Goal: Task Accomplishment & Management: Use online tool/utility

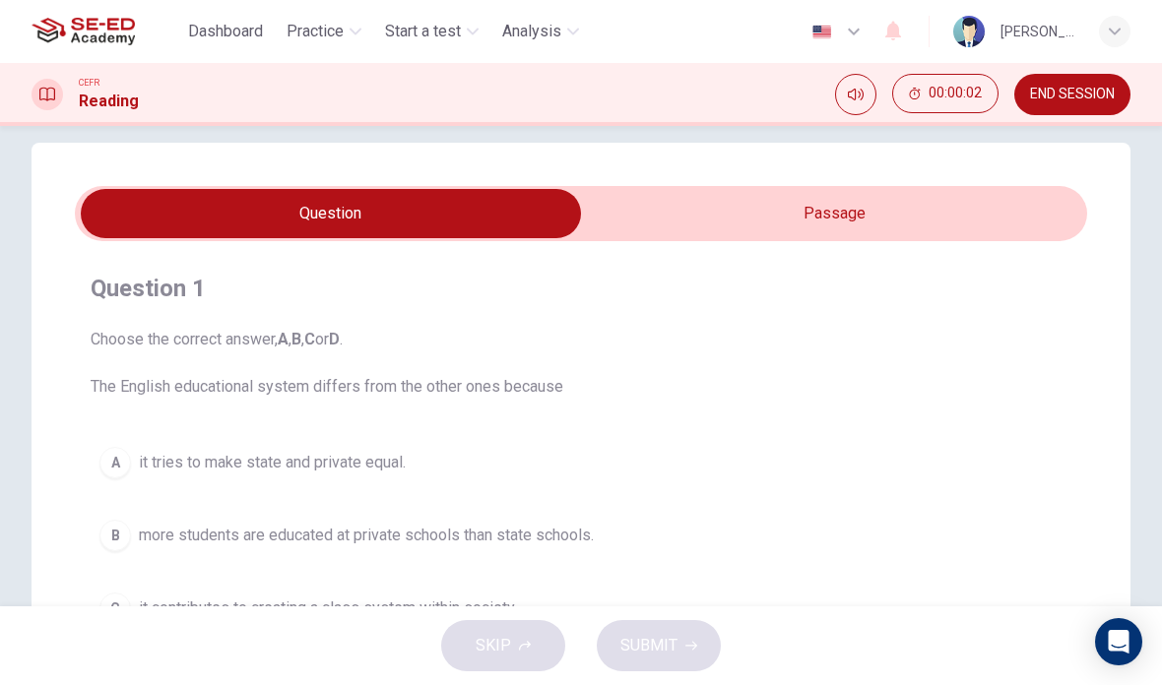
scroll to position [14, 0]
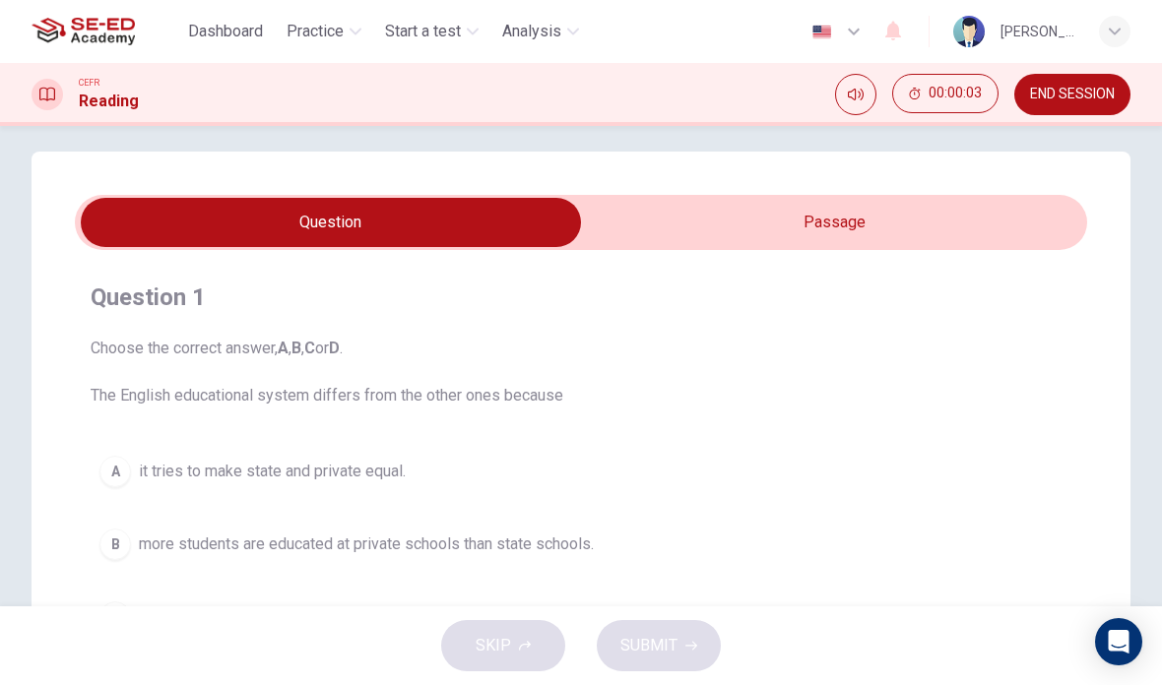
click at [885, 222] on input "checkbox" at bounding box center [331, 222] width 1518 height 49
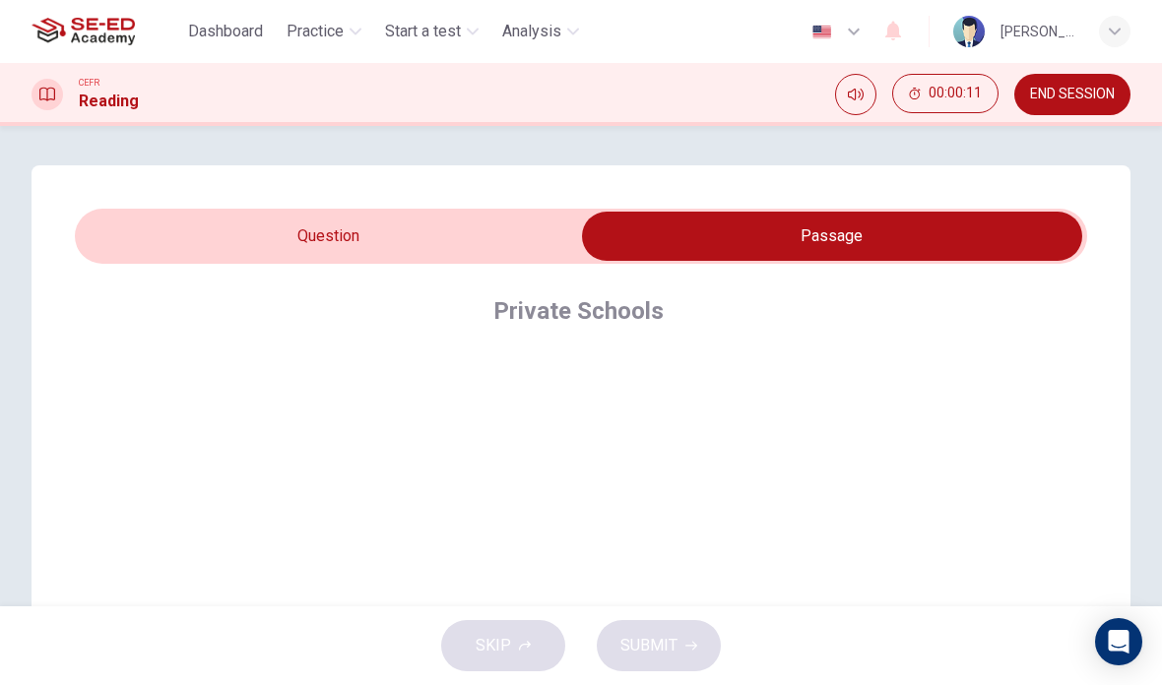
scroll to position [0, 0]
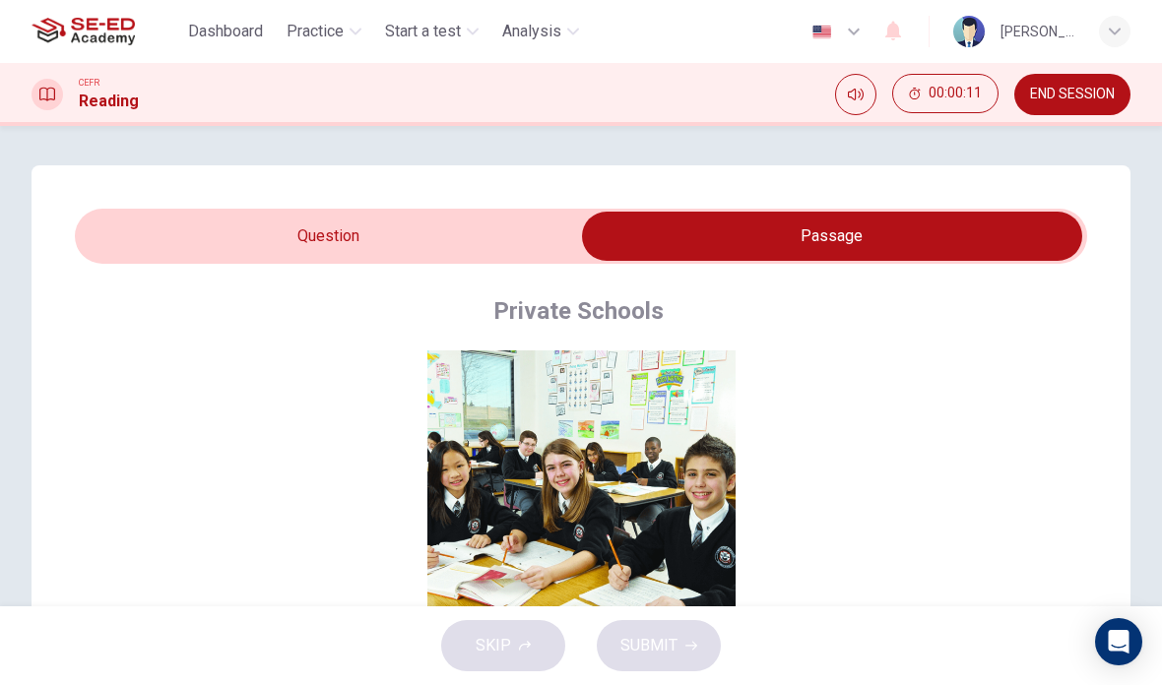
click at [272, 247] on input "checkbox" at bounding box center [832, 236] width 1518 height 49
checkbox input "false"
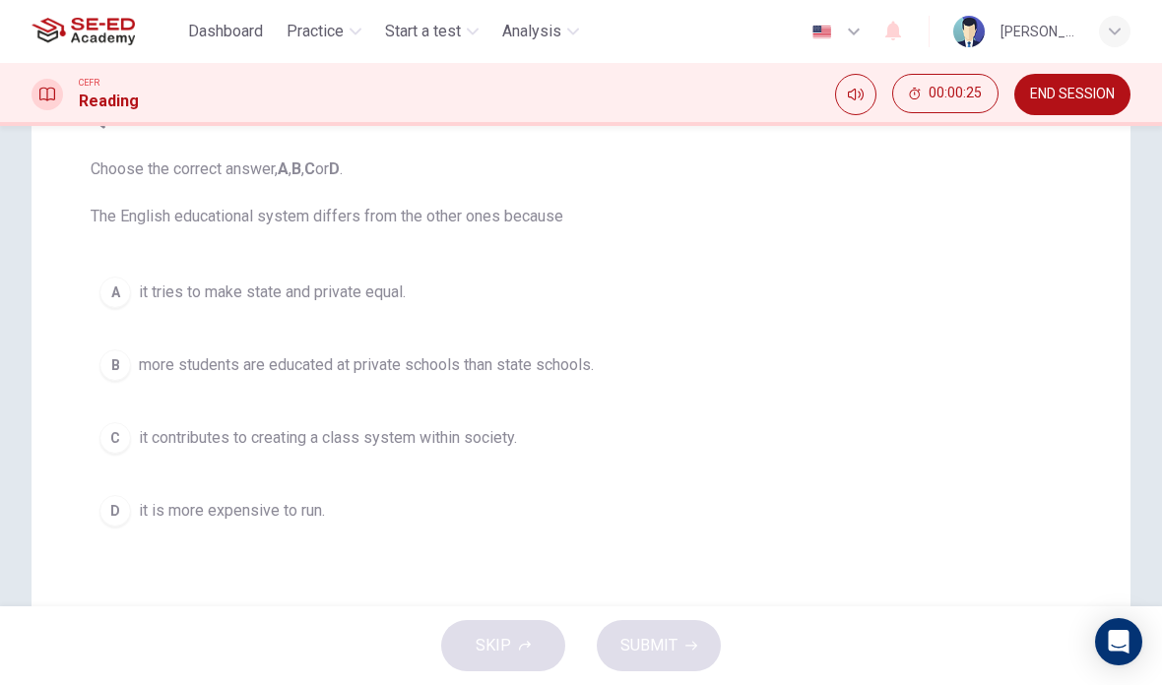
scroll to position [194, 0]
click at [115, 369] on div "B" at bounding box center [115, 365] width 32 height 32
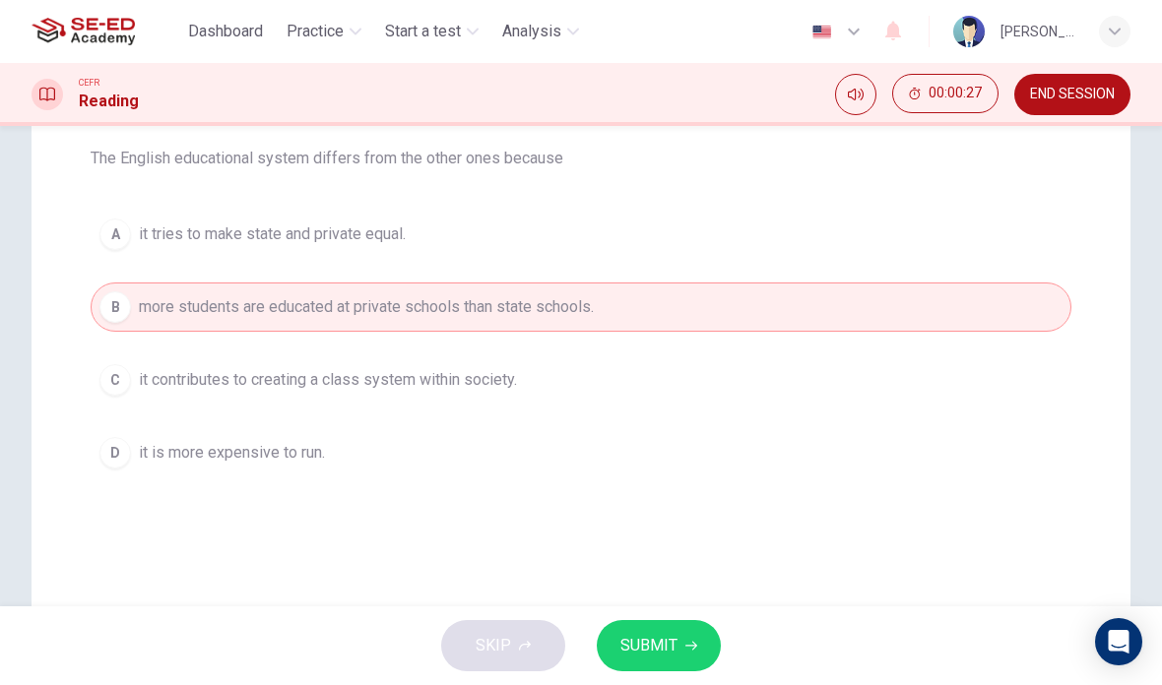
scroll to position [274, 0]
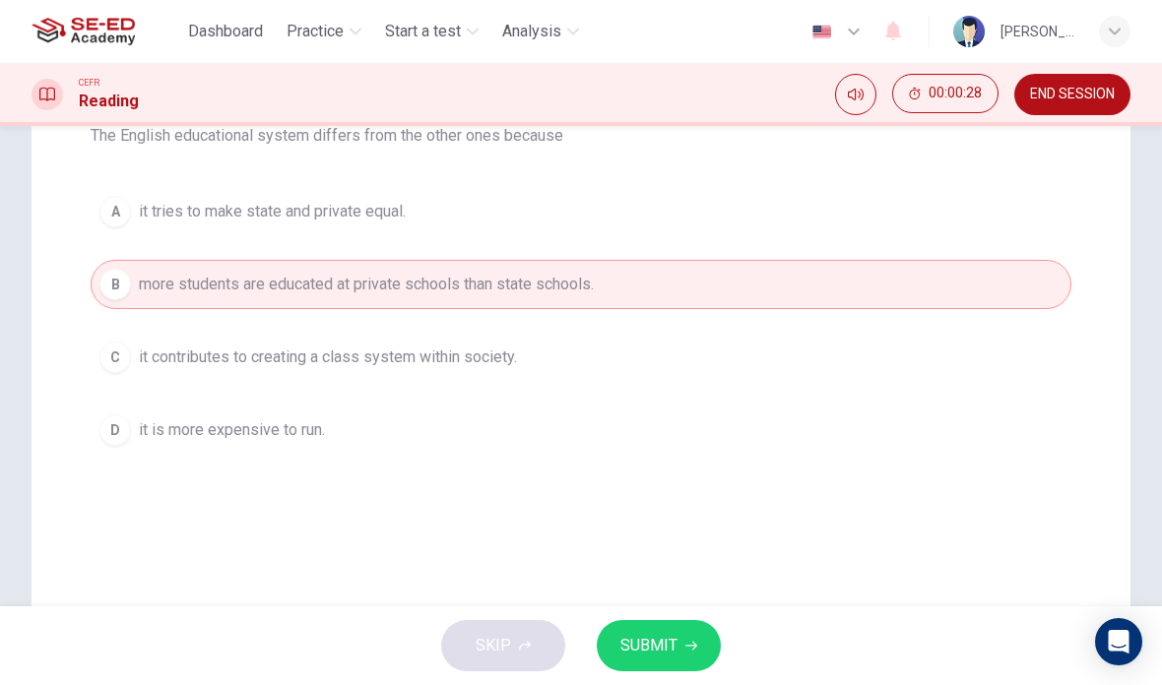
click at [656, 649] on span "SUBMIT" at bounding box center [648, 646] width 57 height 28
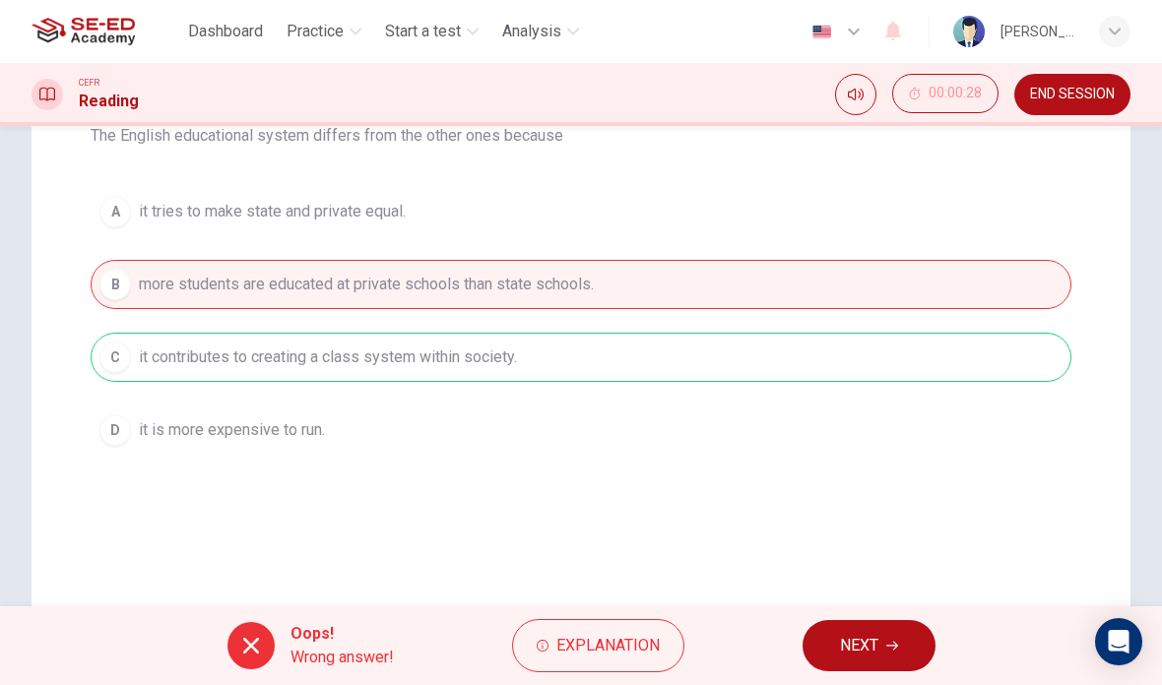
click at [869, 648] on span "NEXT" at bounding box center [859, 646] width 38 height 28
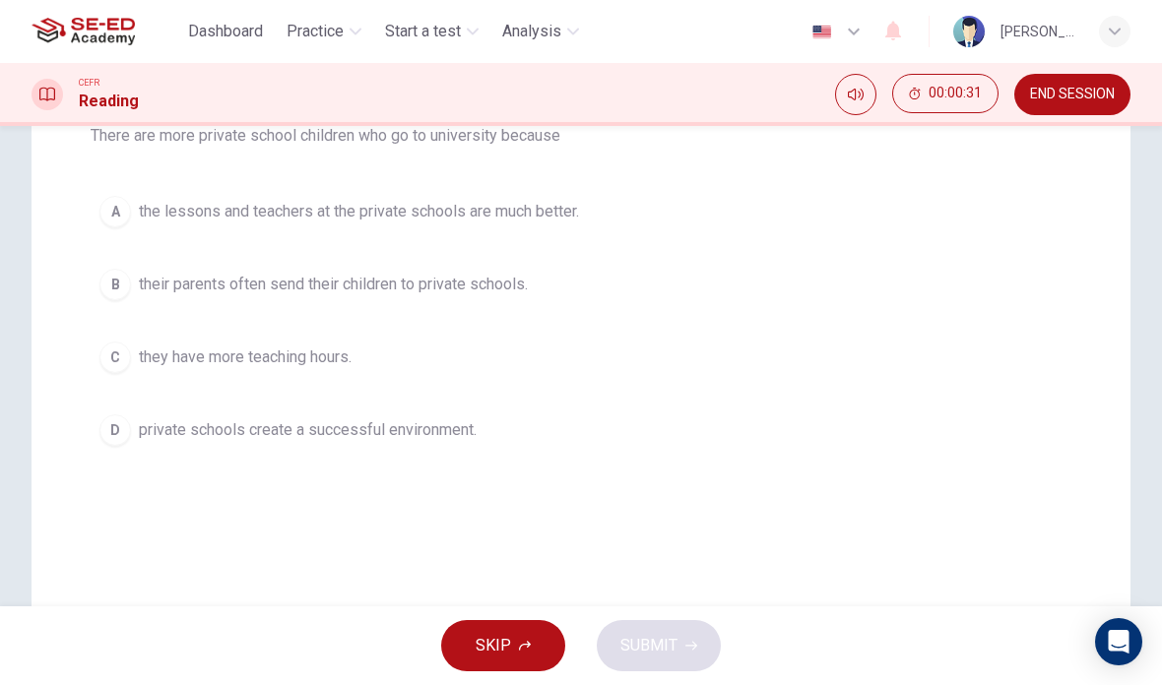
click at [497, 650] on span "SKIP" at bounding box center [493, 646] width 35 height 28
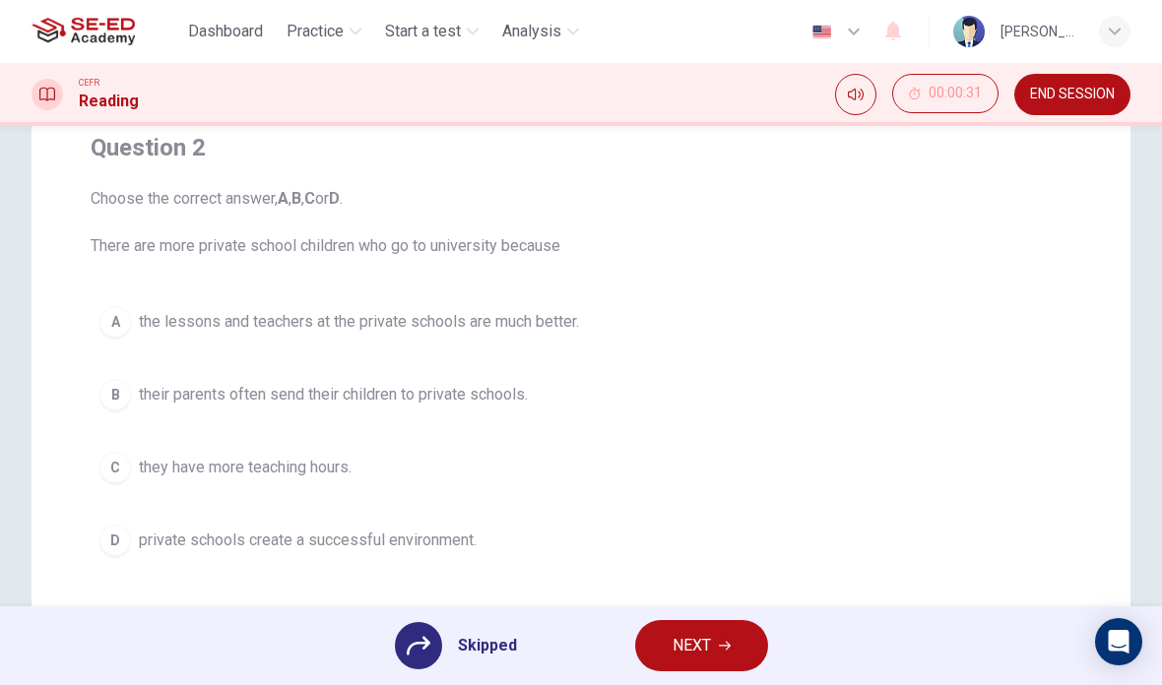
scroll to position [161, 0]
click at [395, 648] on div at bounding box center [418, 645] width 47 height 47
click at [411, 648] on icon at bounding box center [419, 646] width 24 height 19
click at [420, 642] on icon at bounding box center [419, 646] width 24 height 19
click at [404, 643] on div at bounding box center [418, 645] width 47 height 47
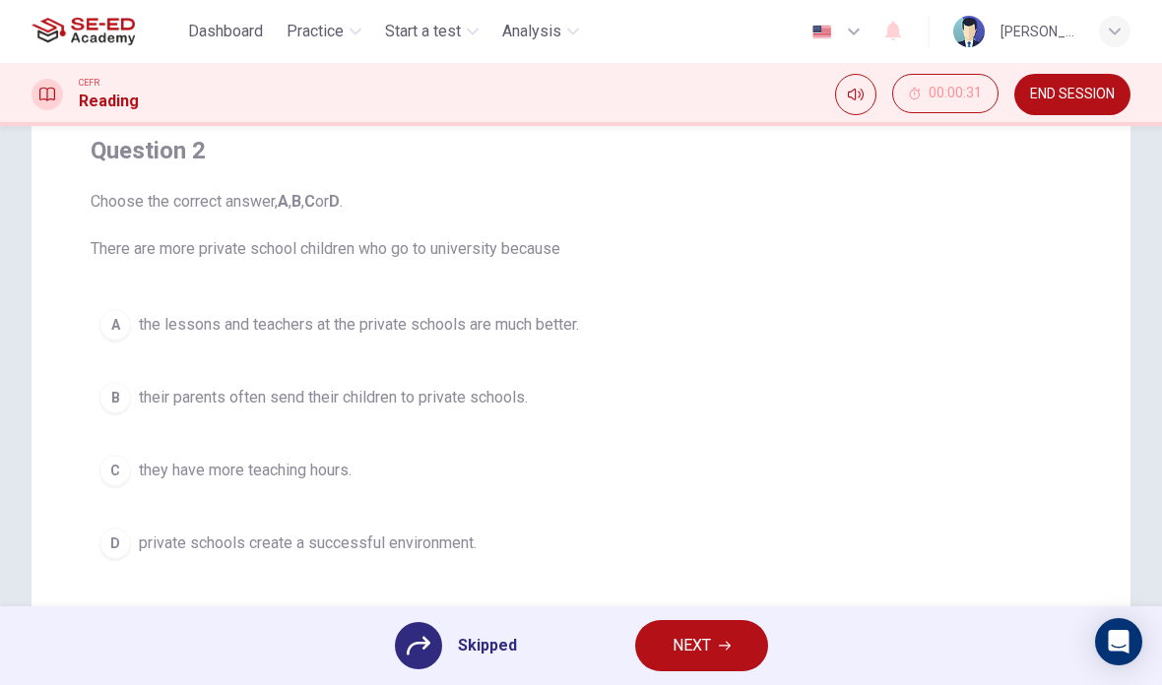
click at [709, 643] on span "NEXT" at bounding box center [692, 646] width 38 height 28
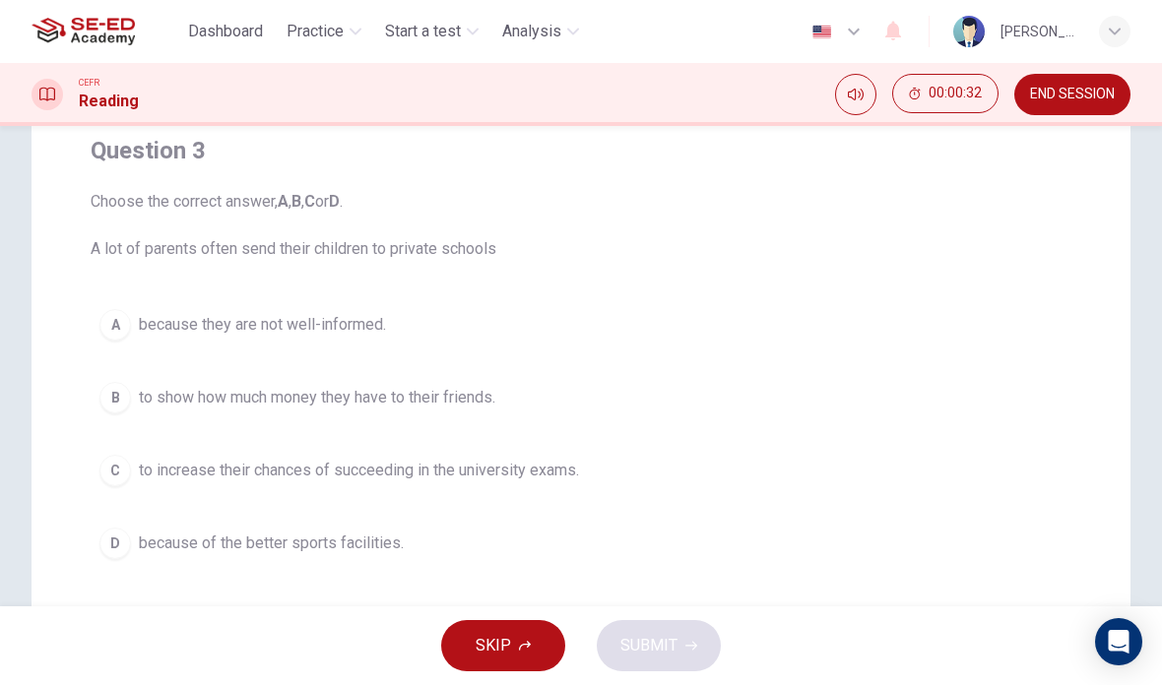
click at [480, 633] on span "SKIP" at bounding box center [493, 646] width 35 height 28
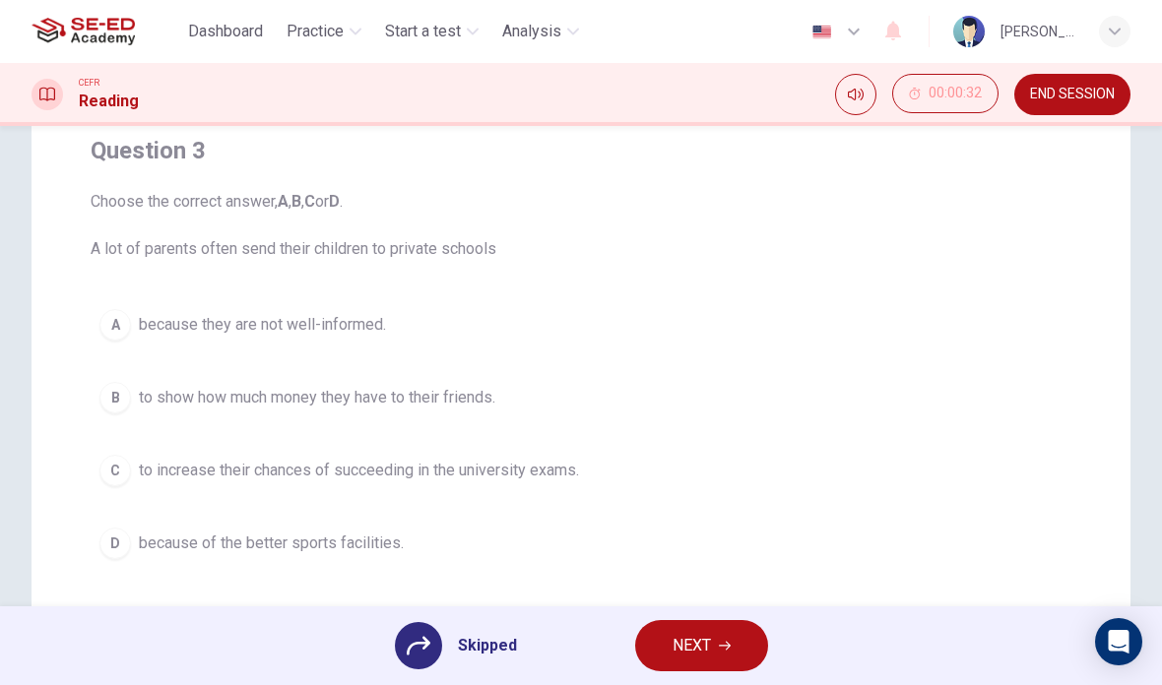
click at [743, 661] on button "NEXT" at bounding box center [701, 645] width 133 height 51
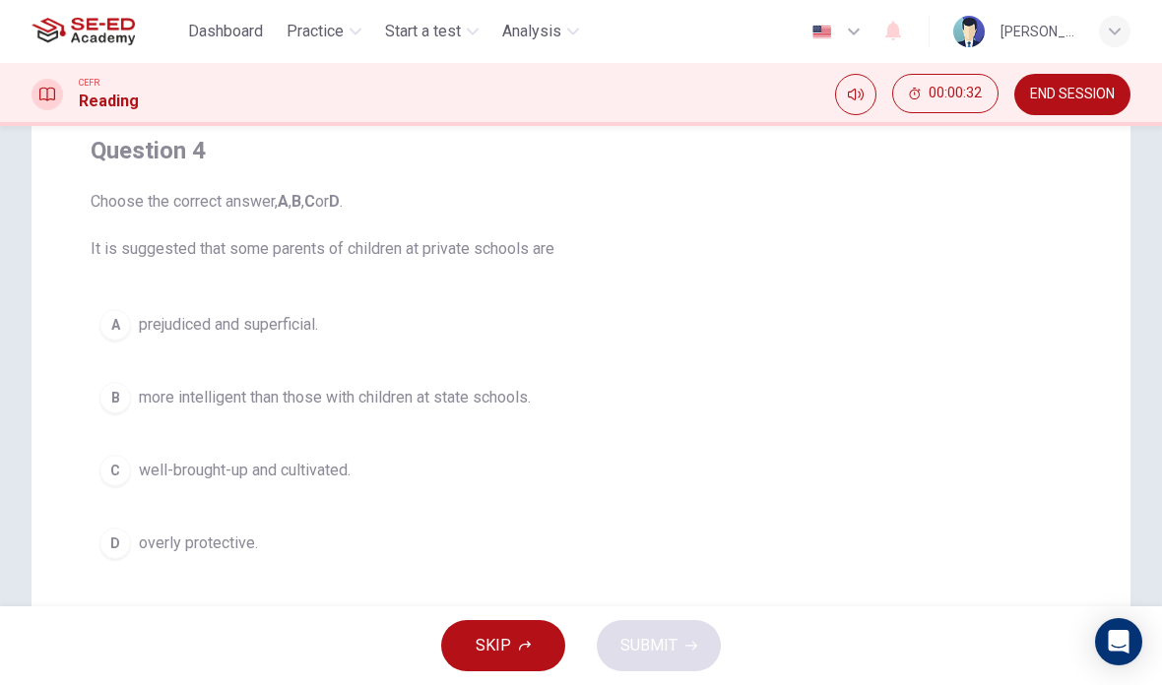
click at [504, 644] on span "SKIP" at bounding box center [493, 646] width 35 height 28
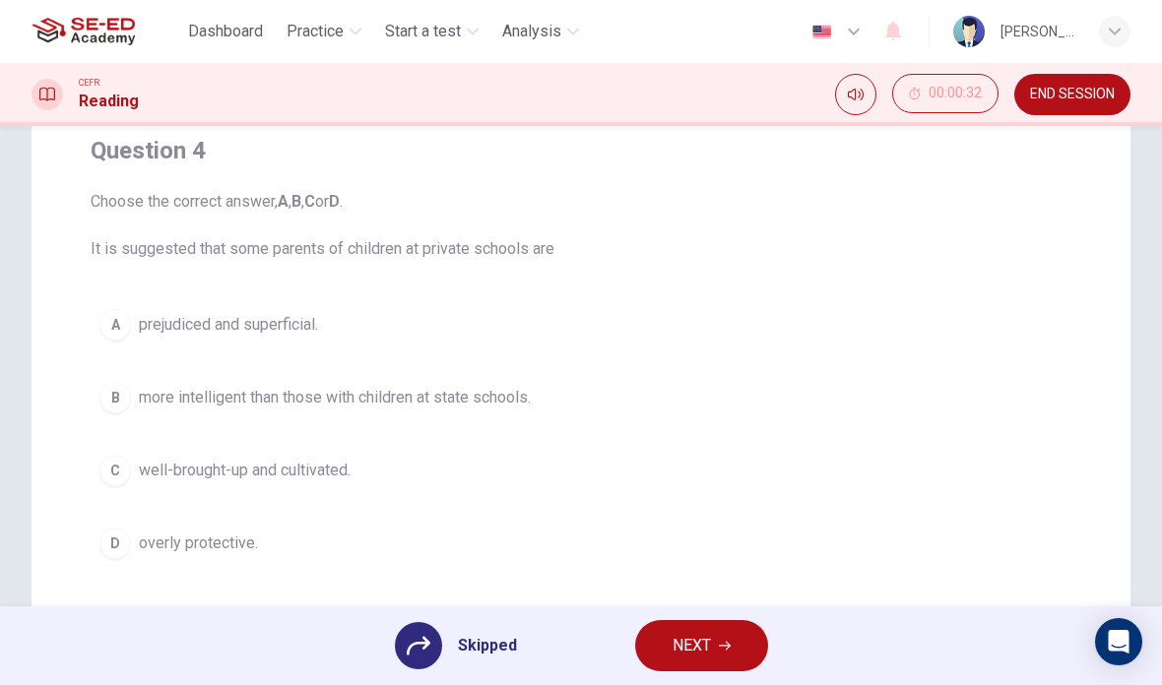
click at [716, 639] on button "NEXT" at bounding box center [701, 645] width 133 height 51
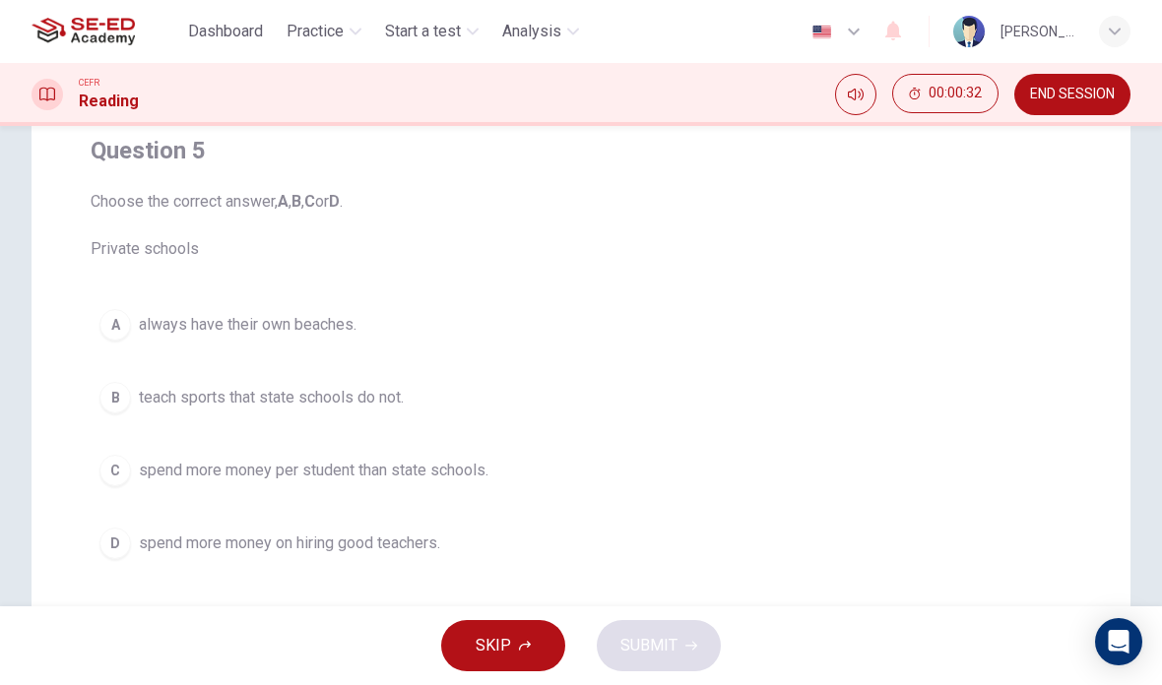
click at [545, 643] on button "SKIP" at bounding box center [503, 645] width 124 height 51
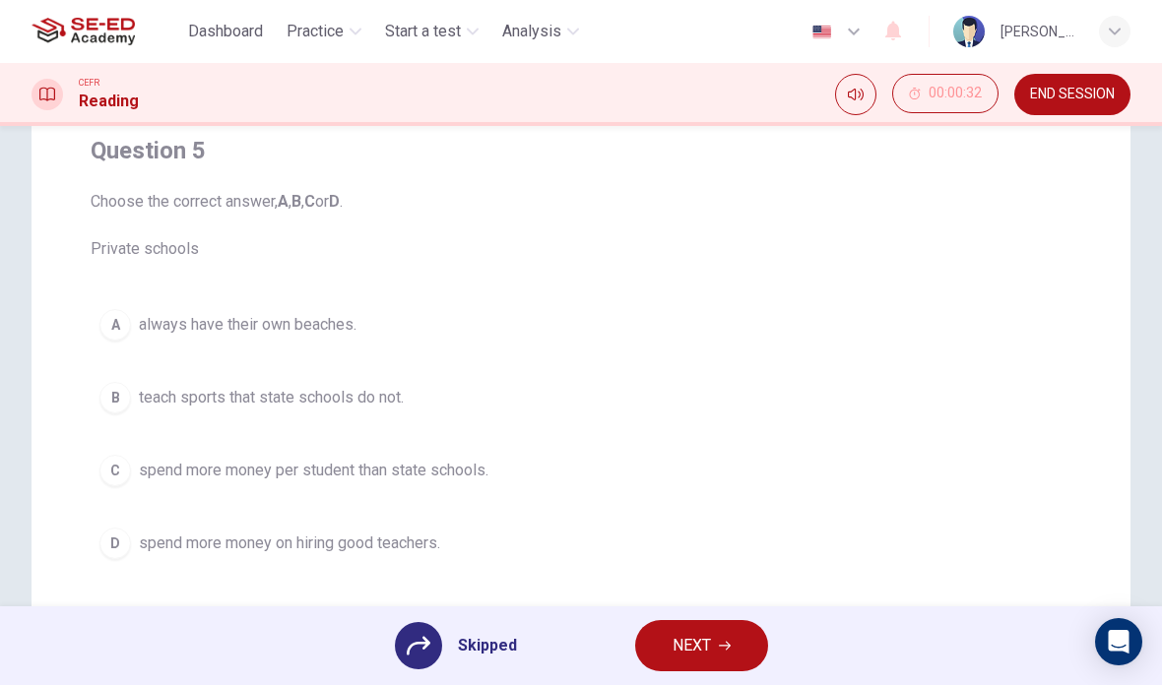
click at [683, 655] on span "NEXT" at bounding box center [692, 646] width 38 height 28
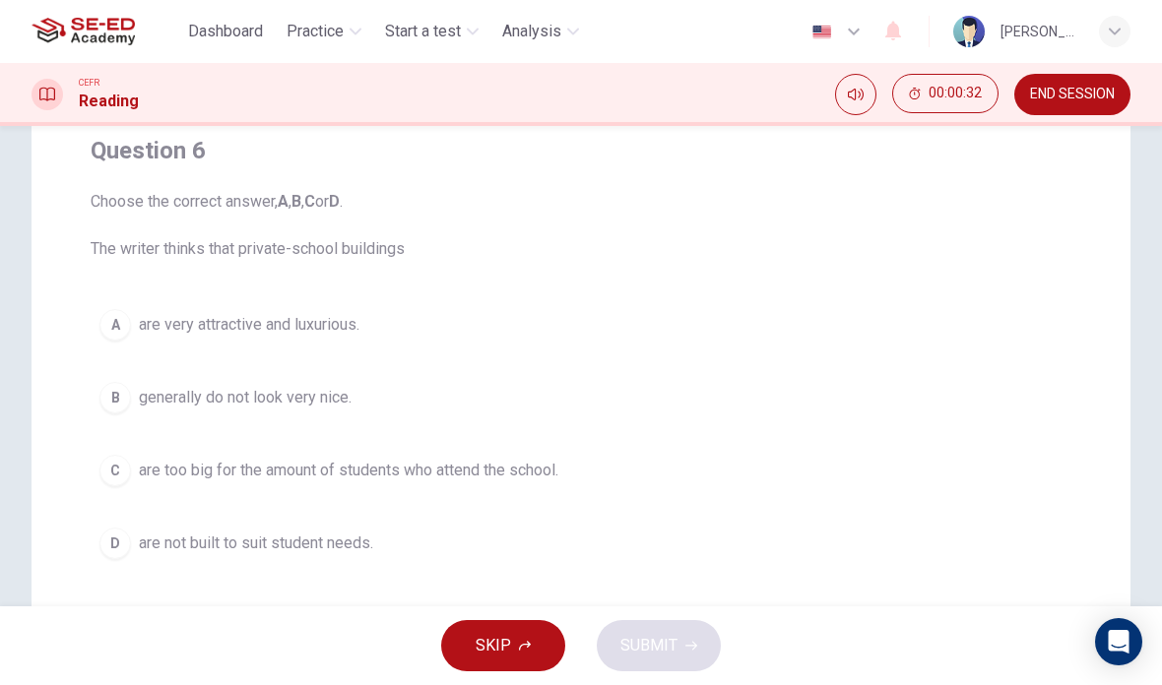
click at [517, 639] on button "SKIP" at bounding box center [503, 645] width 124 height 51
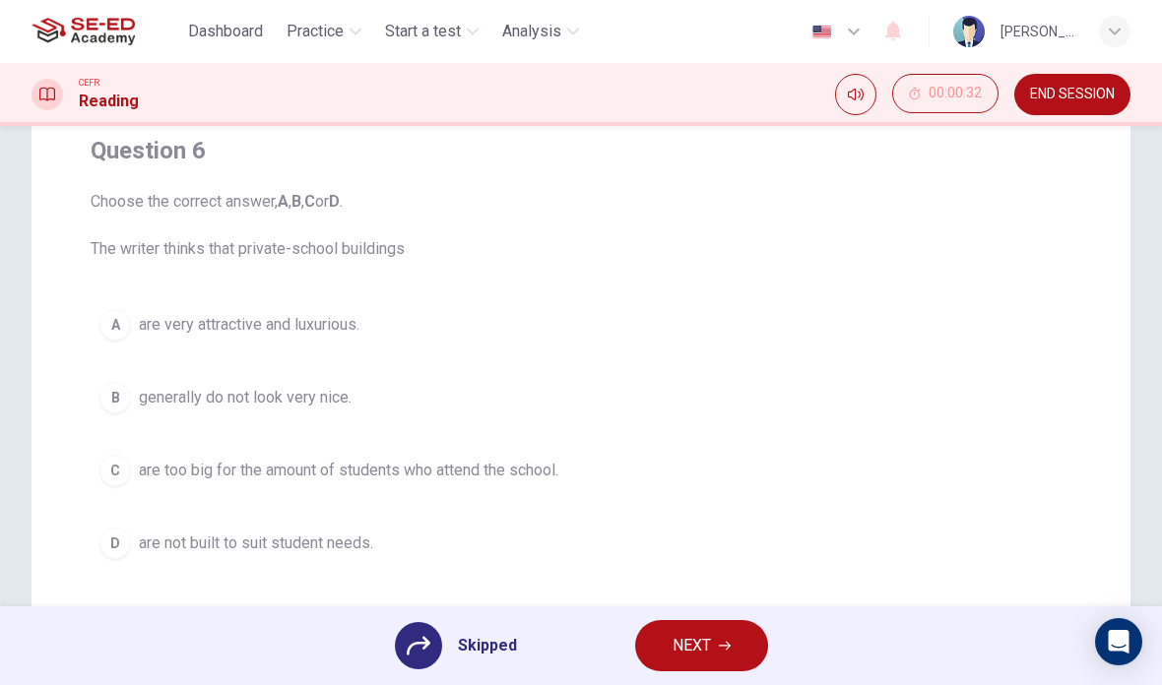
click at [678, 648] on span "NEXT" at bounding box center [692, 646] width 38 height 28
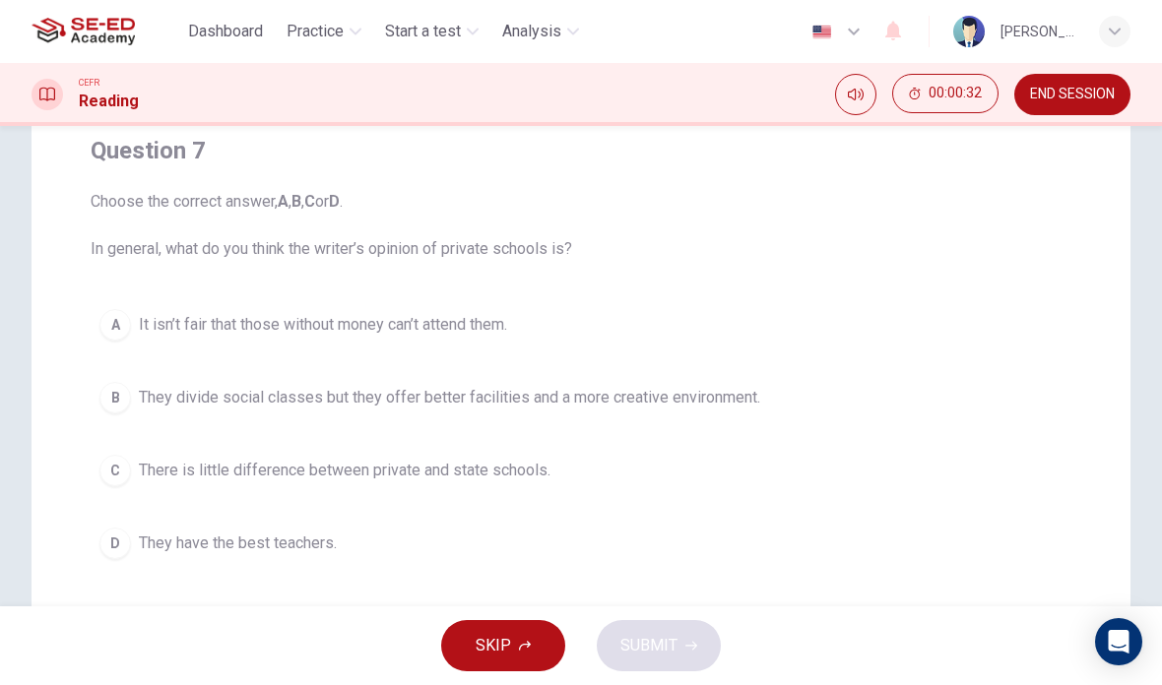
click at [505, 641] on span "SKIP" at bounding box center [493, 646] width 35 height 28
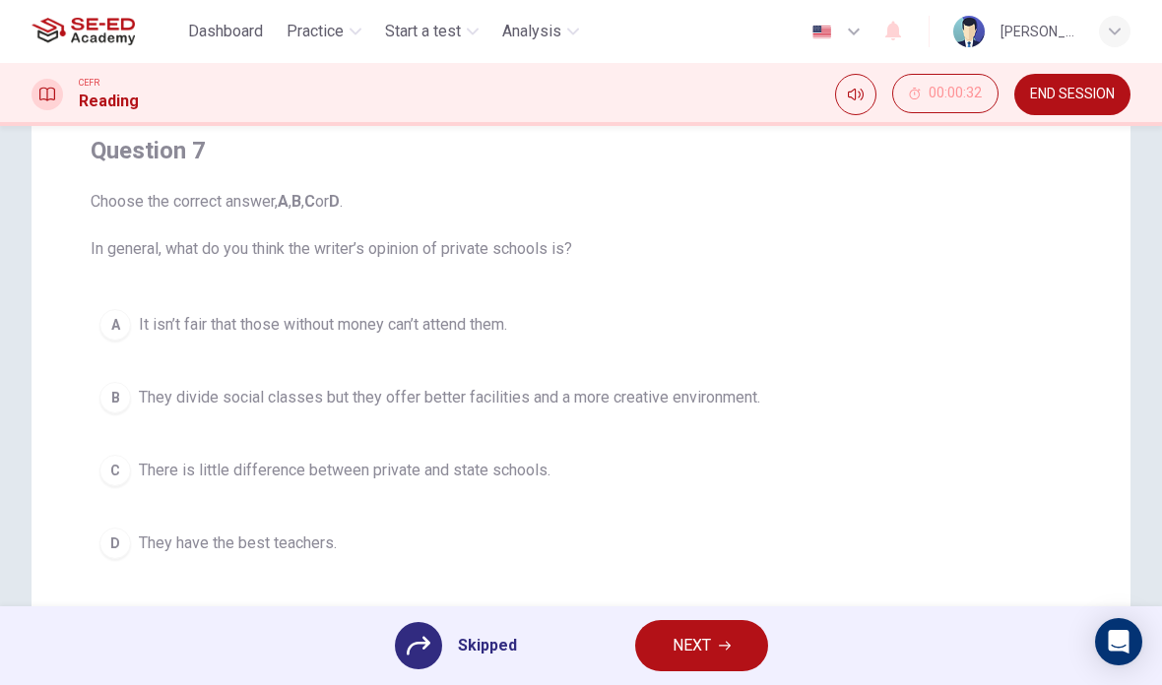
click at [650, 644] on button "NEXT" at bounding box center [701, 645] width 133 height 51
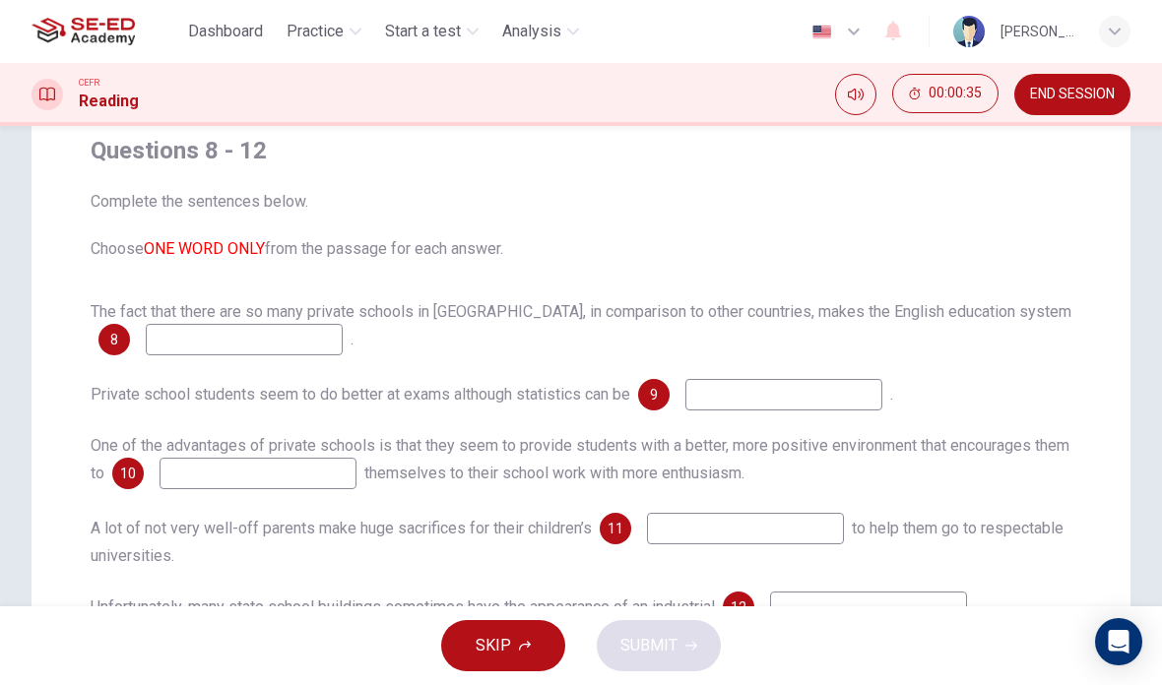
click at [507, 657] on span "SKIP" at bounding box center [493, 646] width 35 height 28
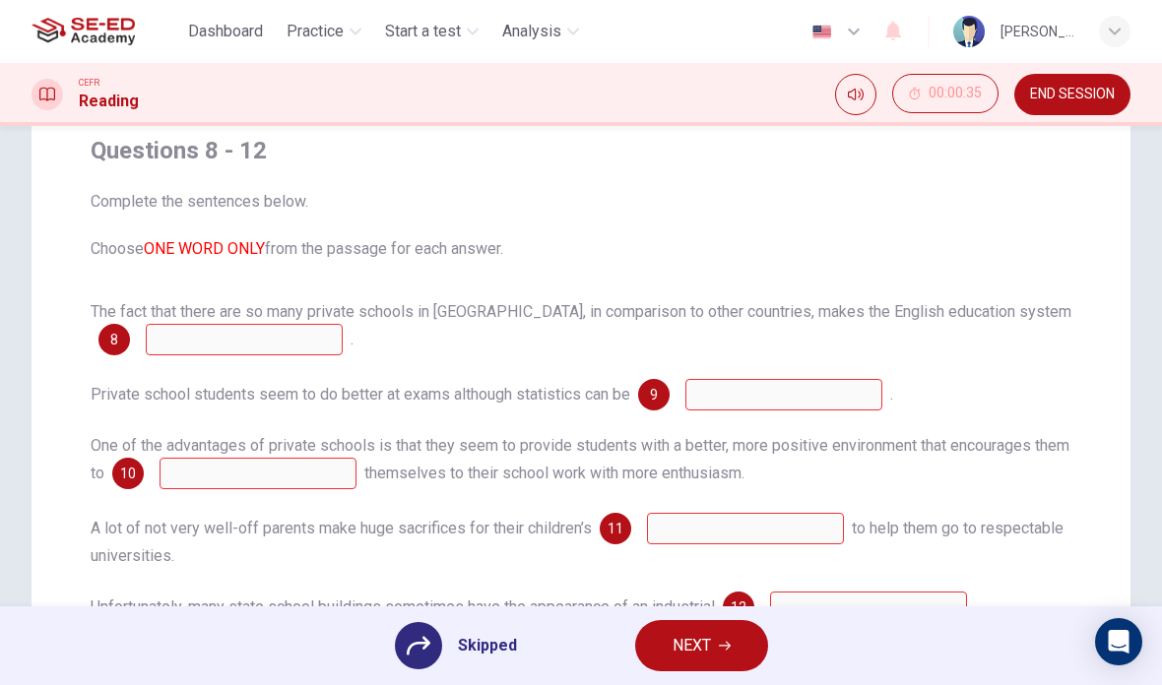
click at [661, 645] on button "NEXT" at bounding box center [701, 645] width 133 height 51
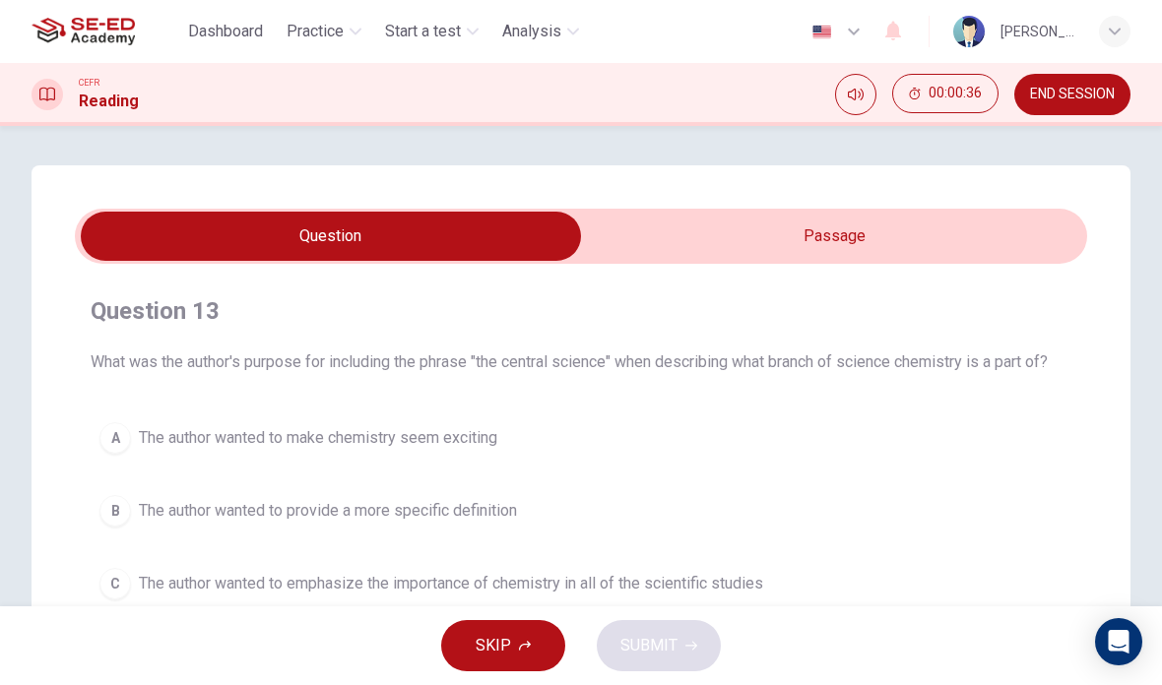
click at [502, 644] on span "SKIP" at bounding box center [493, 646] width 35 height 28
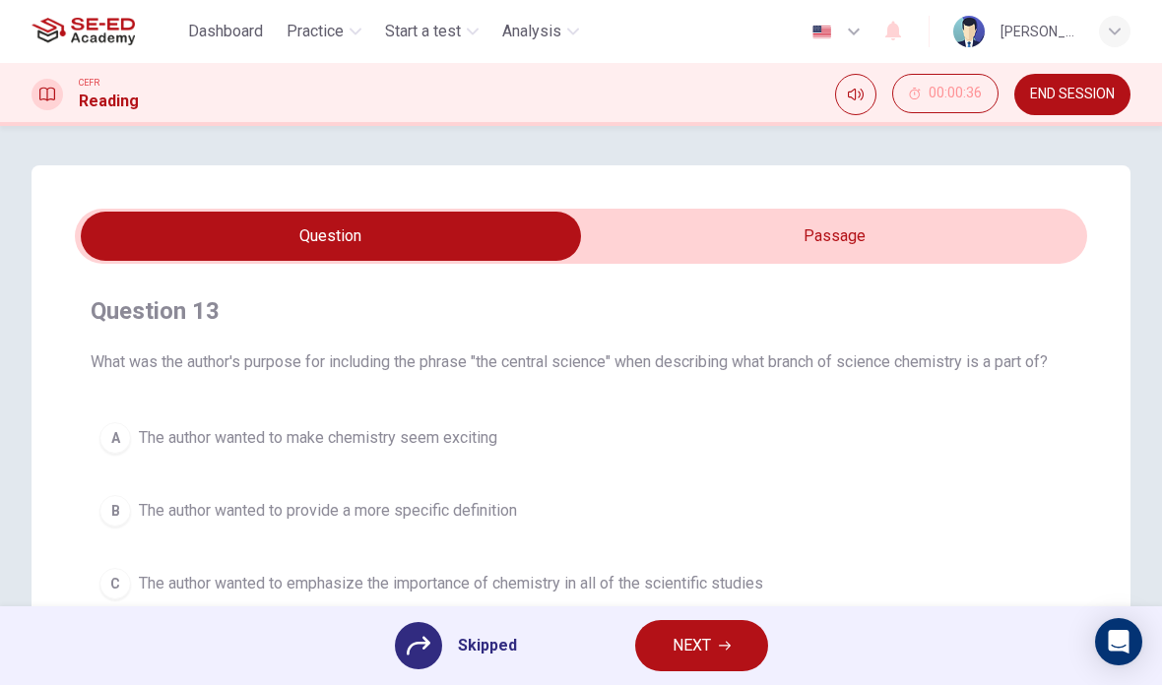
click at [627, 635] on div "Skipped NEXT" at bounding box center [581, 646] width 1162 height 79
click at [658, 653] on button "NEXT" at bounding box center [701, 645] width 133 height 51
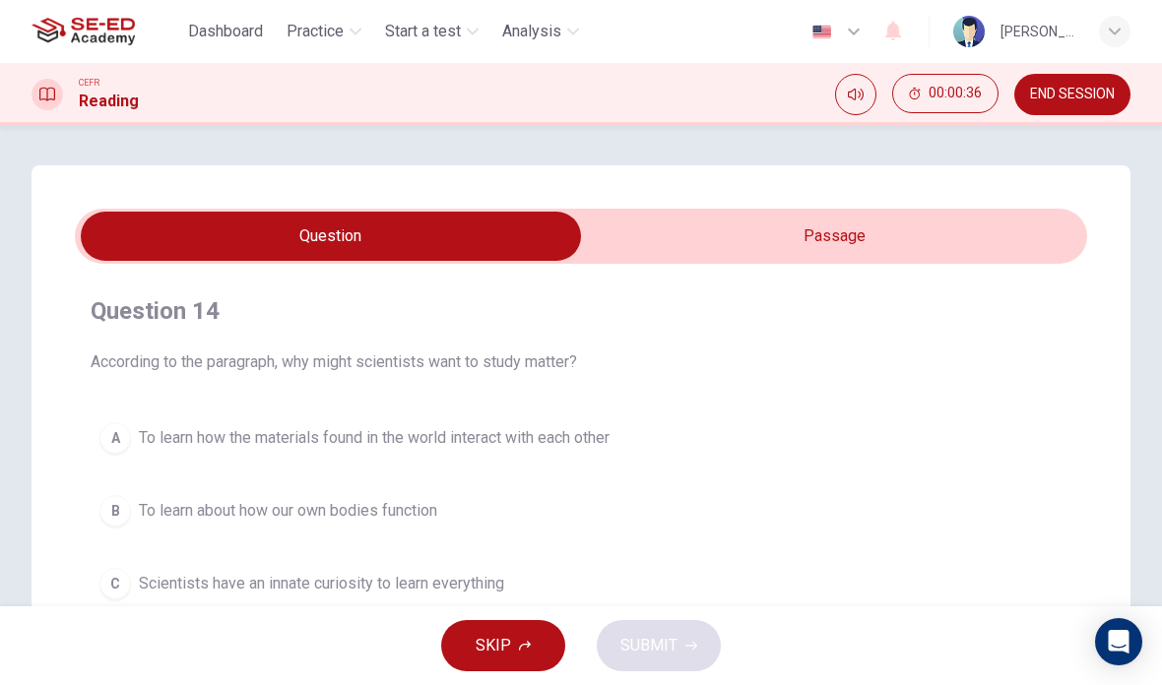
click at [506, 636] on span "SKIP" at bounding box center [493, 646] width 35 height 28
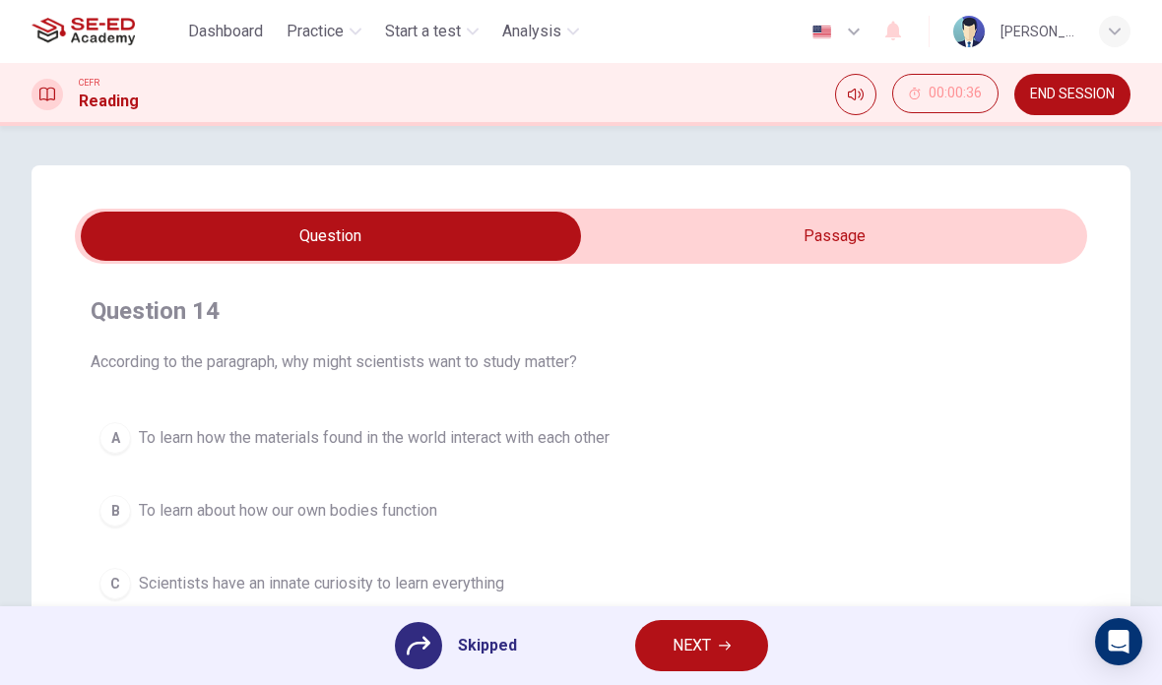
click at [673, 652] on span "NEXT" at bounding box center [692, 646] width 38 height 28
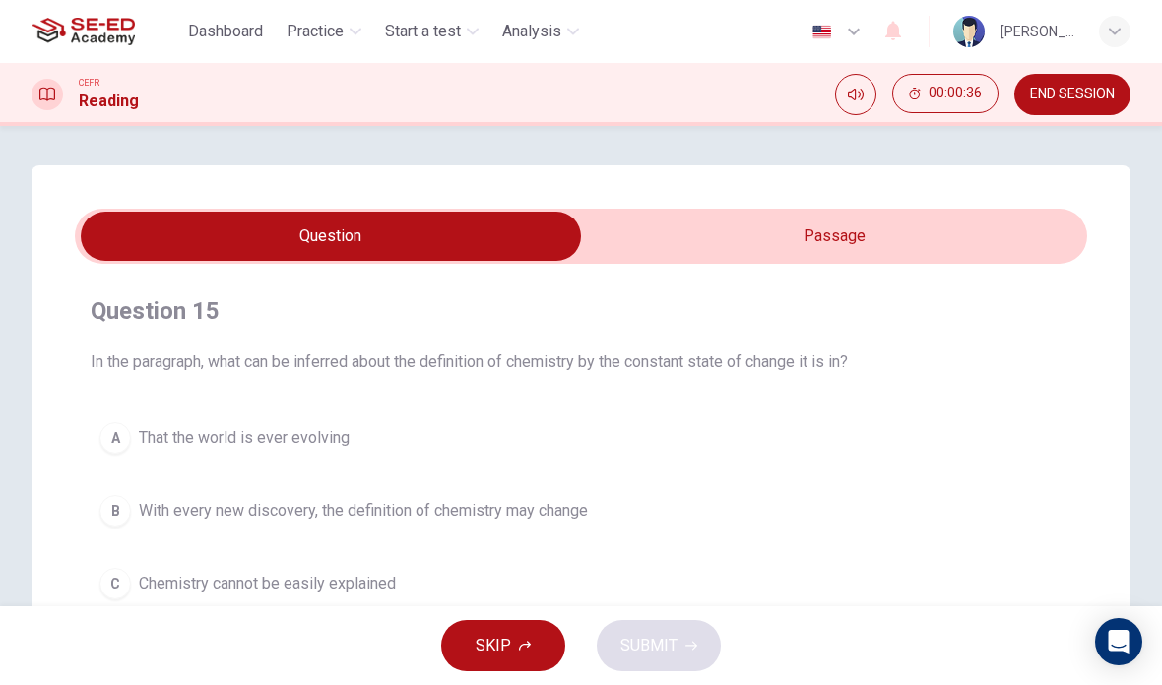
click at [498, 644] on span "SKIP" at bounding box center [493, 646] width 35 height 28
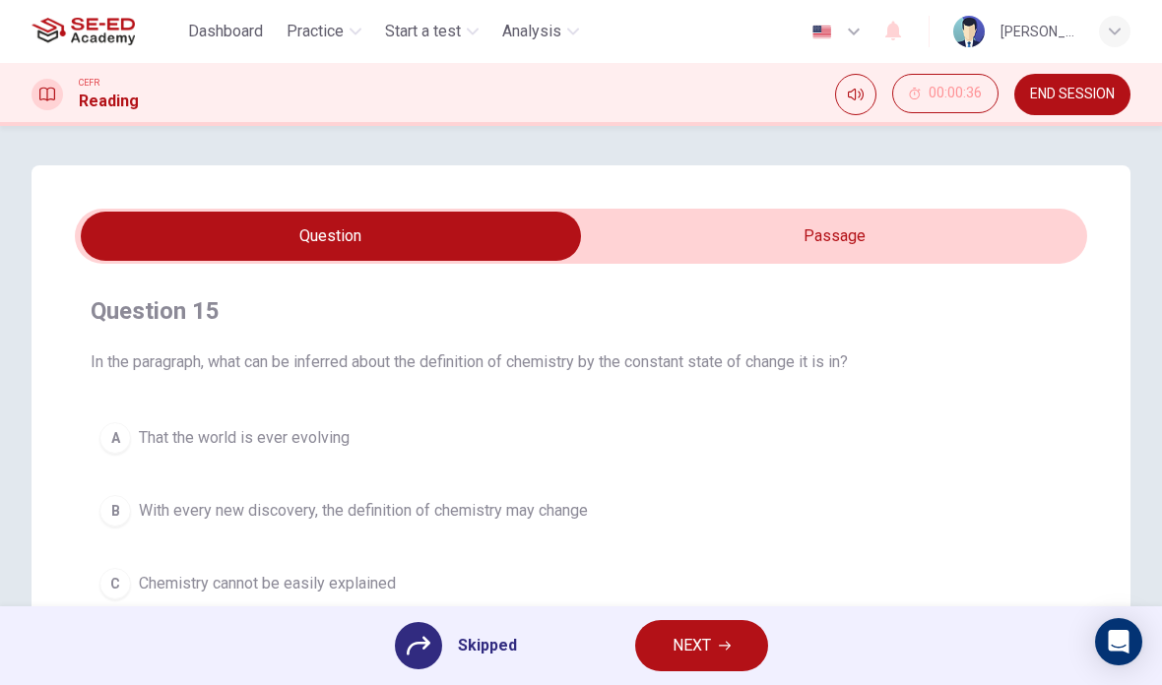
click at [680, 650] on span "NEXT" at bounding box center [692, 646] width 38 height 28
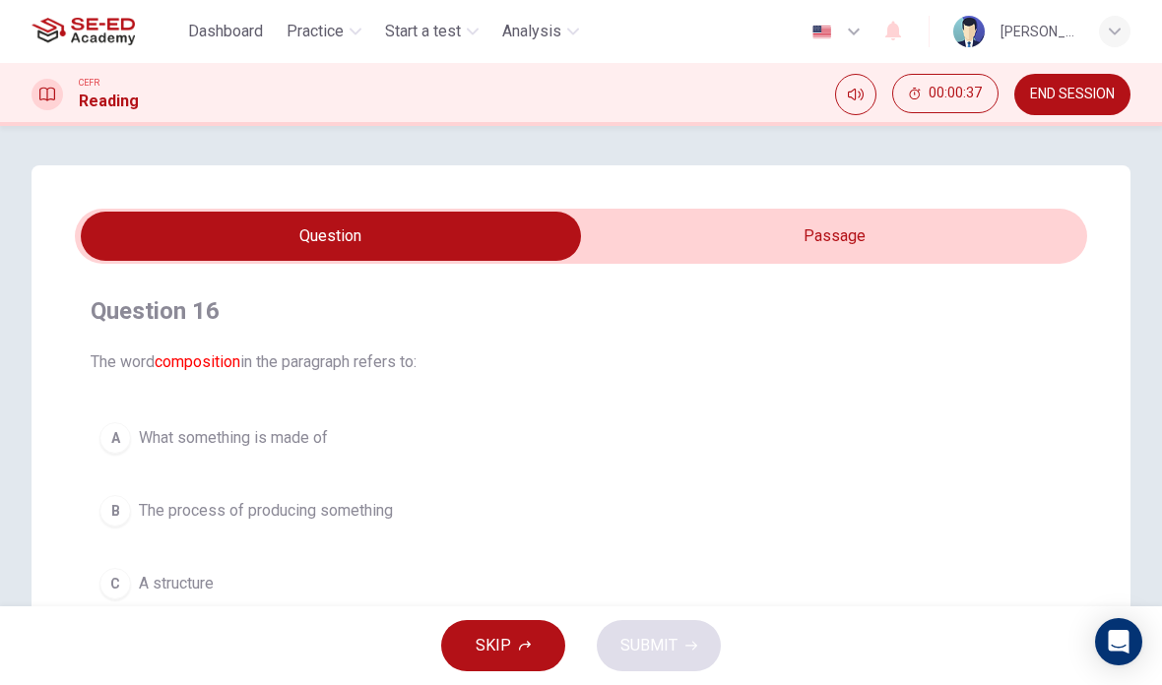
click at [517, 632] on button "SKIP" at bounding box center [503, 645] width 124 height 51
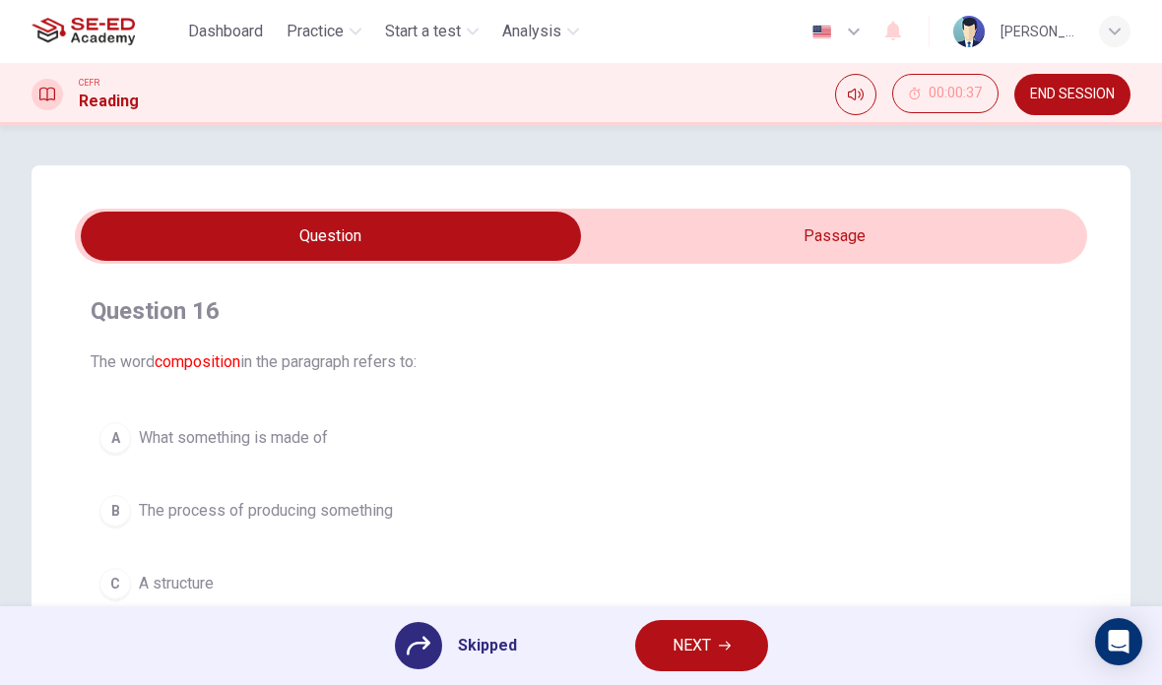
click at [673, 651] on span "NEXT" at bounding box center [692, 646] width 38 height 28
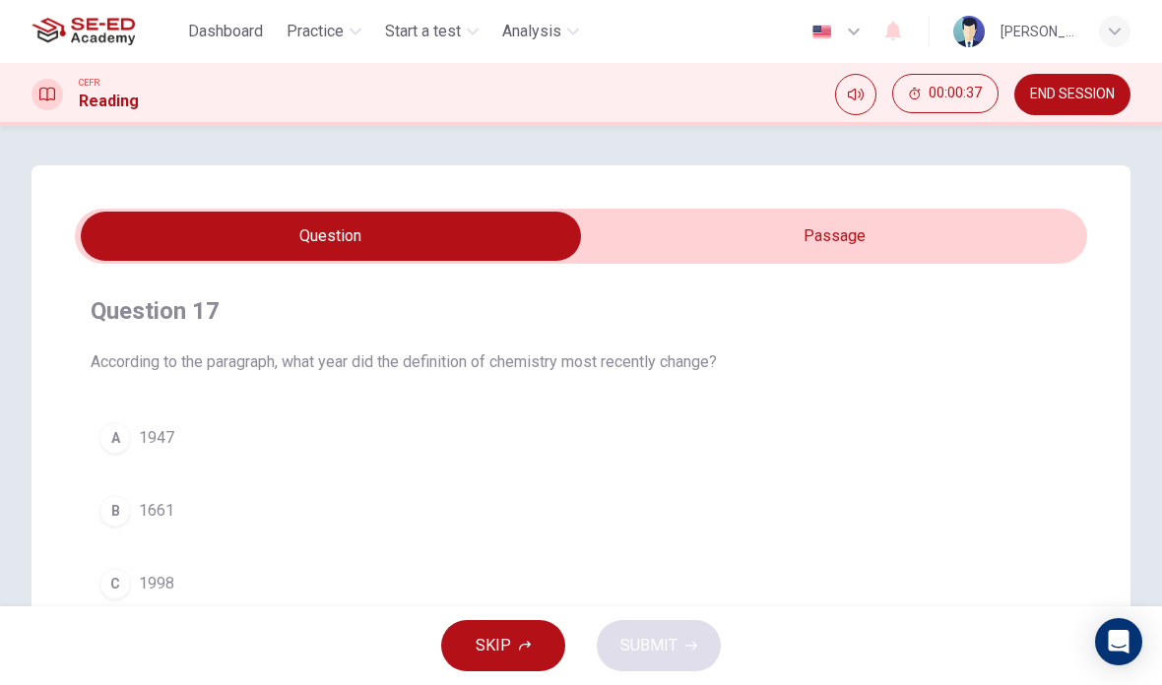
click at [516, 644] on button "SKIP" at bounding box center [503, 645] width 124 height 51
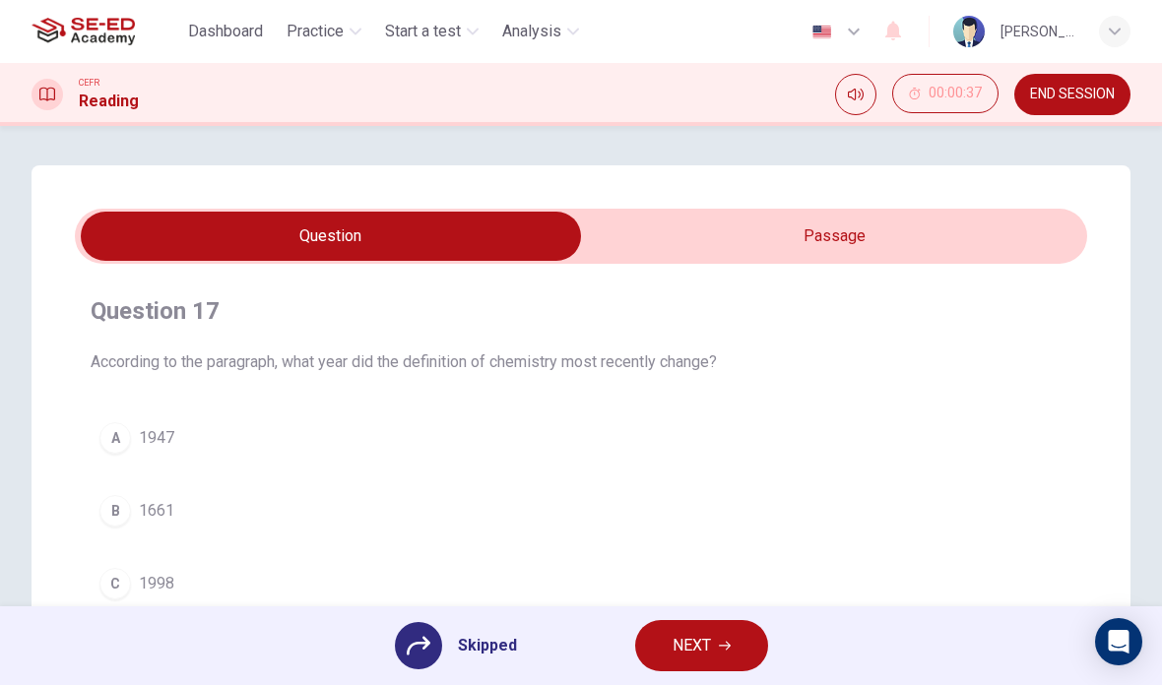
click at [686, 647] on span "NEXT" at bounding box center [692, 646] width 38 height 28
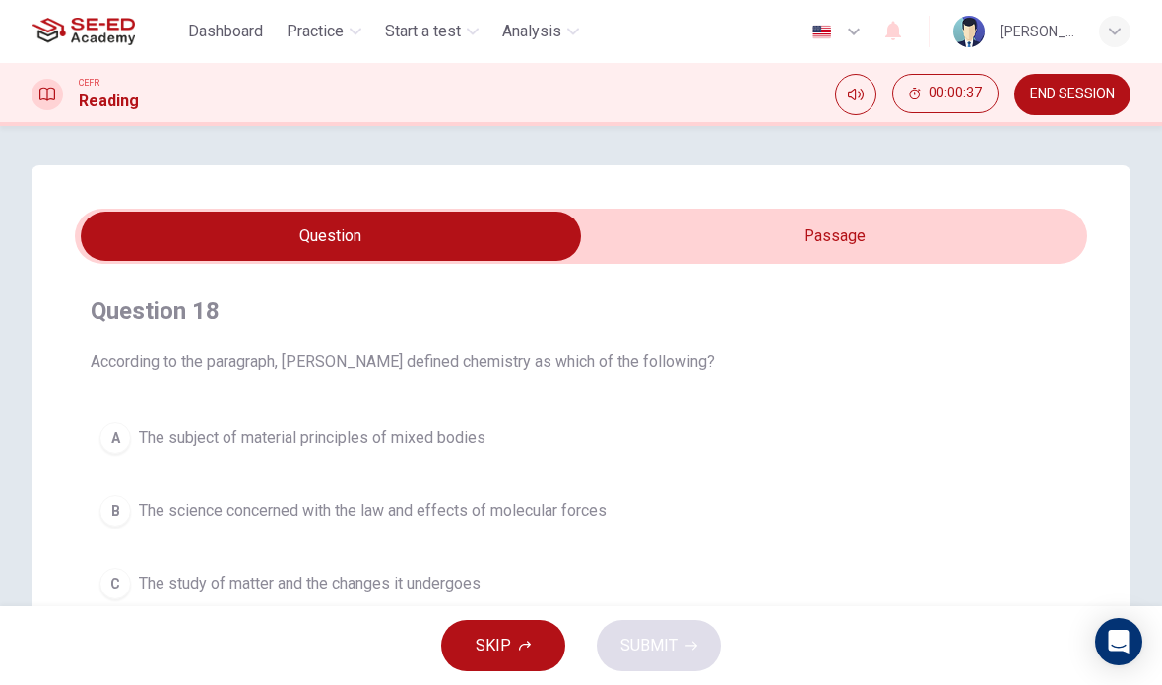
click at [515, 645] on button "SKIP" at bounding box center [503, 645] width 124 height 51
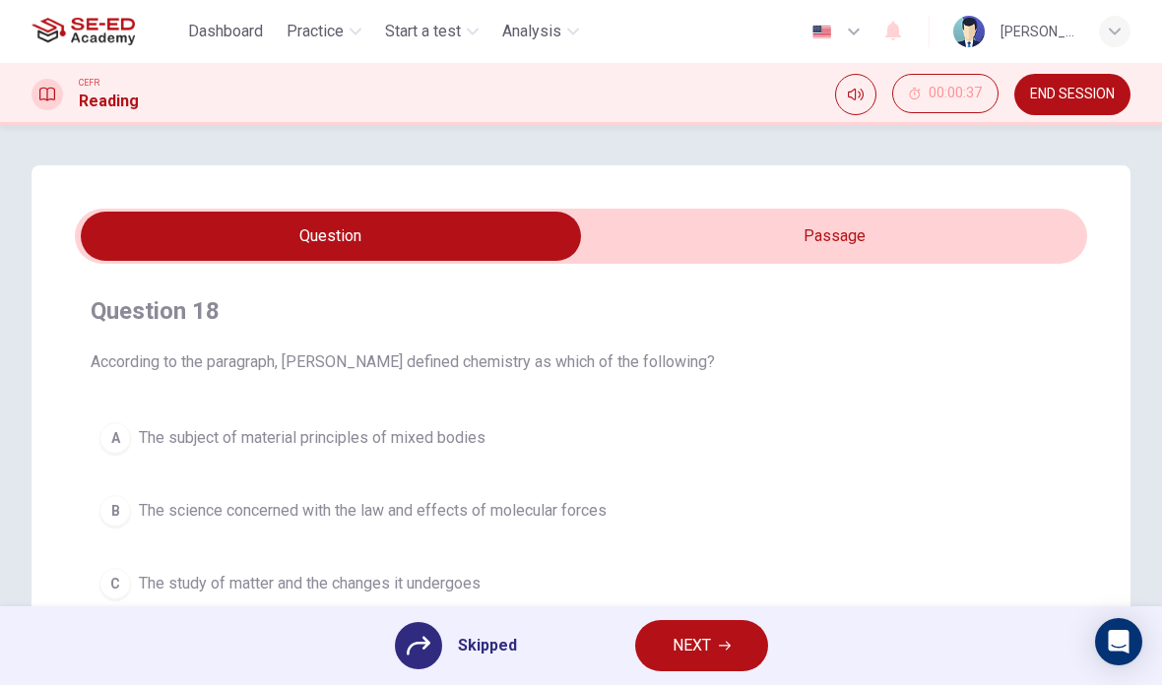
click at [669, 646] on button "NEXT" at bounding box center [701, 645] width 133 height 51
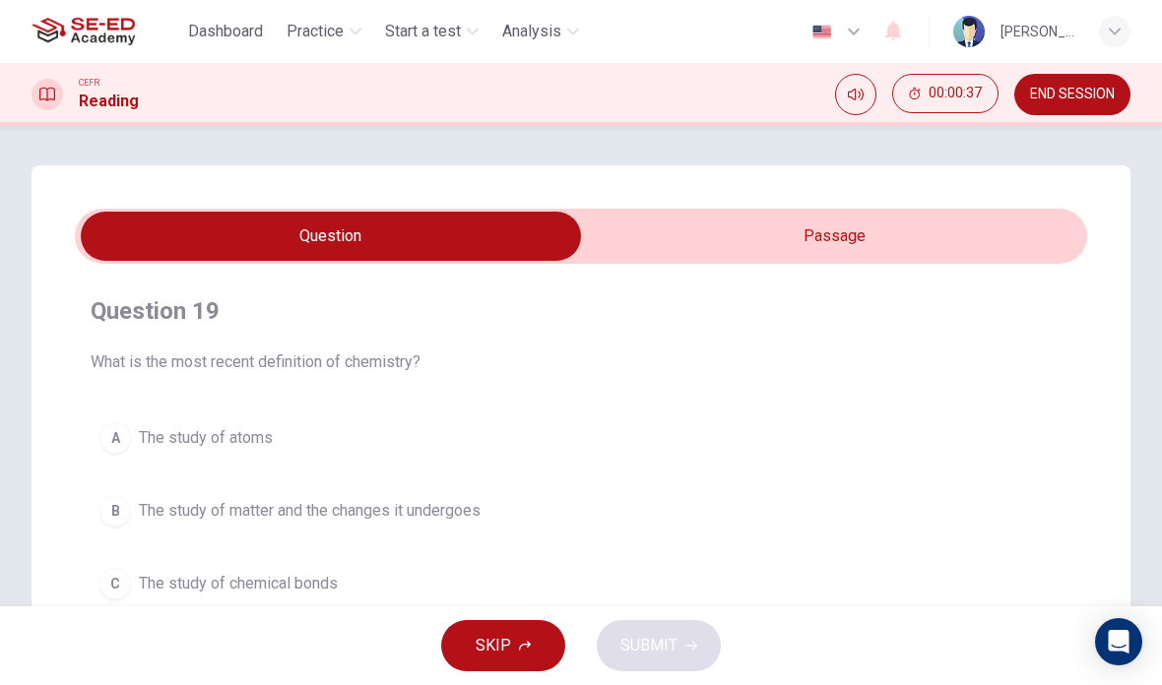
click at [512, 636] on button "SKIP" at bounding box center [503, 645] width 124 height 51
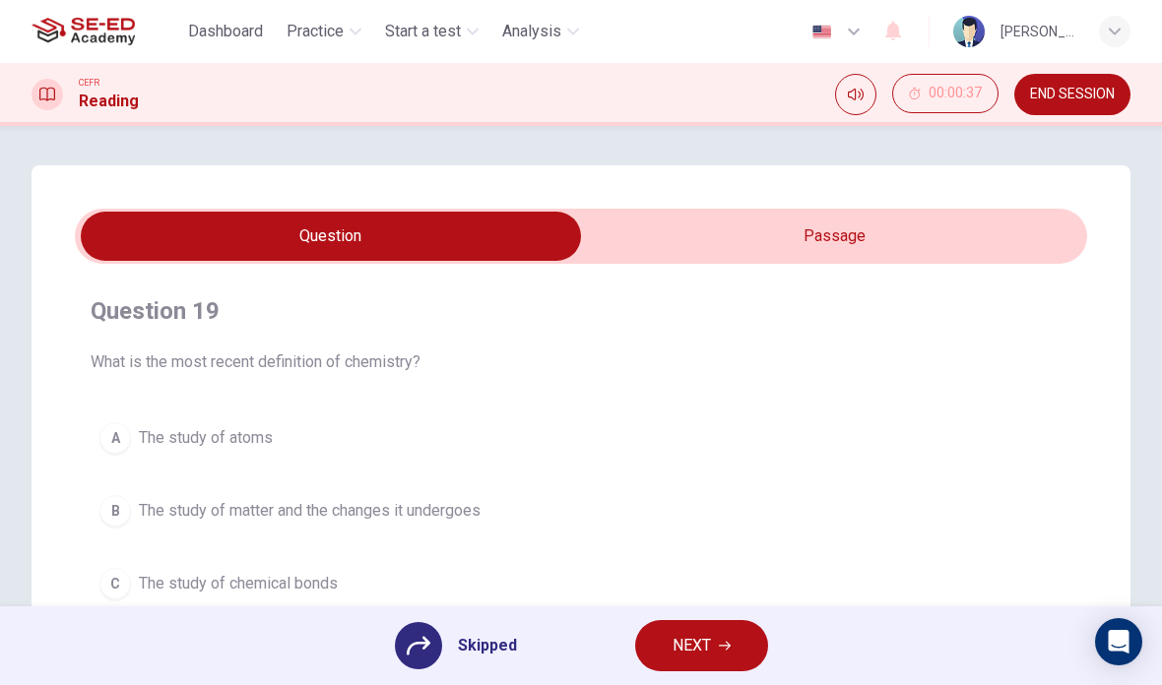
click at [653, 640] on button "NEXT" at bounding box center [701, 645] width 133 height 51
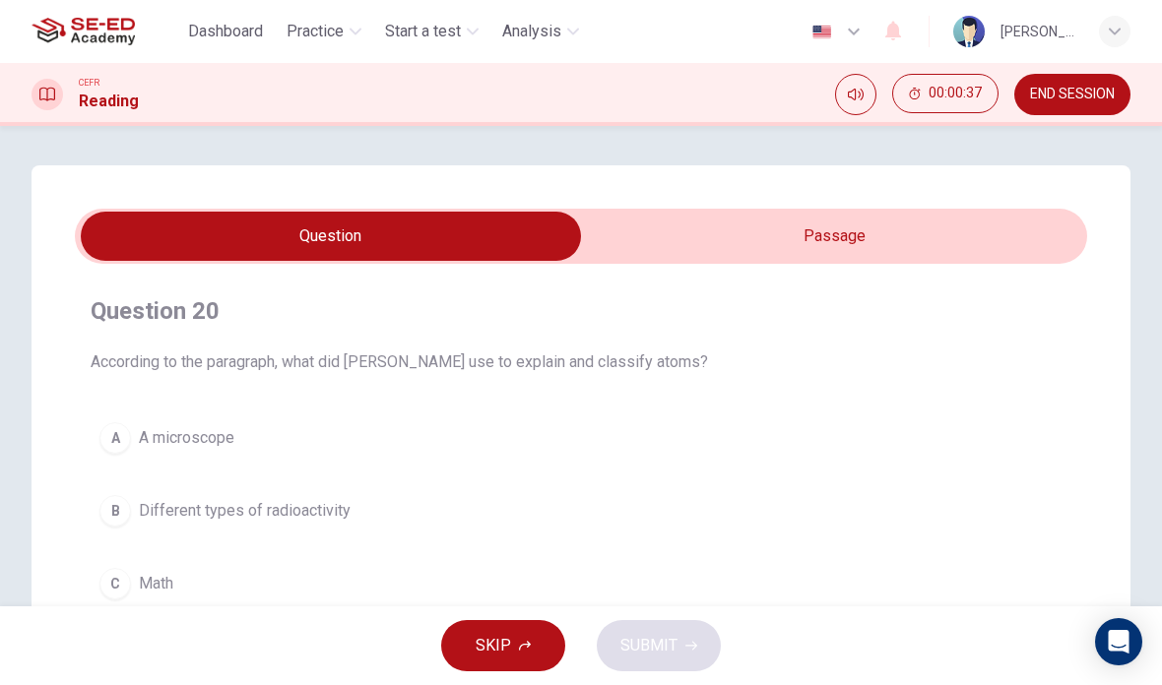
click at [520, 647] on icon "button" at bounding box center [525, 646] width 12 height 10
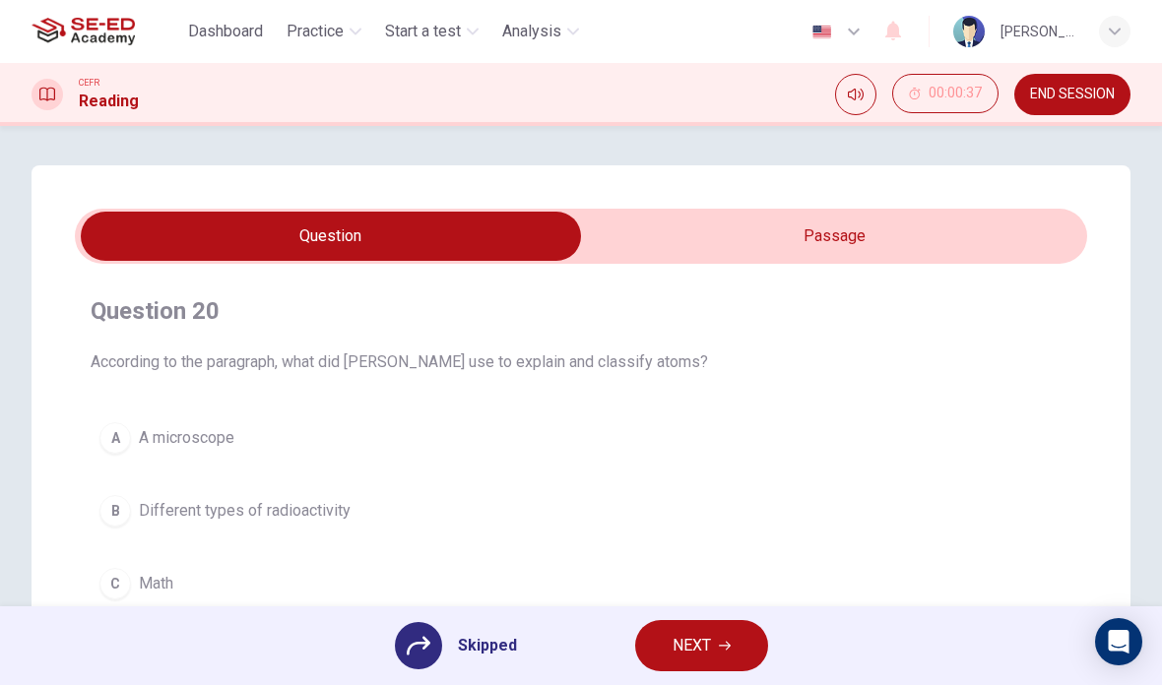
click at [665, 643] on button "NEXT" at bounding box center [701, 645] width 133 height 51
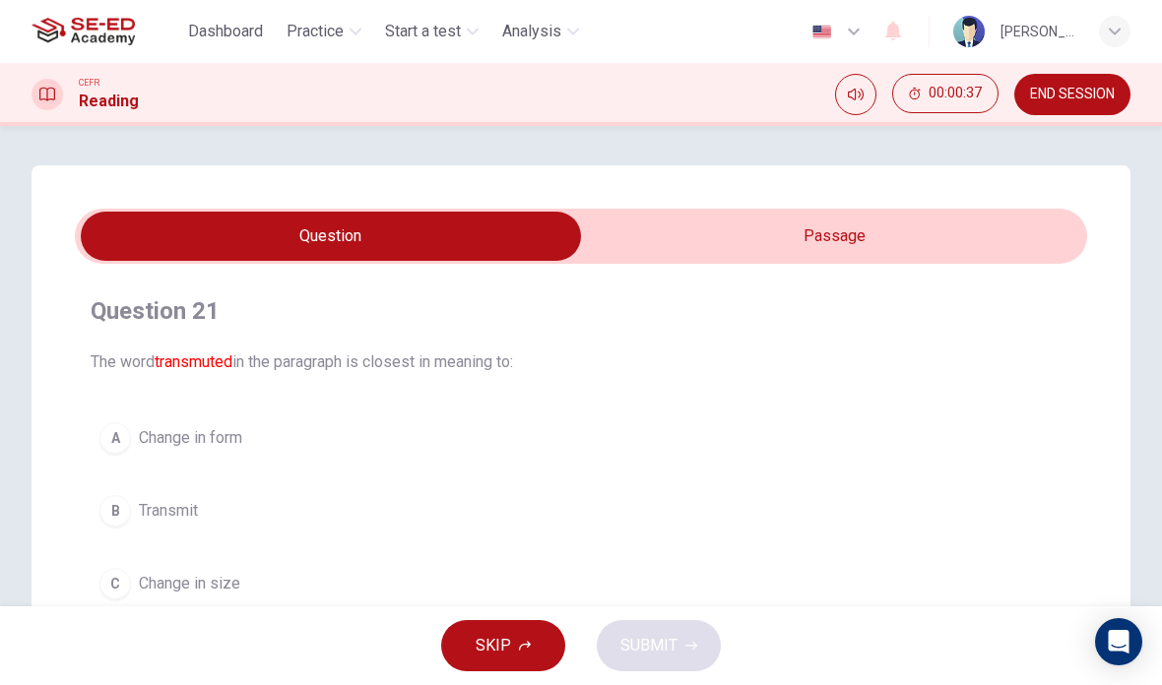
click at [476, 640] on button "SKIP" at bounding box center [503, 645] width 124 height 51
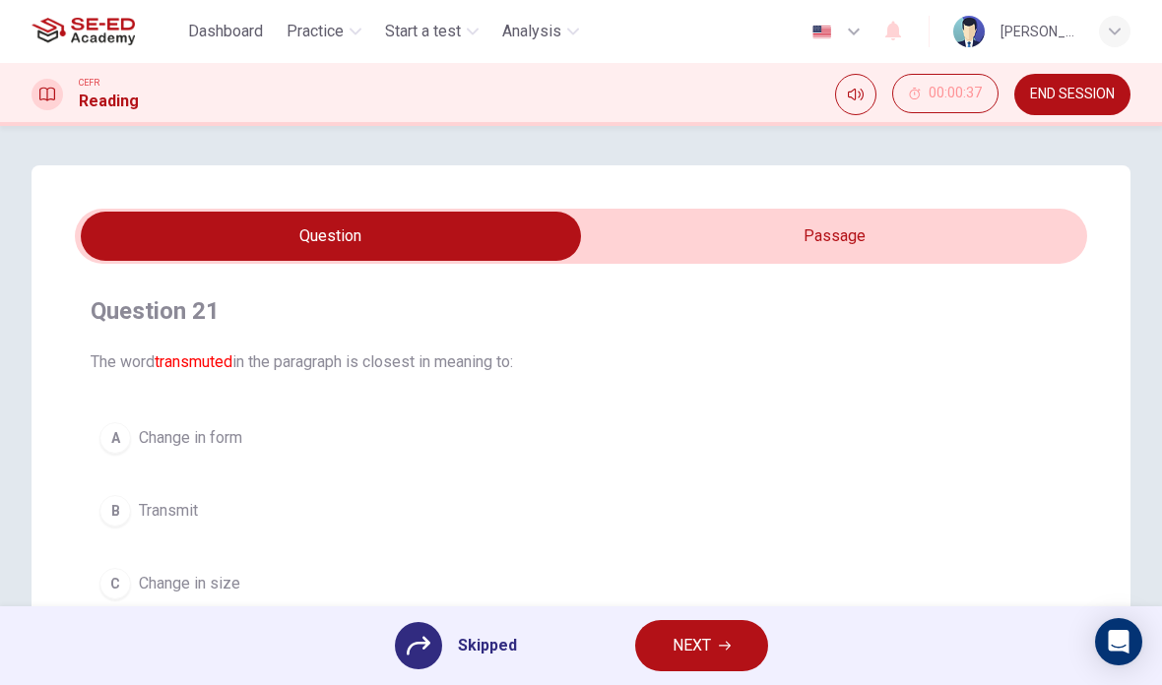
click at [696, 651] on span "NEXT" at bounding box center [692, 646] width 38 height 28
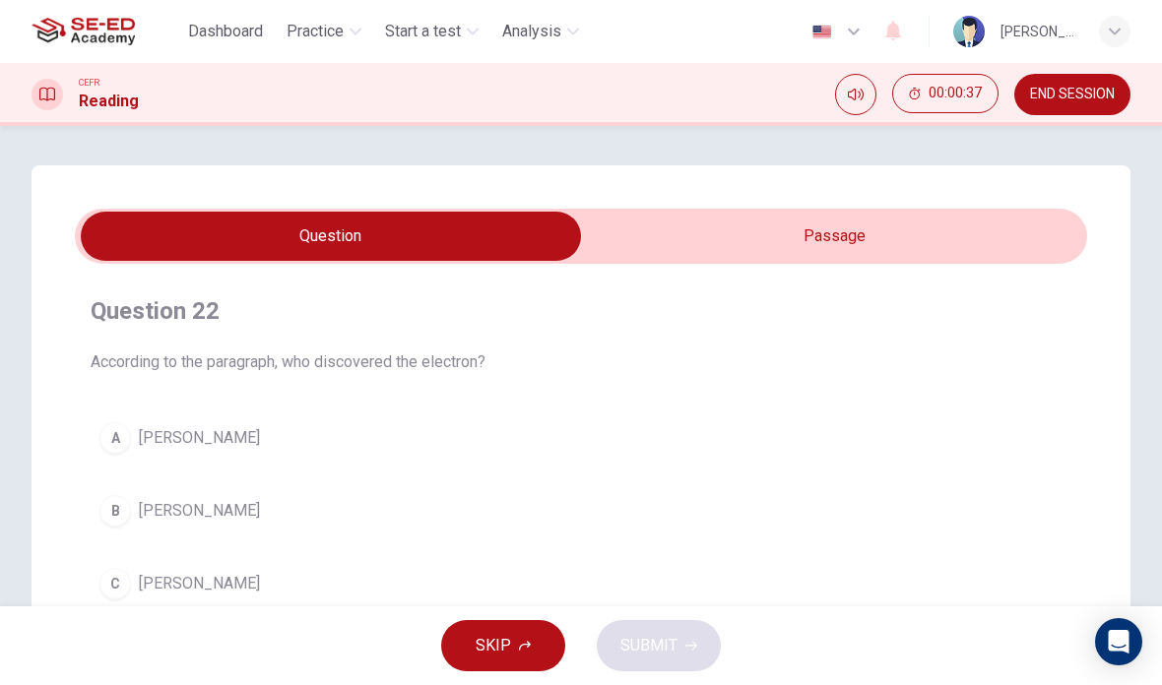
click at [502, 647] on span "SKIP" at bounding box center [493, 646] width 35 height 28
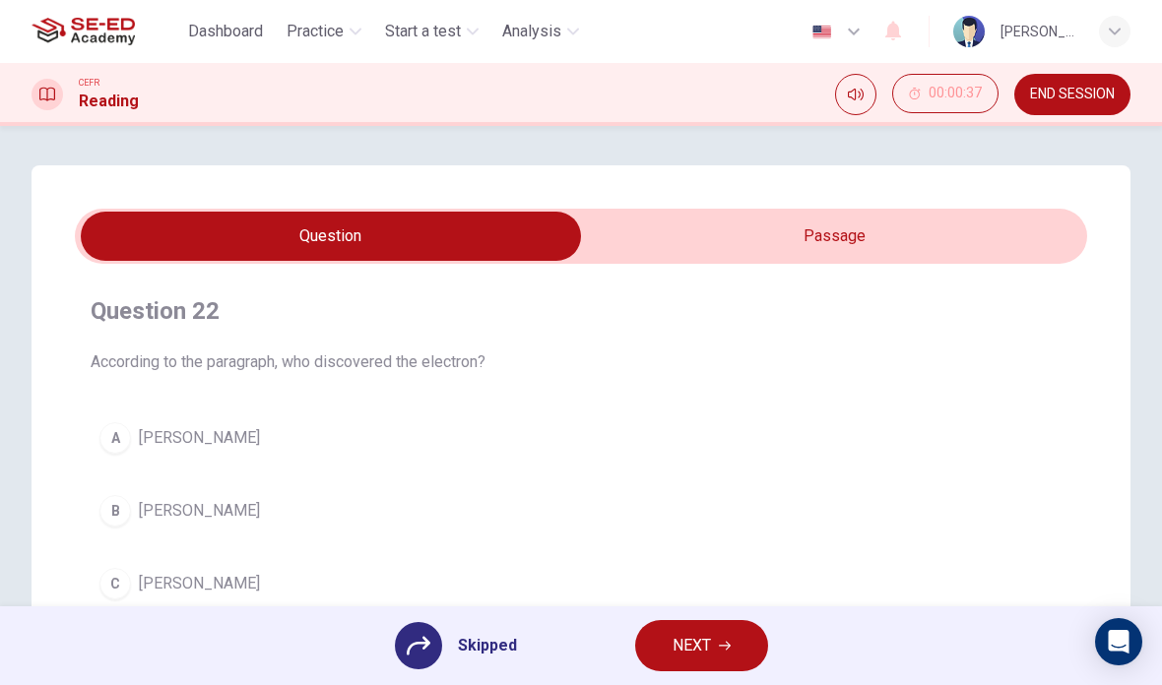
click at [673, 643] on span "NEXT" at bounding box center [692, 646] width 38 height 28
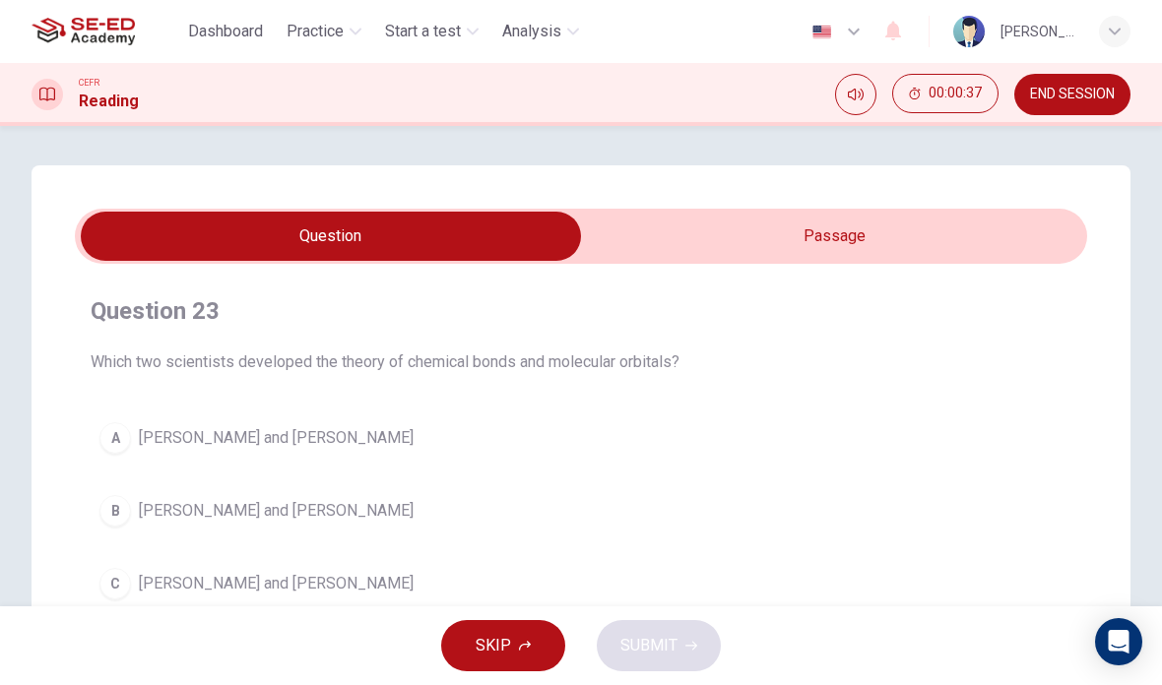
click at [523, 644] on icon "button" at bounding box center [525, 646] width 12 height 12
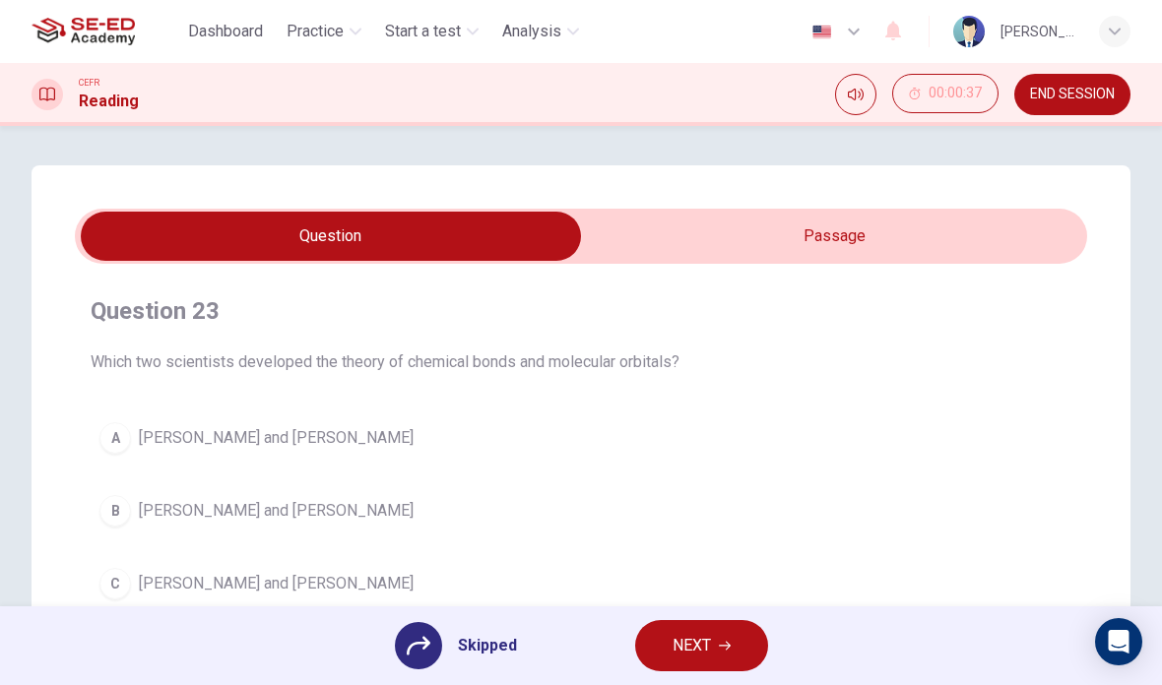
click at [673, 645] on span "NEXT" at bounding box center [692, 646] width 38 height 28
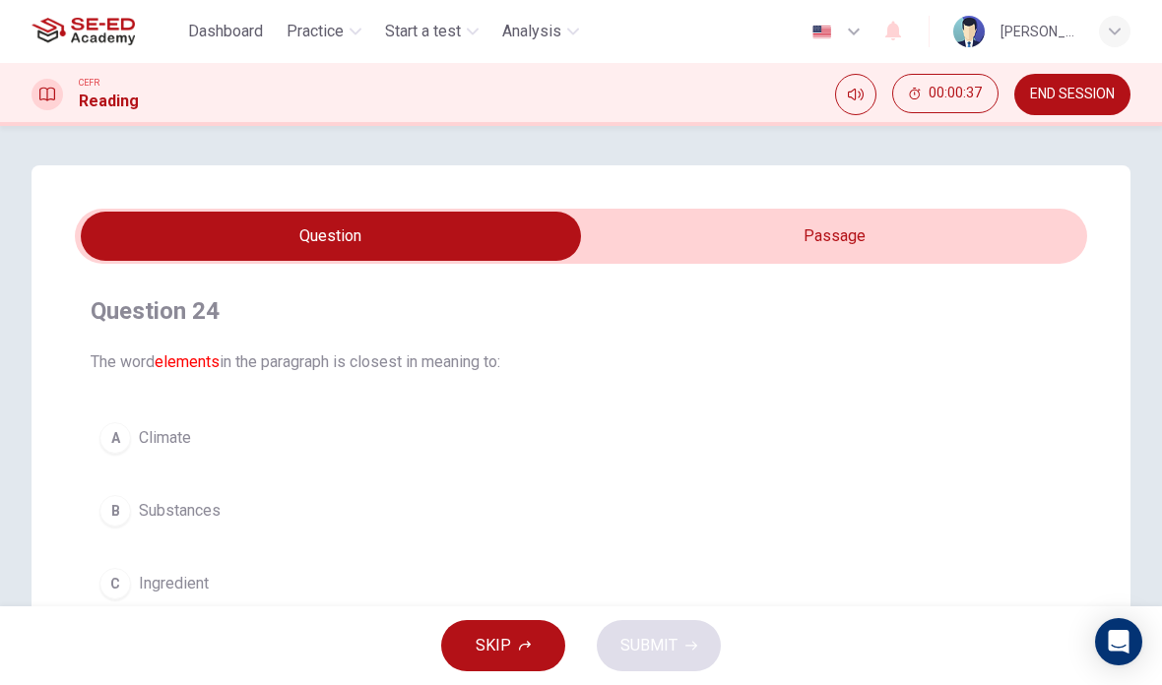
click at [504, 655] on span "SKIP" at bounding box center [493, 646] width 35 height 28
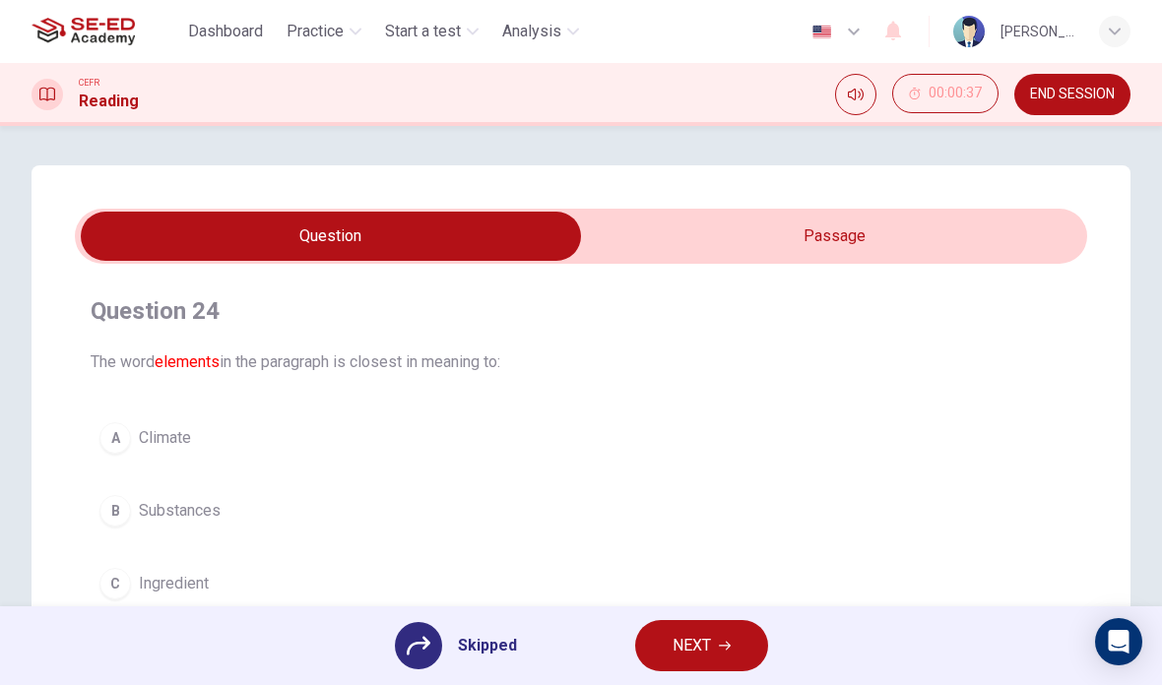
click at [686, 647] on span "NEXT" at bounding box center [692, 646] width 38 height 28
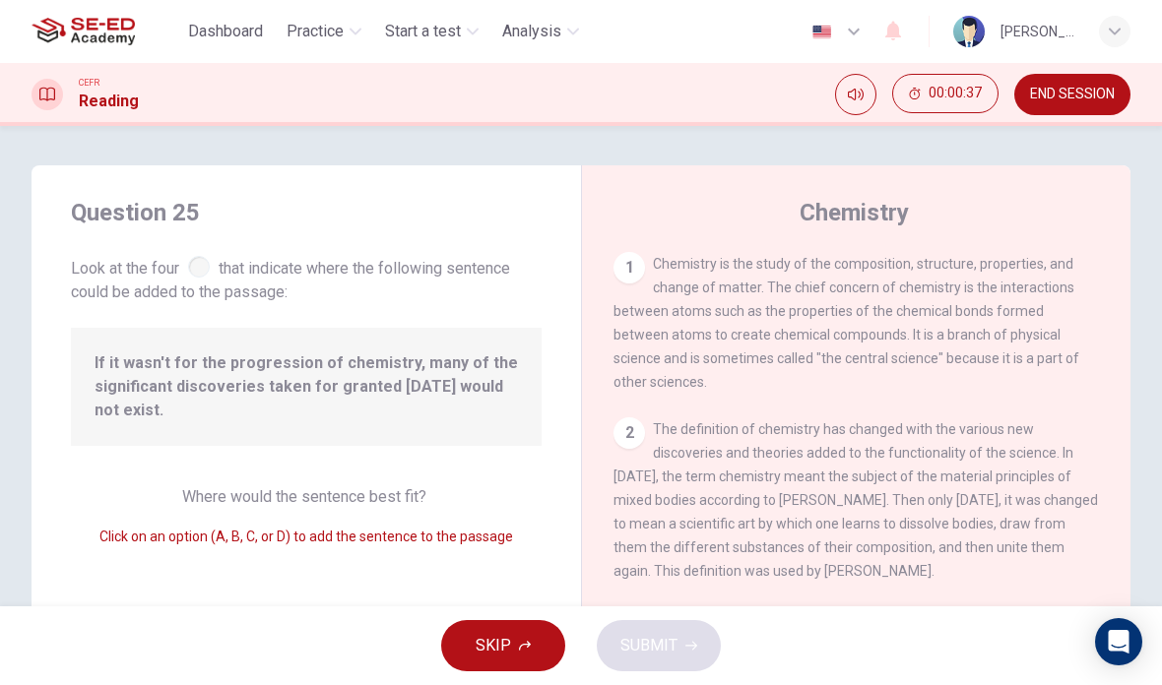
scroll to position [440, 0]
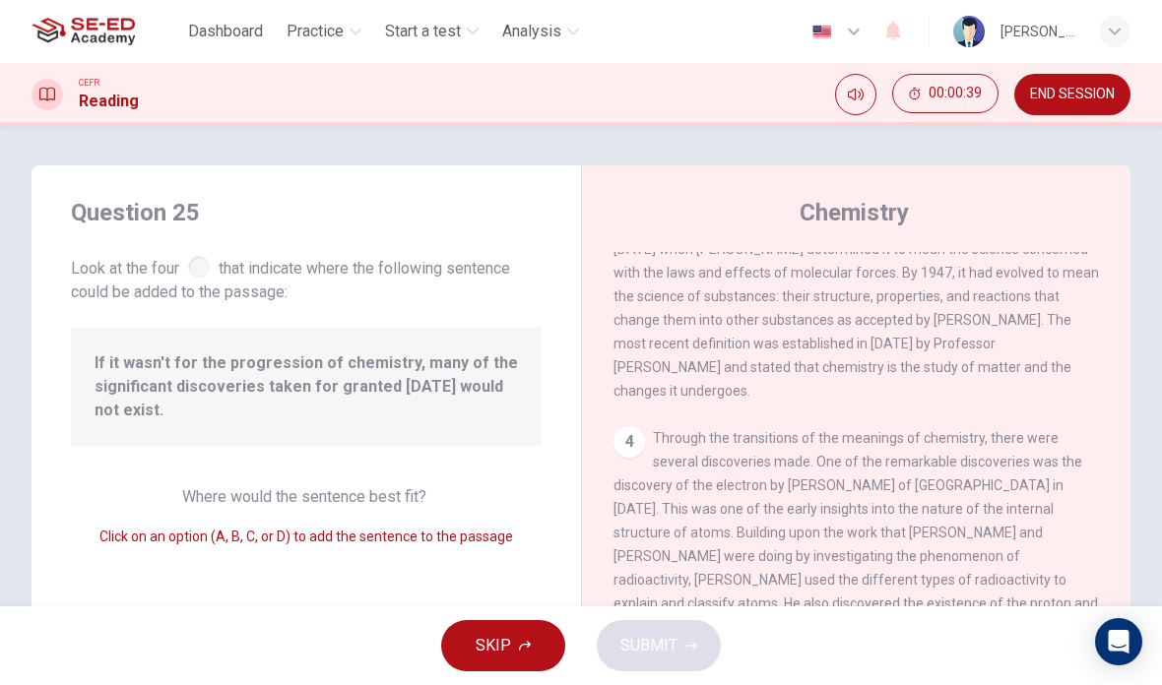
click at [512, 654] on button "SKIP" at bounding box center [503, 645] width 124 height 51
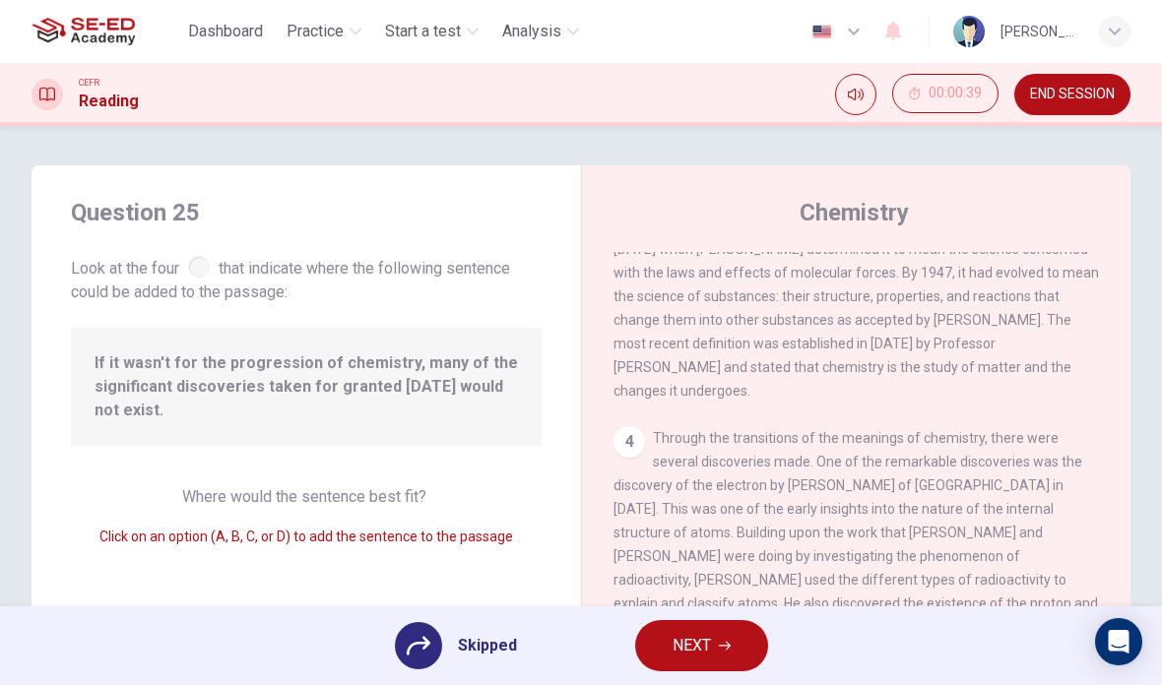
click at [662, 648] on button "NEXT" at bounding box center [701, 645] width 133 height 51
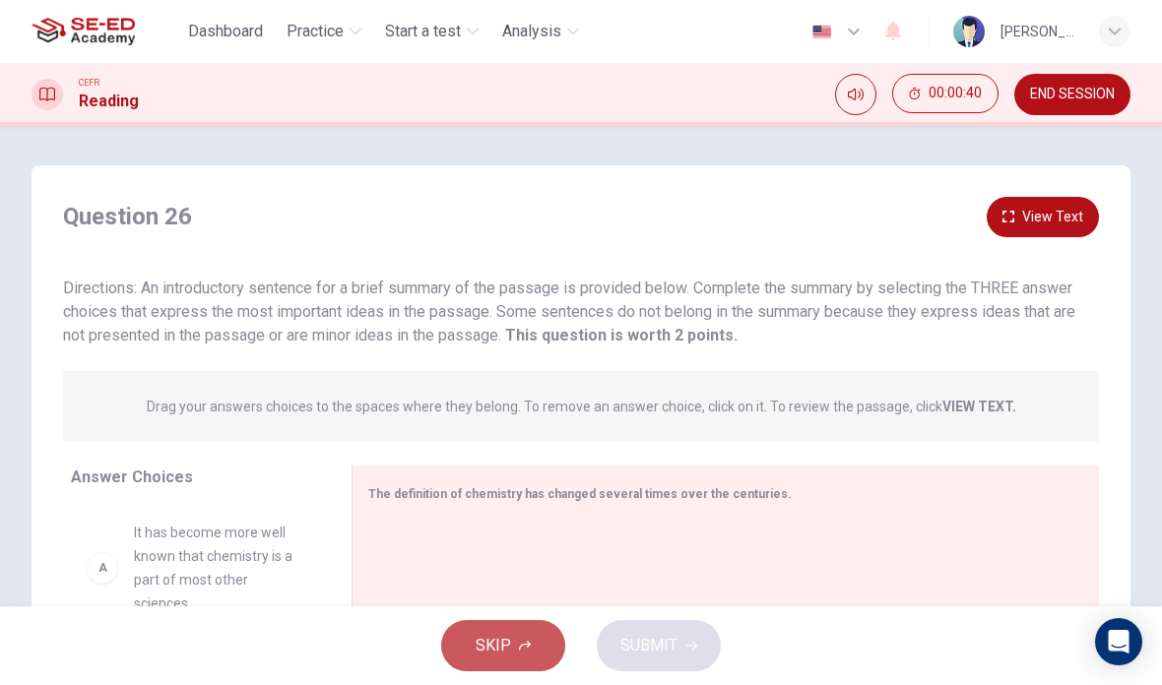
click at [537, 649] on button "SKIP" at bounding box center [503, 645] width 124 height 51
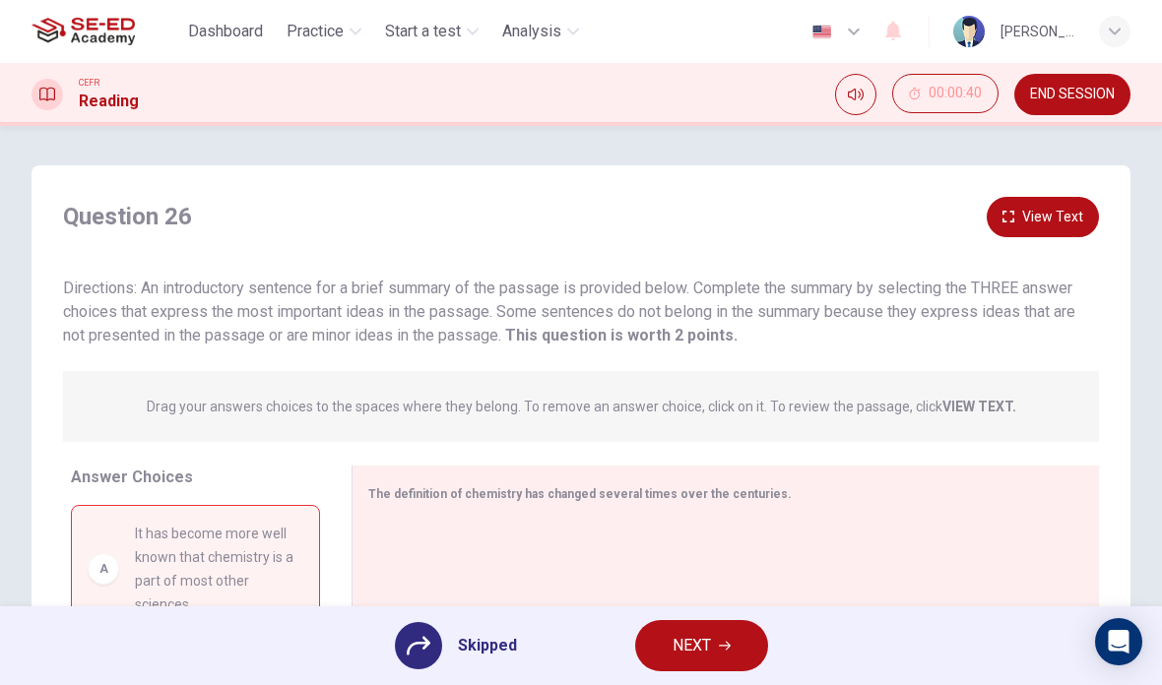
click at [670, 638] on button "NEXT" at bounding box center [701, 645] width 133 height 51
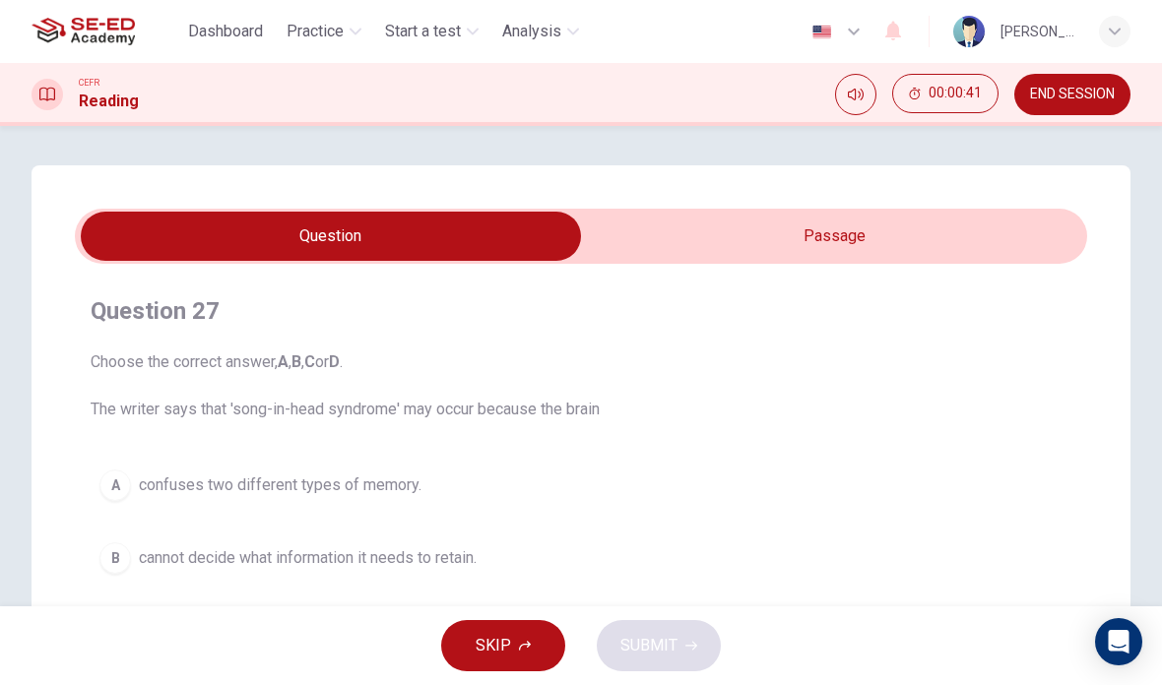
click at [504, 640] on span "SKIP" at bounding box center [493, 646] width 35 height 28
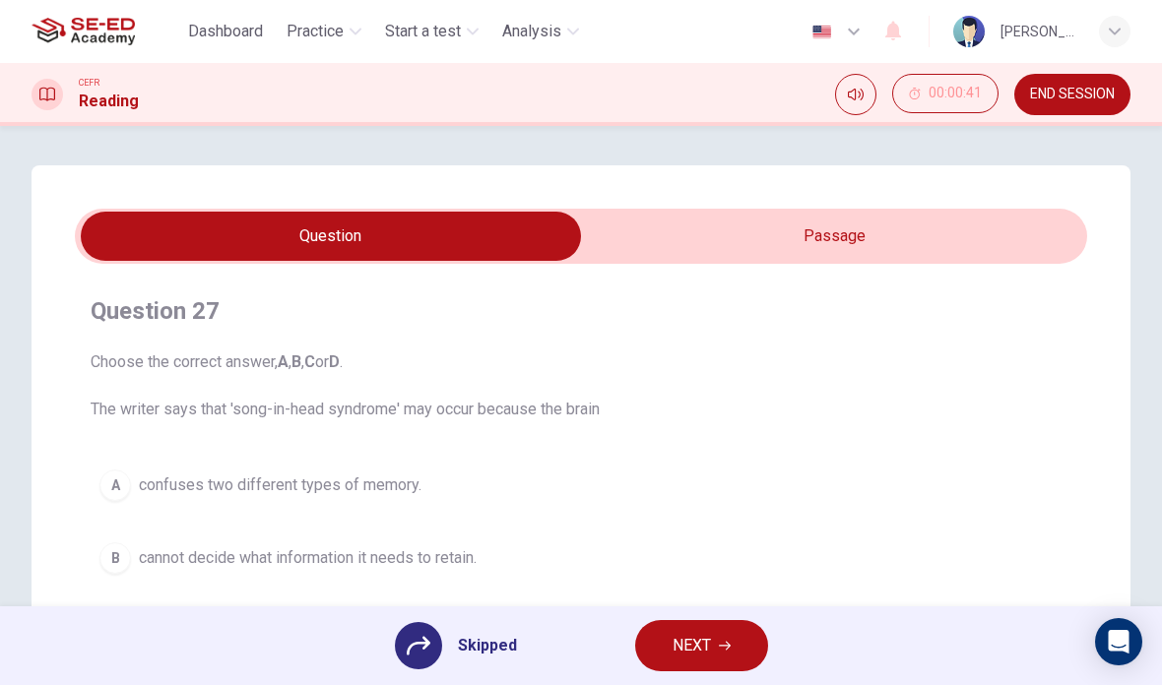
click at [663, 645] on button "NEXT" at bounding box center [701, 645] width 133 height 51
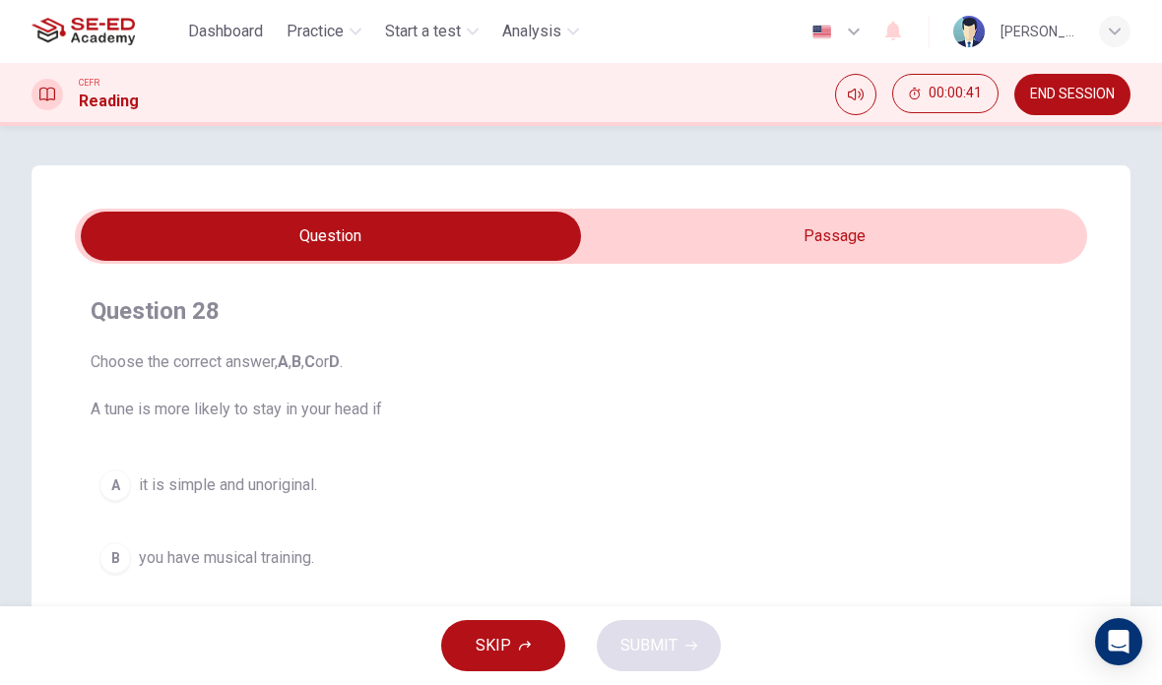
click at [516, 634] on button "SKIP" at bounding box center [503, 645] width 124 height 51
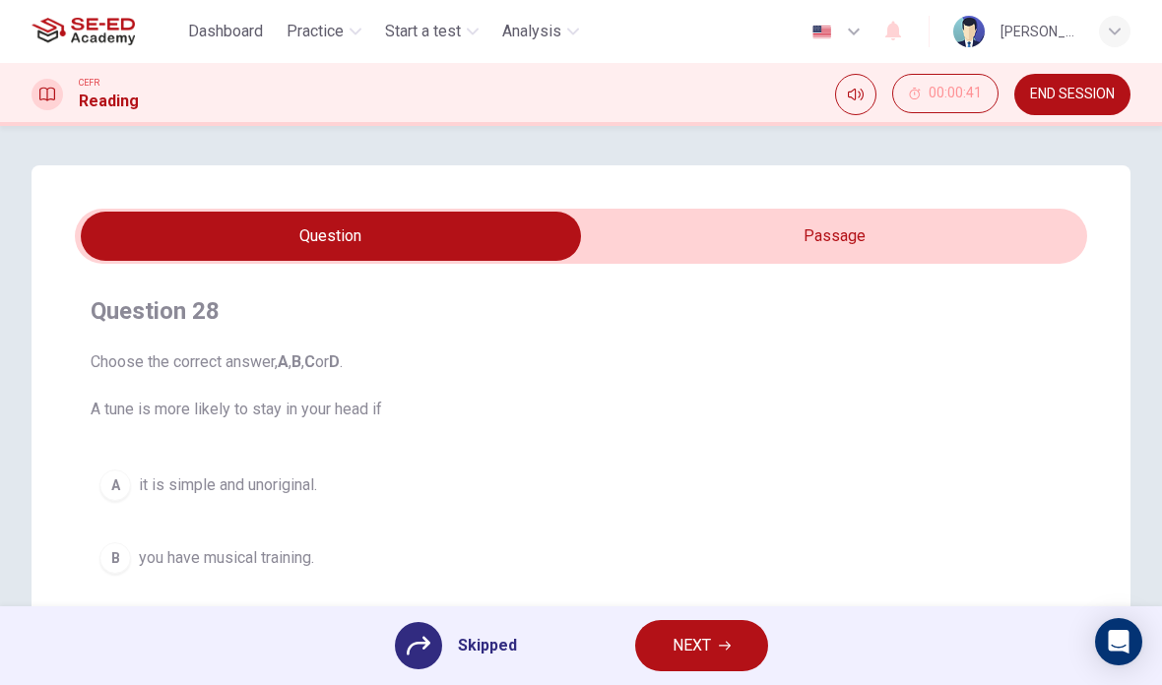
click at [675, 650] on span "NEXT" at bounding box center [692, 646] width 38 height 28
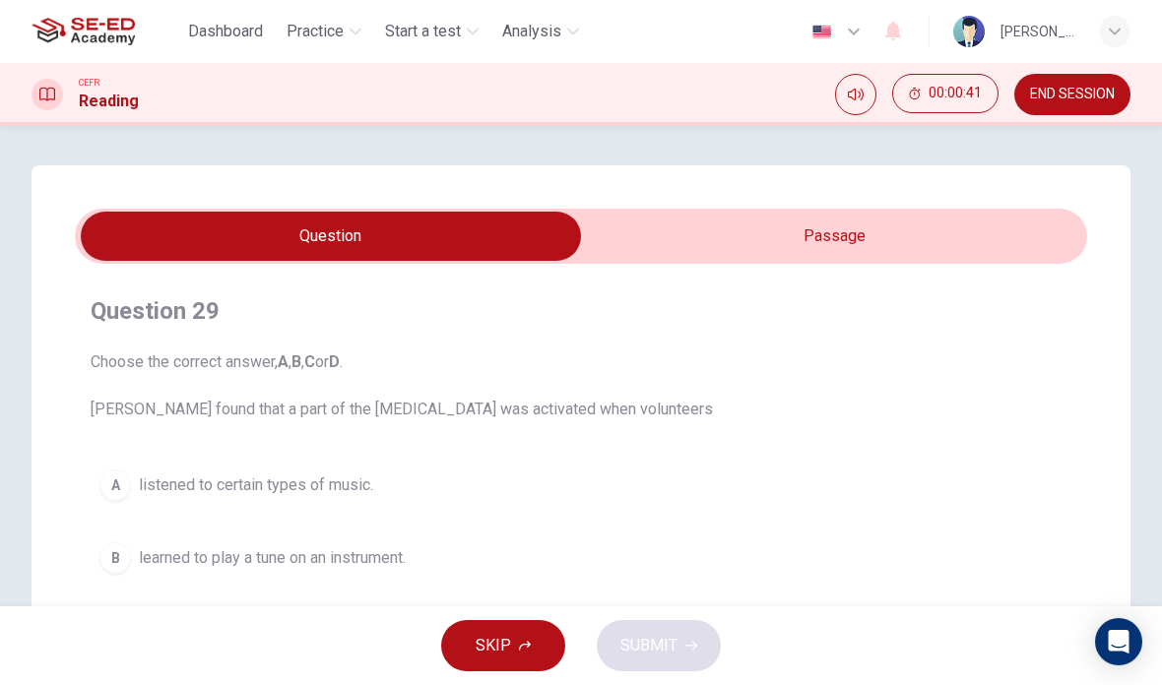
click at [487, 621] on button "SKIP" at bounding box center [503, 645] width 124 height 51
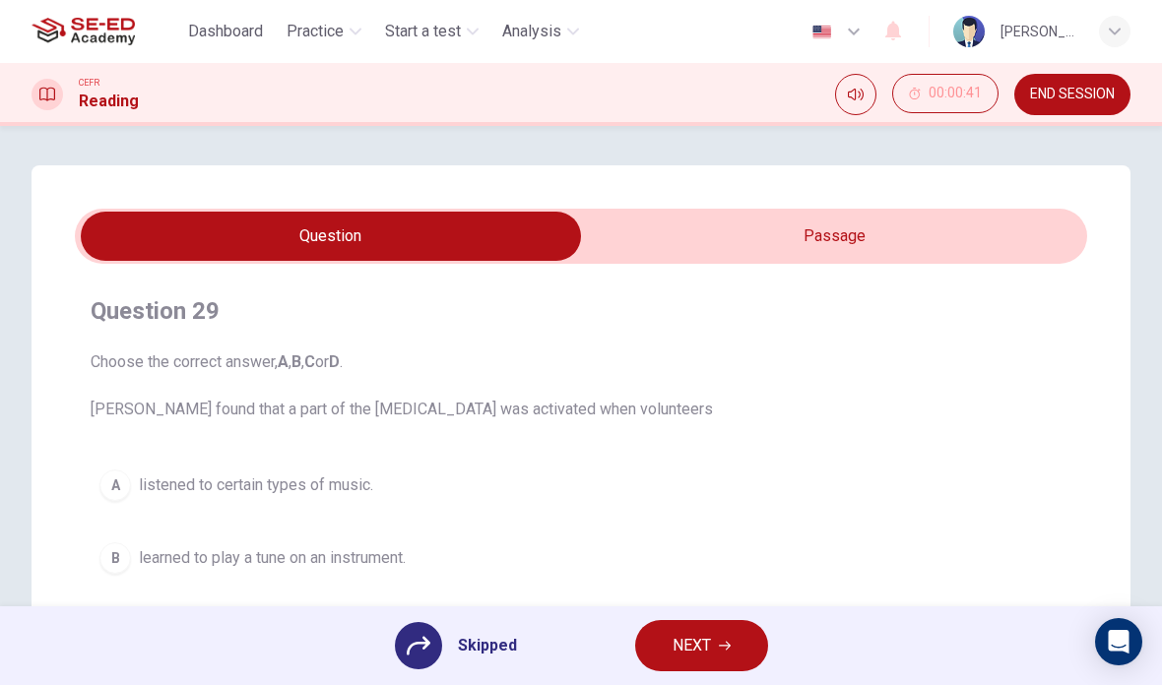
click at [676, 636] on span "NEXT" at bounding box center [692, 646] width 38 height 28
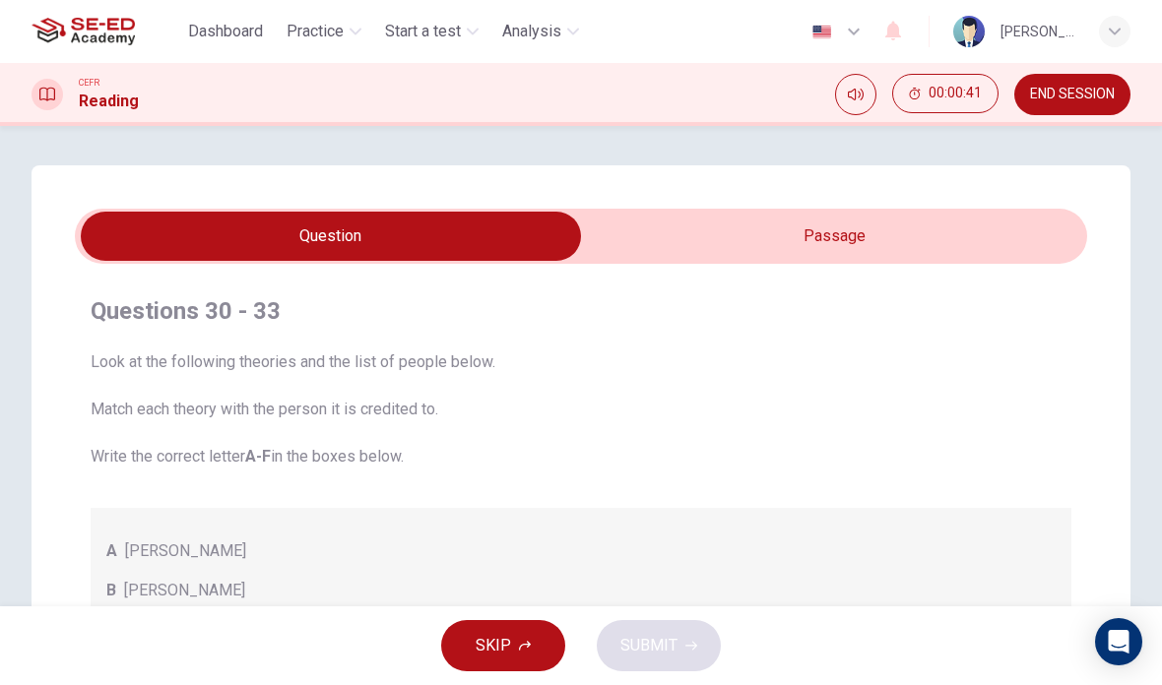
click at [499, 639] on span "SKIP" at bounding box center [493, 646] width 35 height 28
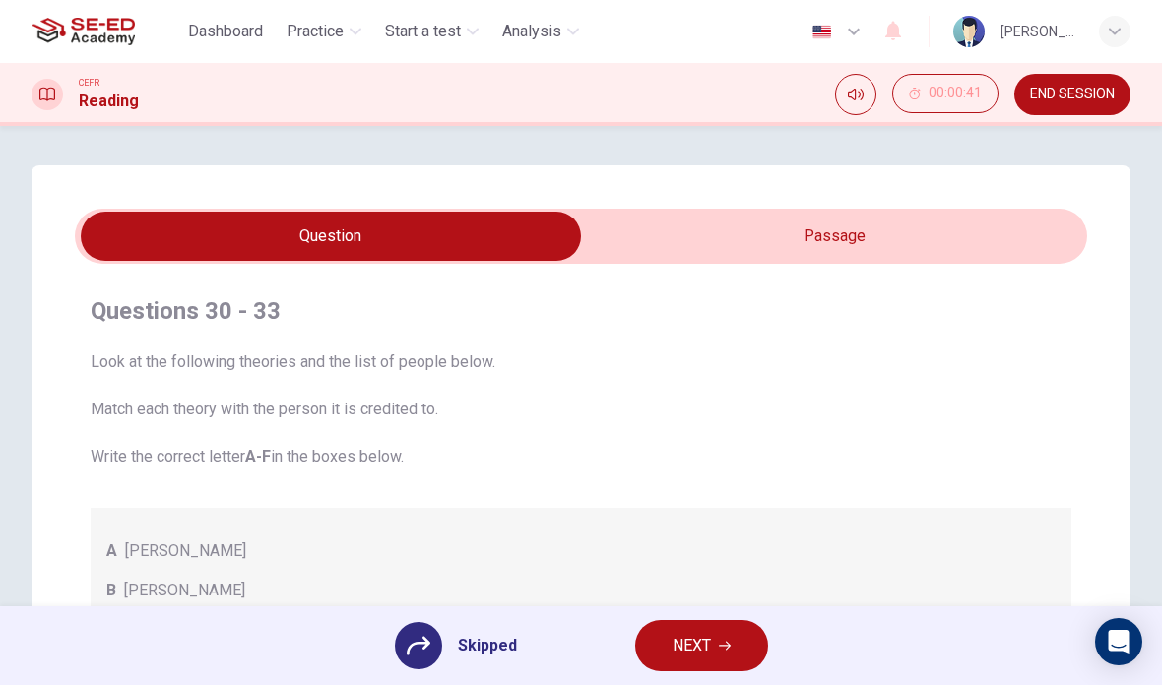
click at [670, 640] on button "NEXT" at bounding box center [701, 645] width 133 height 51
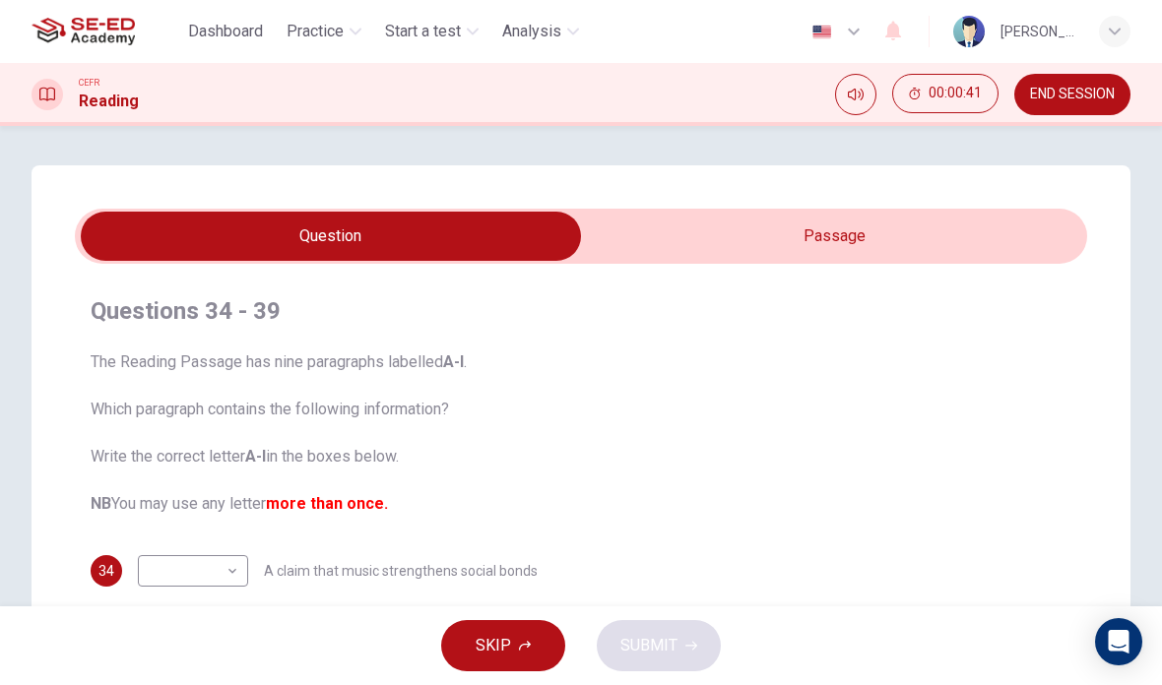
click at [488, 659] on span "SKIP" at bounding box center [493, 646] width 35 height 28
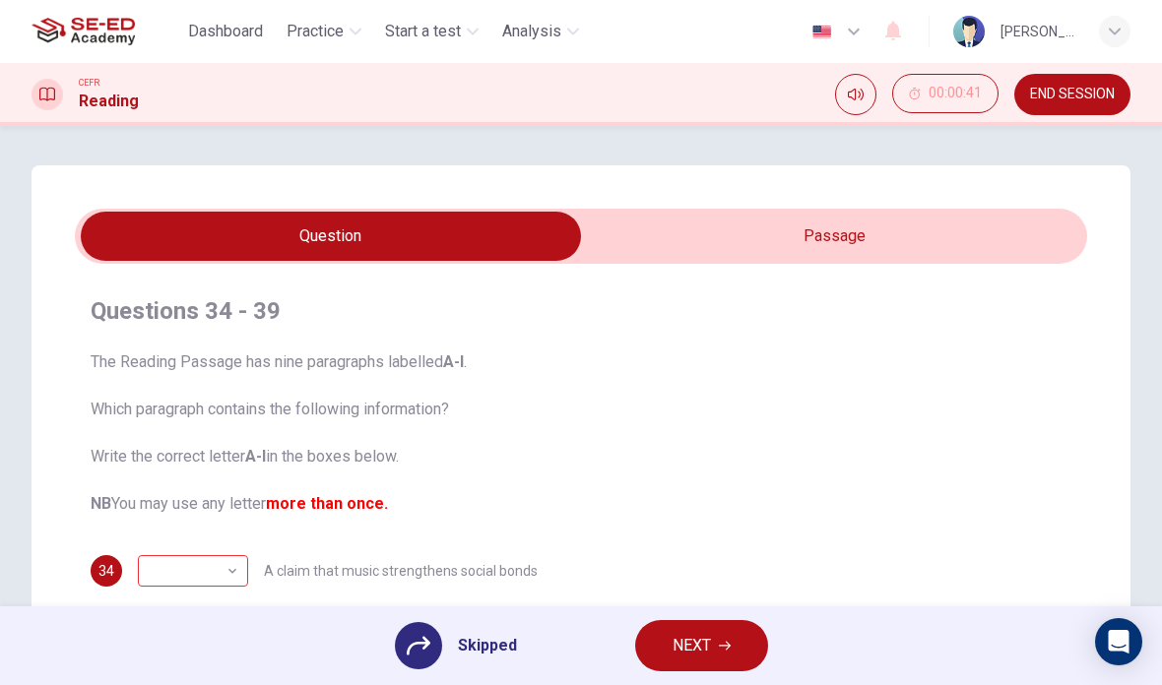
click at [676, 648] on span "NEXT" at bounding box center [692, 646] width 38 height 28
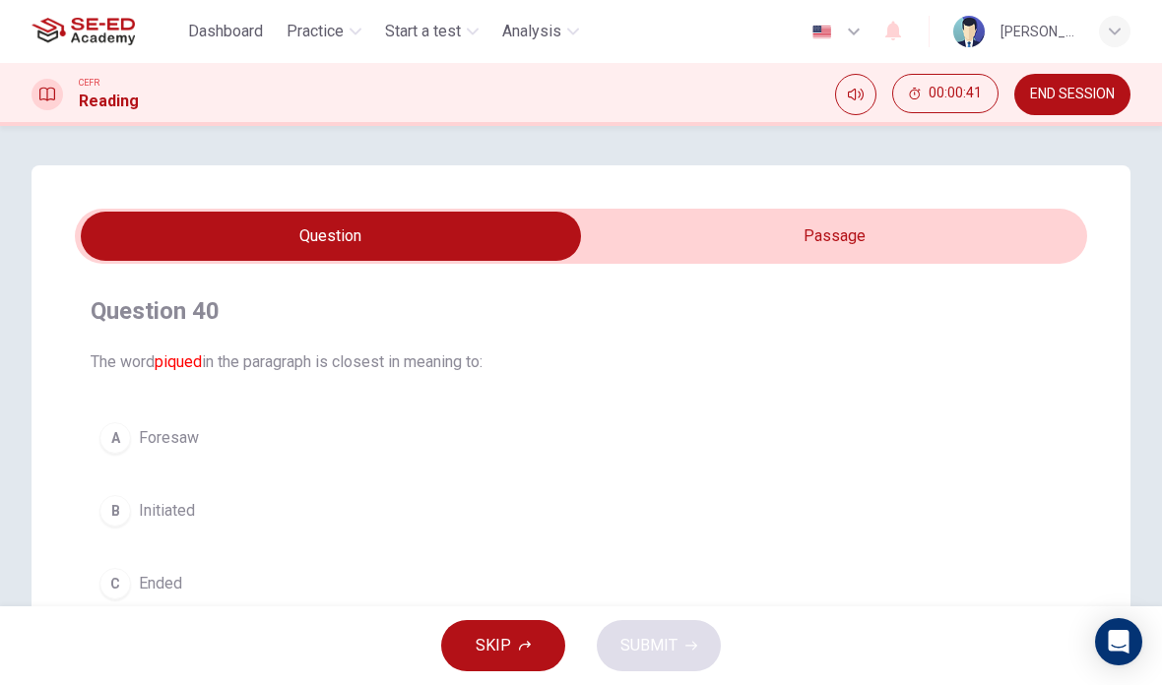
click at [463, 649] on button "SKIP" at bounding box center [503, 645] width 124 height 51
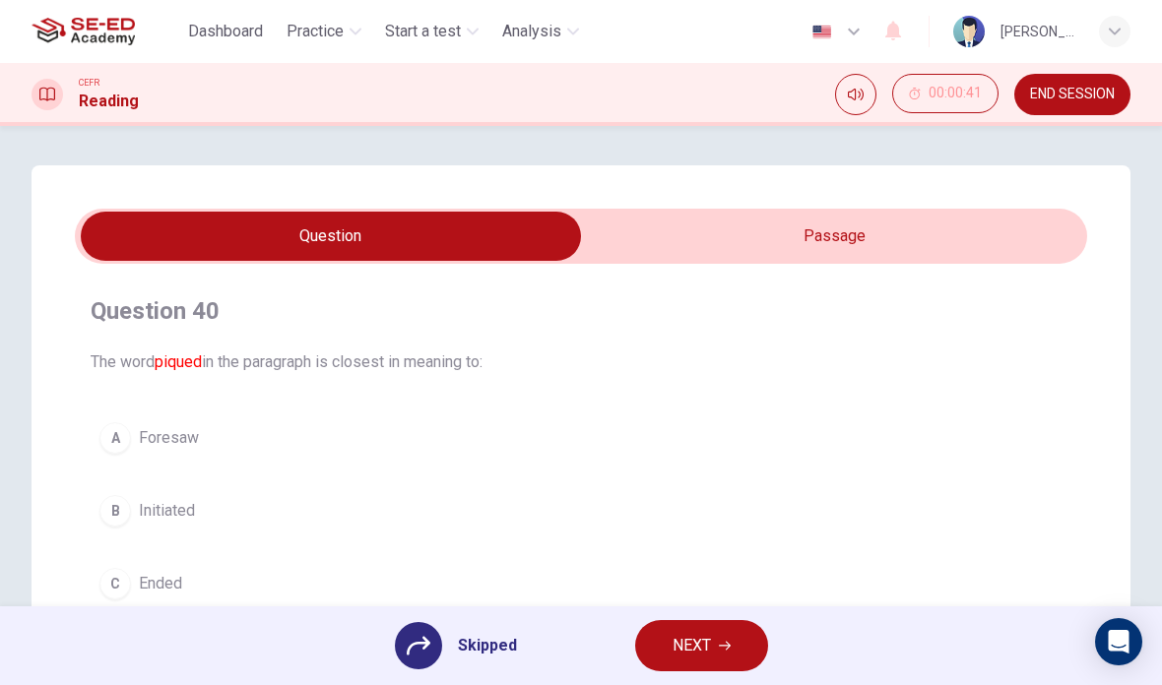
click at [676, 650] on span "NEXT" at bounding box center [692, 646] width 38 height 28
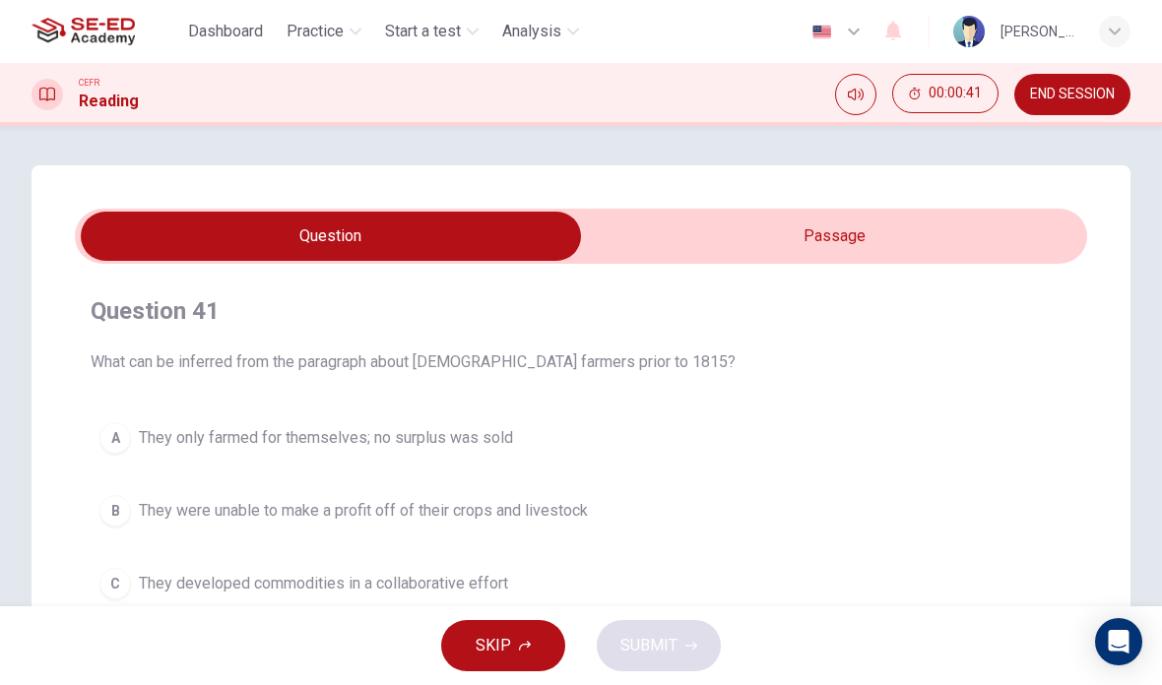
click at [511, 636] on button "SKIP" at bounding box center [503, 645] width 124 height 51
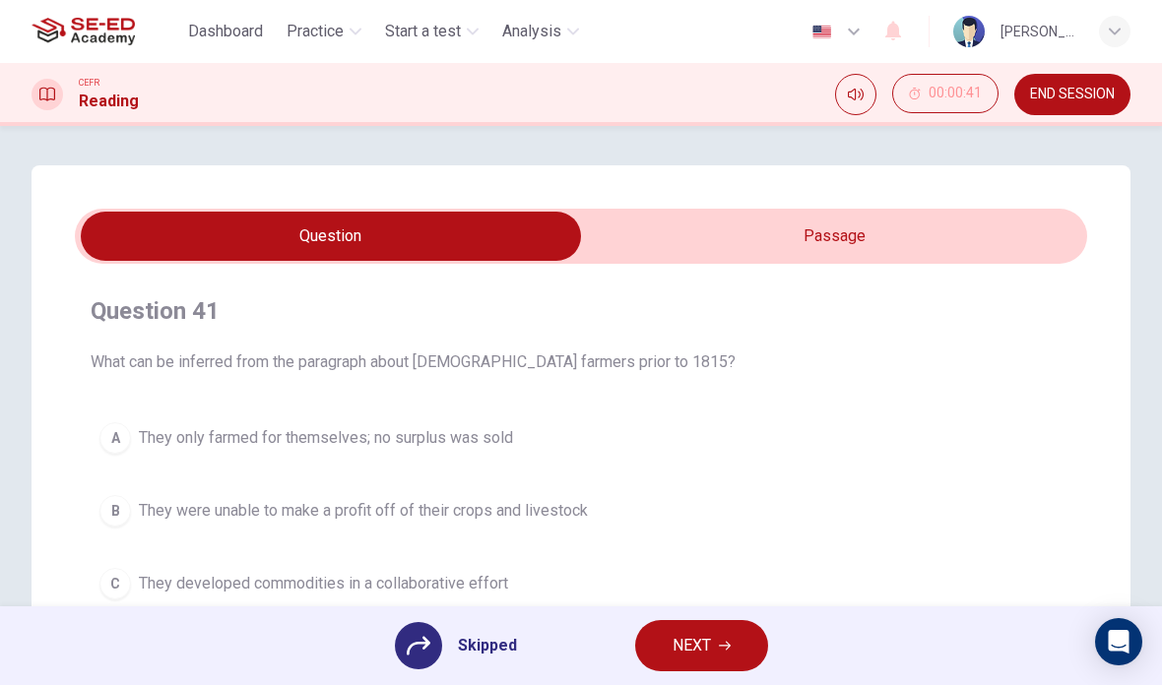
click at [698, 651] on span "NEXT" at bounding box center [692, 646] width 38 height 28
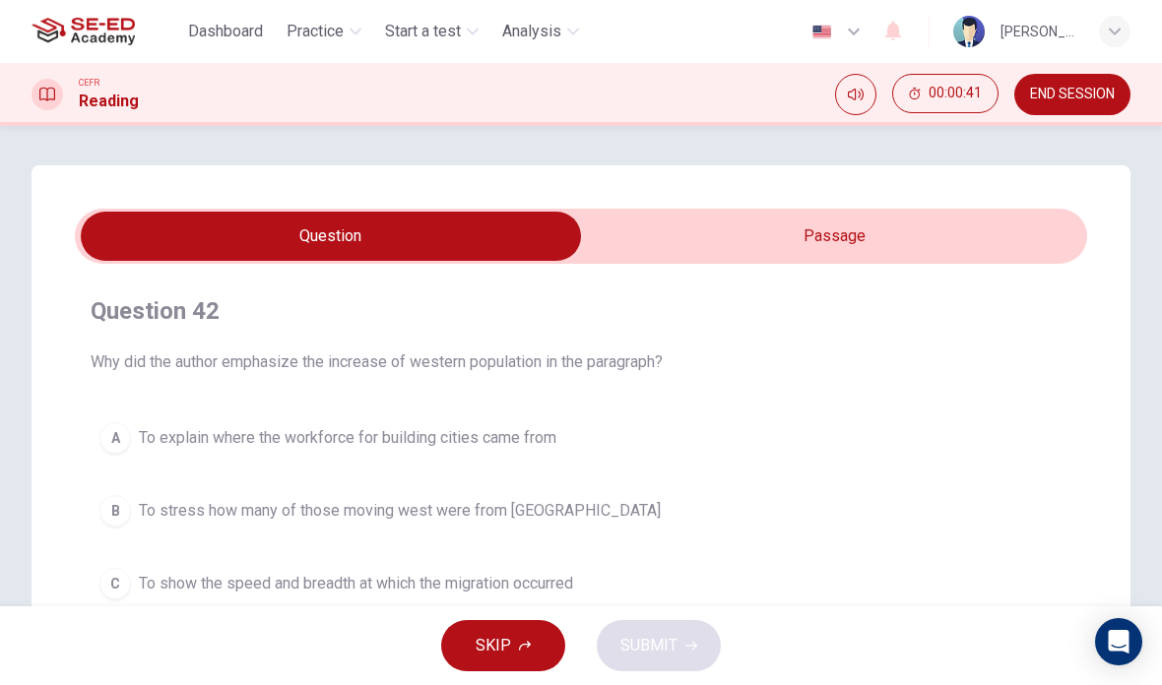
click at [537, 651] on button "SKIP" at bounding box center [503, 645] width 124 height 51
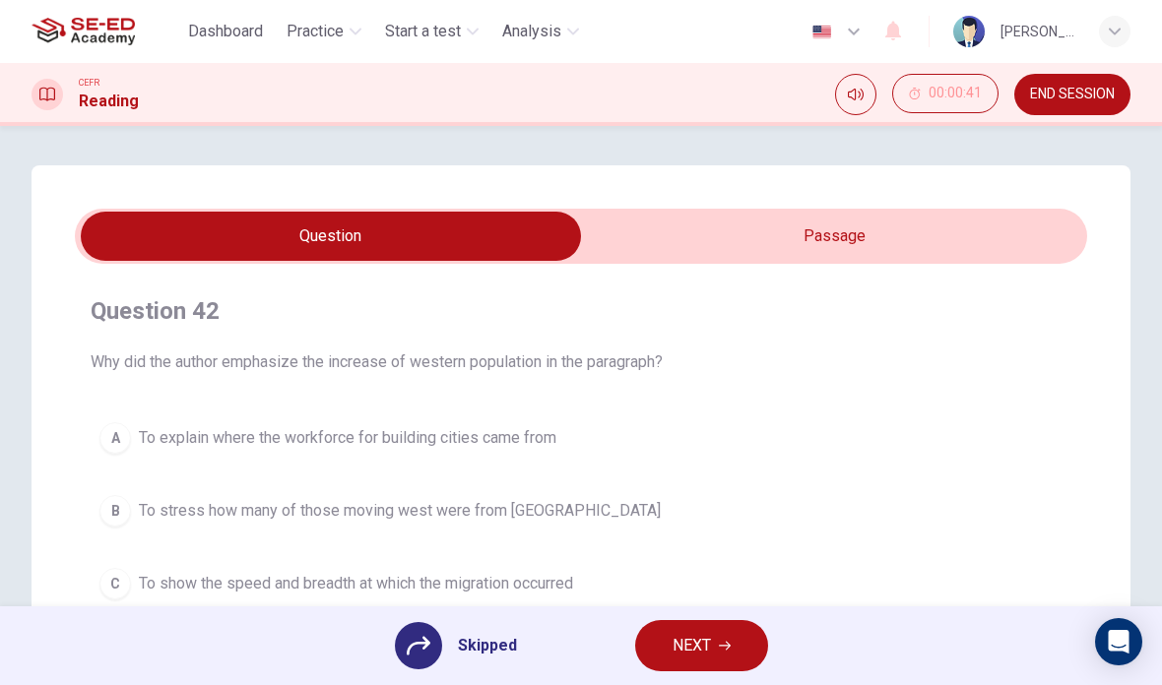
click at [670, 647] on button "NEXT" at bounding box center [701, 645] width 133 height 51
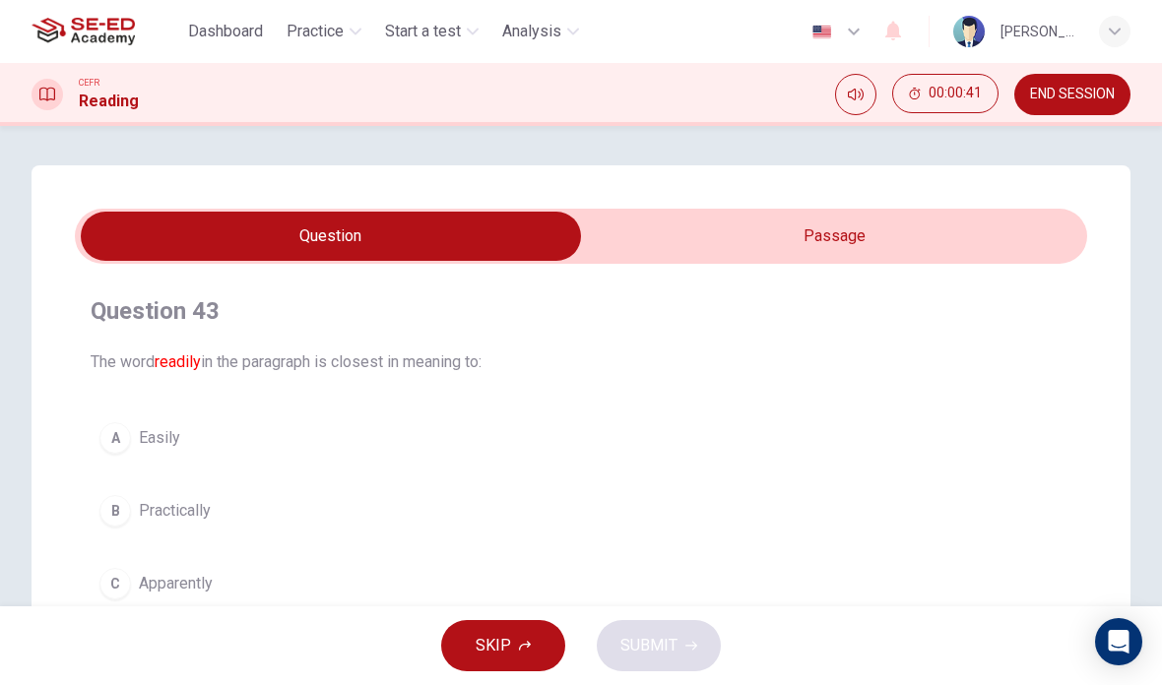
click at [458, 655] on button "SKIP" at bounding box center [503, 645] width 124 height 51
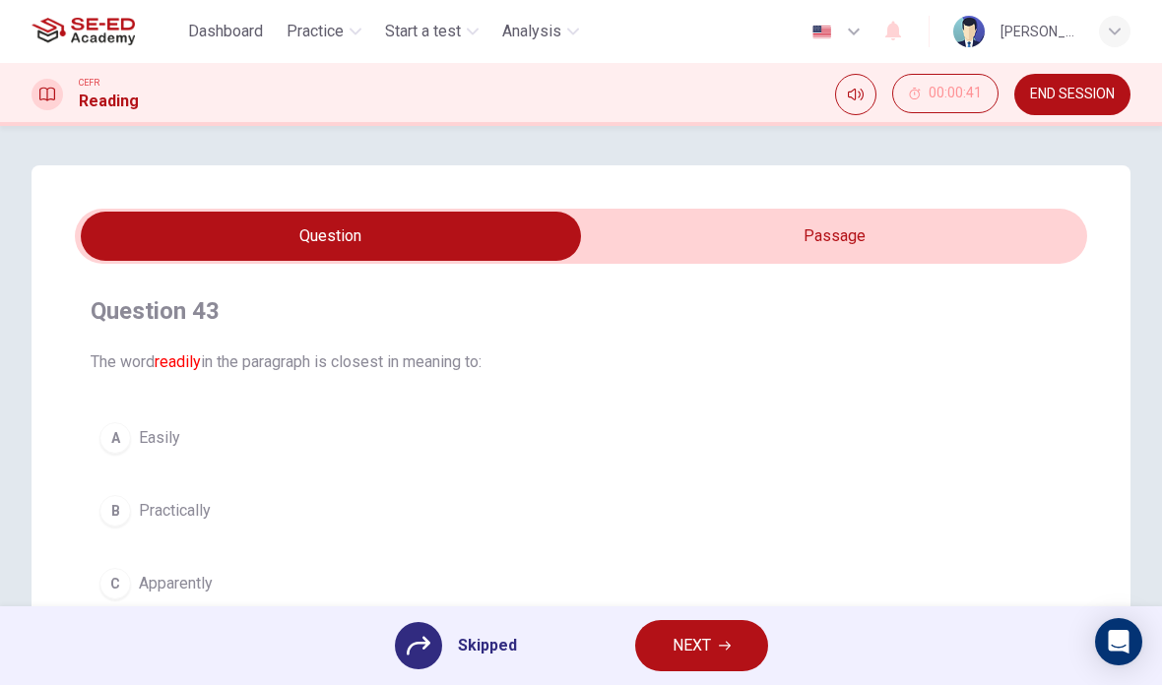
click at [689, 648] on span "NEXT" at bounding box center [692, 646] width 38 height 28
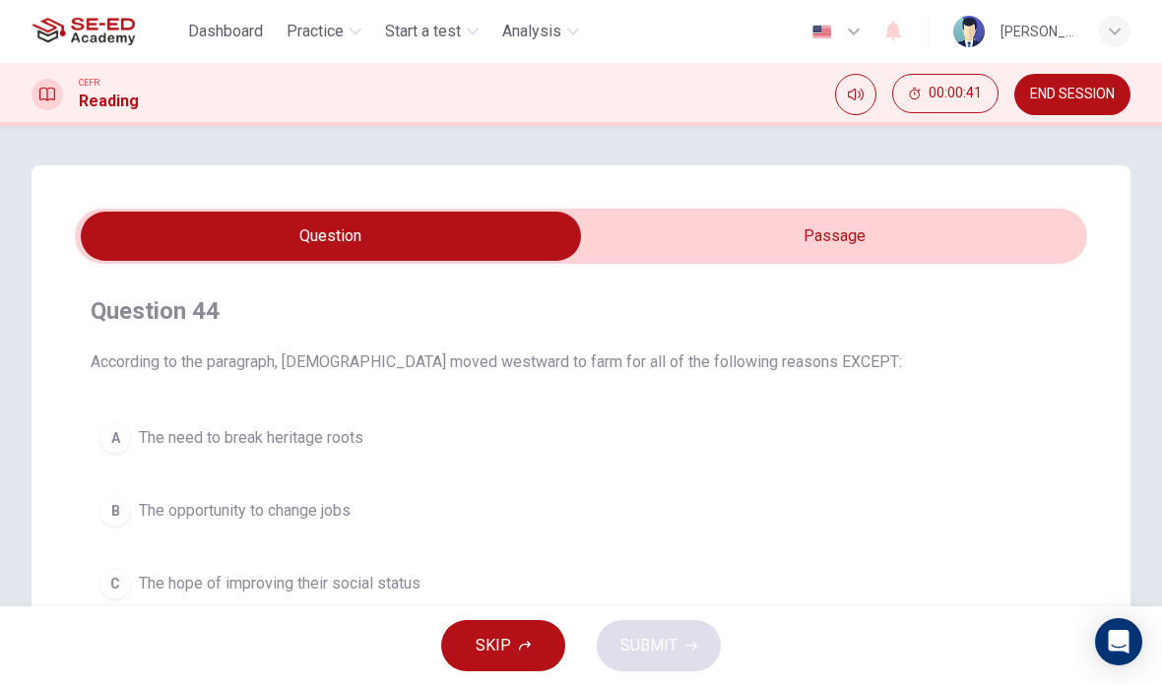
click at [475, 635] on button "SKIP" at bounding box center [503, 645] width 124 height 51
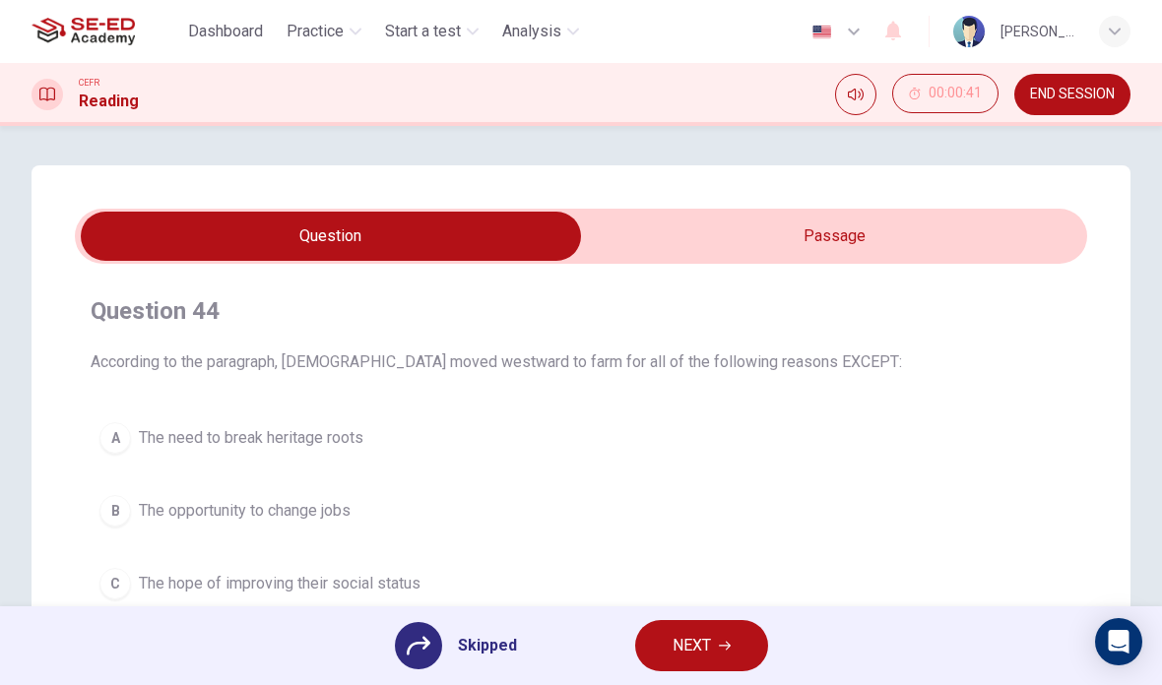
click at [667, 647] on button "NEXT" at bounding box center [701, 645] width 133 height 51
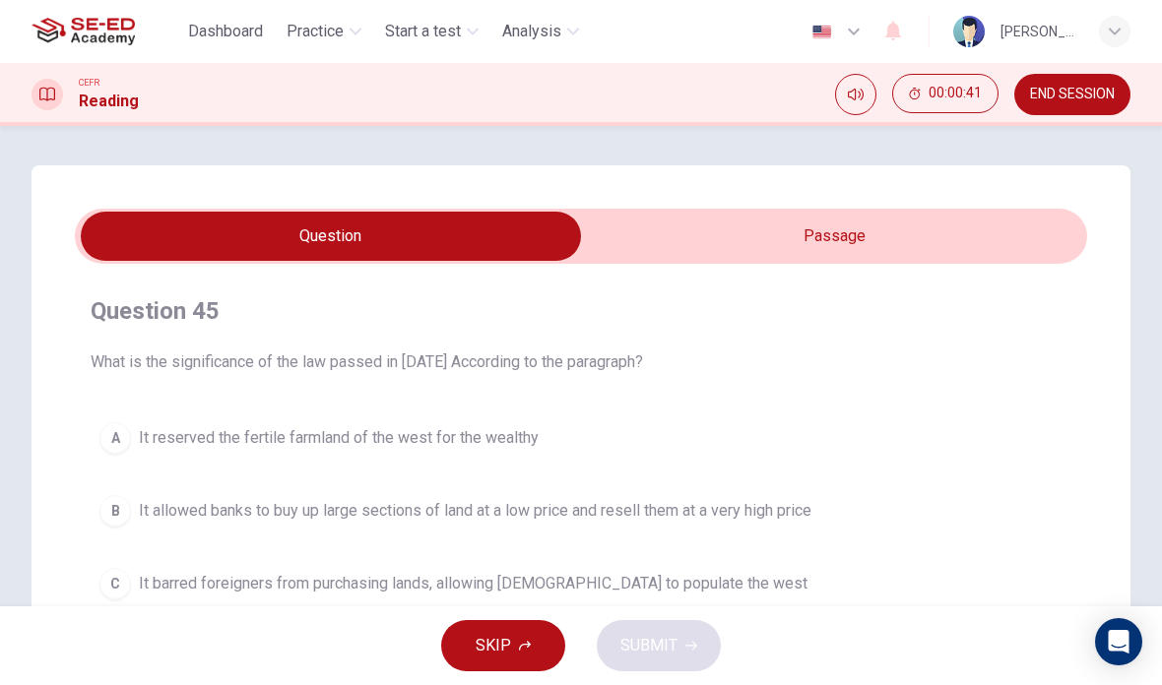
click at [495, 638] on span "SKIP" at bounding box center [493, 646] width 35 height 28
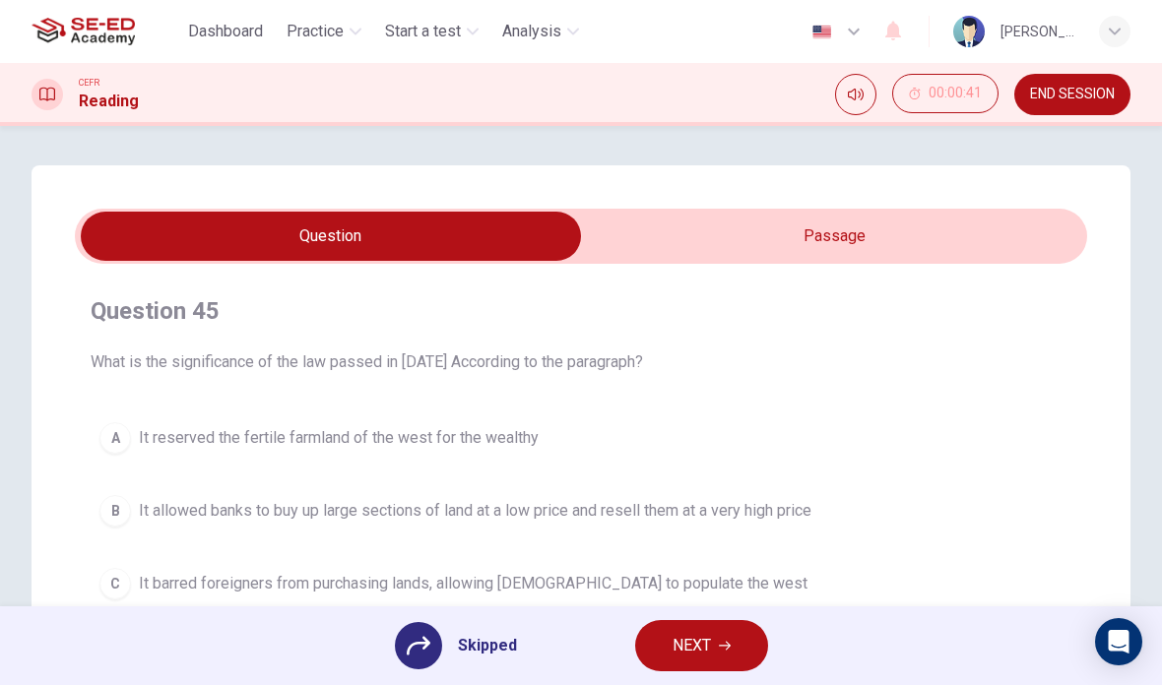
click at [686, 650] on span "NEXT" at bounding box center [692, 646] width 38 height 28
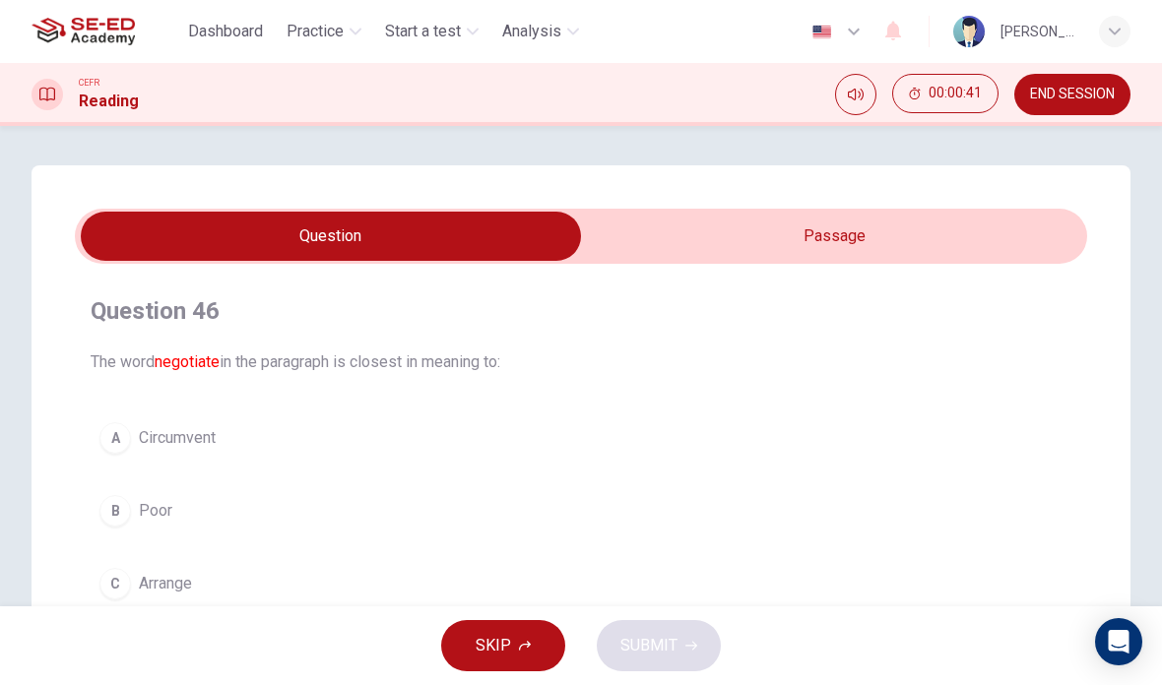
click at [503, 640] on span "SKIP" at bounding box center [493, 646] width 35 height 28
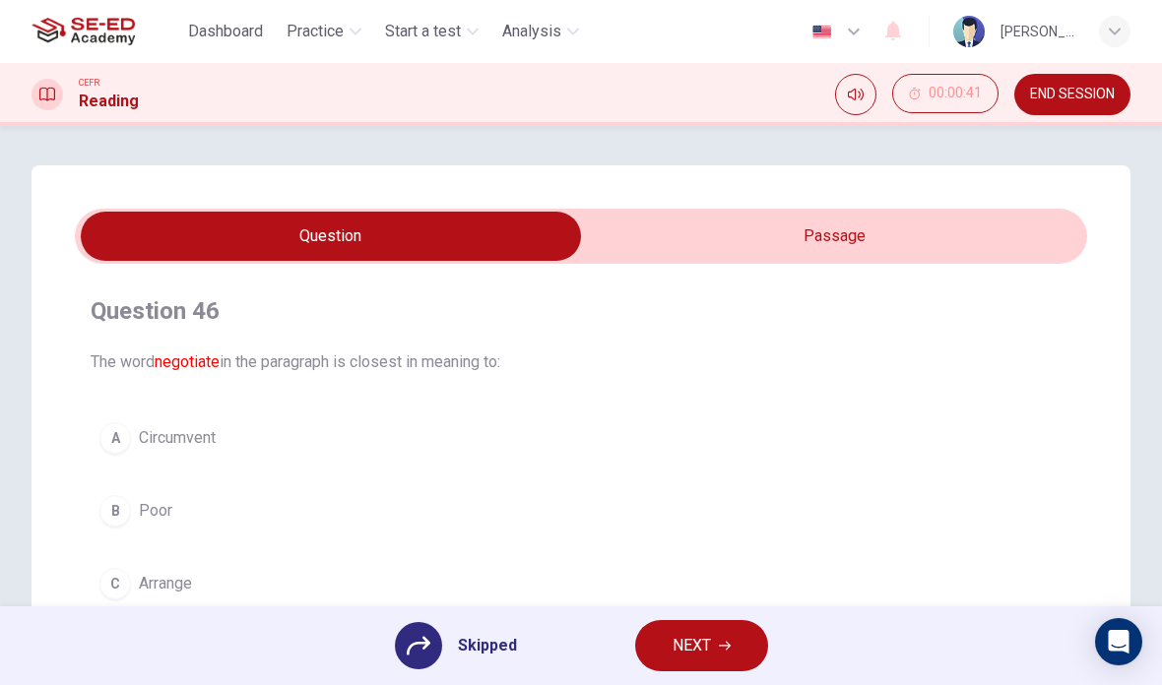
click at [669, 642] on button "NEXT" at bounding box center [701, 645] width 133 height 51
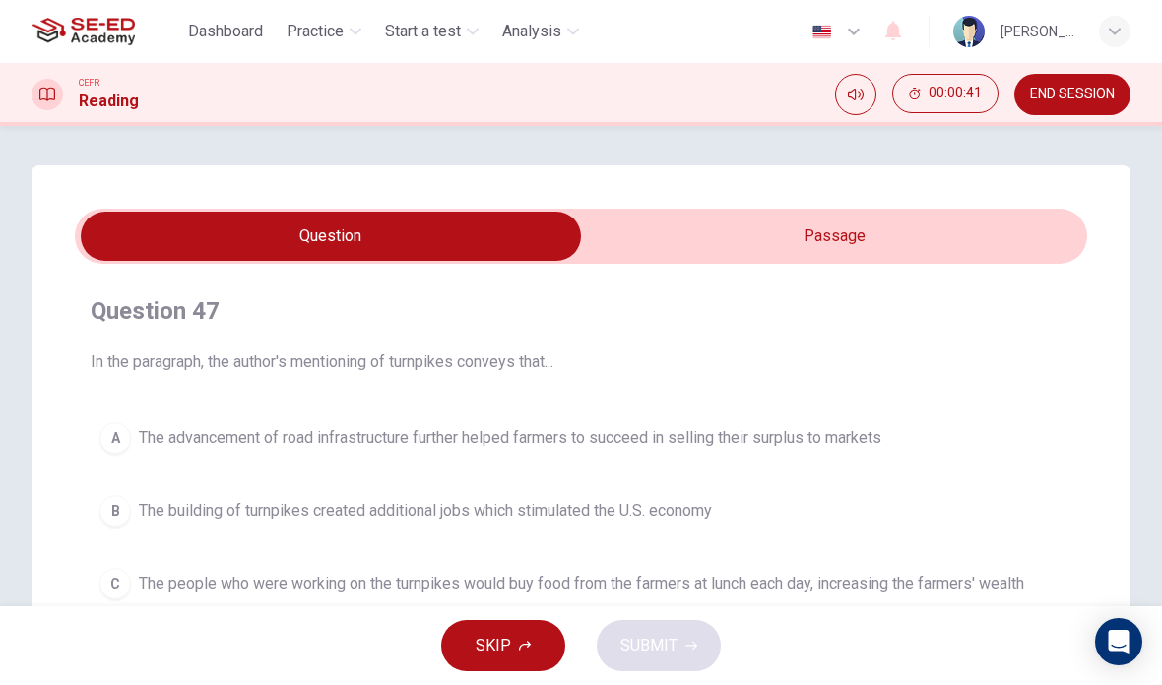
click at [520, 636] on button "SKIP" at bounding box center [503, 645] width 124 height 51
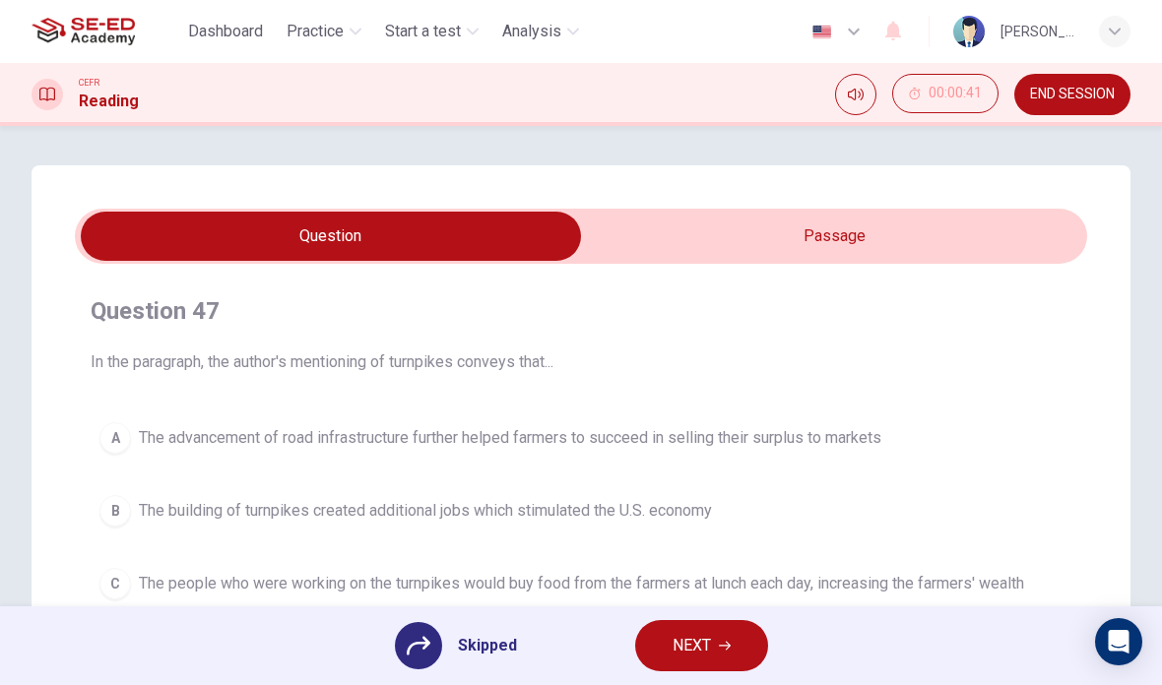
click at [662, 647] on button "NEXT" at bounding box center [701, 645] width 133 height 51
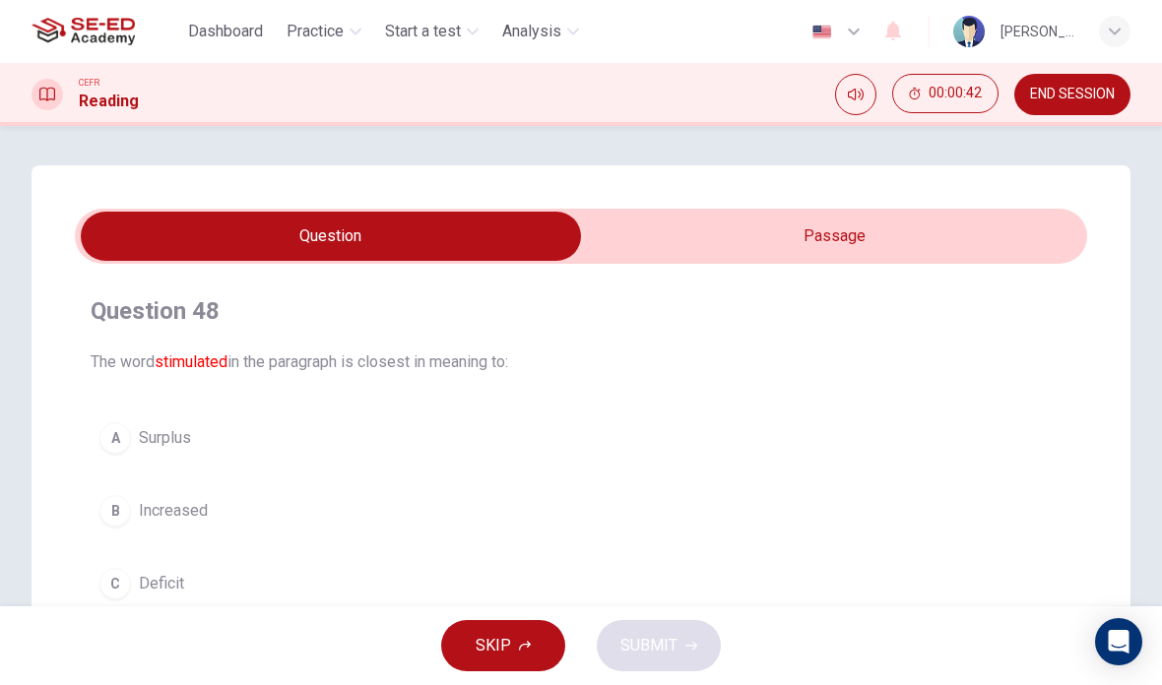
click at [513, 640] on button "SKIP" at bounding box center [503, 645] width 124 height 51
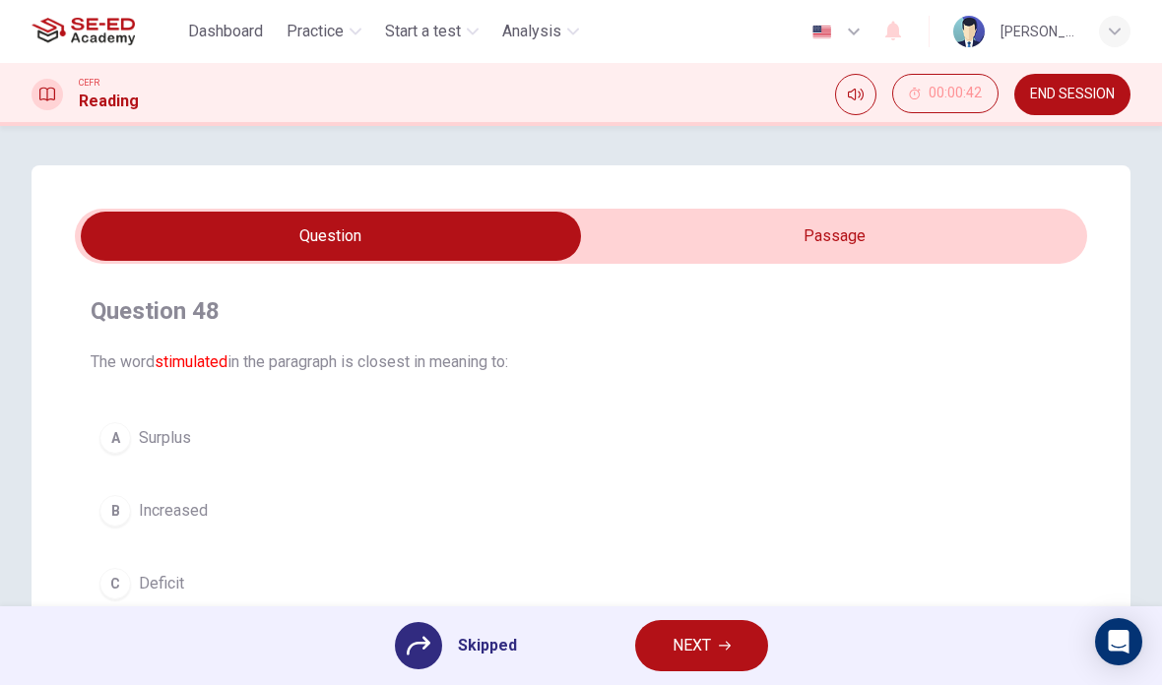
click at [689, 654] on span "NEXT" at bounding box center [692, 646] width 38 height 28
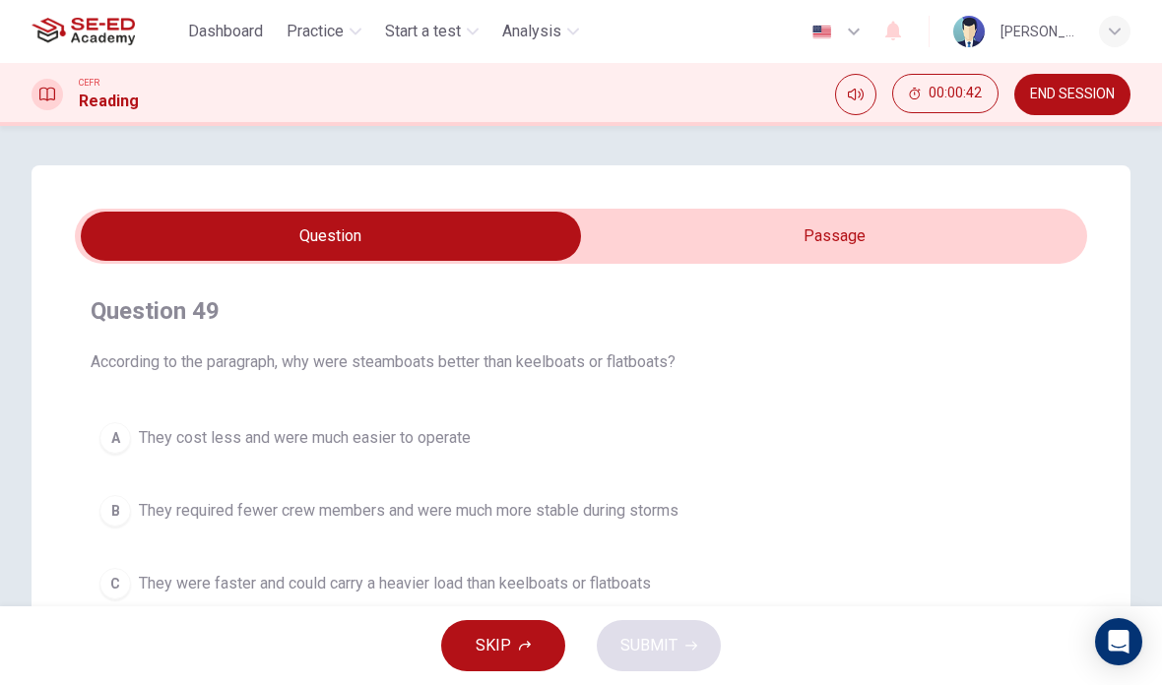
click at [537, 638] on button "SKIP" at bounding box center [503, 645] width 124 height 51
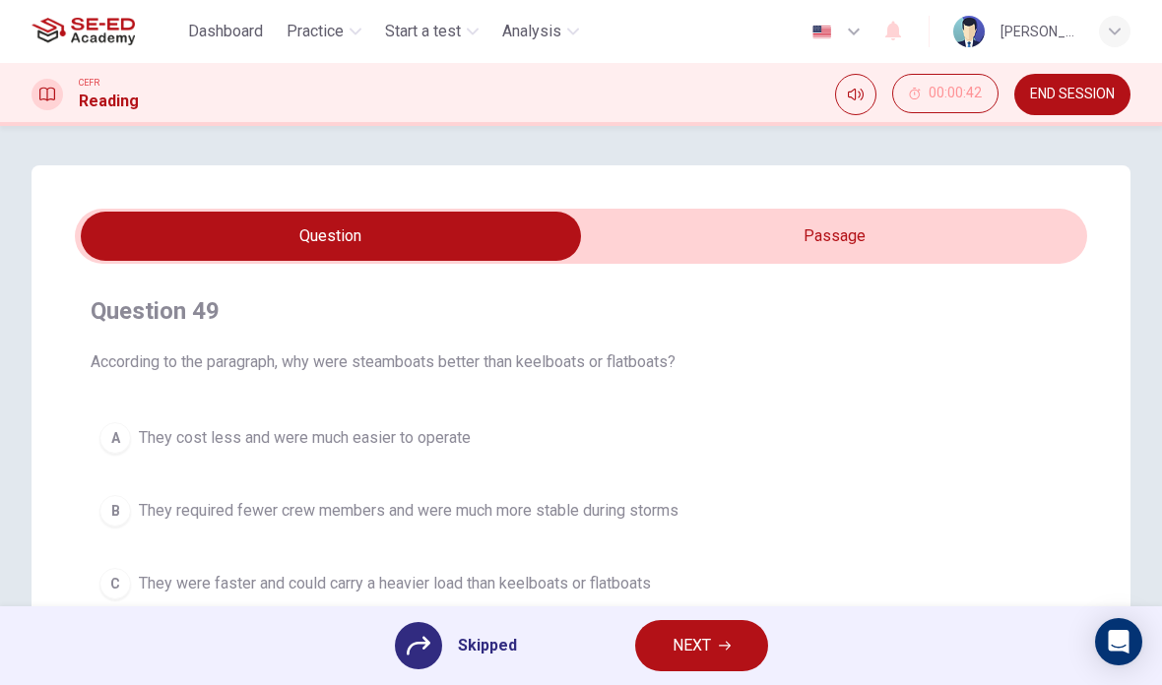
click at [676, 654] on span "NEXT" at bounding box center [692, 646] width 38 height 28
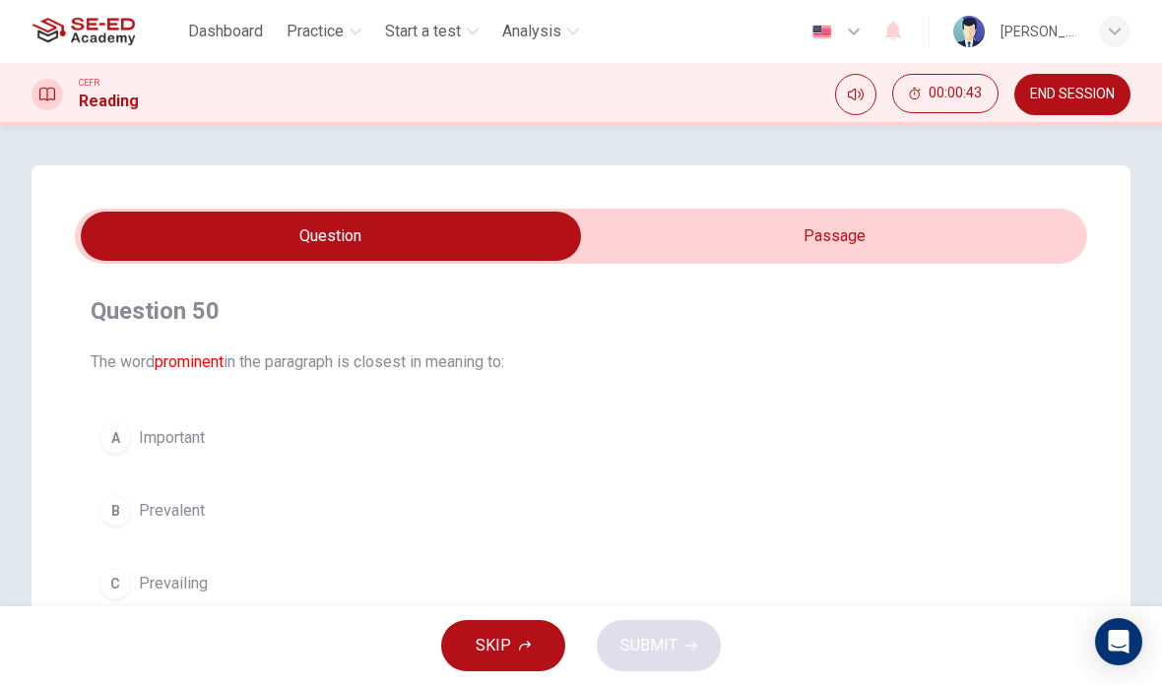
click at [532, 643] on button "SKIP" at bounding box center [503, 645] width 124 height 51
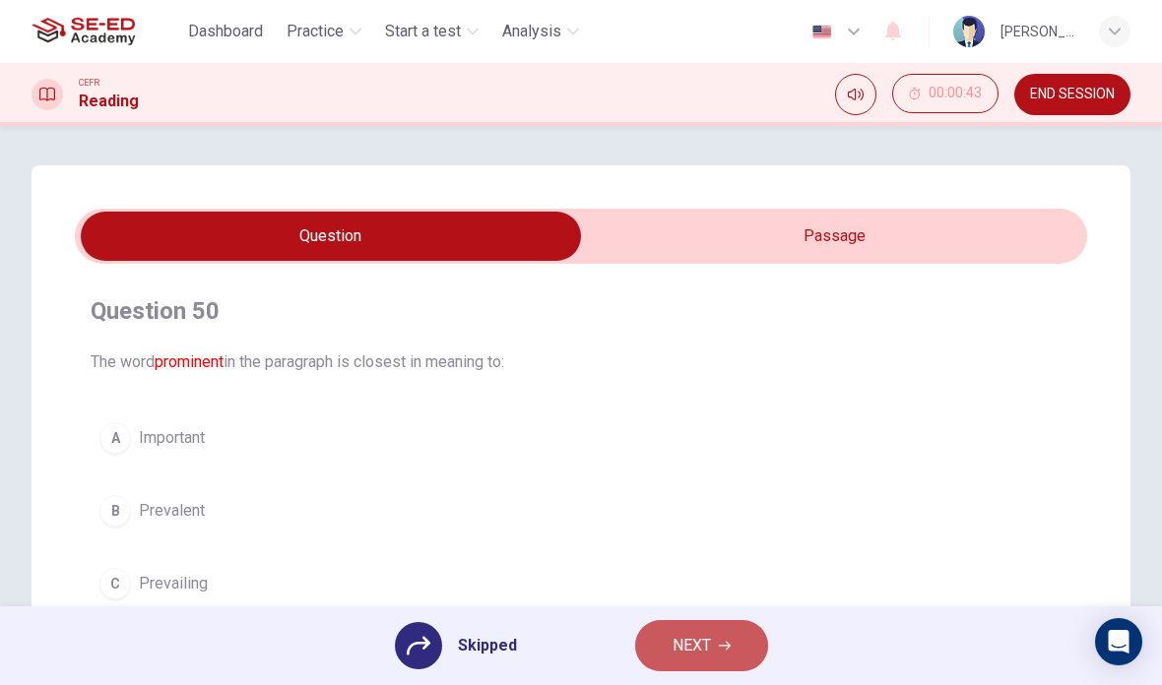
click at [664, 645] on button "NEXT" at bounding box center [701, 645] width 133 height 51
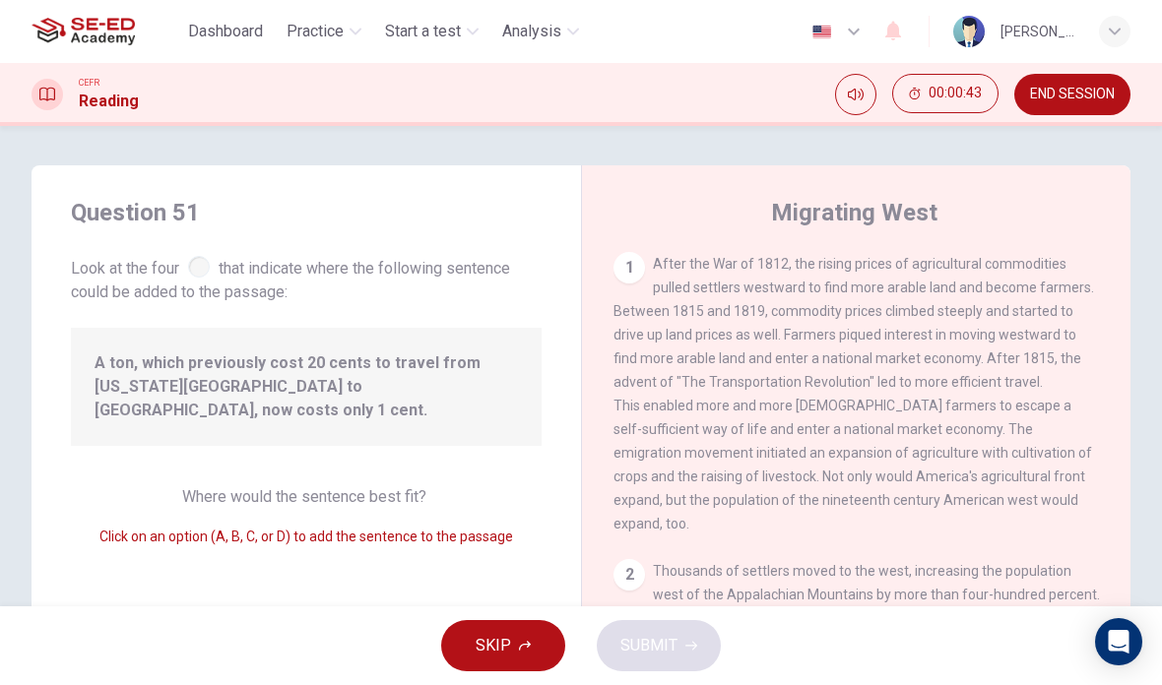
scroll to position [634, 0]
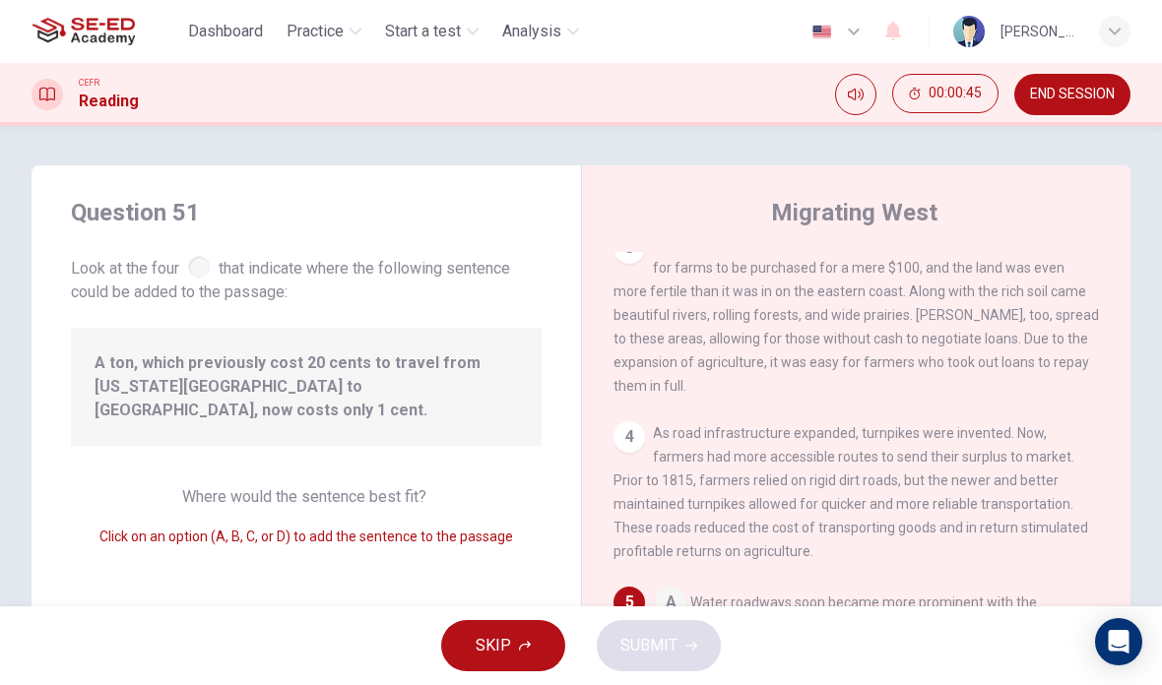
click at [482, 647] on span "SKIP" at bounding box center [493, 646] width 35 height 28
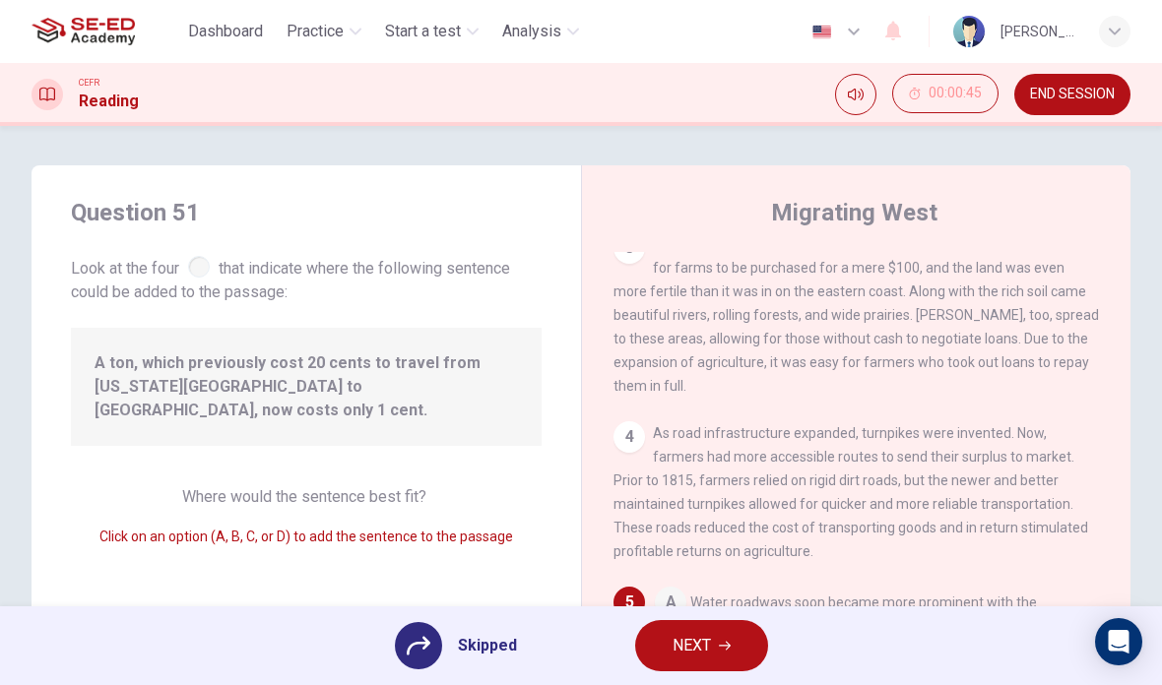
click at [675, 655] on span "NEXT" at bounding box center [692, 646] width 38 height 28
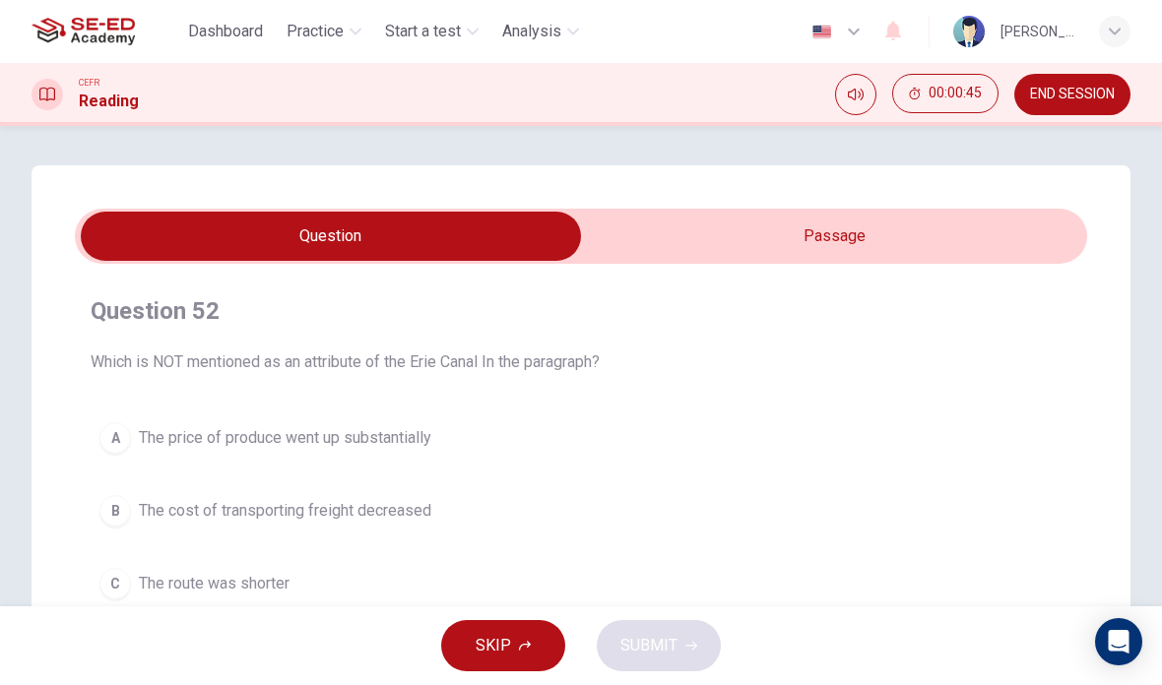
click at [483, 659] on span "SKIP" at bounding box center [493, 646] width 35 height 28
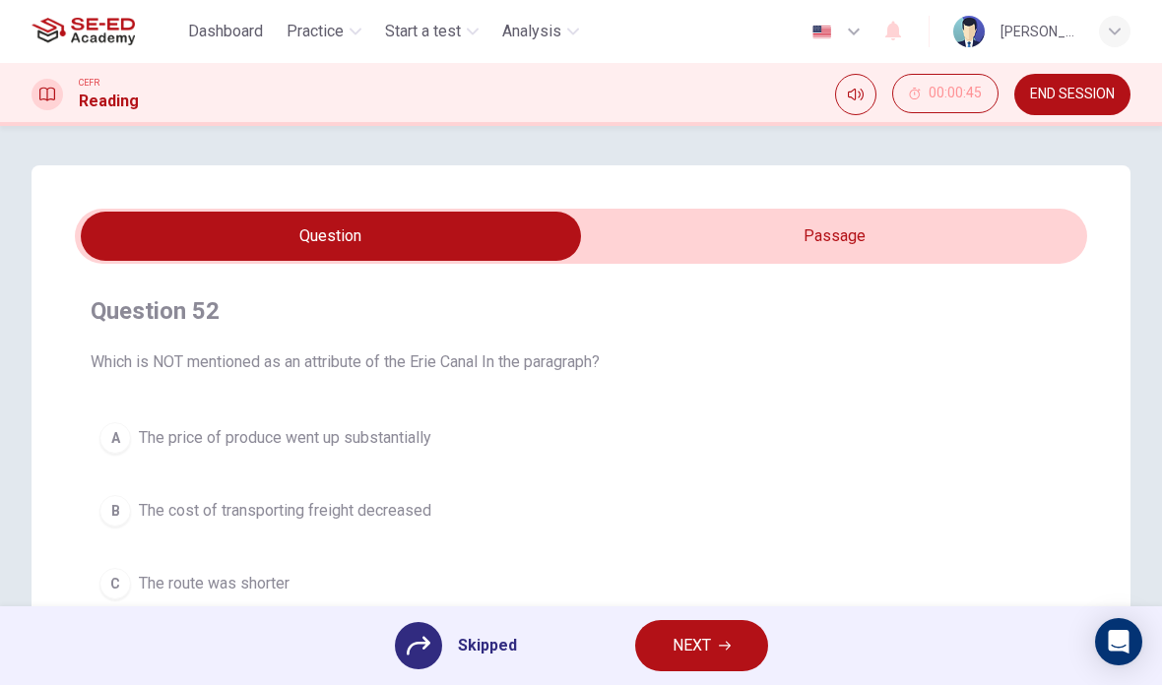
click at [684, 664] on button "NEXT" at bounding box center [701, 645] width 133 height 51
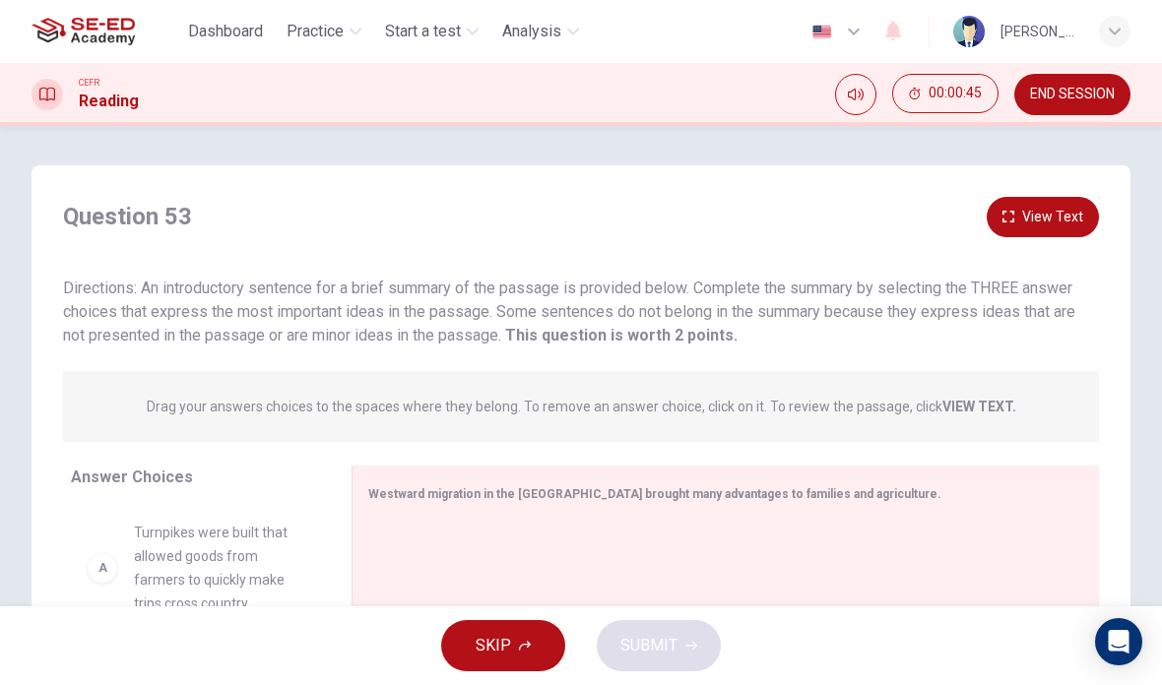
click at [485, 642] on span "SKIP" at bounding box center [493, 646] width 35 height 28
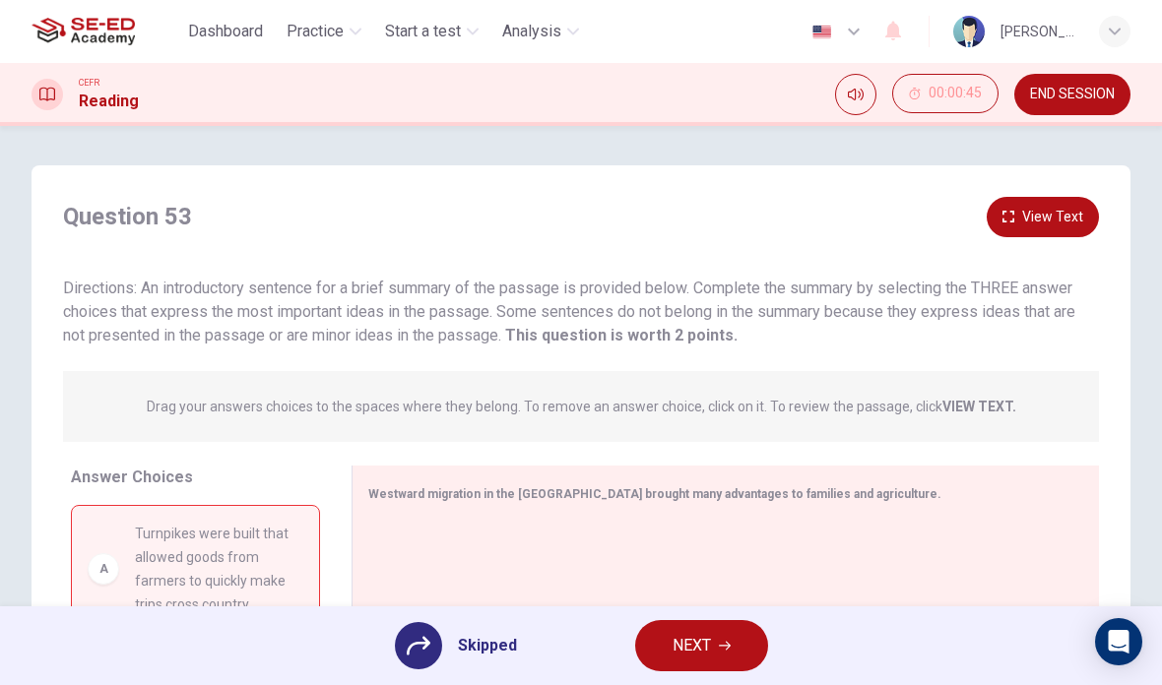
click at [684, 652] on span "NEXT" at bounding box center [692, 646] width 38 height 28
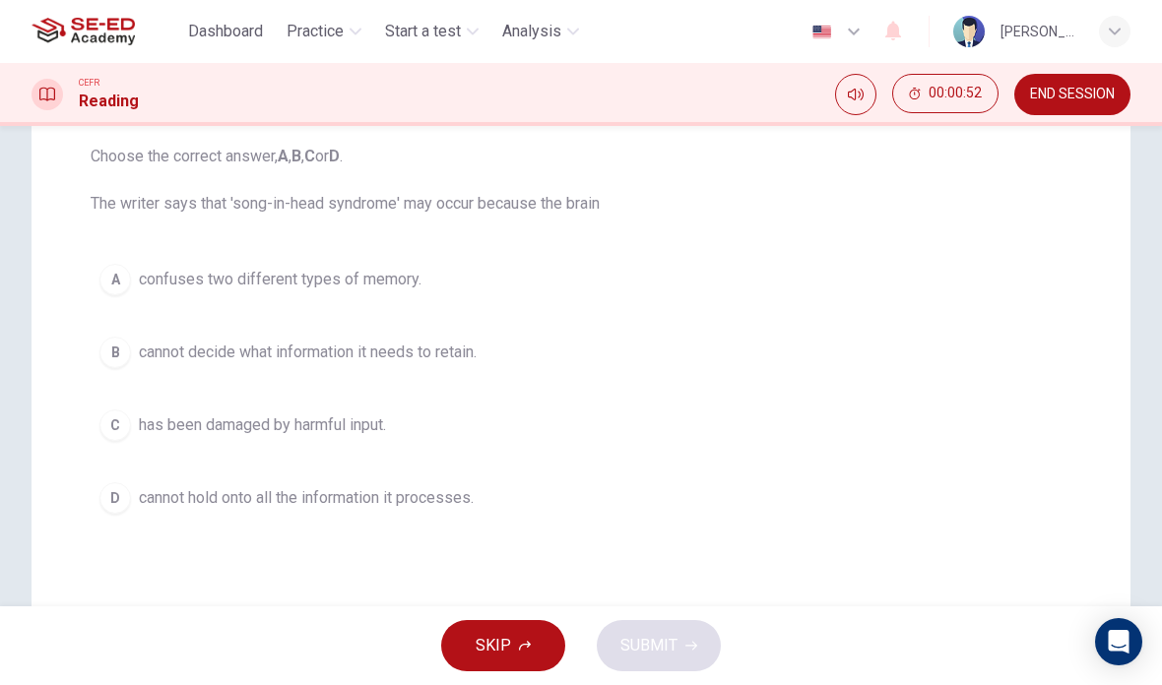
scroll to position [209, 0]
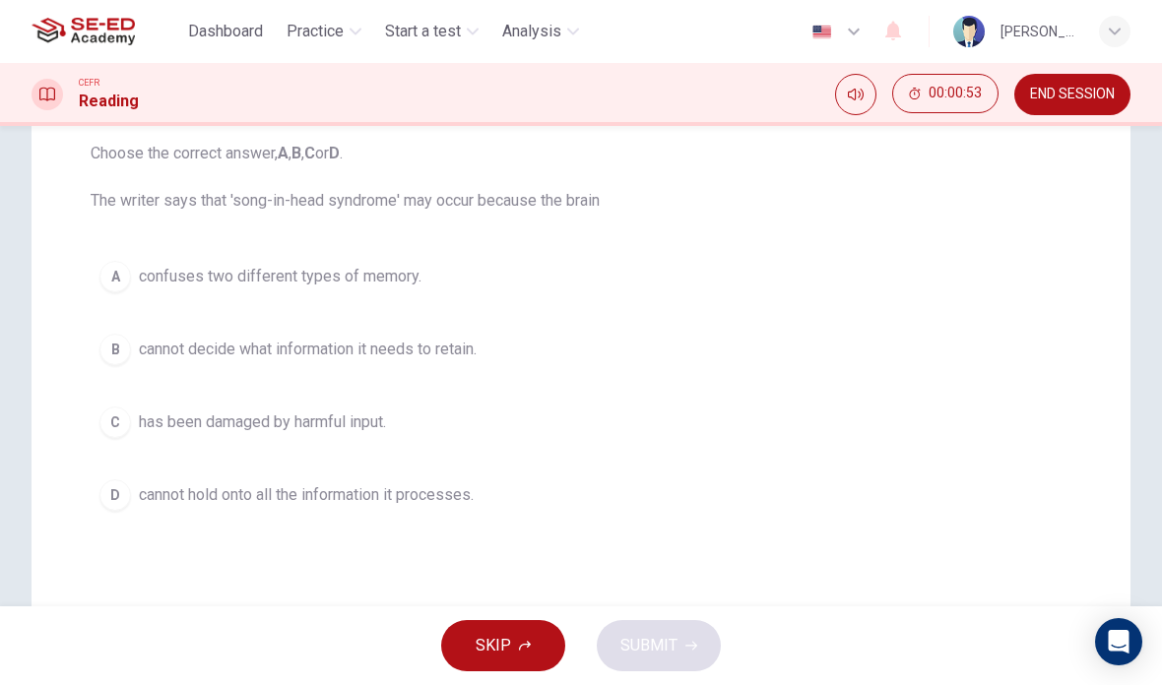
click at [496, 621] on button "SKIP" at bounding box center [503, 645] width 124 height 51
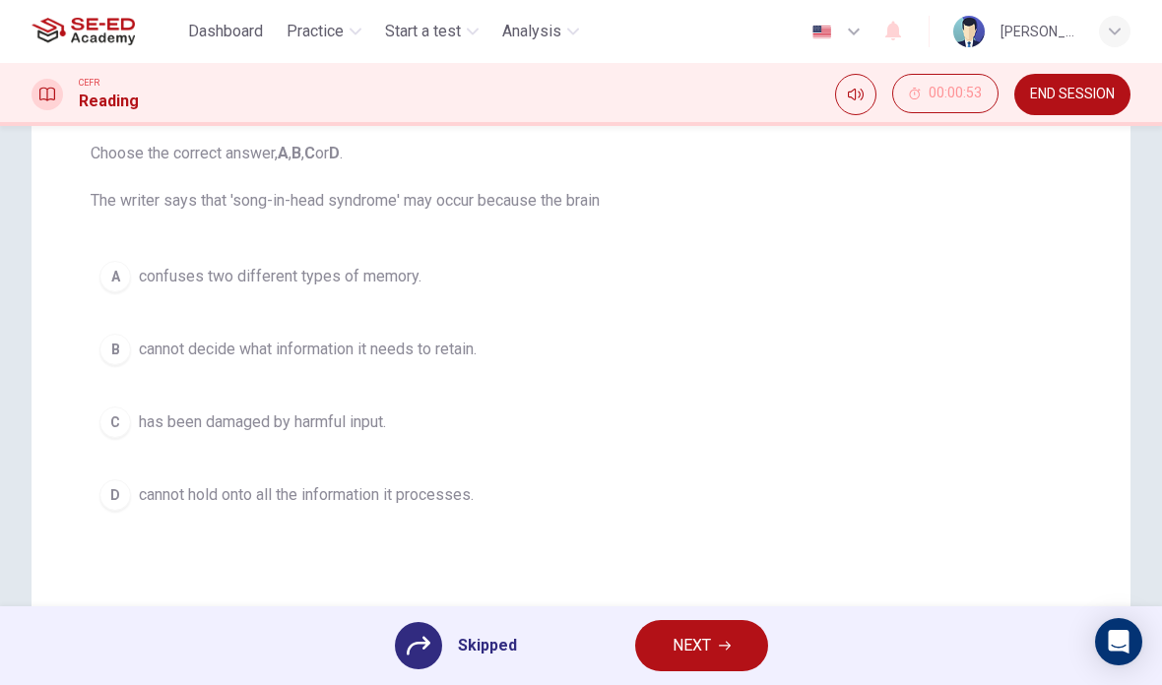
click at [679, 641] on span "NEXT" at bounding box center [692, 646] width 38 height 28
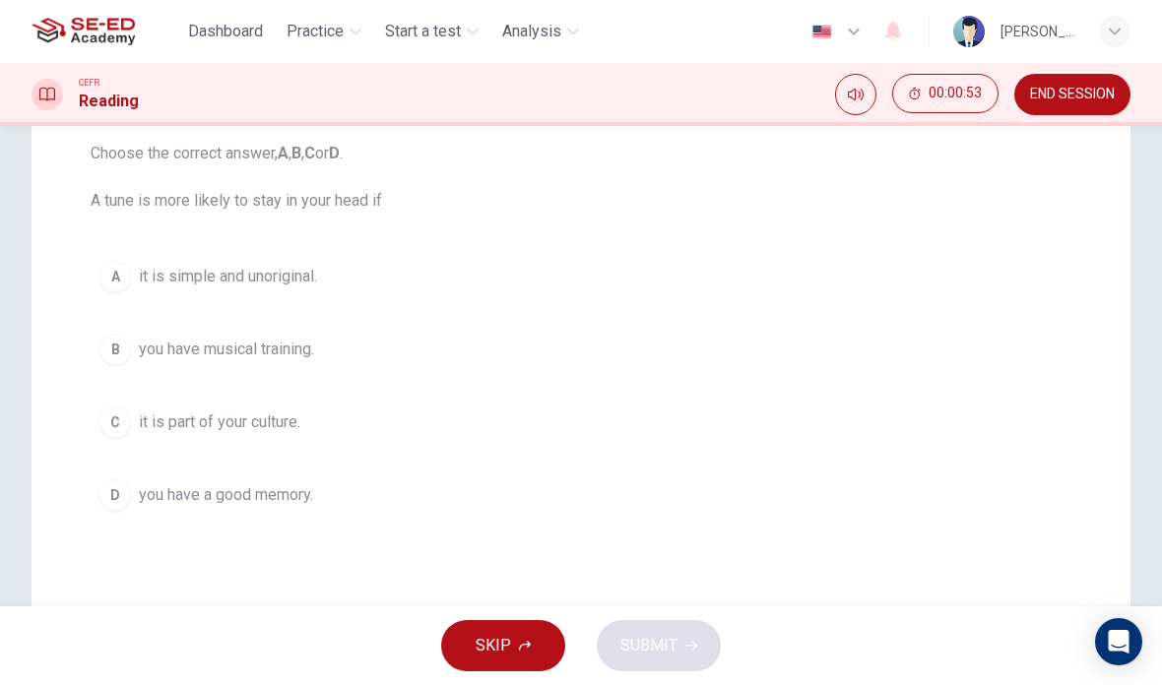
click at [482, 633] on span "SKIP" at bounding box center [493, 646] width 35 height 28
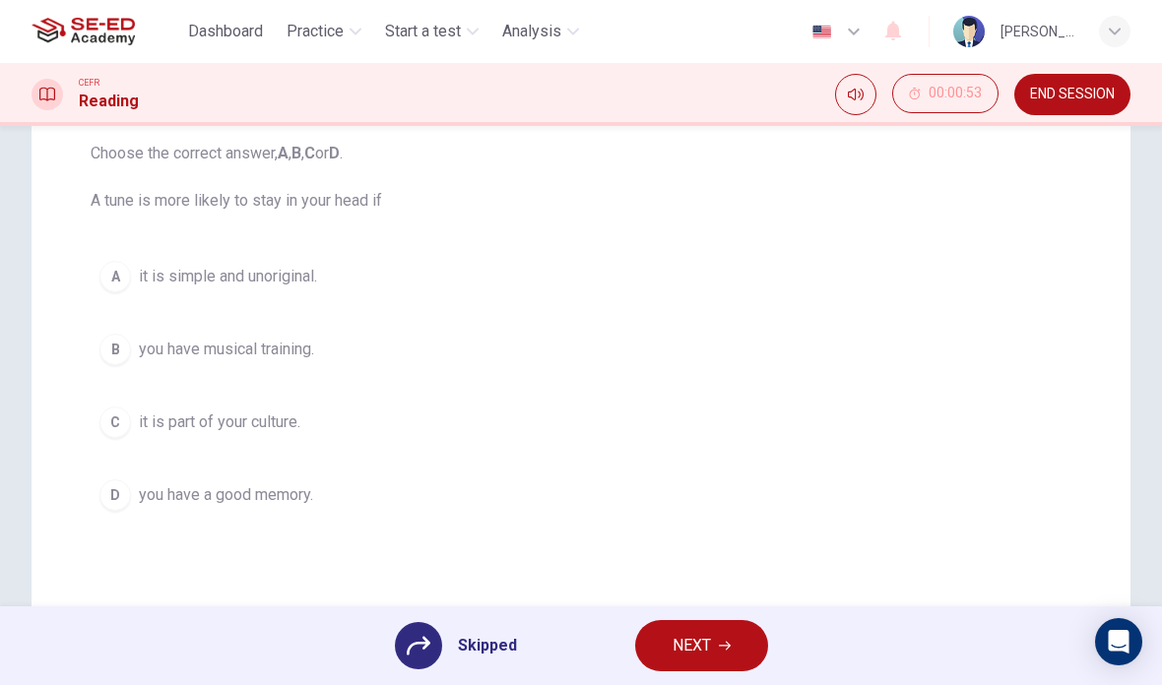
click at [676, 652] on span "NEXT" at bounding box center [692, 646] width 38 height 28
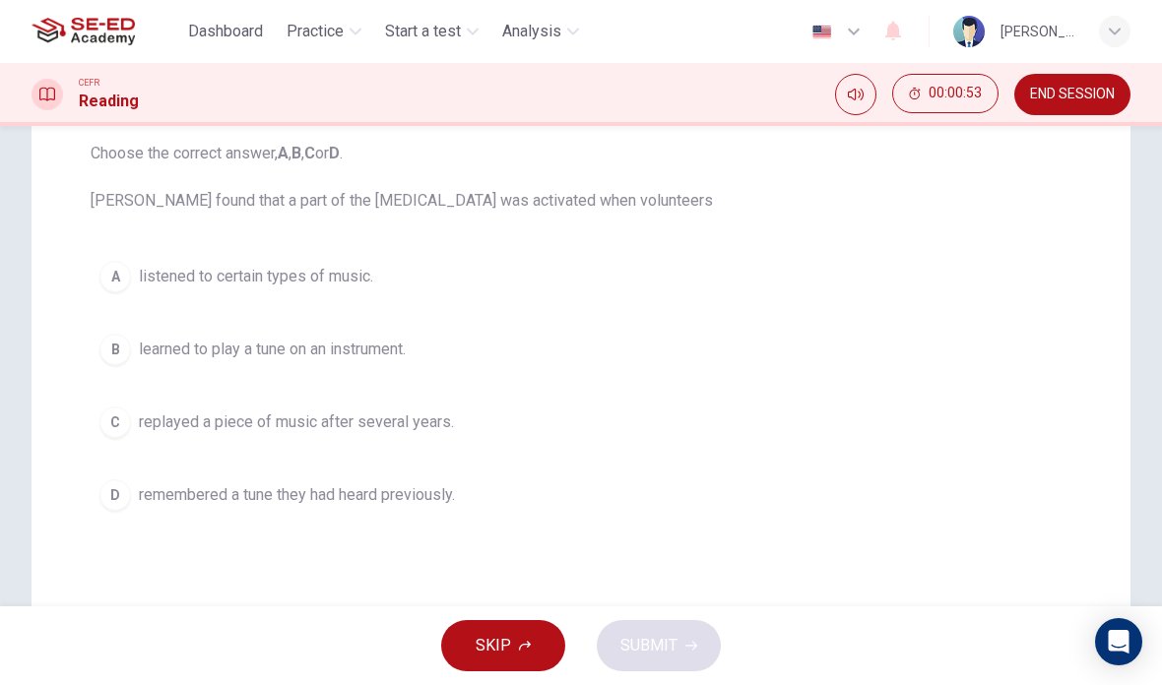
click at [483, 651] on span "SKIP" at bounding box center [493, 646] width 35 height 28
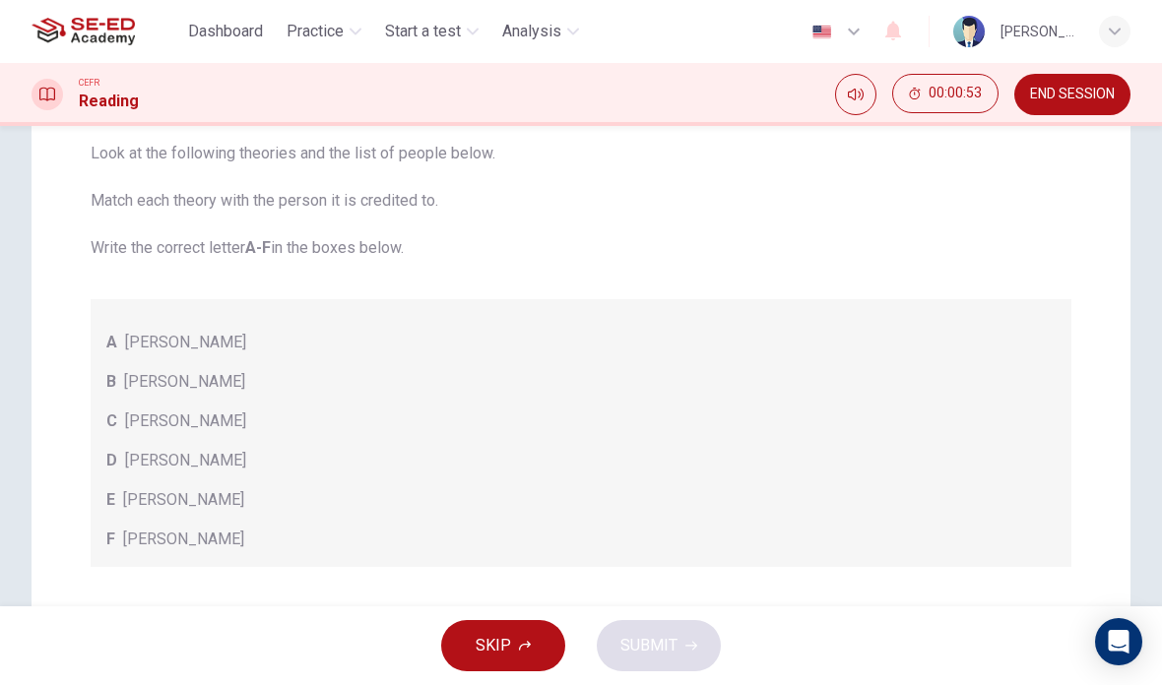
click at [476, 635] on button "SKIP" at bounding box center [503, 645] width 124 height 51
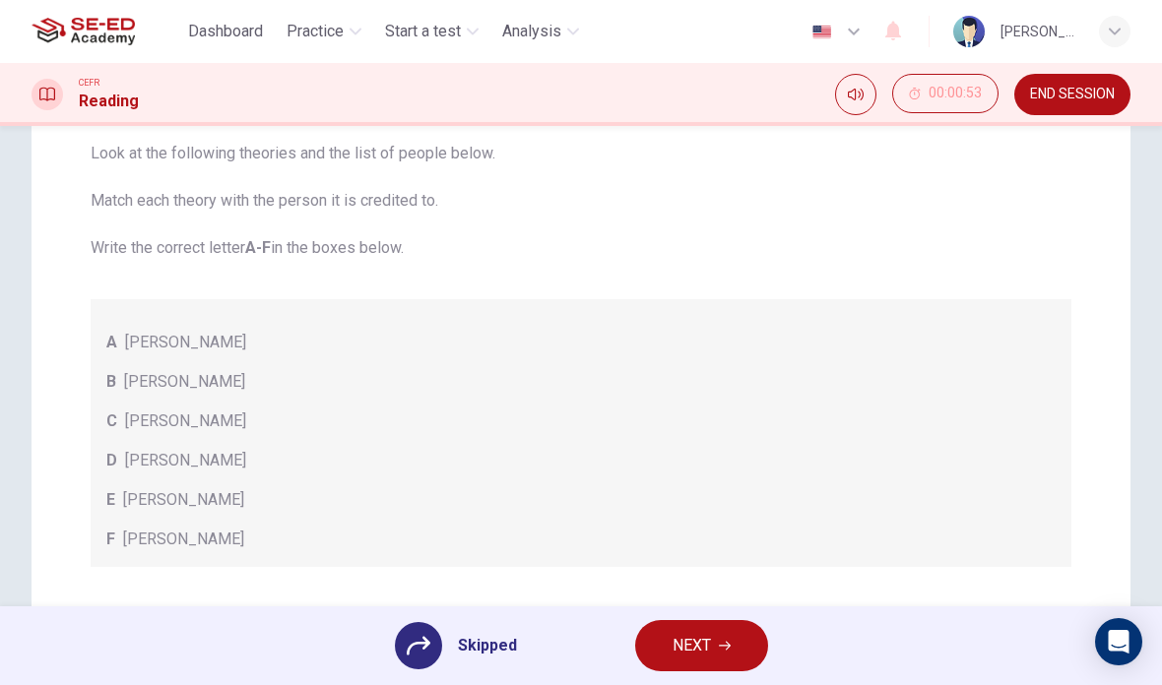
click at [676, 640] on span "NEXT" at bounding box center [692, 646] width 38 height 28
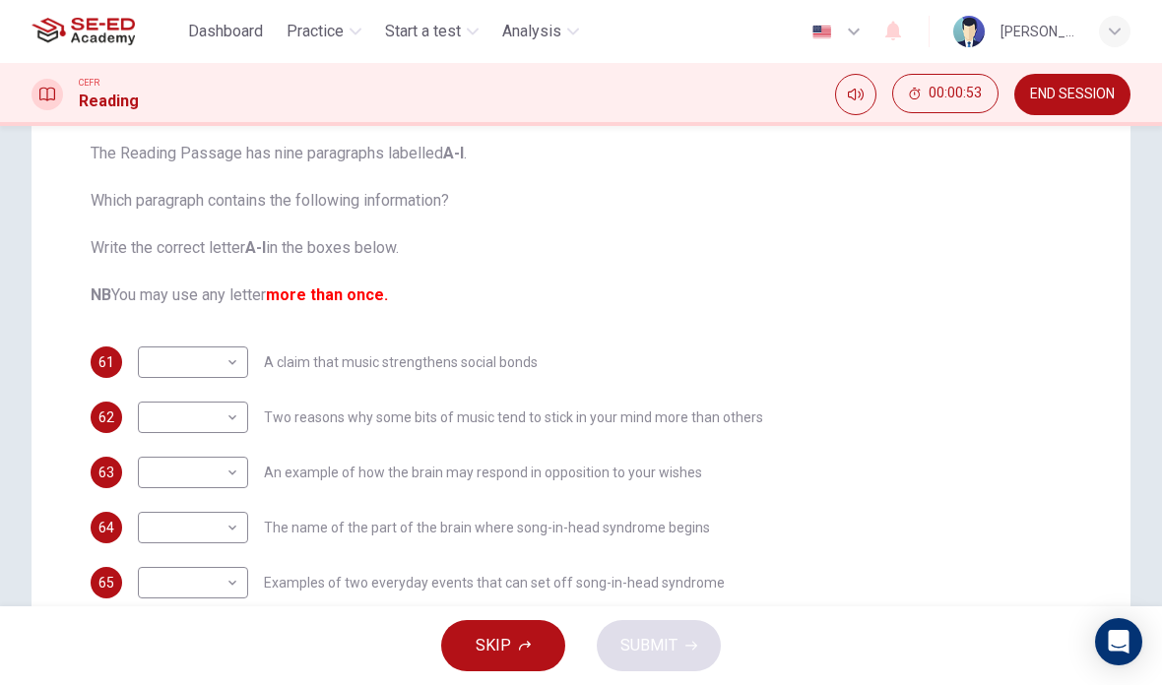
click at [498, 652] on span "SKIP" at bounding box center [493, 646] width 35 height 28
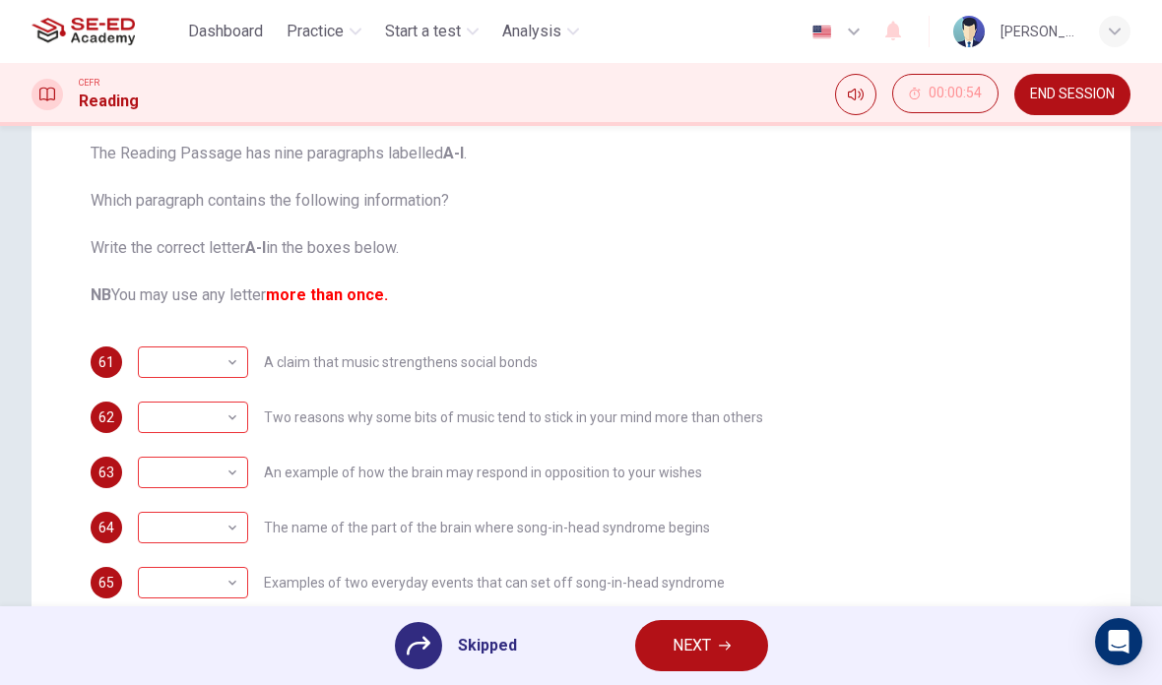
click at [681, 645] on span "NEXT" at bounding box center [692, 646] width 38 height 28
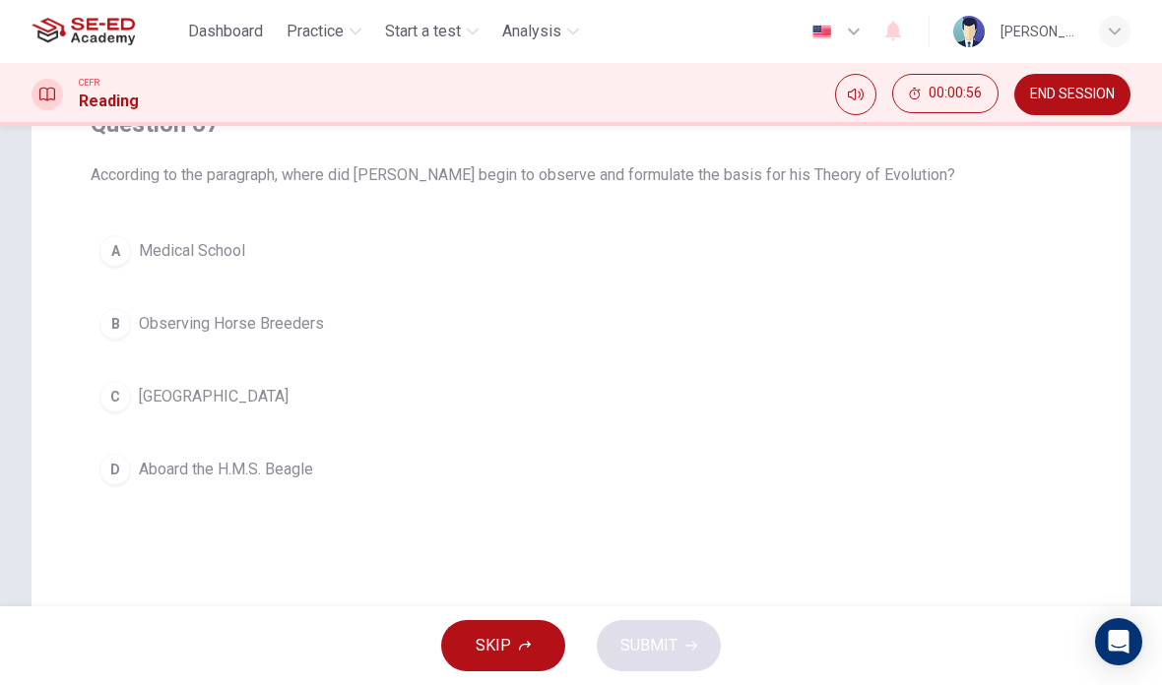
scroll to position [195, 0]
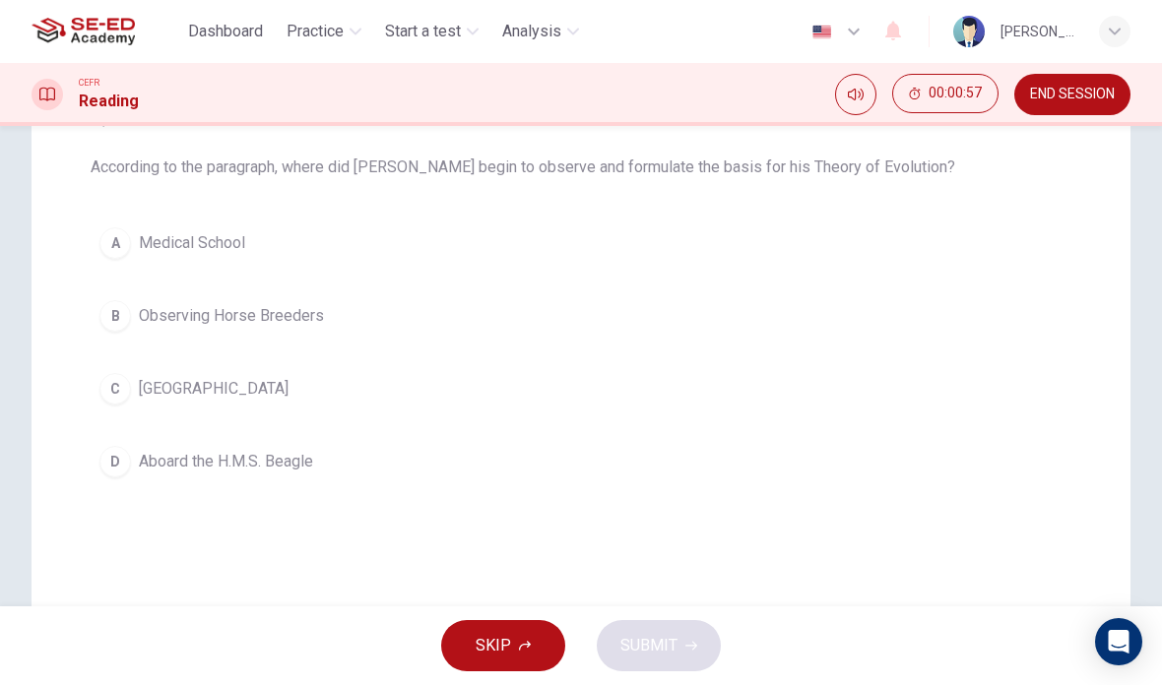
click at [498, 643] on span "SKIP" at bounding box center [493, 646] width 35 height 28
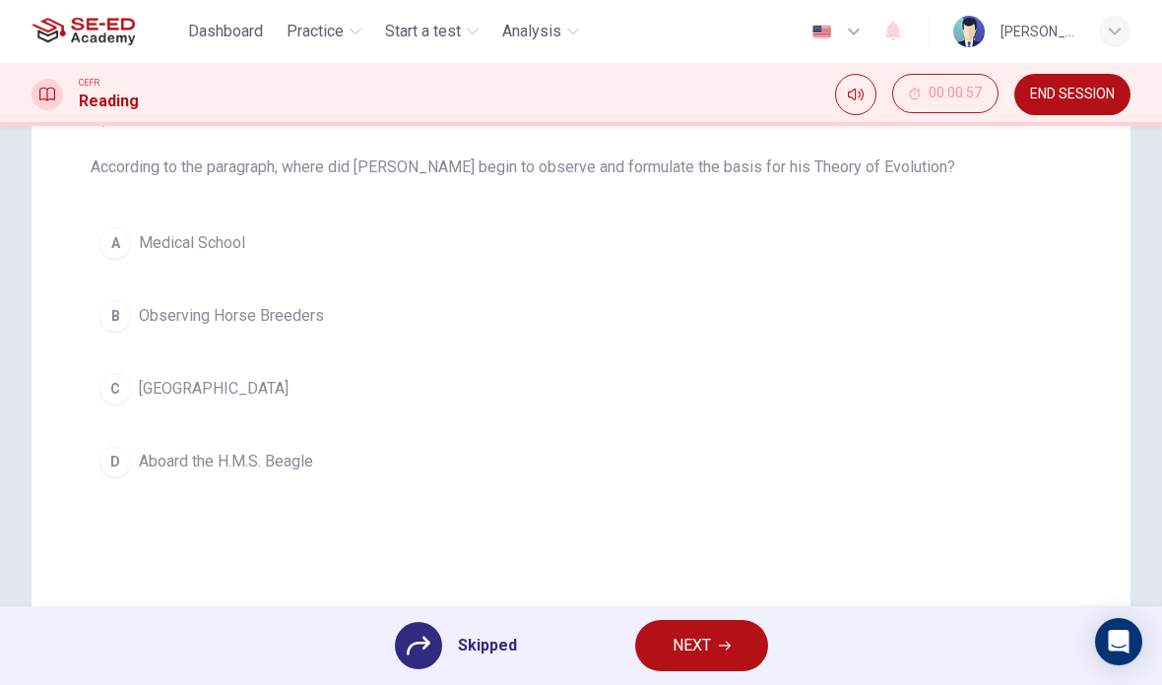
click at [690, 650] on span "NEXT" at bounding box center [692, 646] width 38 height 28
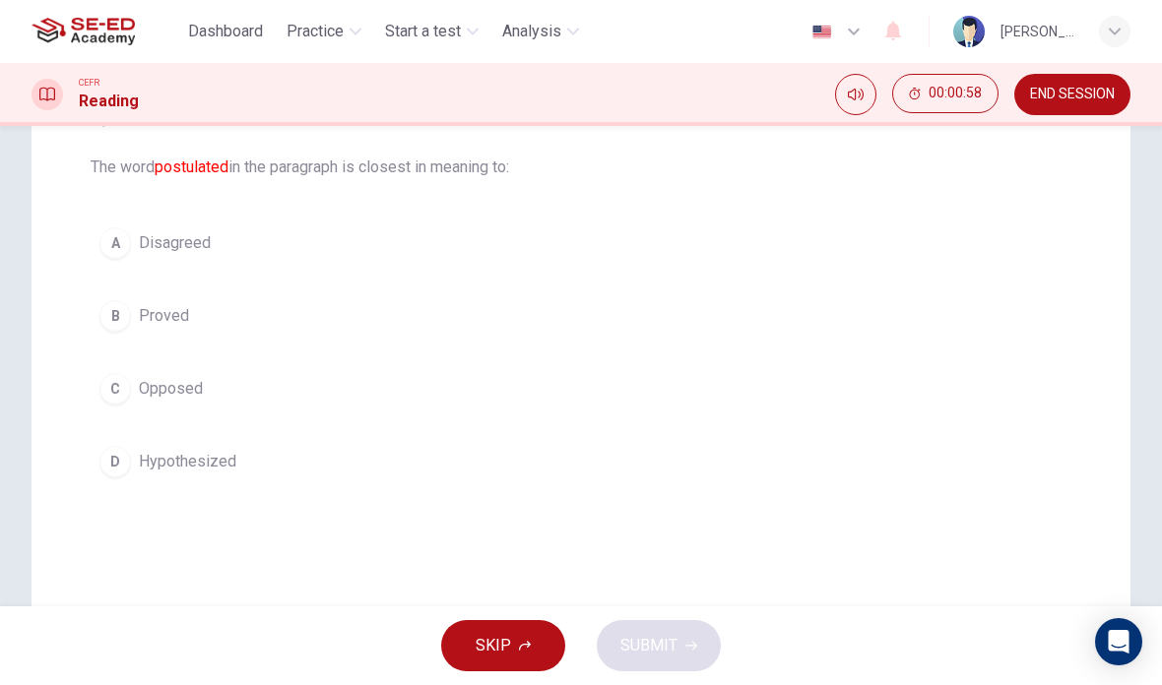
click at [499, 657] on span "SKIP" at bounding box center [493, 646] width 35 height 28
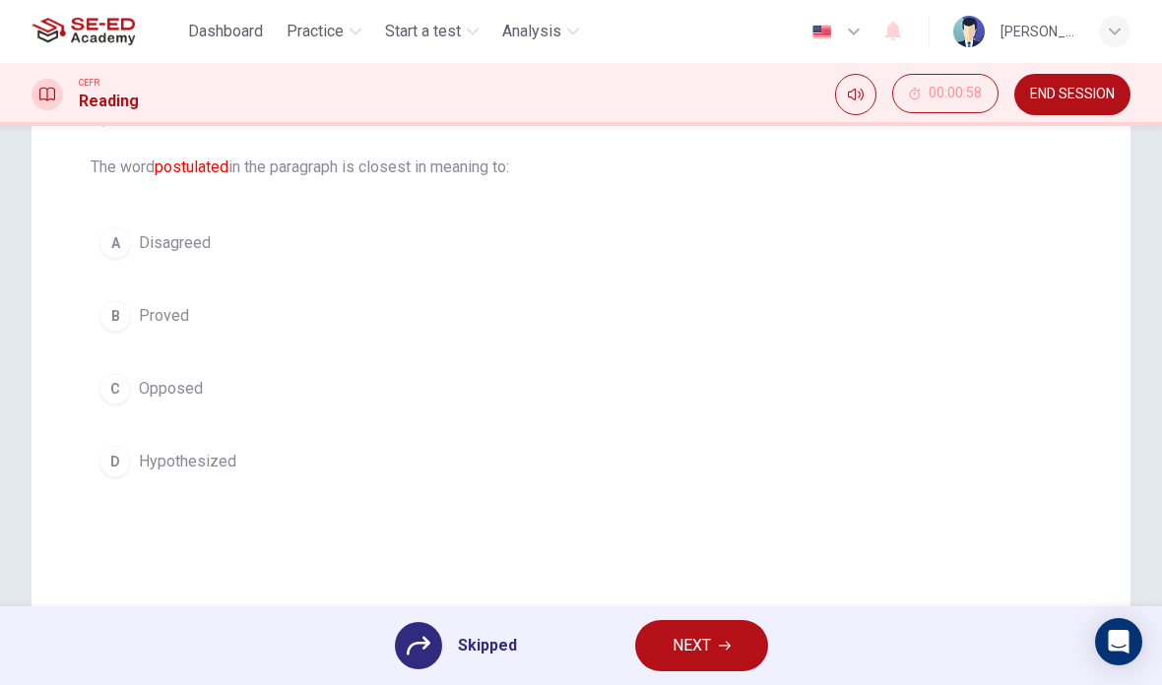
click at [693, 645] on span "NEXT" at bounding box center [692, 646] width 38 height 28
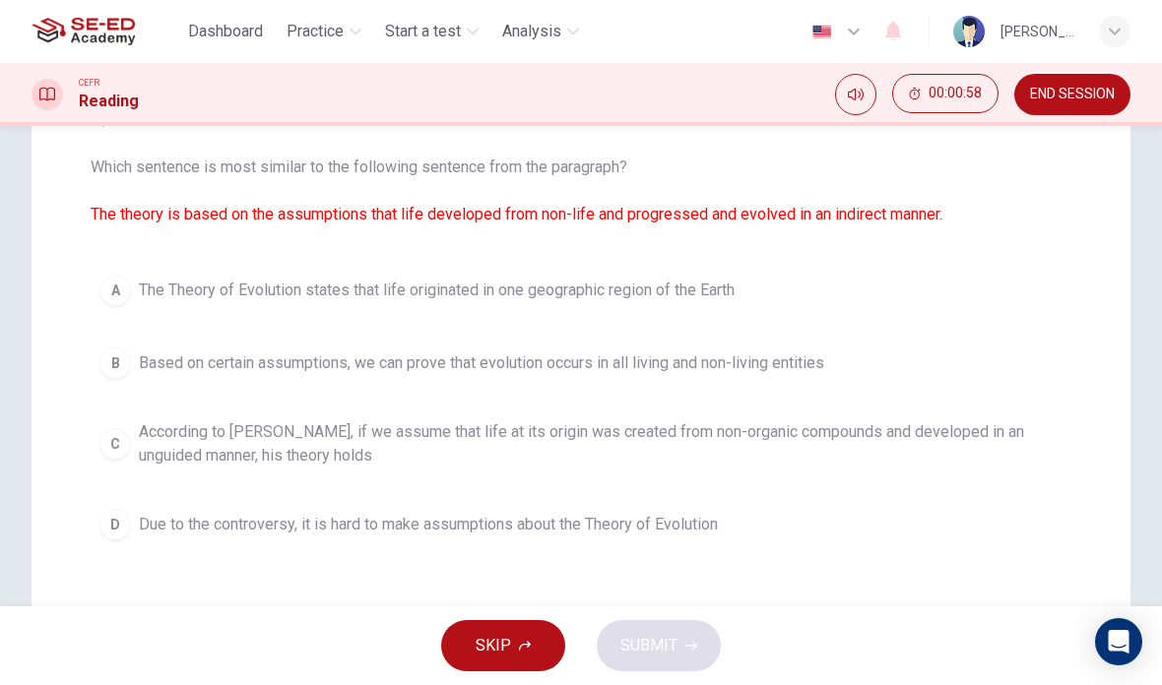
click at [496, 659] on span "SKIP" at bounding box center [493, 646] width 35 height 28
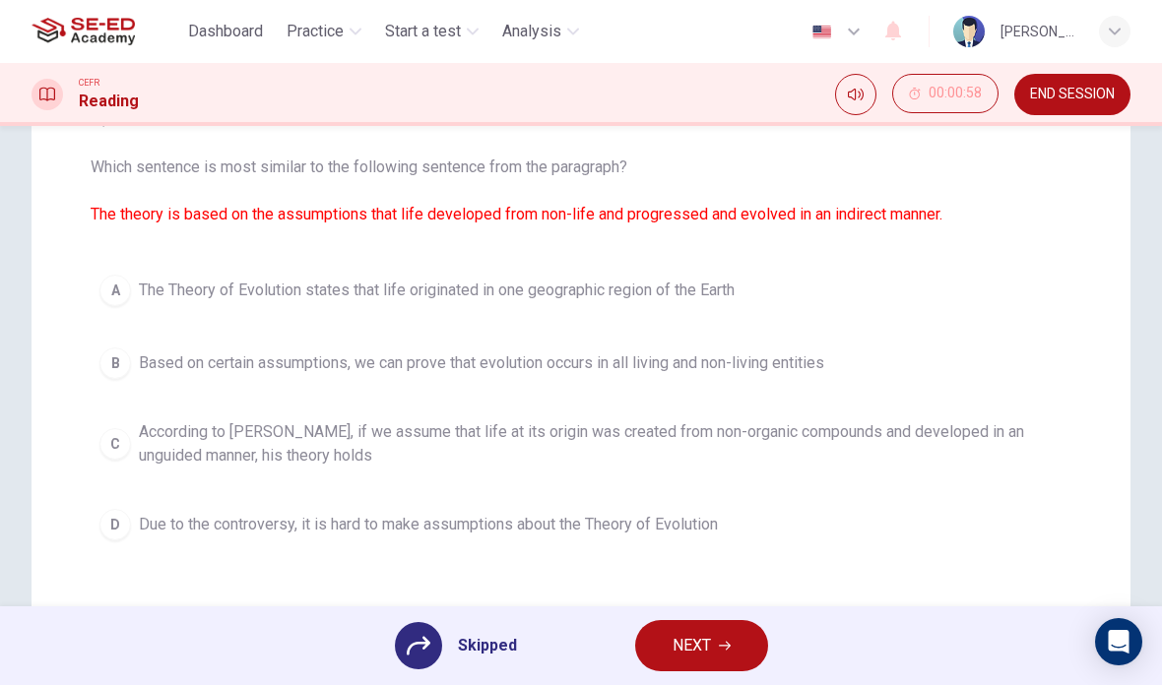
click at [682, 638] on span "NEXT" at bounding box center [692, 646] width 38 height 28
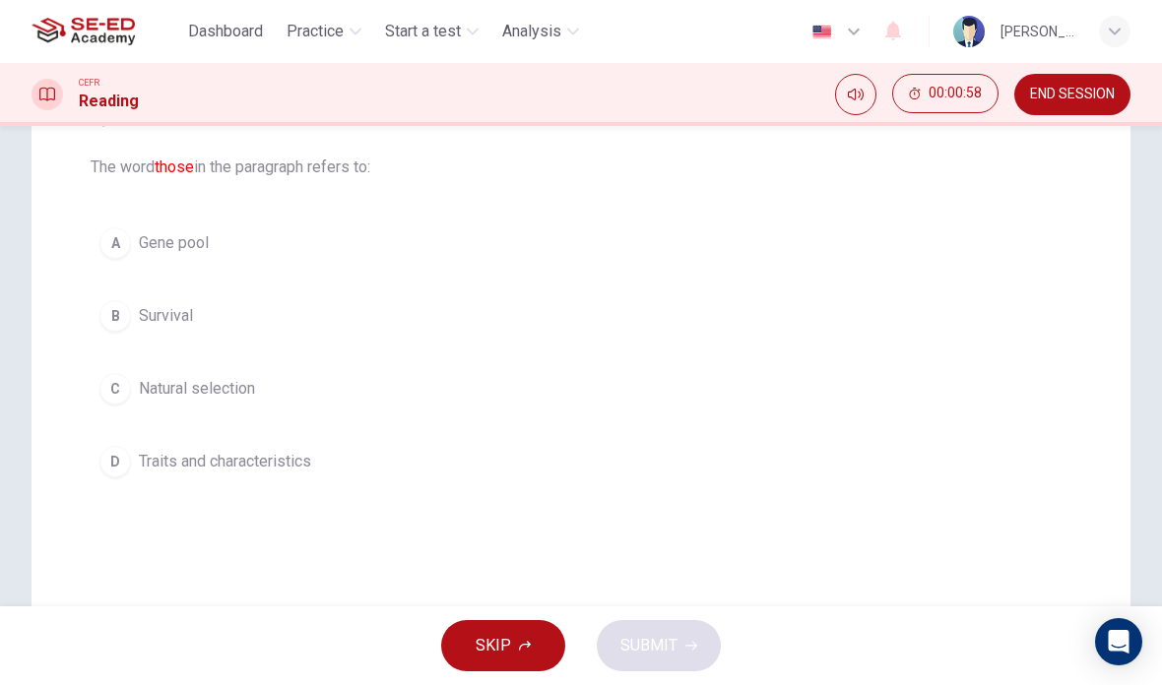
click at [522, 649] on icon "button" at bounding box center [525, 646] width 12 height 12
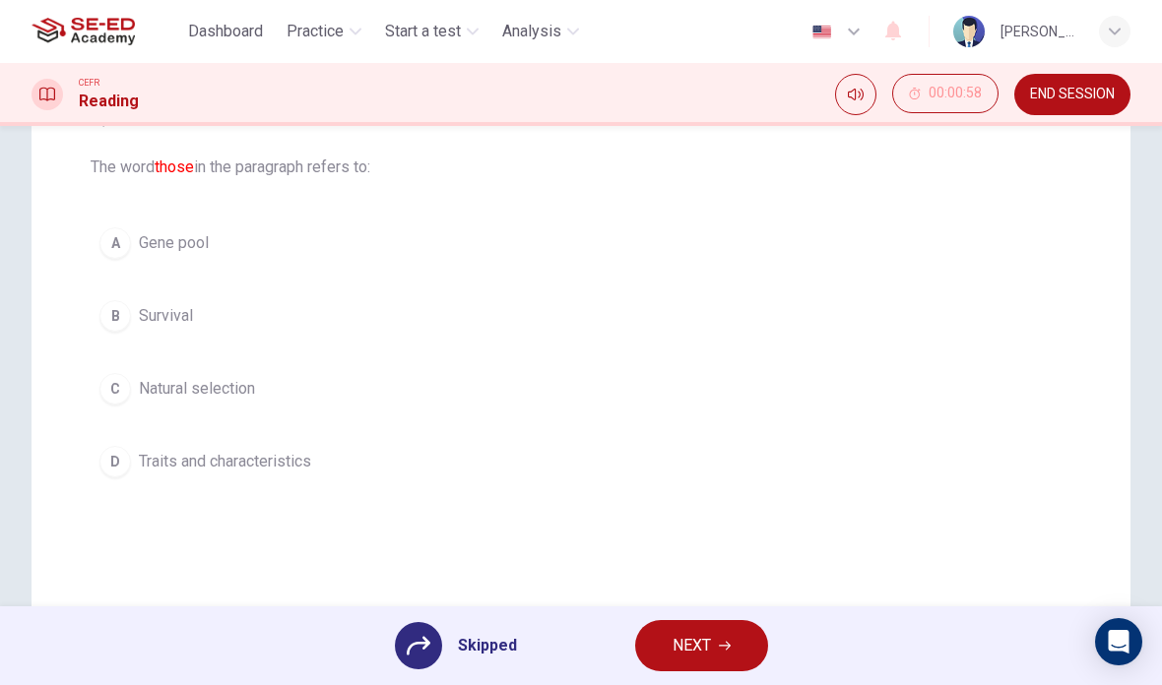
click at [681, 629] on button "NEXT" at bounding box center [701, 645] width 133 height 51
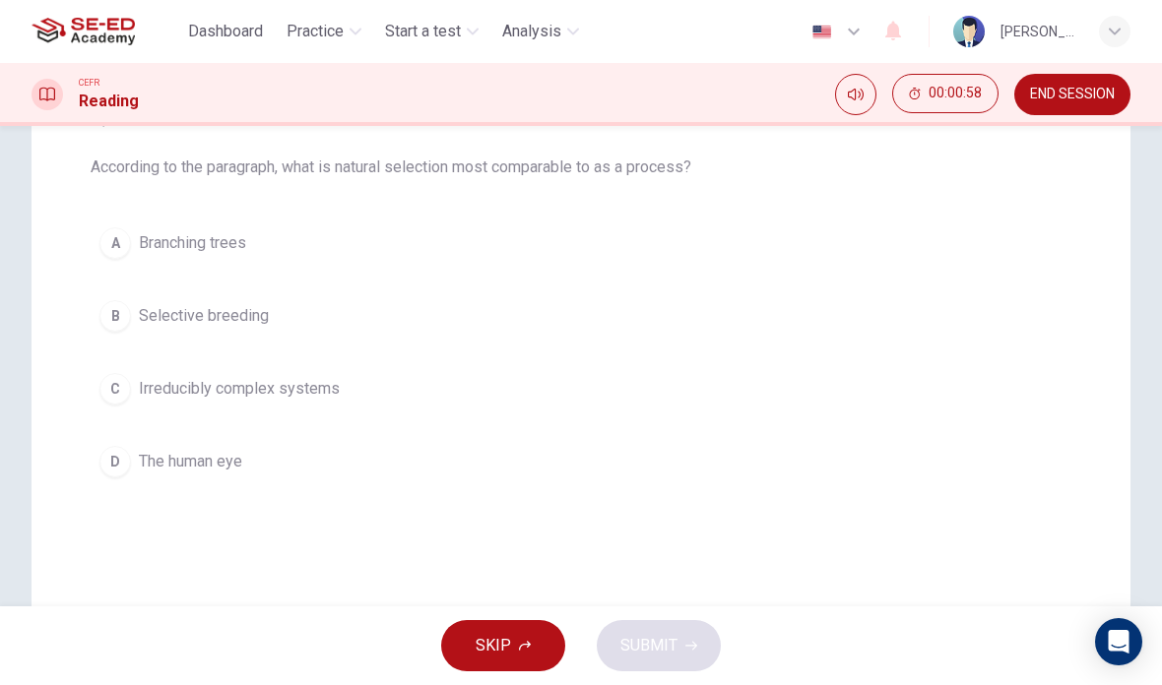
click at [492, 657] on span "SKIP" at bounding box center [493, 646] width 35 height 28
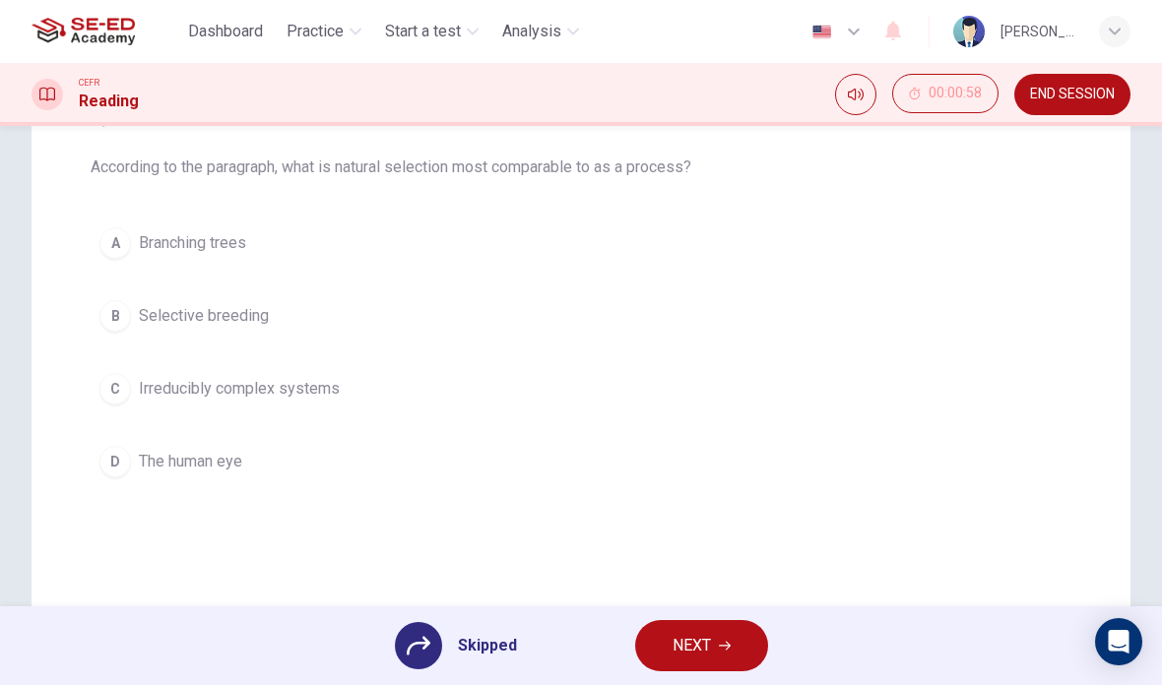
click at [688, 643] on span "NEXT" at bounding box center [692, 646] width 38 height 28
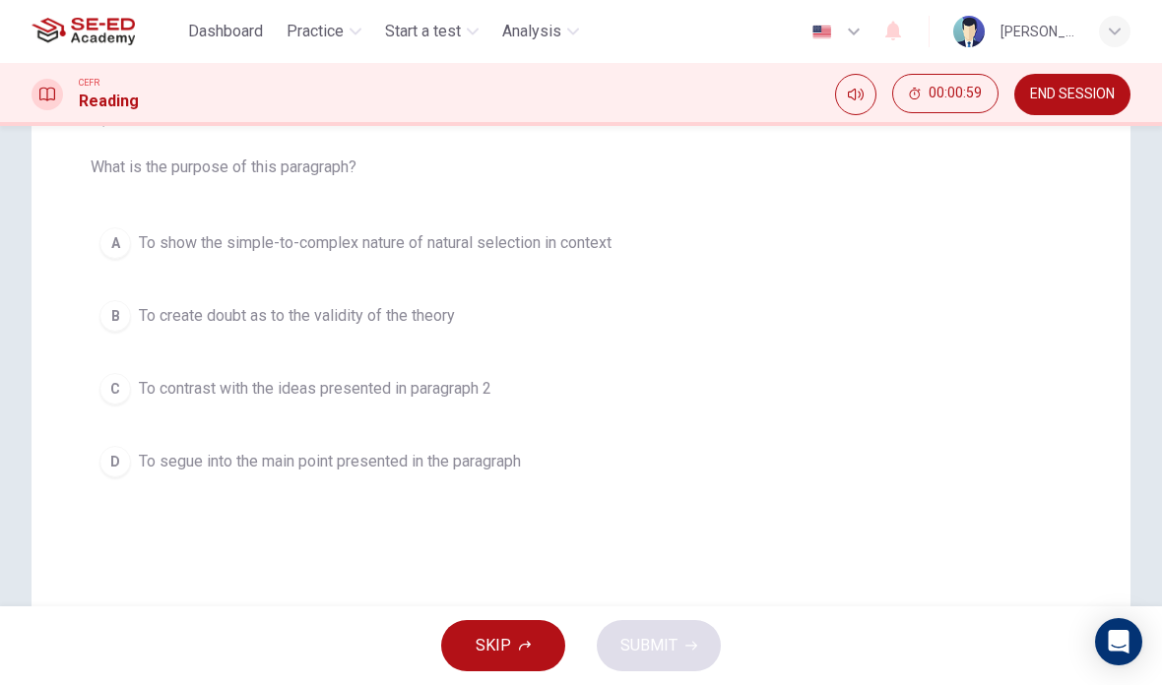
click at [504, 646] on span "SKIP" at bounding box center [493, 646] width 35 height 28
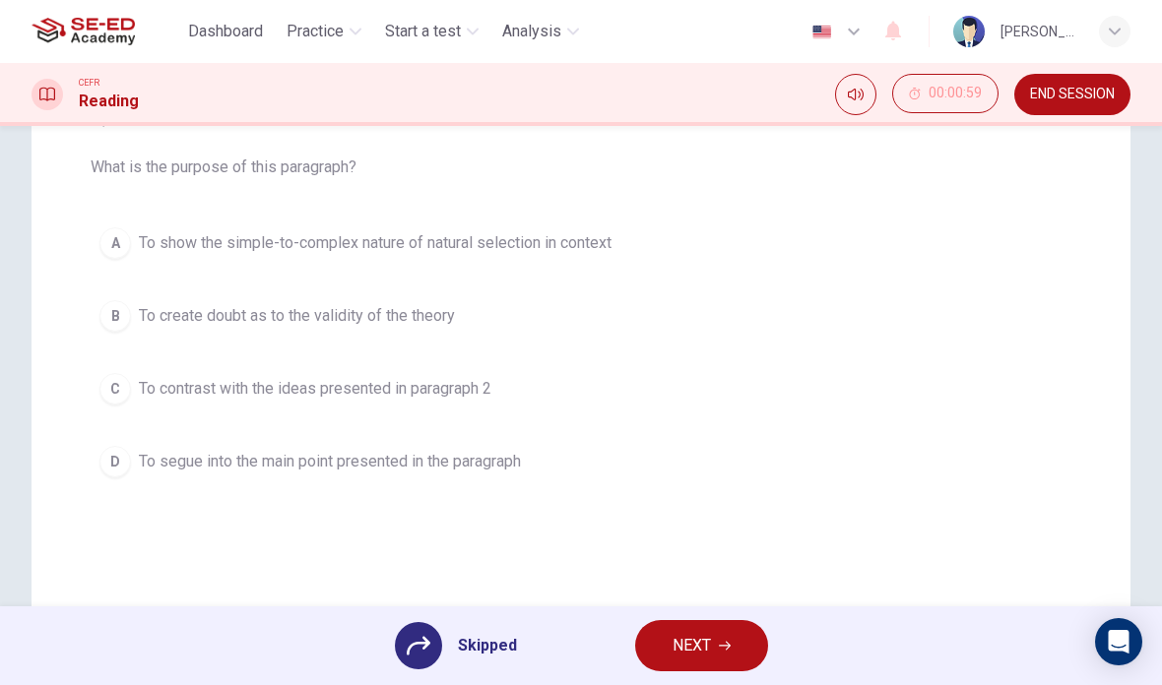
click at [693, 650] on span "NEXT" at bounding box center [692, 646] width 38 height 28
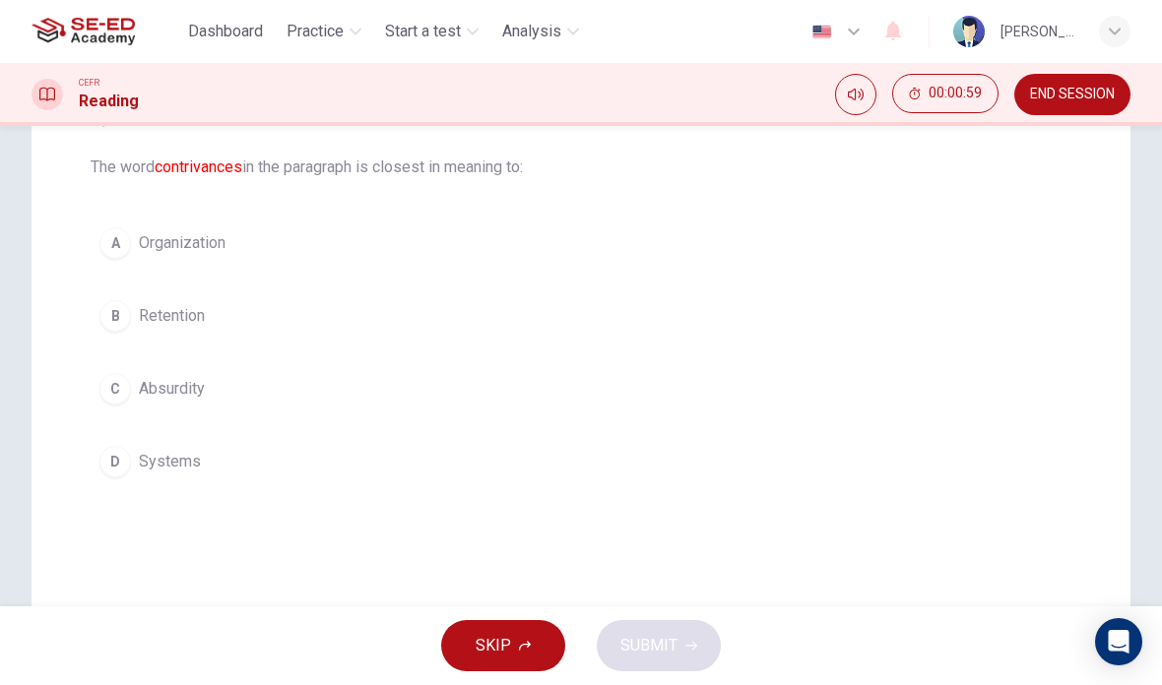
click at [513, 652] on button "SKIP" at bounding box center [503, 645] width 124 height 51
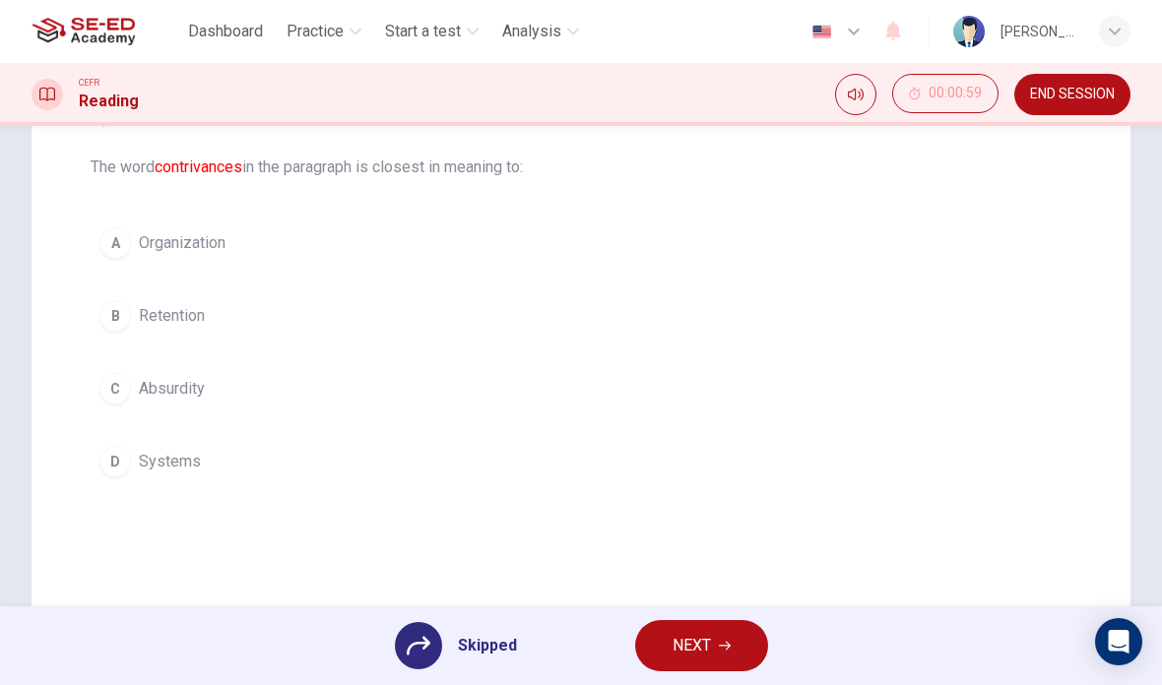
click at [675, 648] on span "NEXT" at bounding box center [692, 646] width 38 height 28
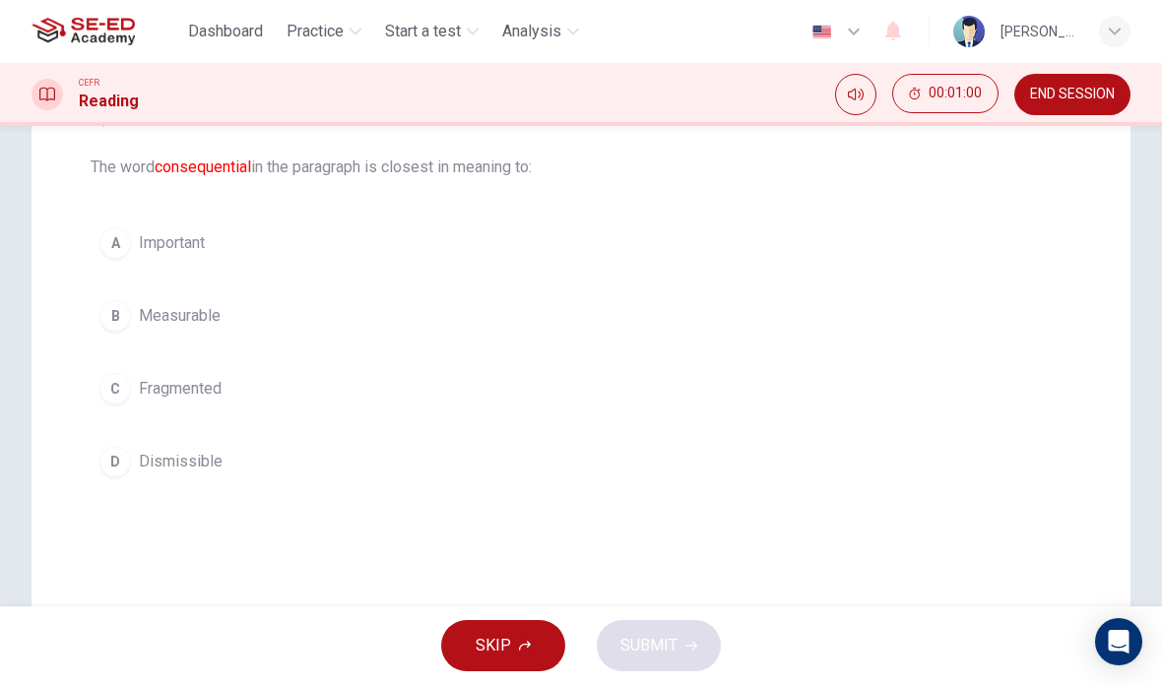
click at [519, 643] on icon "button" at bounding box center [525, 646] width 12 height 12
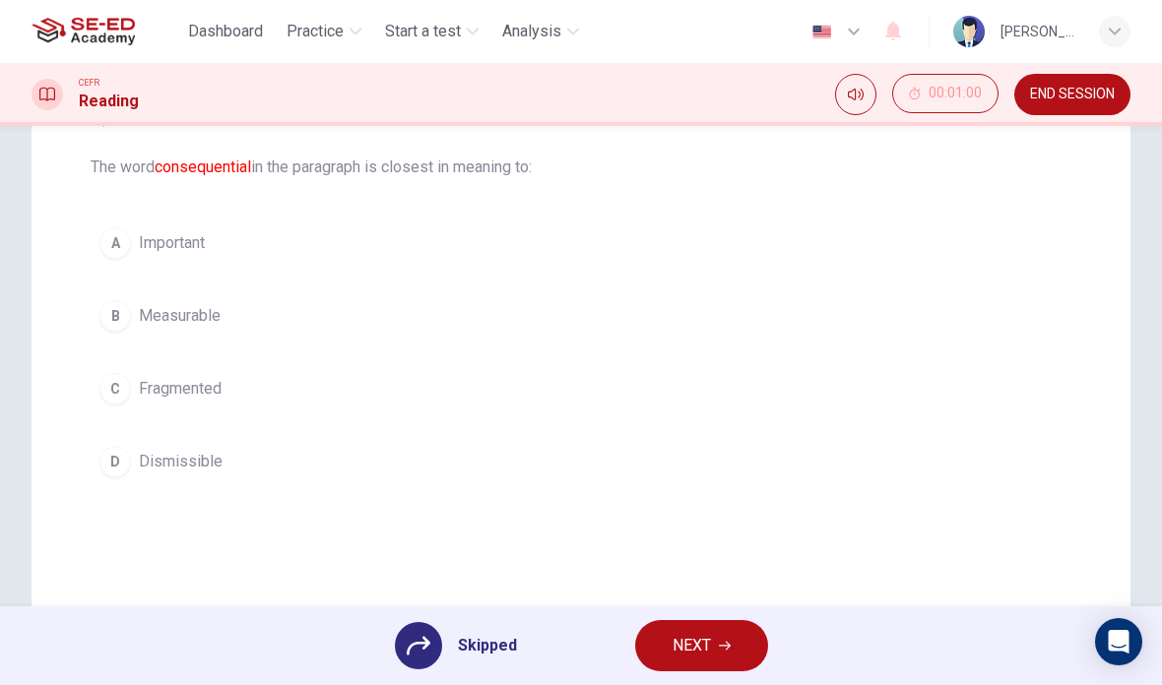
click at [689, 647] on span "NEXT" at bounding box center [692, 646] width 38 height 28
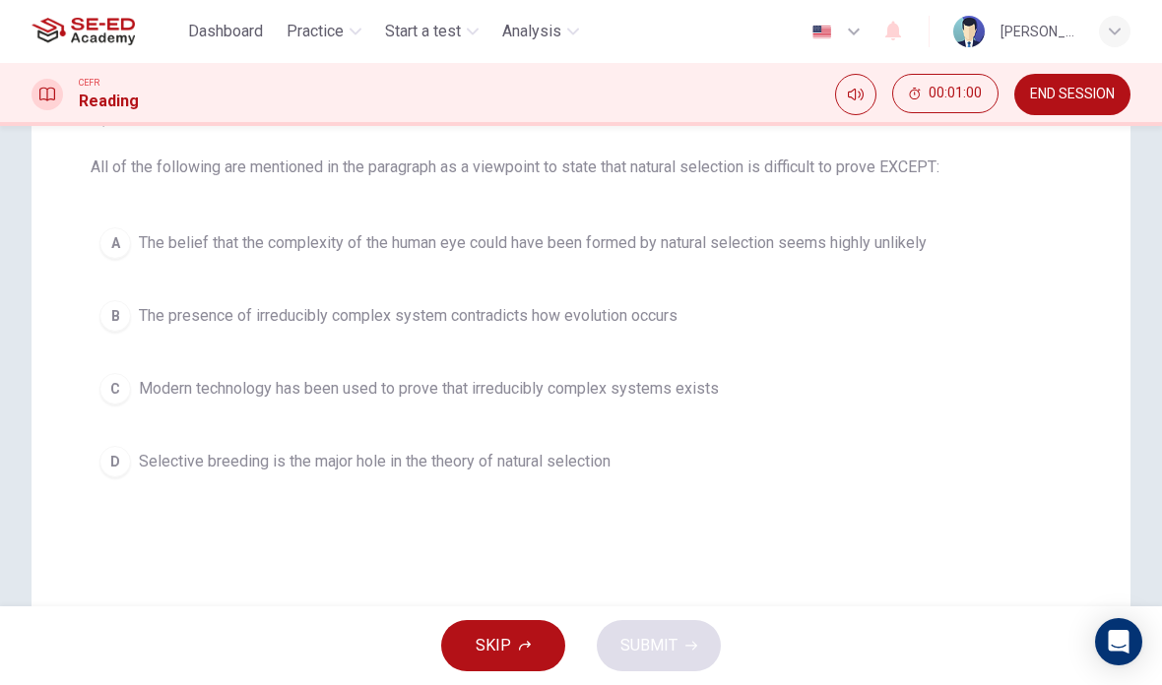
click at [504, 669] on button "SKIP" at bounding box center [503, 645] width 124 height 51
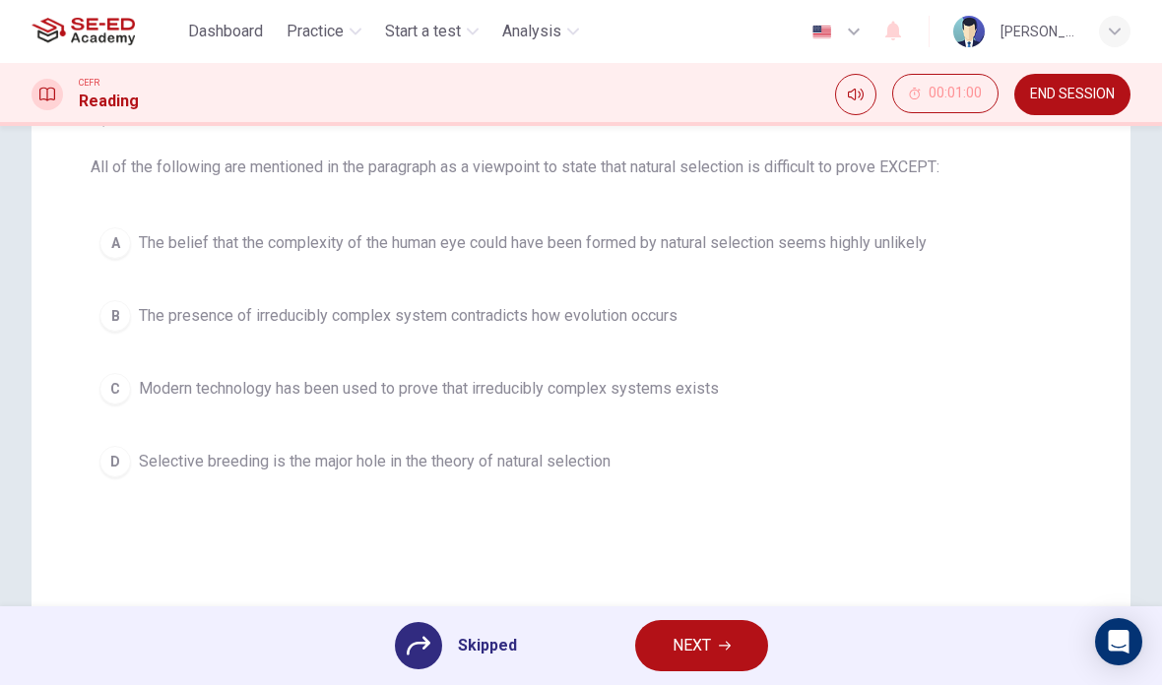
click at [681, 640] on span "NEXT" at bounding box center [692, 646] width 38 height 28
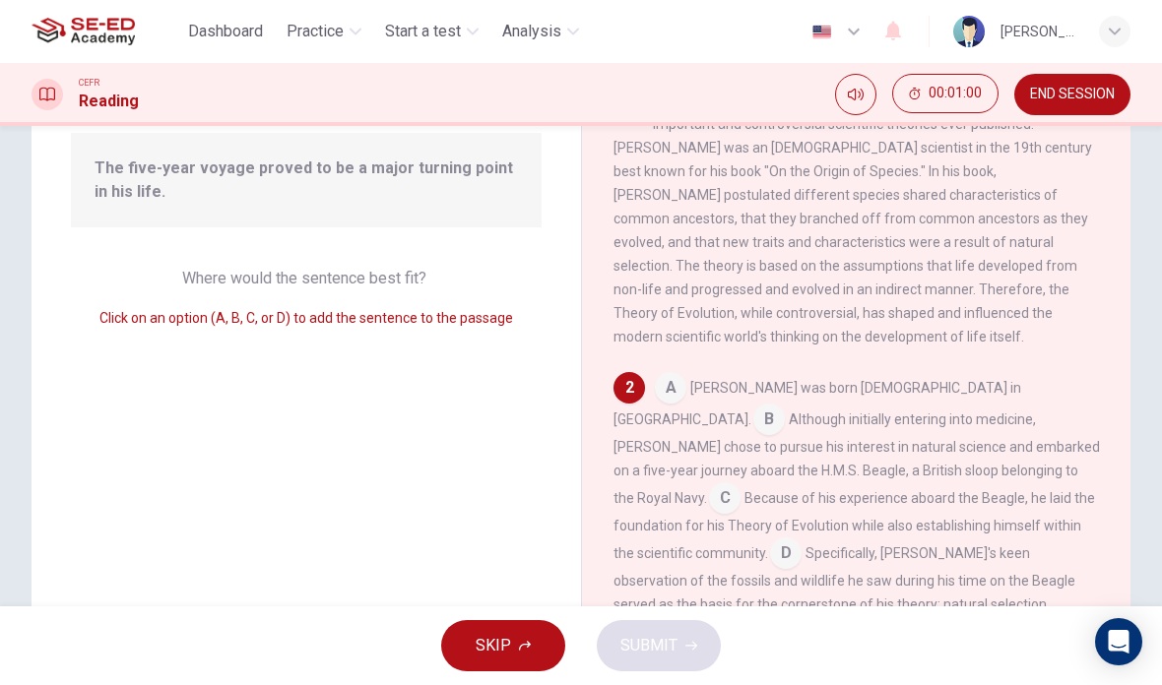
scroll to position [137, 0]
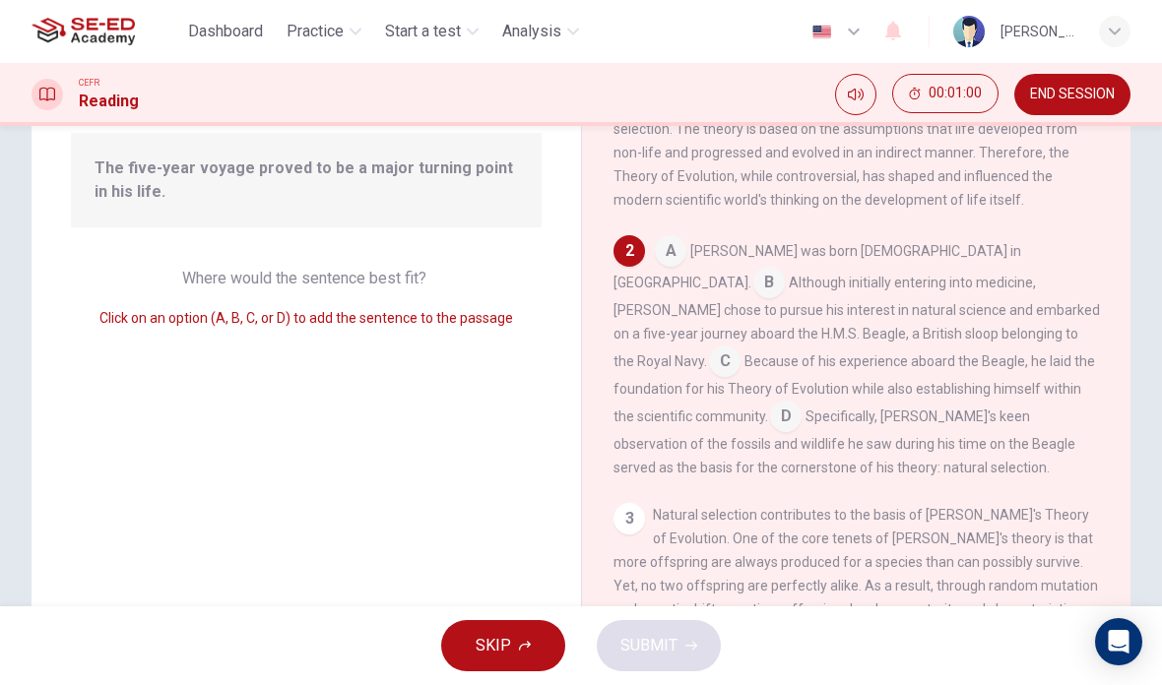
click at [503, 642] on span "SKIP" at bounding box center [493, 646] width 35 height 28
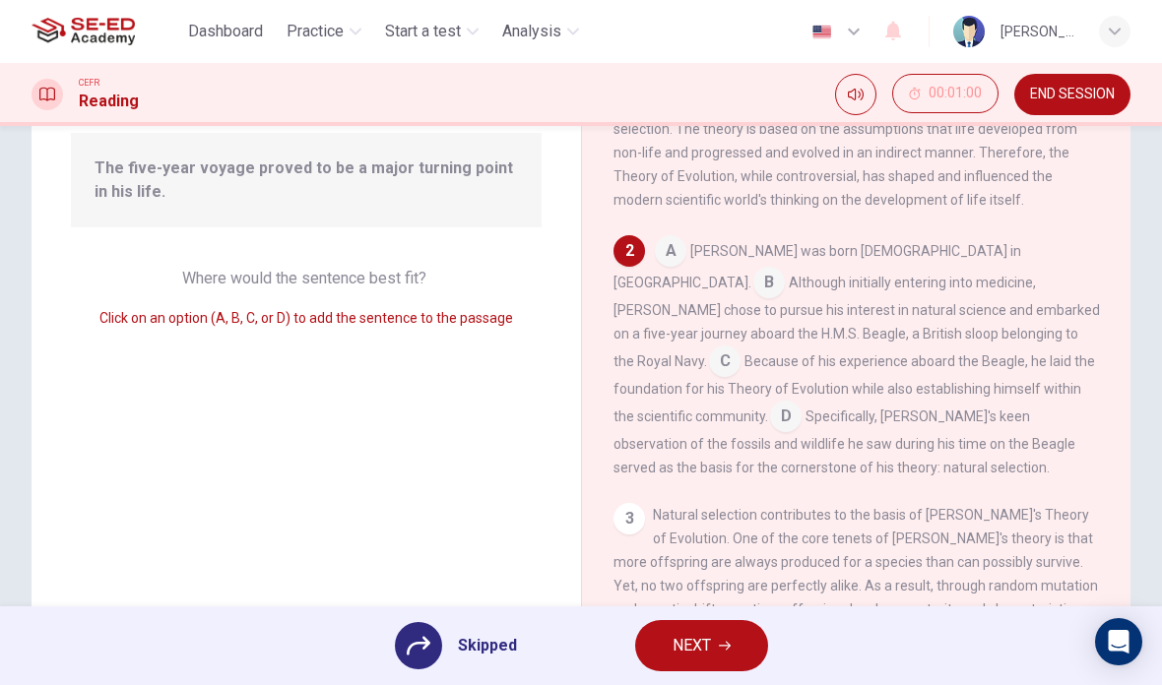
click at [677, 647] on span "NEXT" at bounding box center [692, 646] width 38 height 28
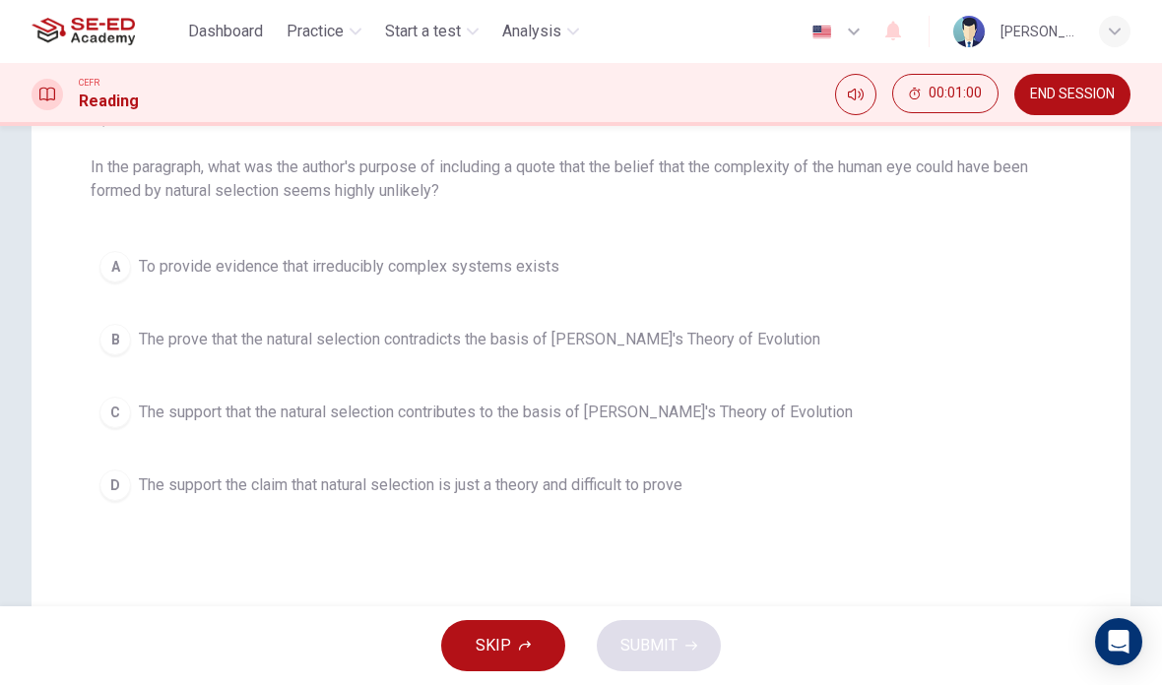
click at [488, 644] on span "SKIP" at bounding box center [493, 646] width 35 height 28
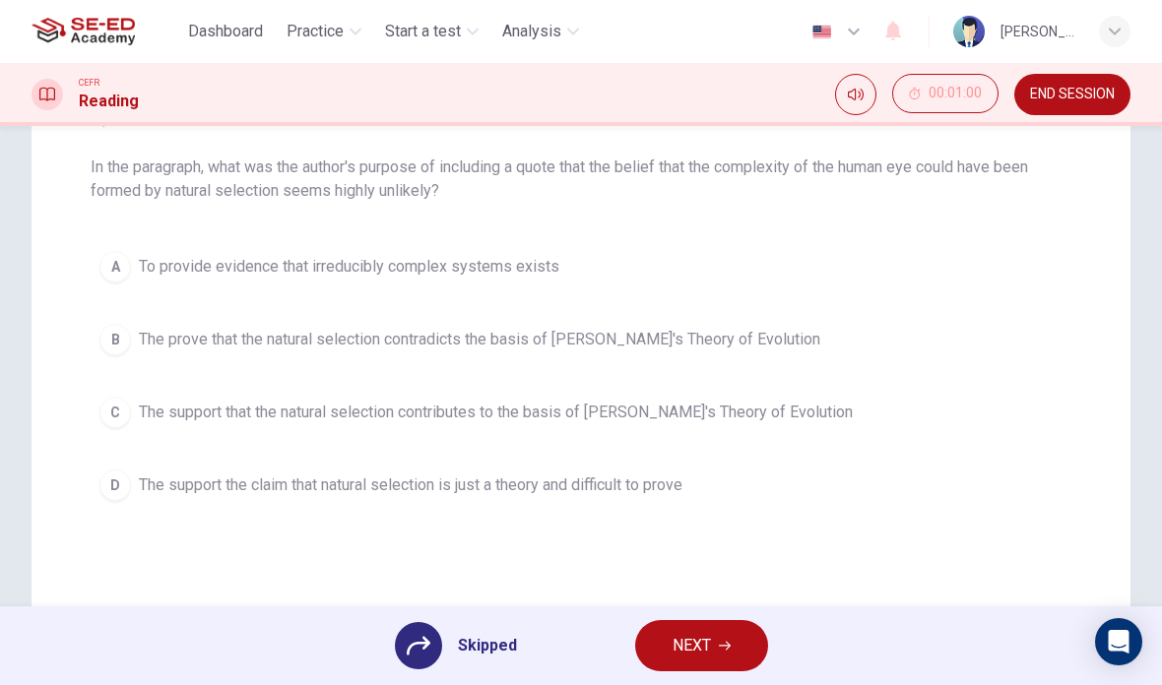
click at [689, 637] on span "NEXT" at bounding box center [692, 646] width 38 height 28
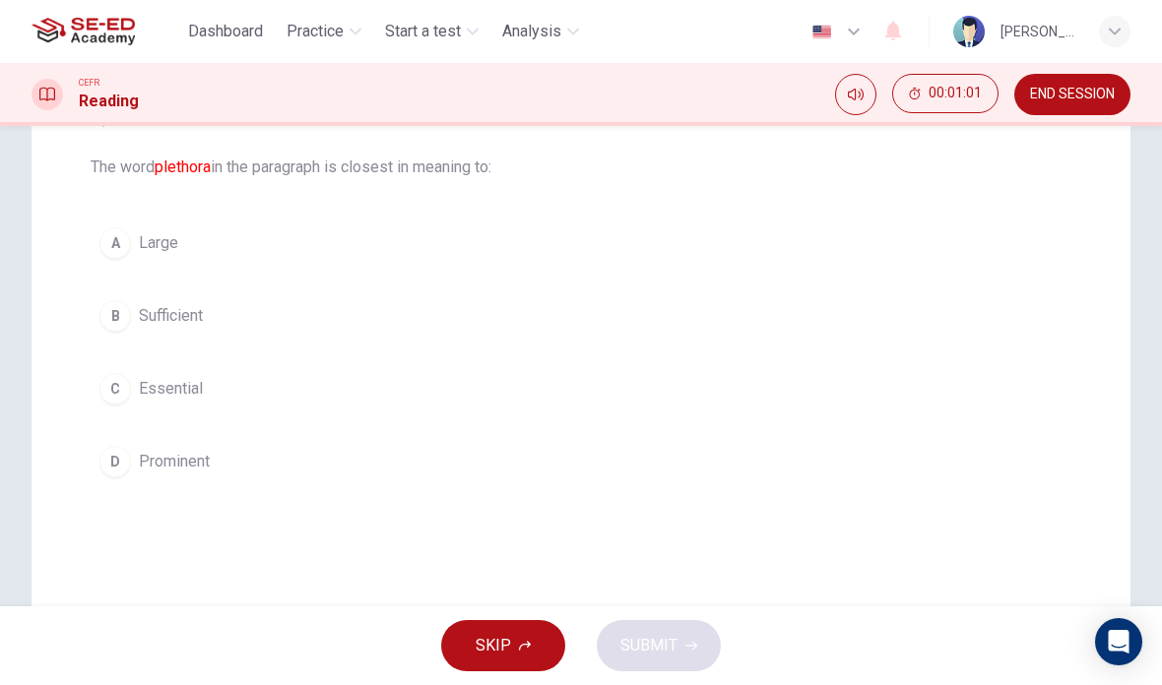
click at [488, 635] on span "SKIP" at bounding box center [493, 646] width 35 height 28
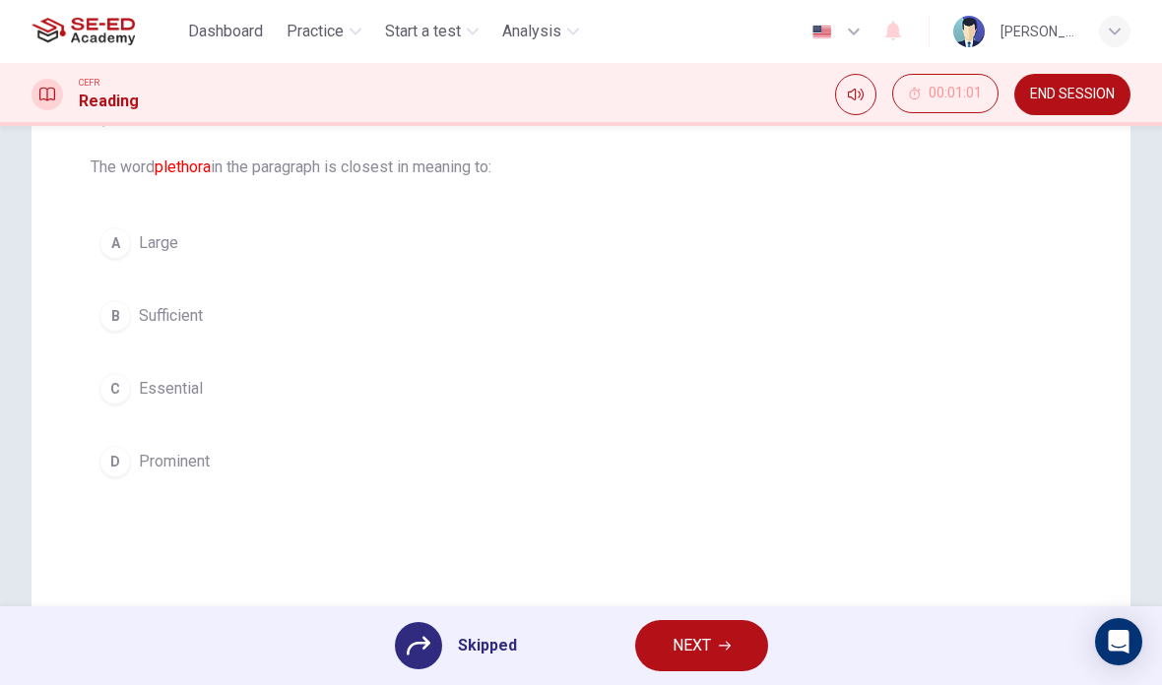
click at [669, 650] on button "NEXT" at bounding box center [701, 645] width 133 height 51
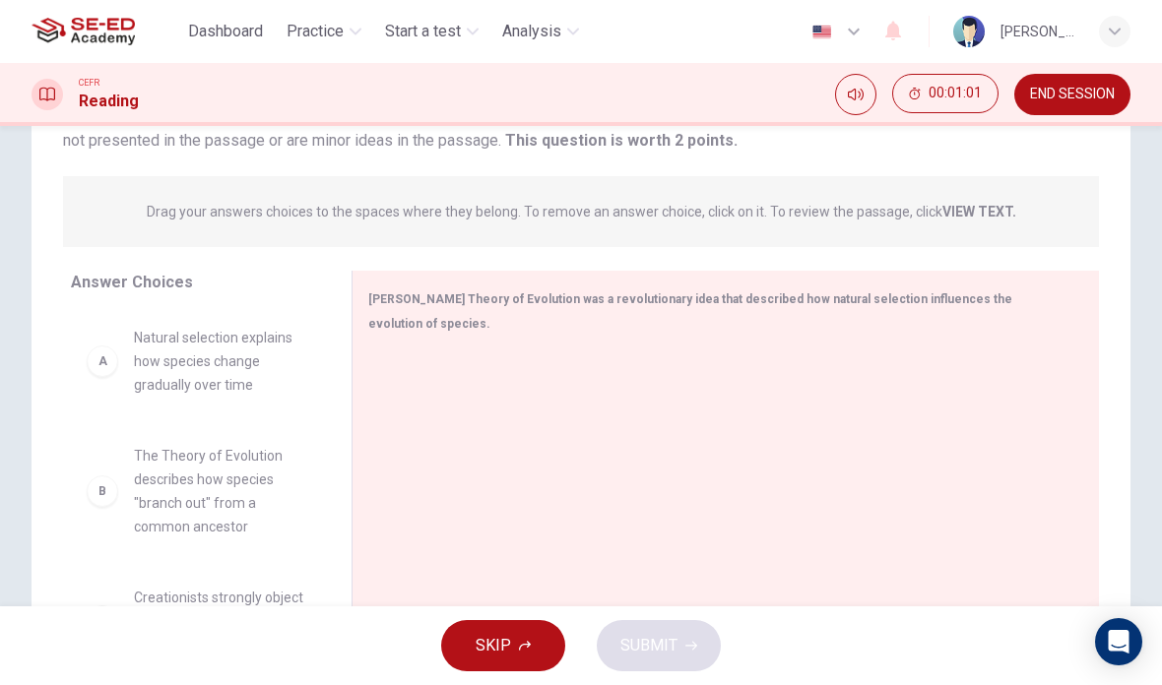
click at [489, 639] on span "SKIP" at bounding box center [493, 646] width 35 height 28
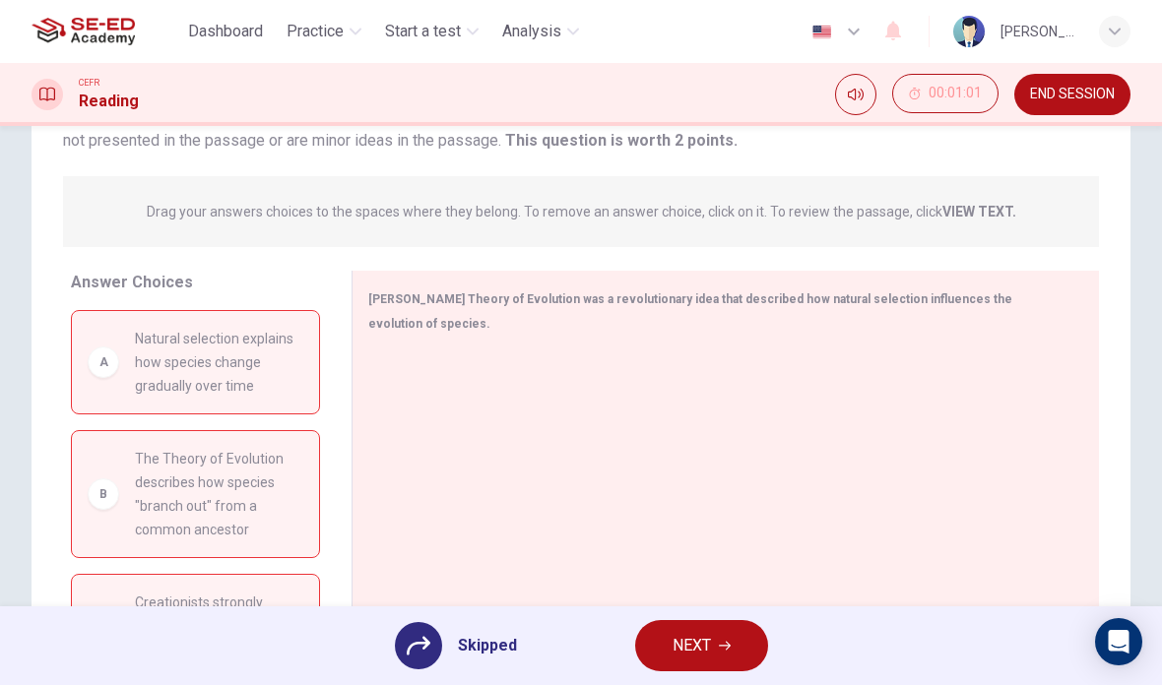
click at [682, 650] on span "NEXT" at bounding box center [692, 646] width 38 height 28
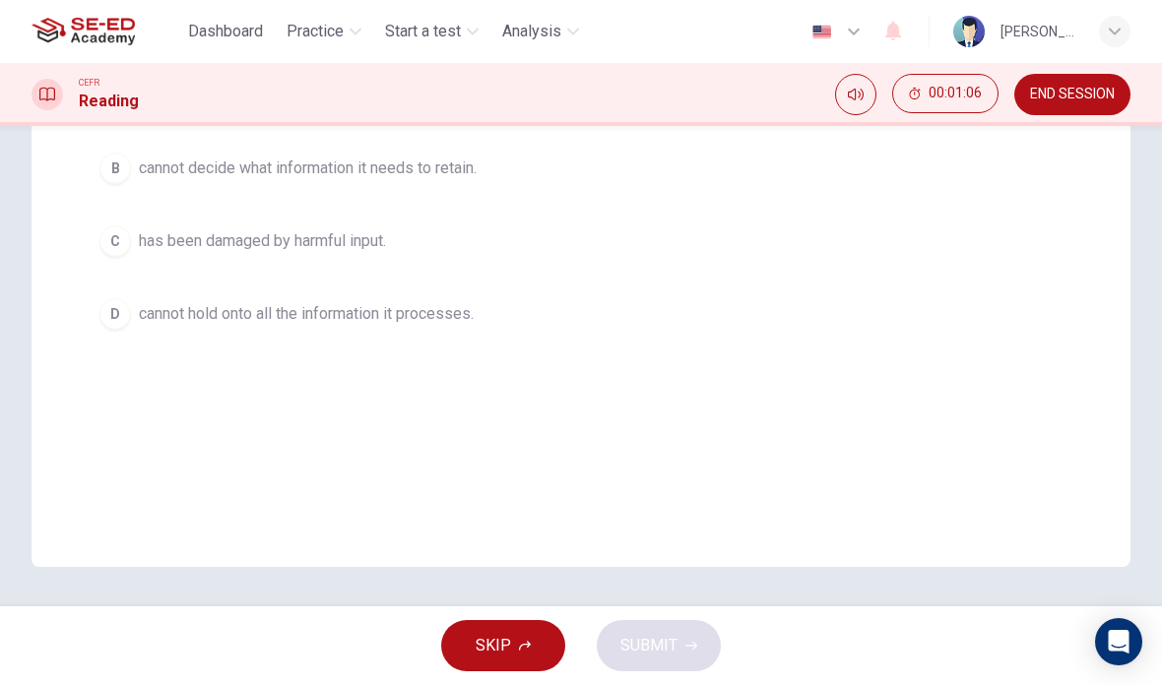
scroll to position [390, 0]
click at [498, 655] on span "SKIP" at bounding box center [493, 646] width 35 height 28
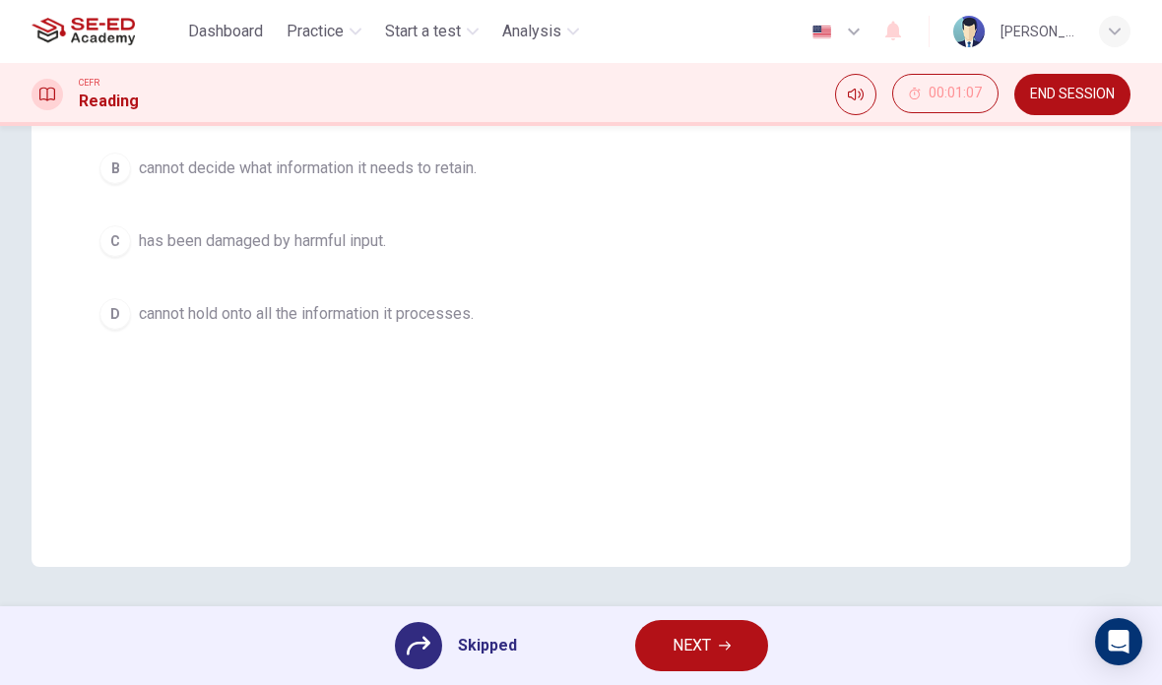
click at [697, 641] on span "NEXT" at bounding box center [692, 646] width 38 height 28
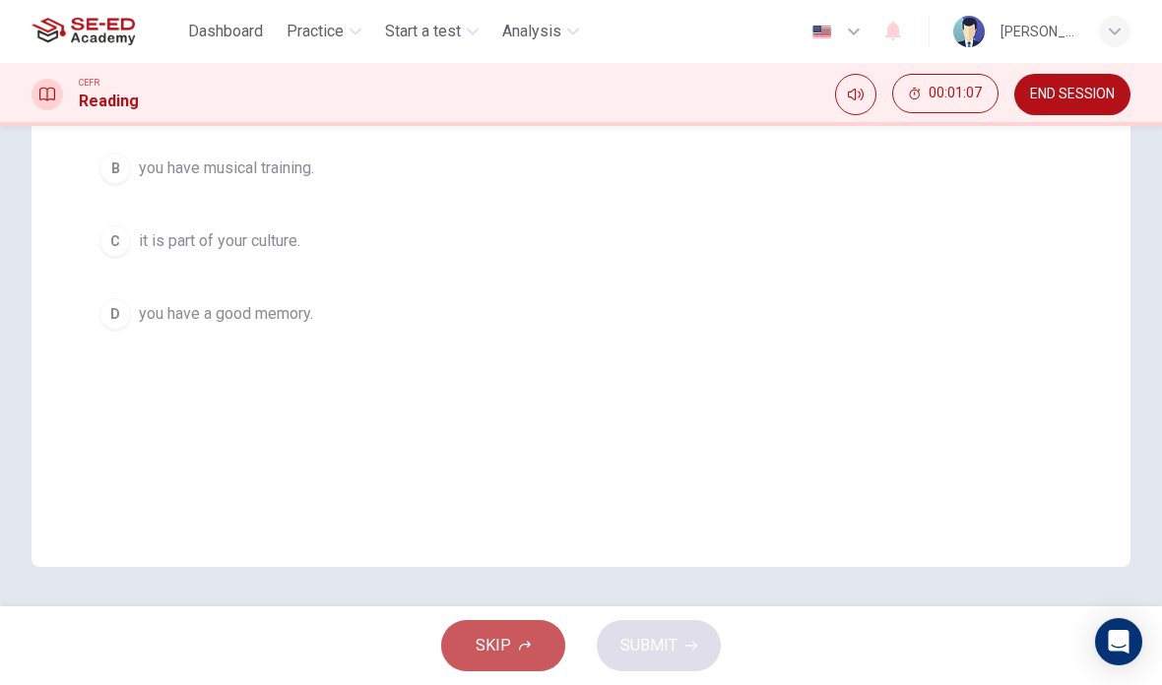
click at [479, 645] on span "SKIP" at bounding box center [493, 646] width 35 height 28
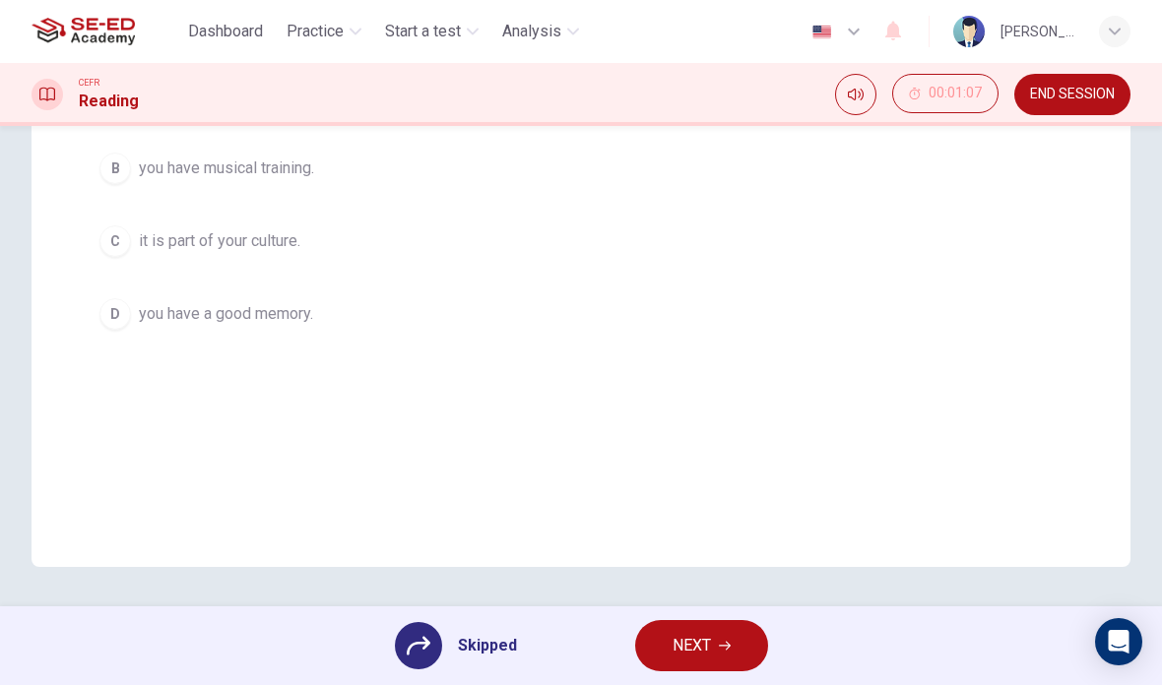
click at [711, 635] on button "NEXT" at bounding box center [701, 645] width 133 height 51
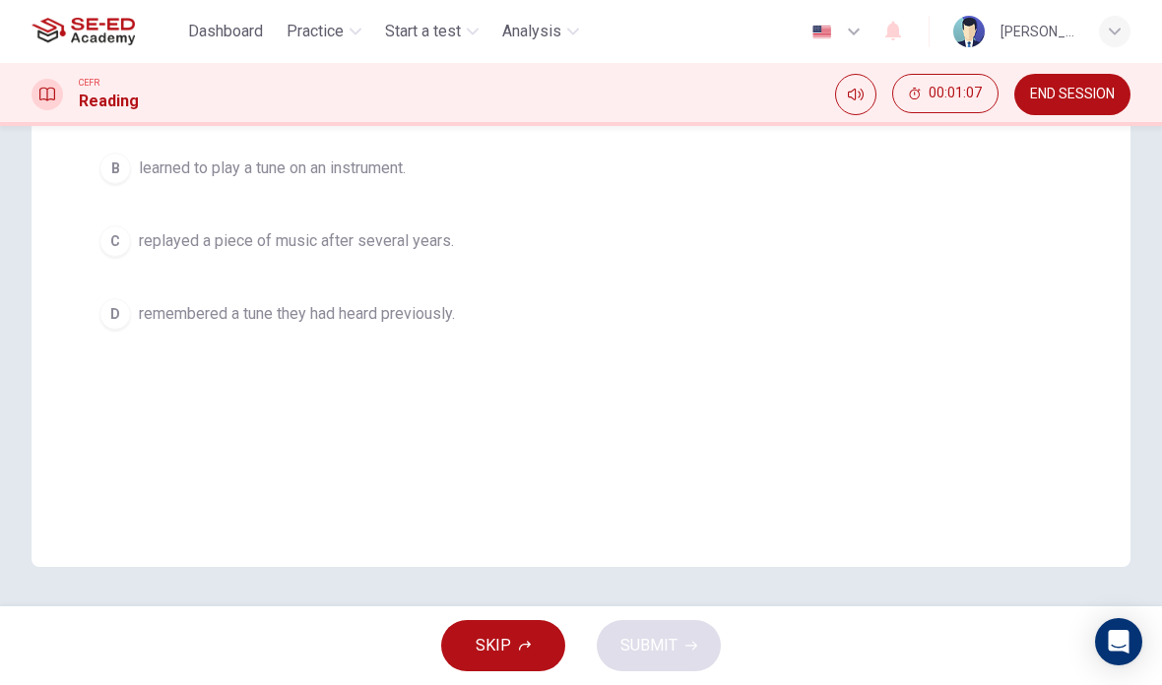
click at [478, 645] on span "SKIP" at bounding box center [493, 646] width 35 height 28
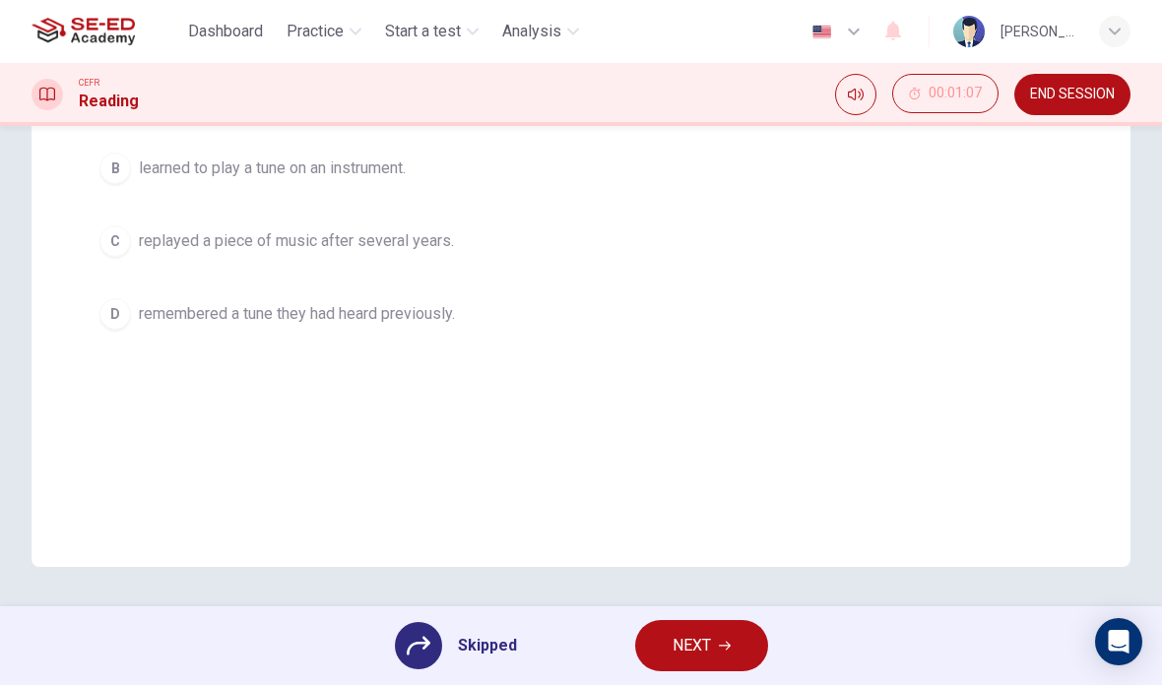
click at [705, 636] on span "NEXT" at bounding box center [692, 646] width 38 height 28
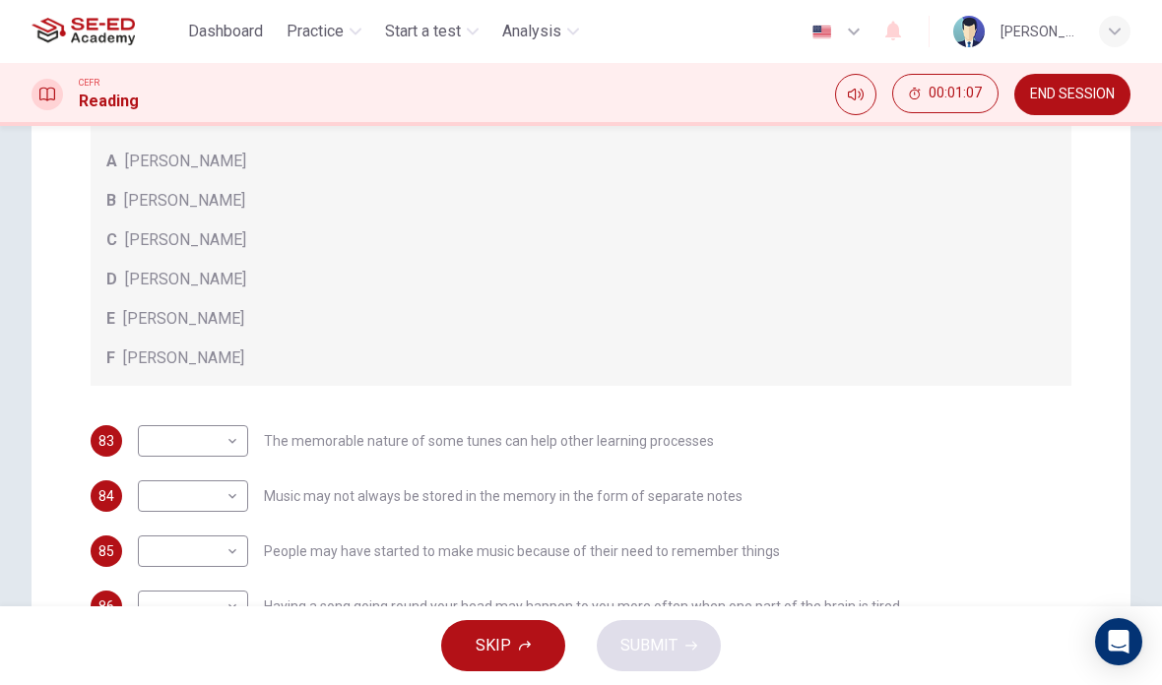
click at [479, 647] on span "SKIP" at bounding box center [493, 646] width 35 height 28
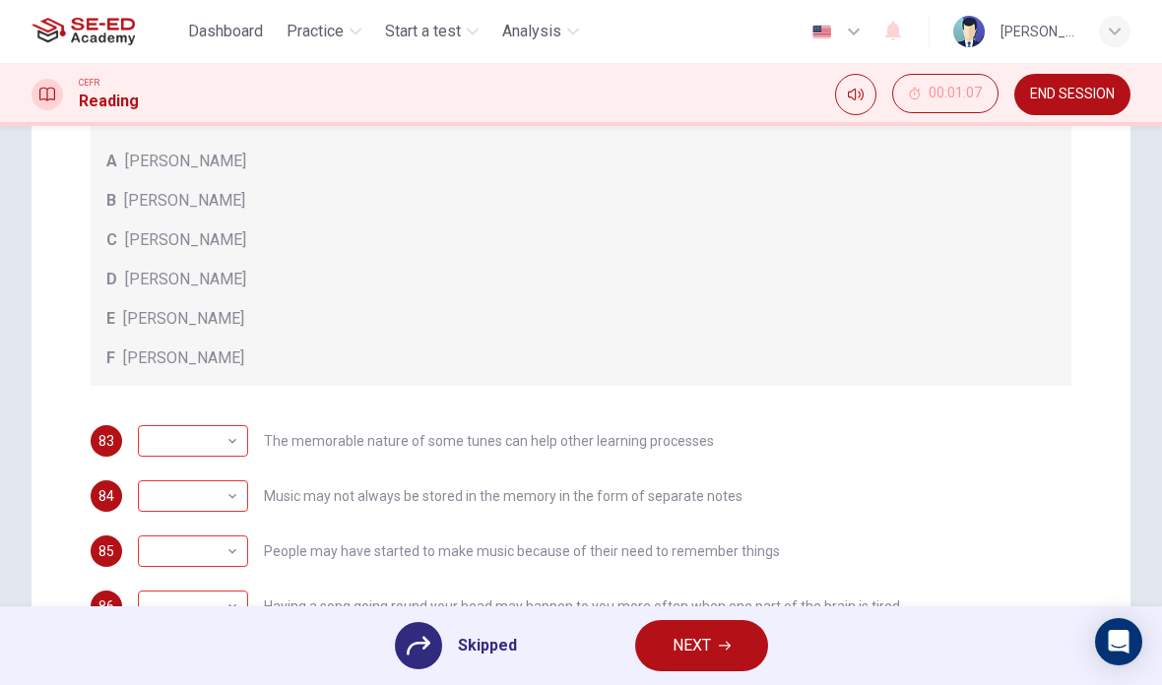
click at [703, 640] on span "NEXT" at bounding box center [692, 646] width 38 height 28
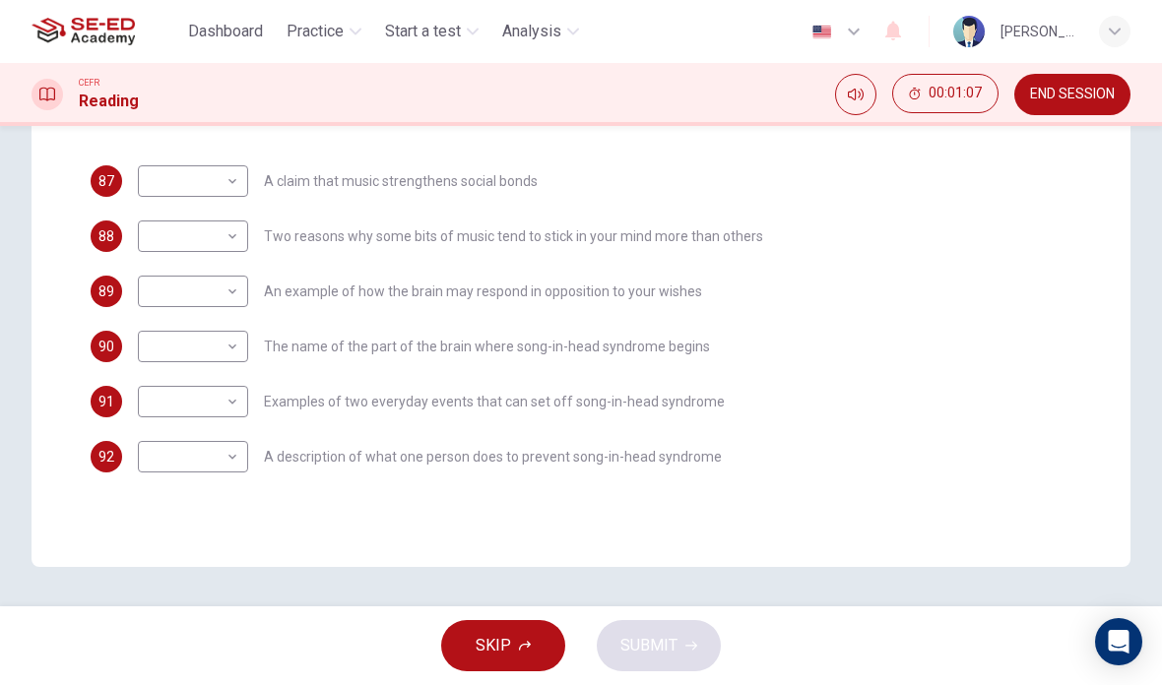
click at [474, 647] on button "SKIP" at bounding box center [503, 645] width 124 height 51
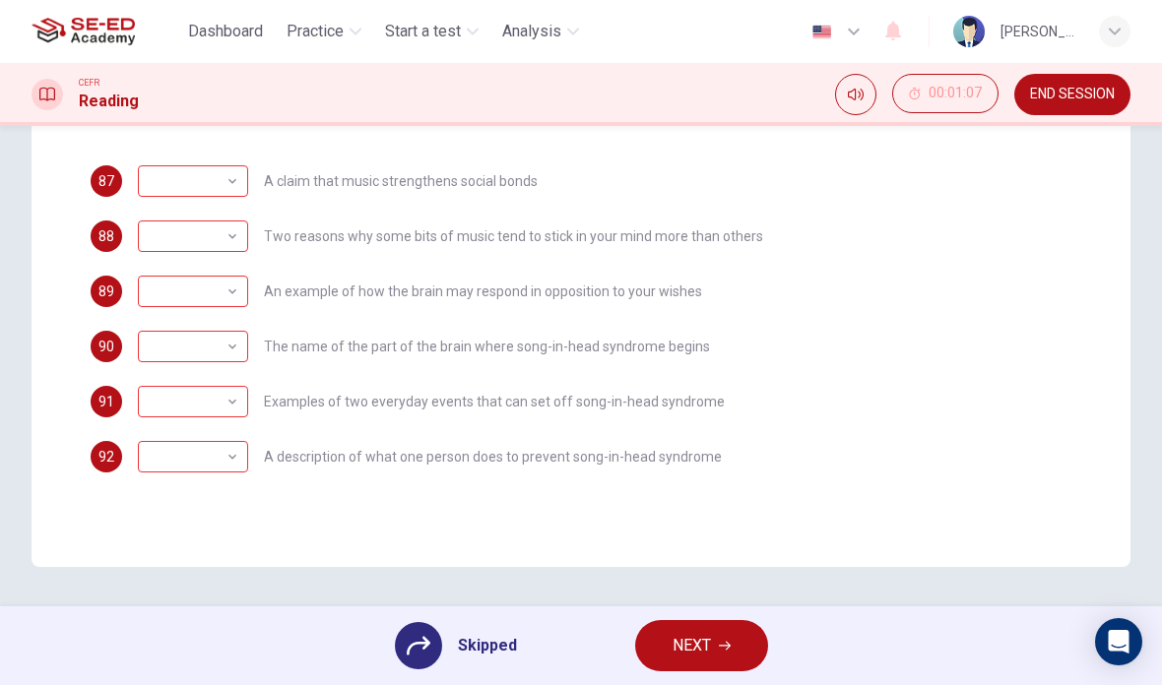
click at [706, 650] on span "NEXT" at bounding box center [692, 646] width 38 height 28
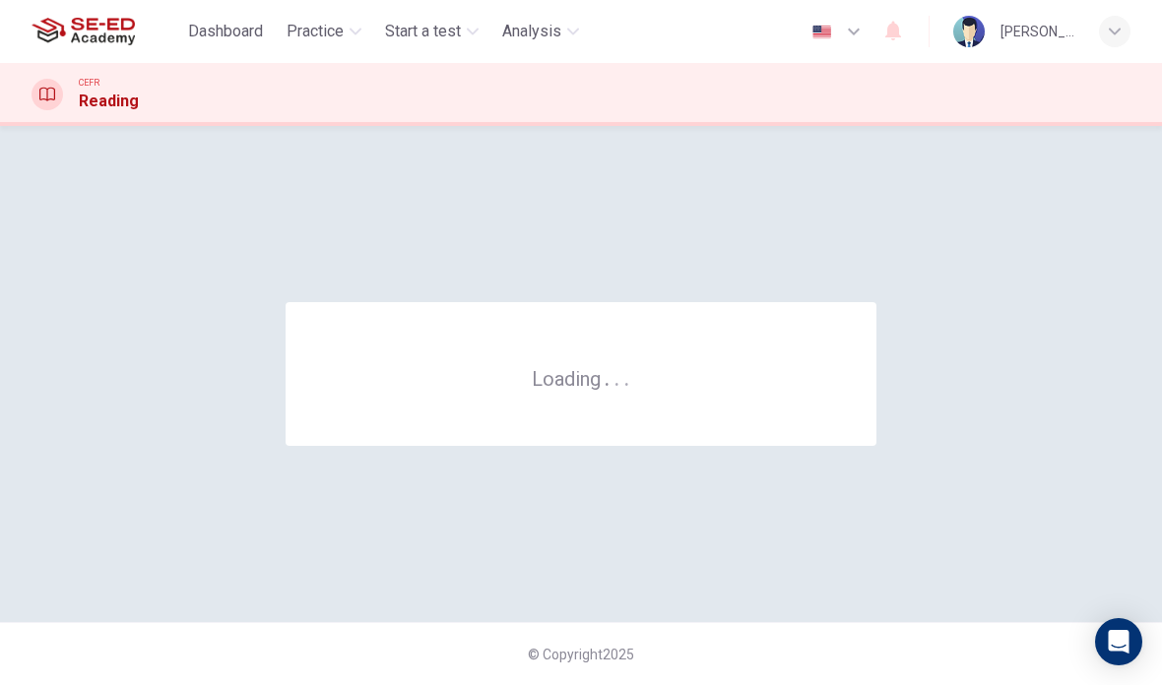
scroll to position [0, 0]
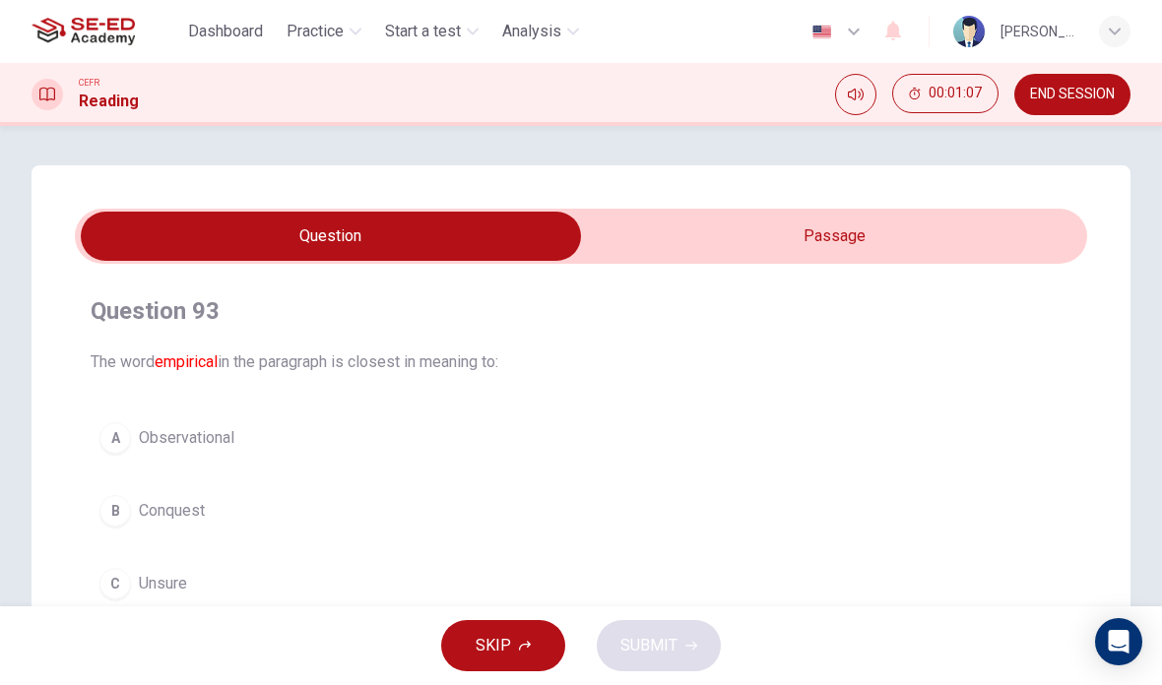
click at [465, 640] on button "SKIP" at bounding box center [503, 645] width 124 height 51
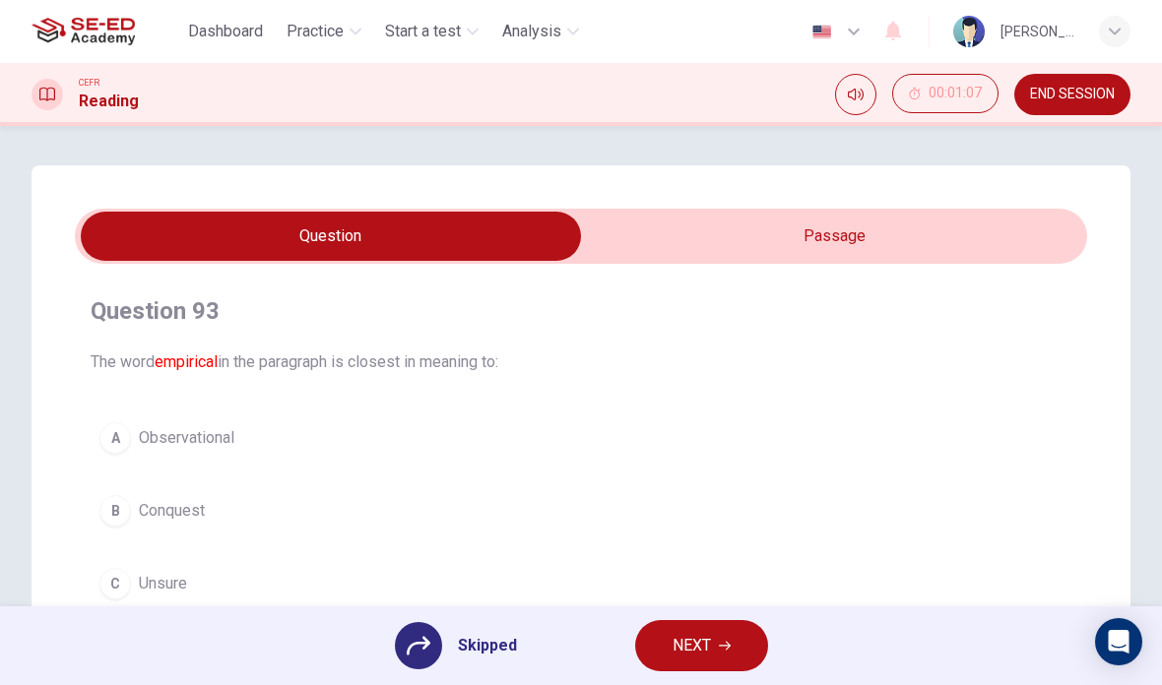
click at [708, 645] on span "NEXT" at bounding box center [692, 646] width 38 height 28
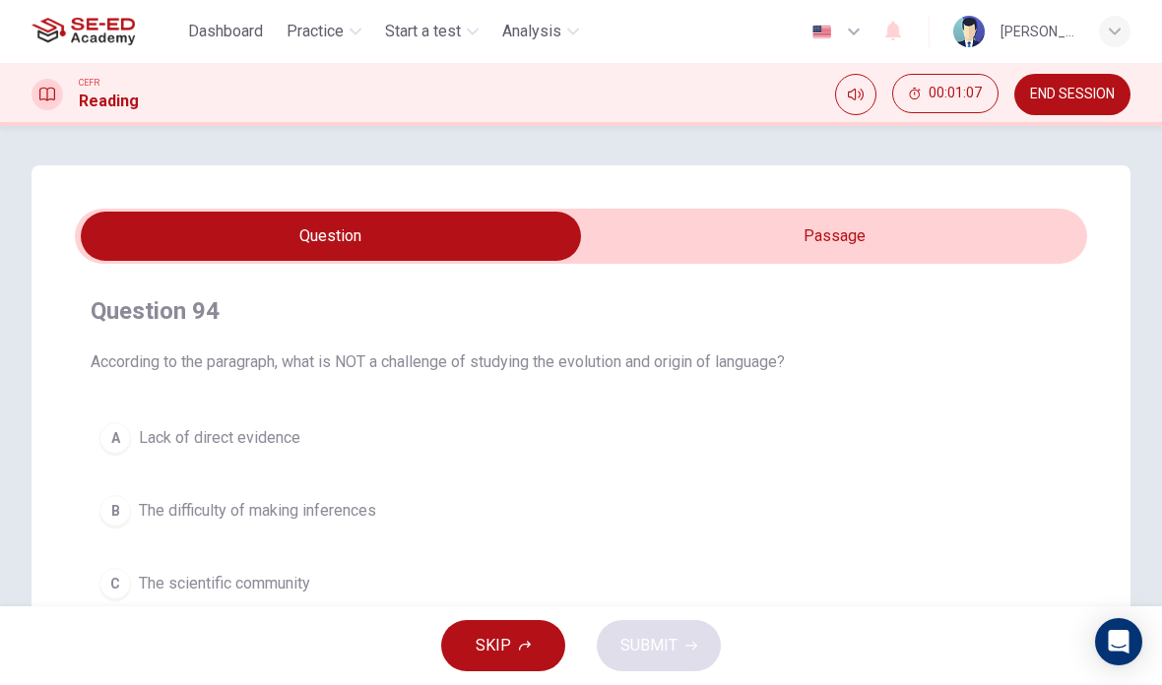
click at [475, 650] on button "SKIP" at bounding box center [503, 645] width 124 height 51
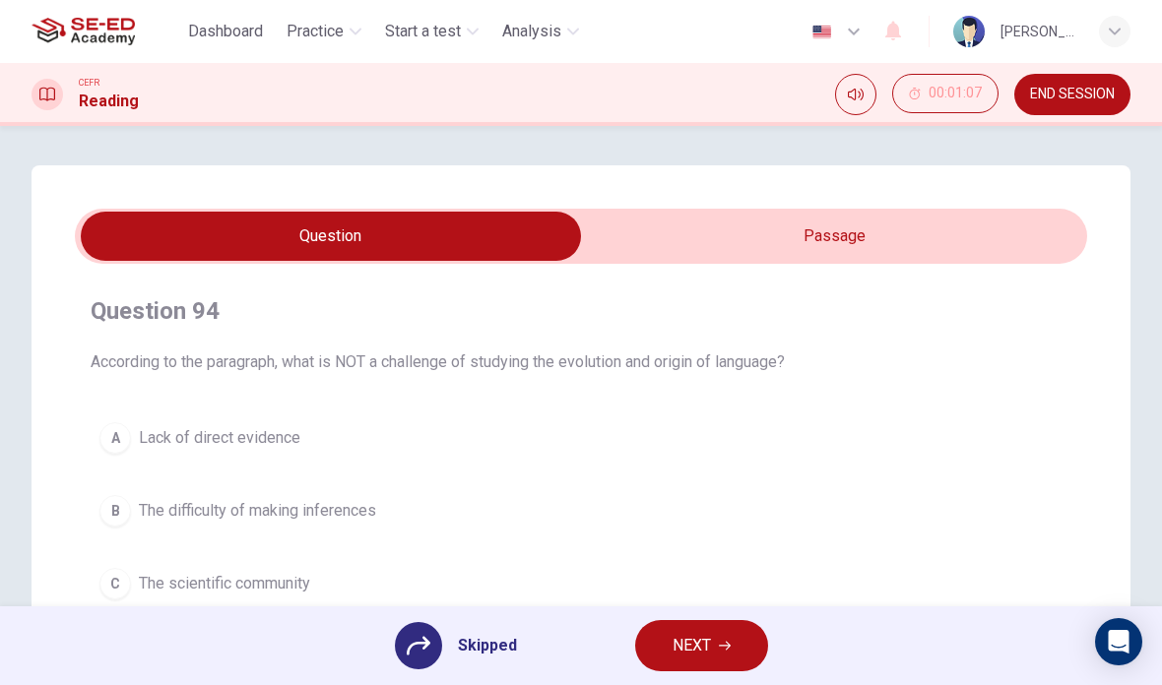
click at [705, 649] on span "NEXT" at bounding box center [692, 646] width 38 height 28
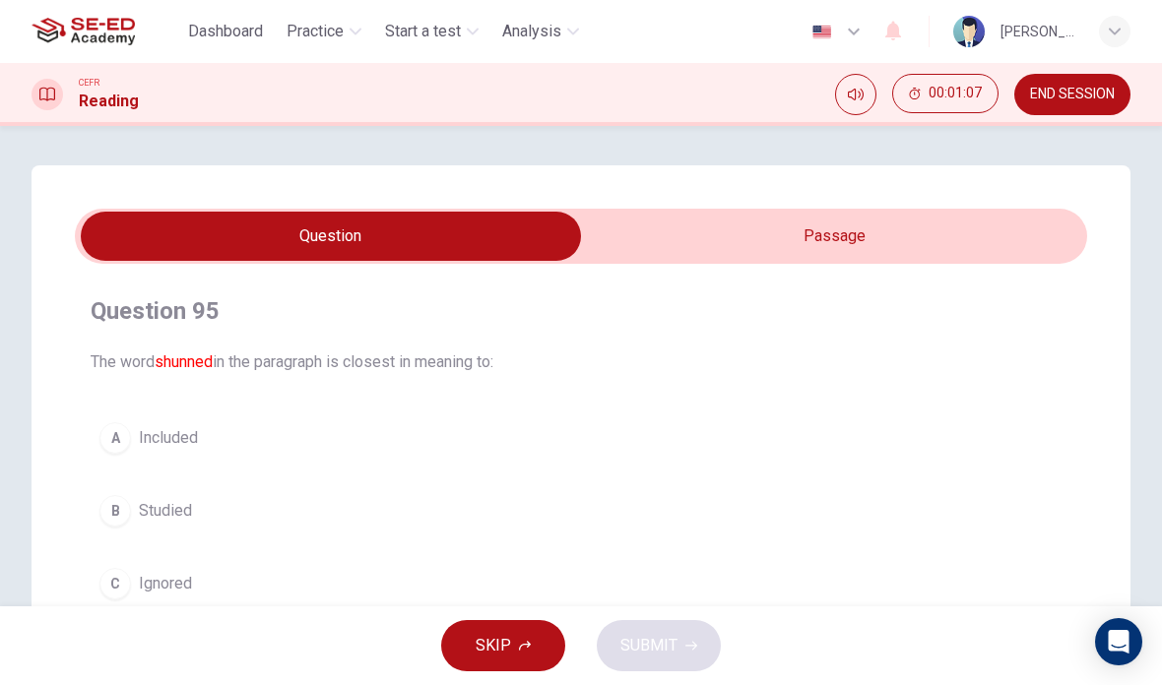
click at [473, 645] on button "SKIP" at bounding box center [503, 645] width 124 height 51
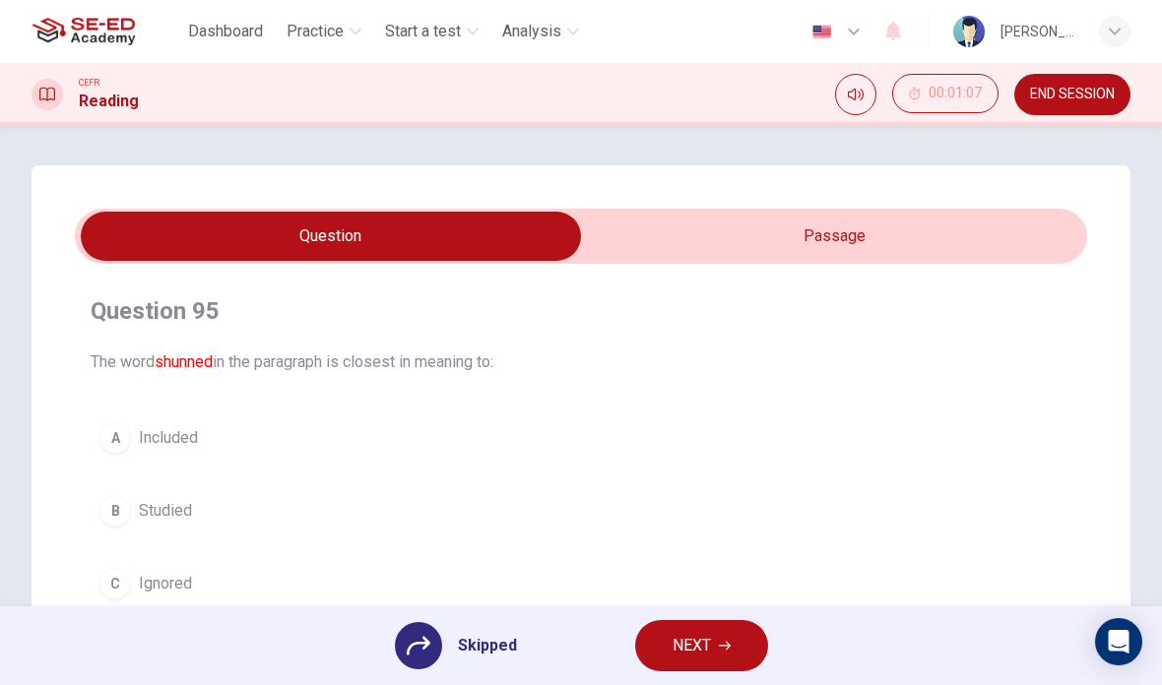
click at [703, 658] on span "NEXT" at bounding box center [692, 646] width 38 height 28
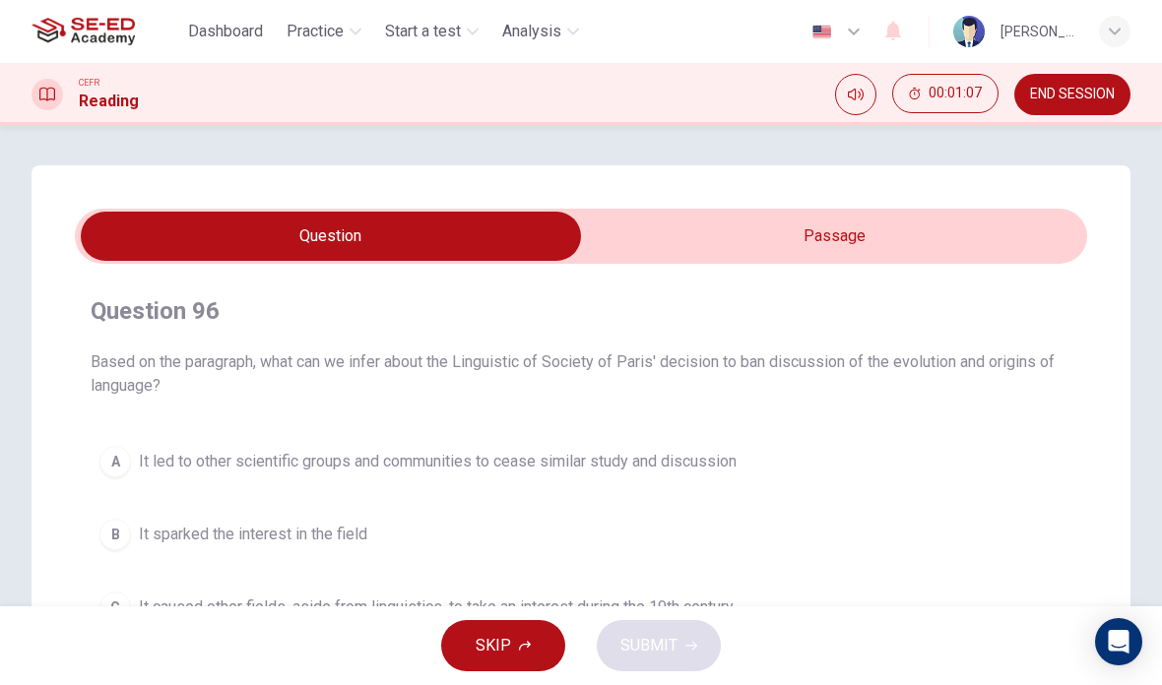
click at [480, 651] on span "SKIP" at bounding box center [493, 646] width 35 height 28
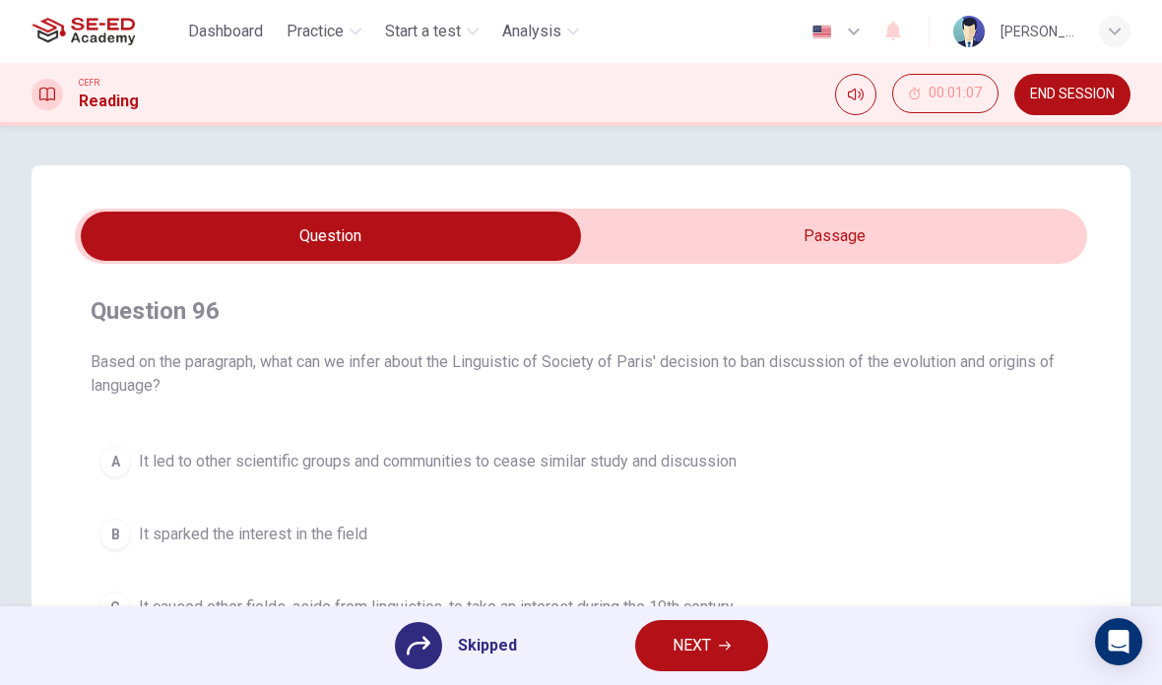
click at [715, 638] on button "NEXT" at bounding box center [701, 645] width 133 height 51
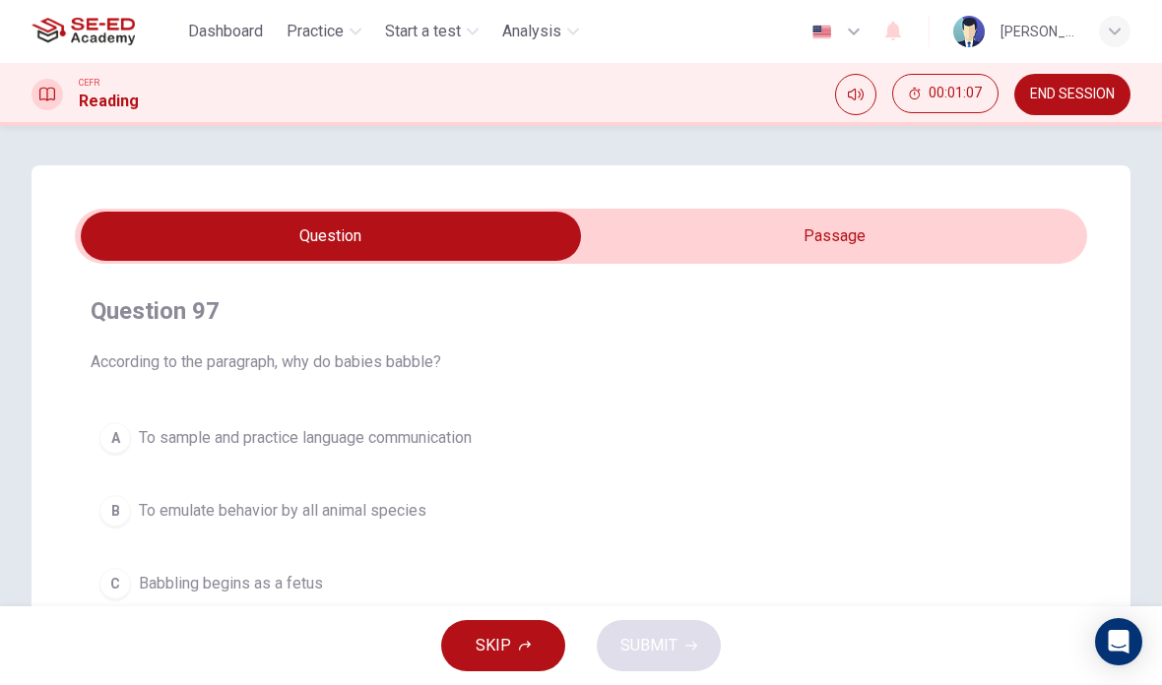
click at [488, 647] on span "SKIP" at bounding box center [493, 646] width 35 height 28
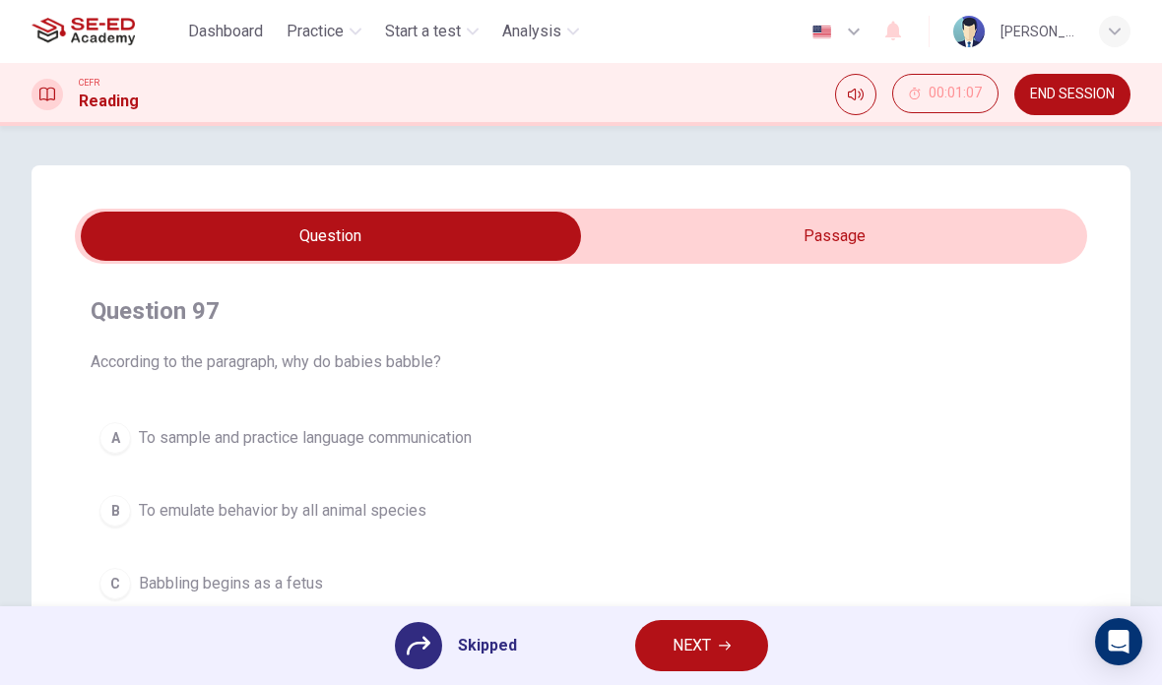
click at [461, 659] on div "Skipped" at bounding box center [456, 645] width 122 height 47
click at [424, 643] on icon at bounding box center [419, 646] width 24 height 19
click at [714, 645] on button "NEXT" at bounding box center [701, 645] width 133 height 51
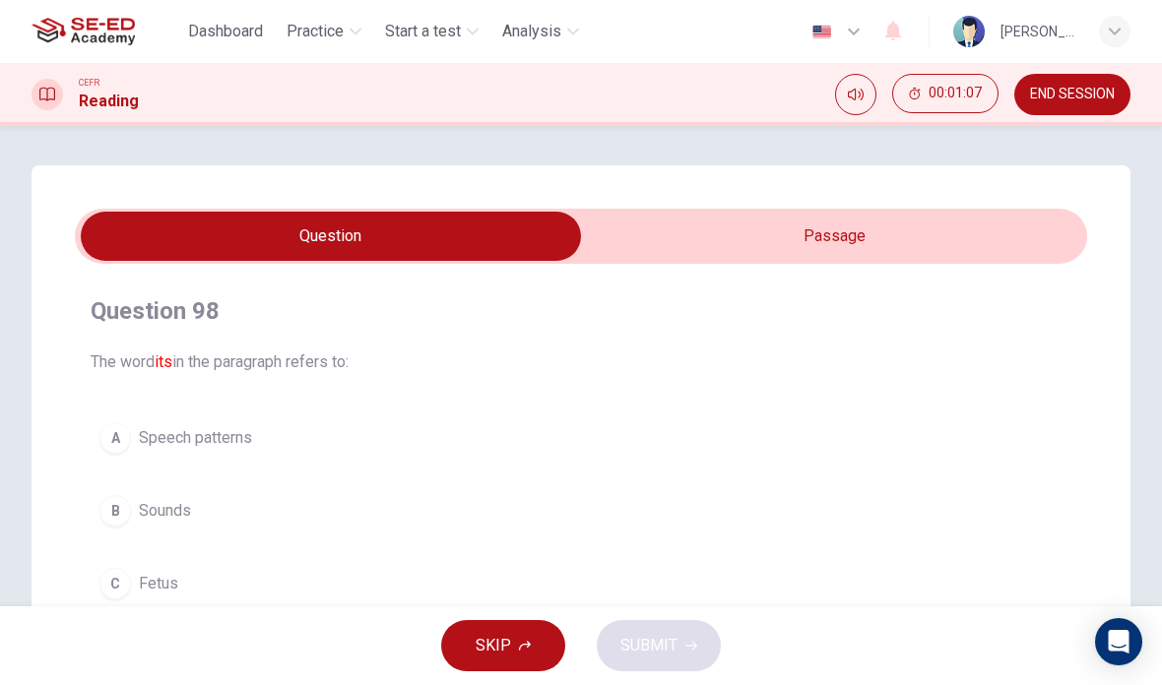
click at [471, 647] on button "SKIP" at bounding box center [503, 645] width 124 height 51
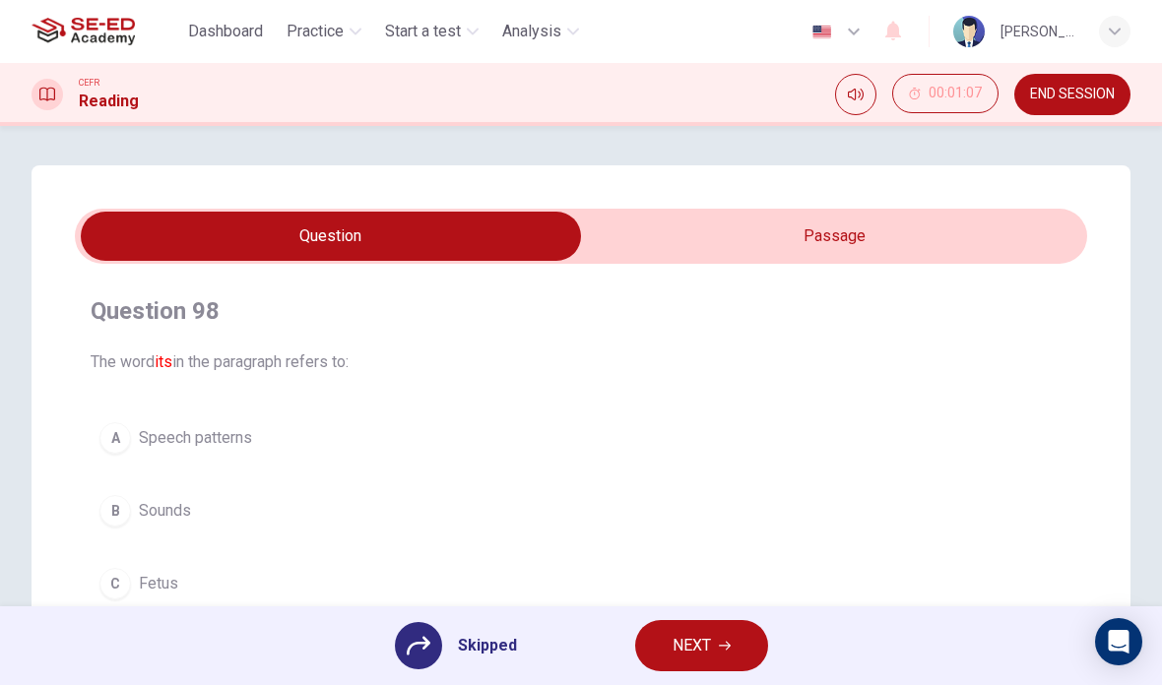
click at [713, 647] on button "NEXT" at bounding box center [701, 645] width 133 height 51
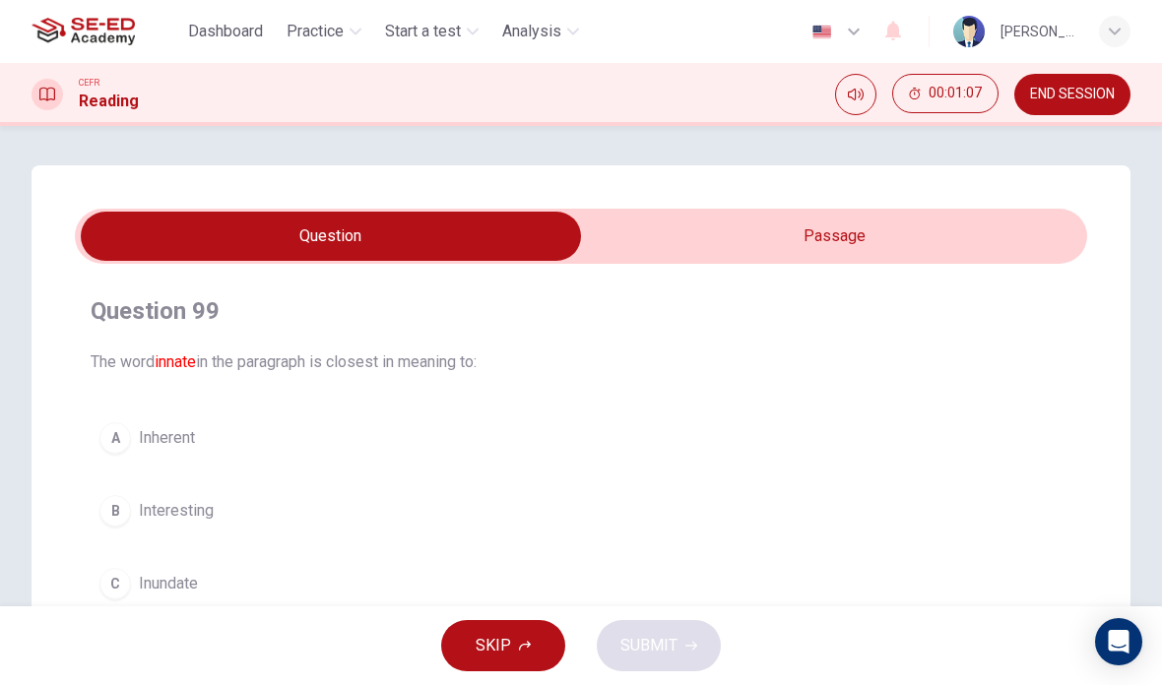
click at [477, 646] on span "SKIP" at bounding box center [493, 646] width 35 height 28
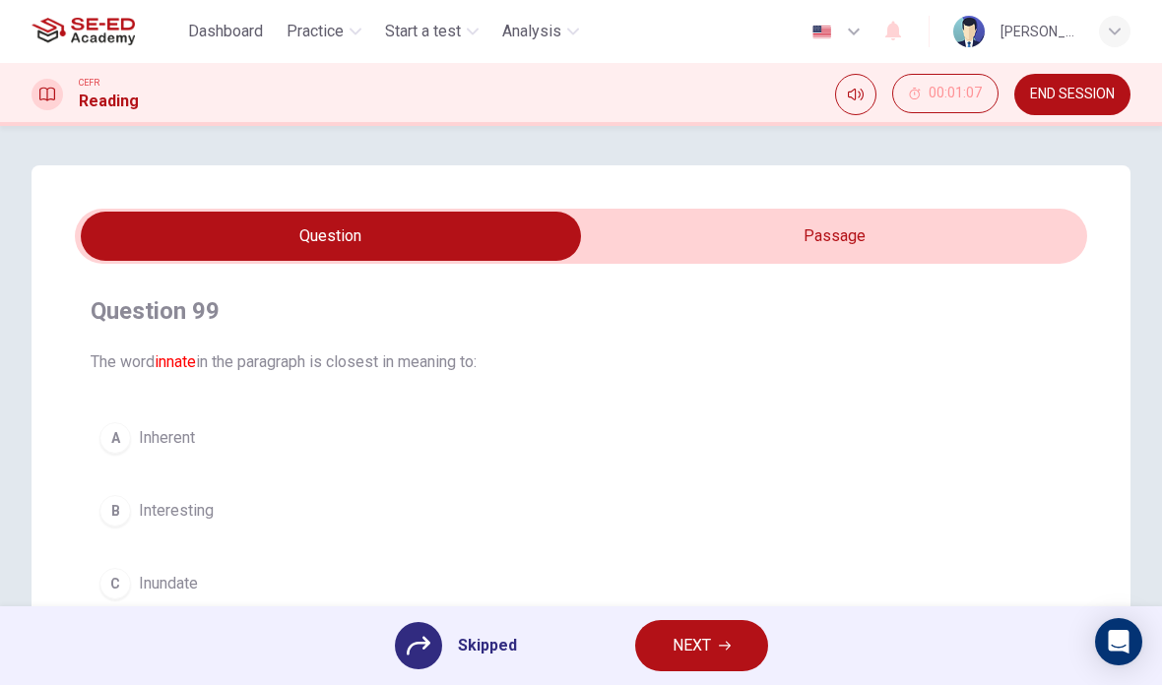
click at [713, 646] on button "NEXT" at bounding box center [701, 645] width 133 height 51
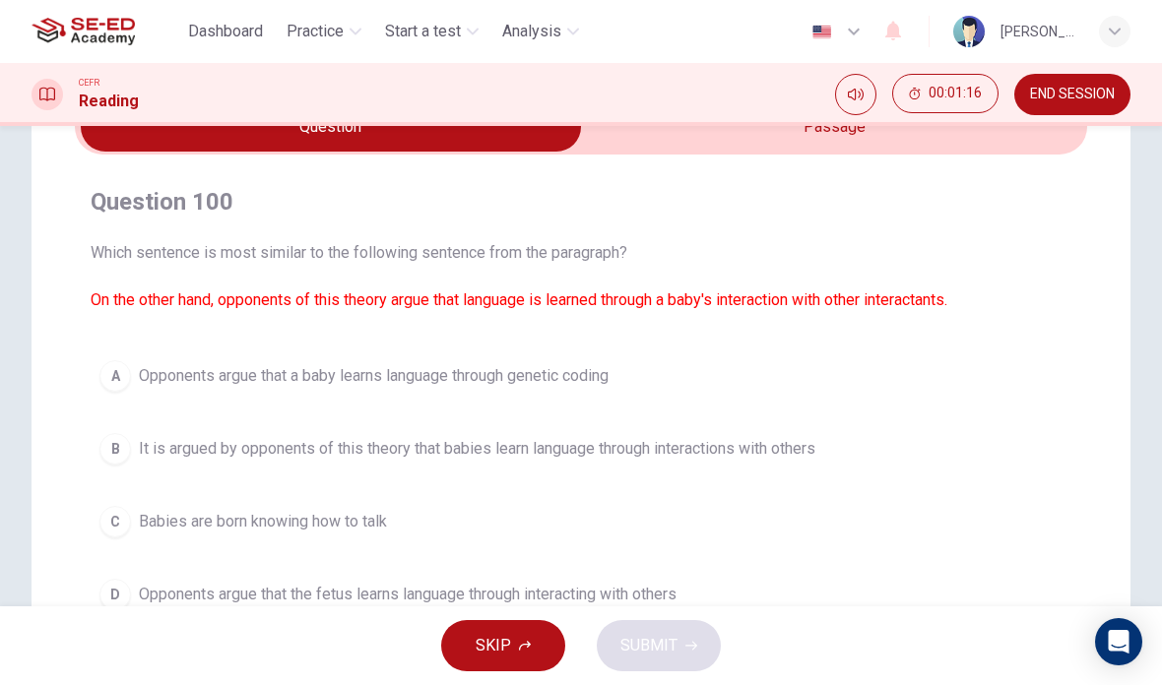
scroll to position [113, 0]
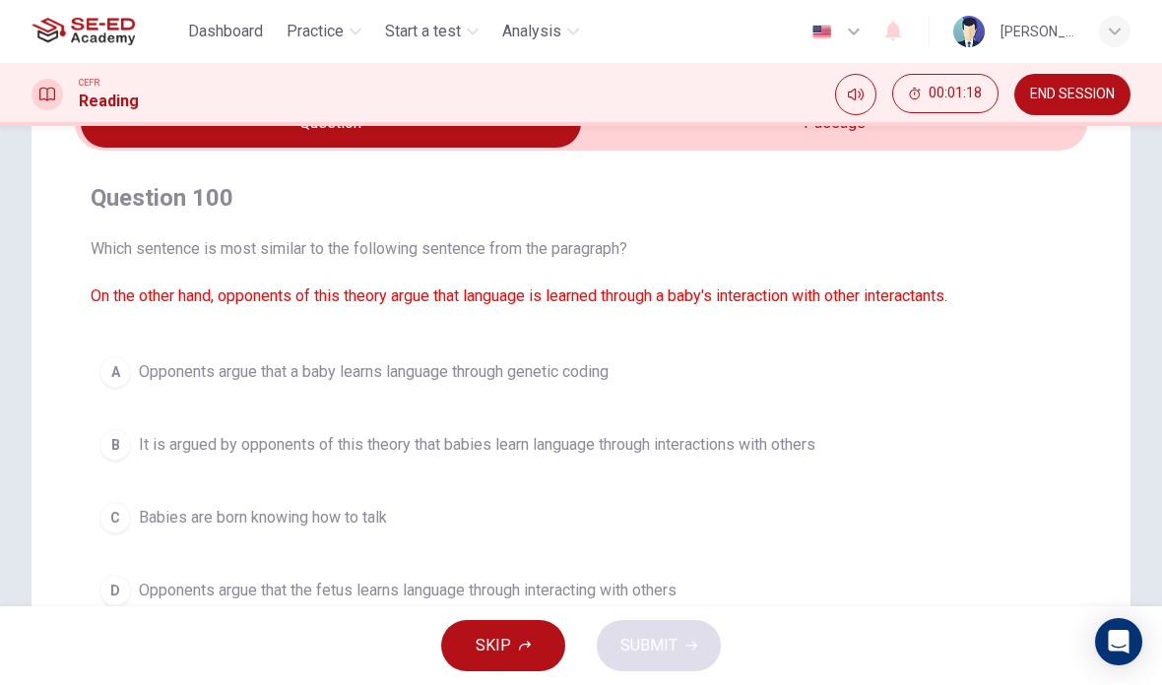
click at [116, 377] on div "A" at bounding box center [115, 372] width 32 height 32
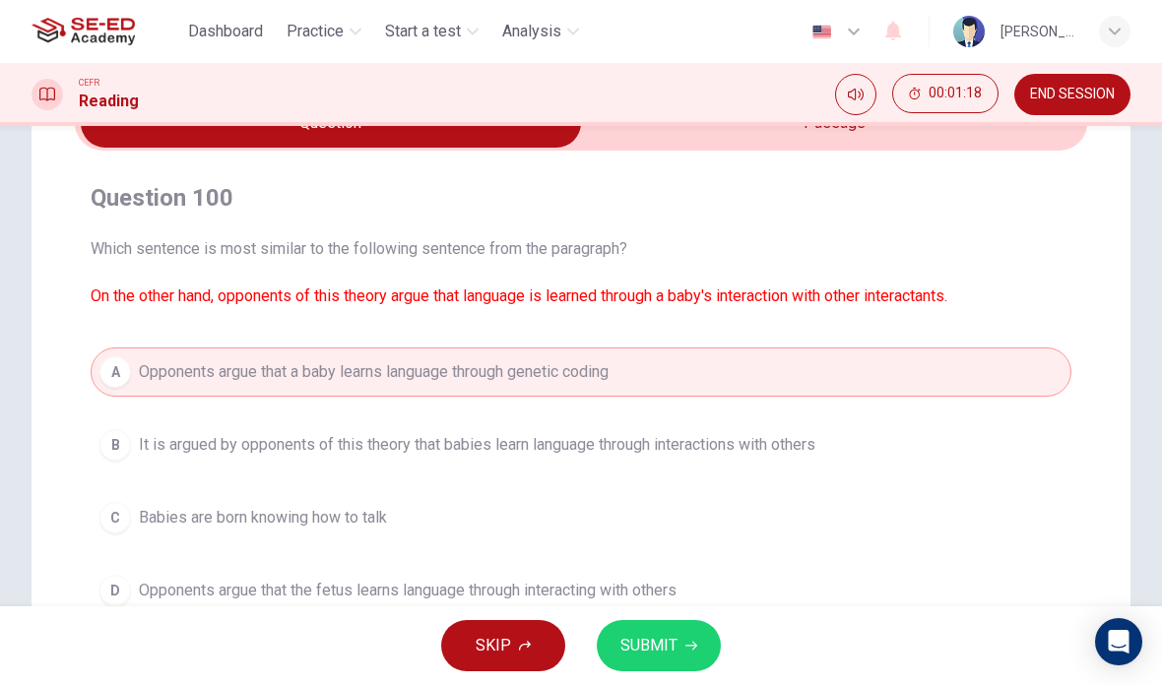
click at [692, 630] on button "SUBMIT" at bounding box center [659, 645] width 124 height 51
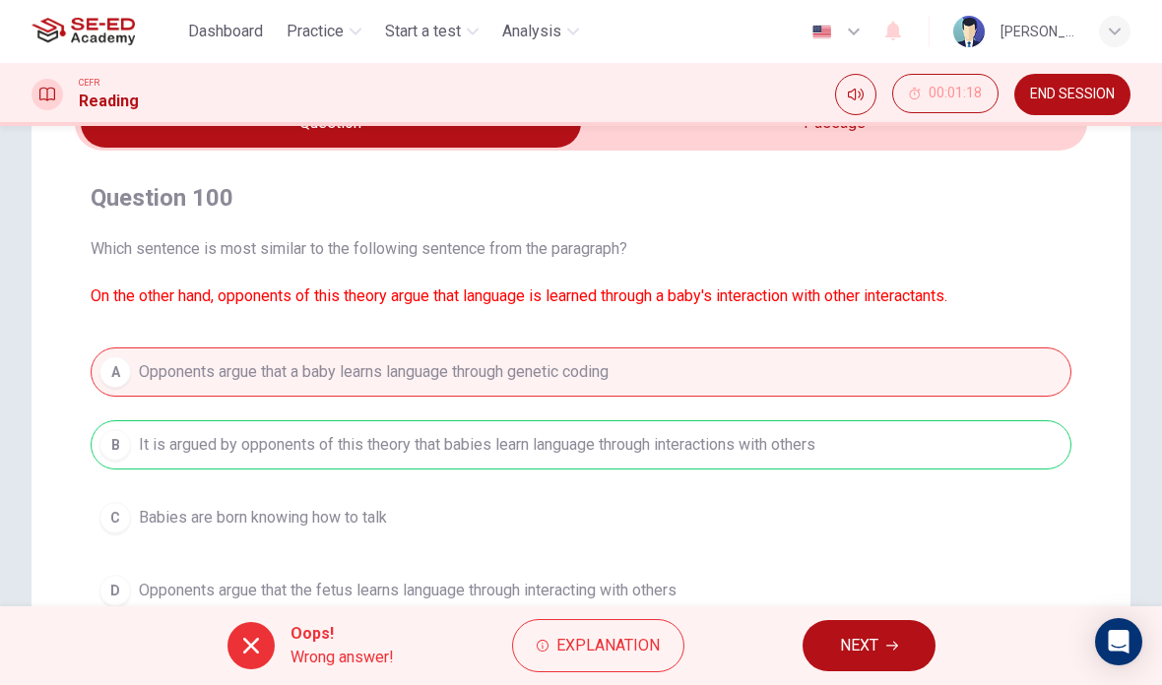
click at [887, 647] on icon "button" at bounding box center [892, 646] width 12 height 12
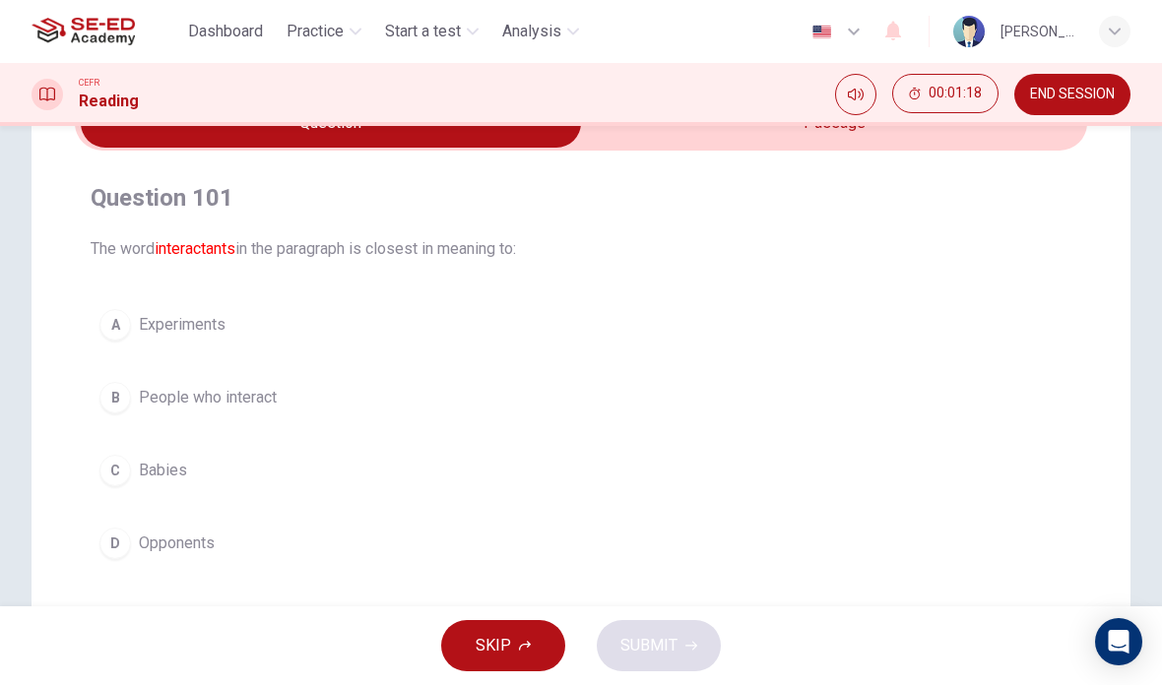
click at [108, 401] on div "B" at bounding box center [115, 398] width 32 height 32
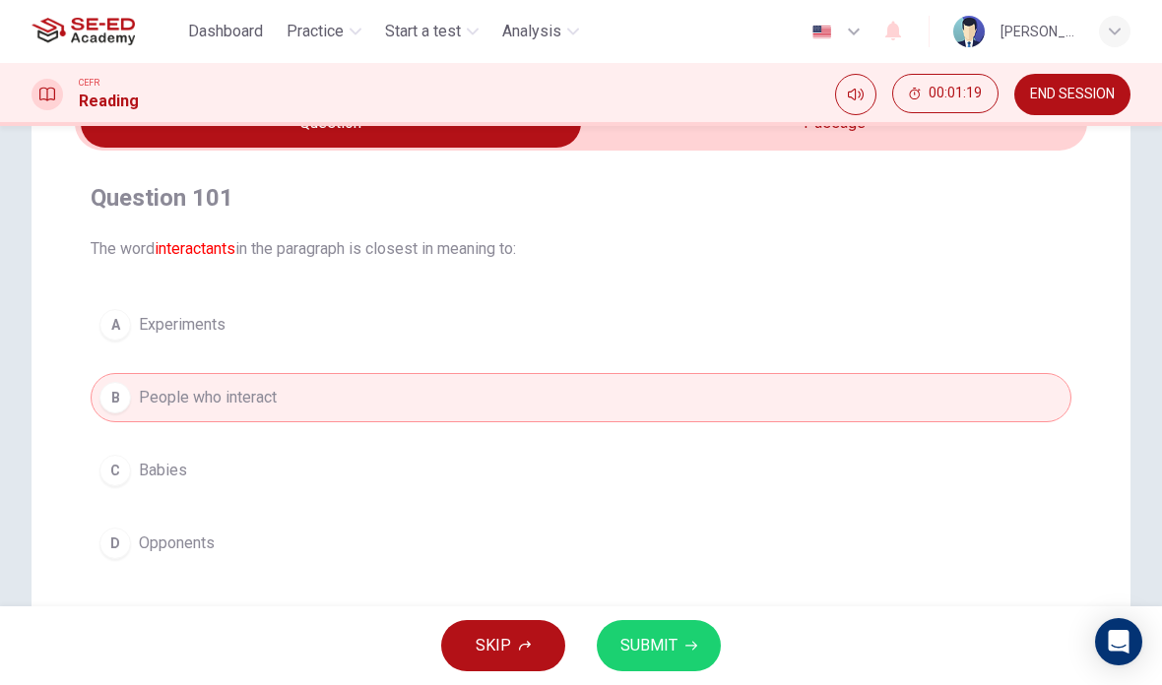
click at [685, 645] on icon "button" at bounding box center [691, 646] width 12 height 12
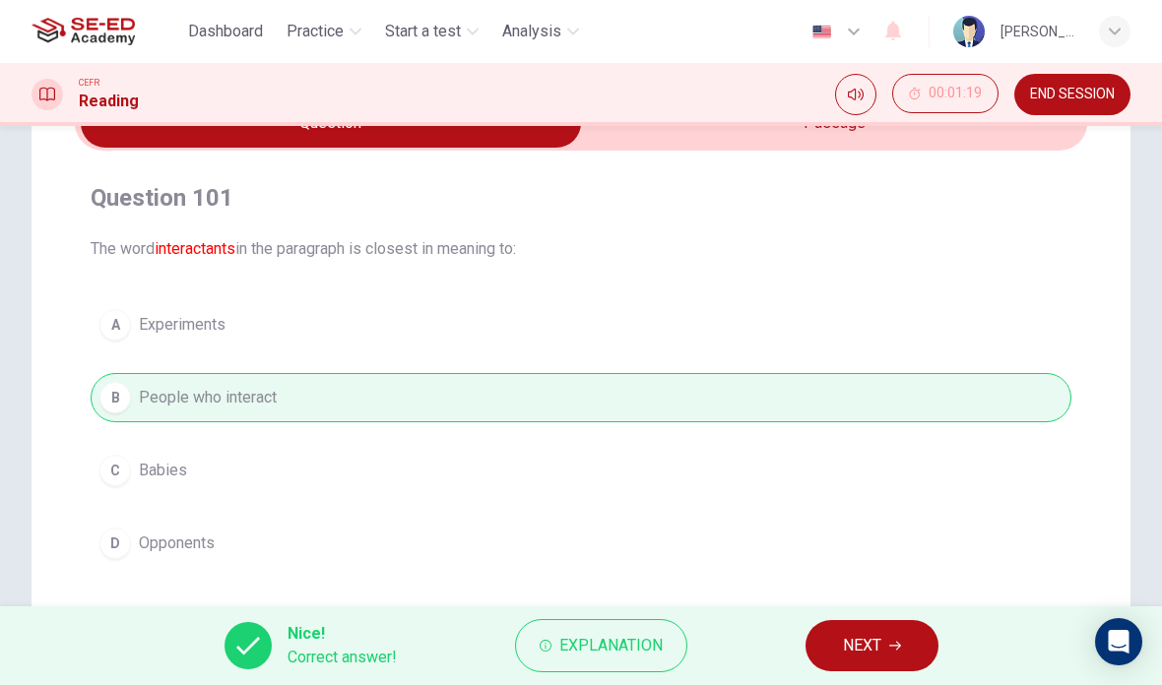
click at [894, 652] on button "NEXT" at bounding box center [871, 645] width 133 height 51
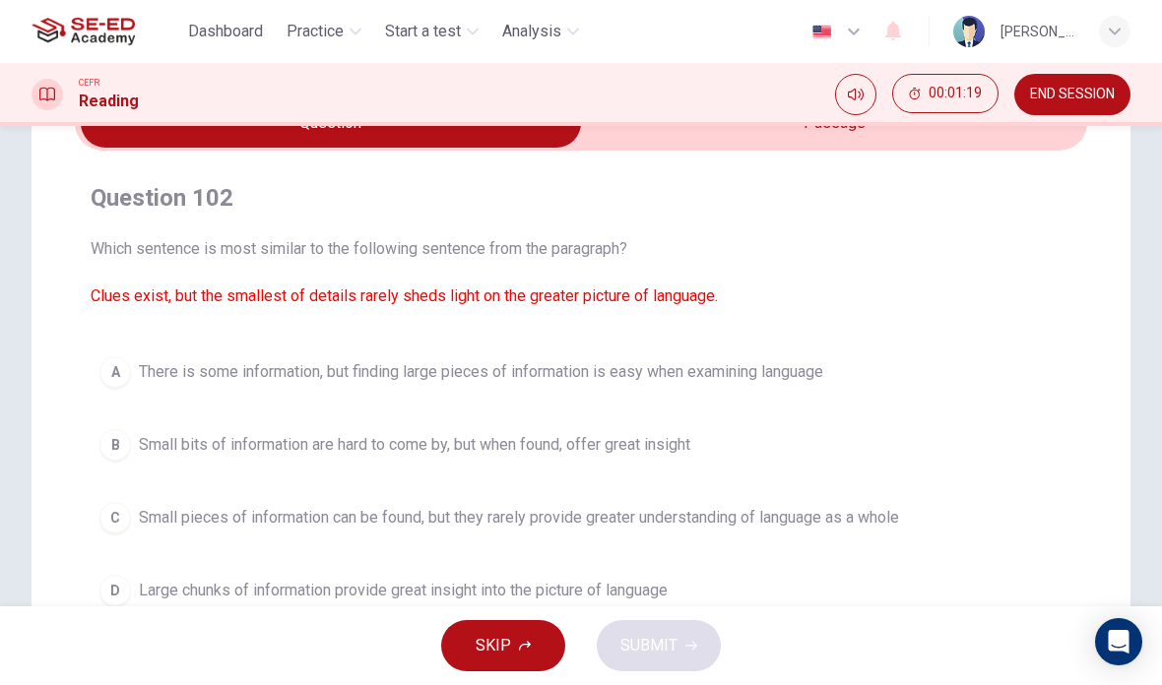
click at [126, 453] on div "B" at bounding box center [115, 445] width 32 height 32
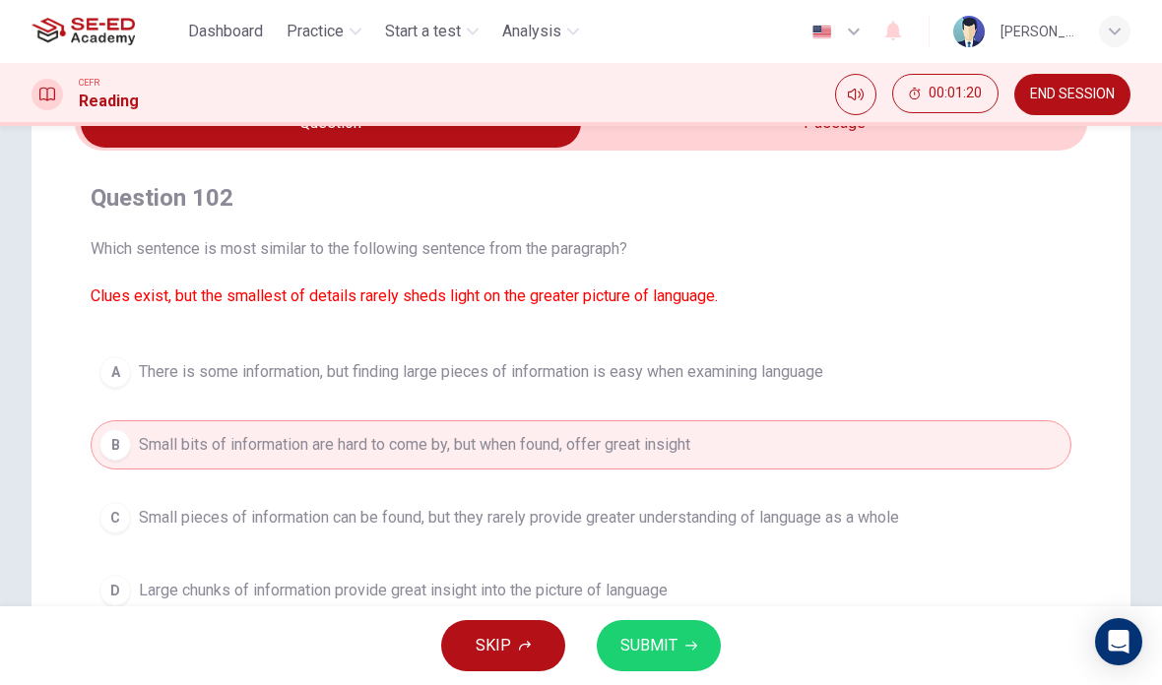
click at [679, 633] on button "SUBMIT" at bounding box center [659, 645] width 124 height 51
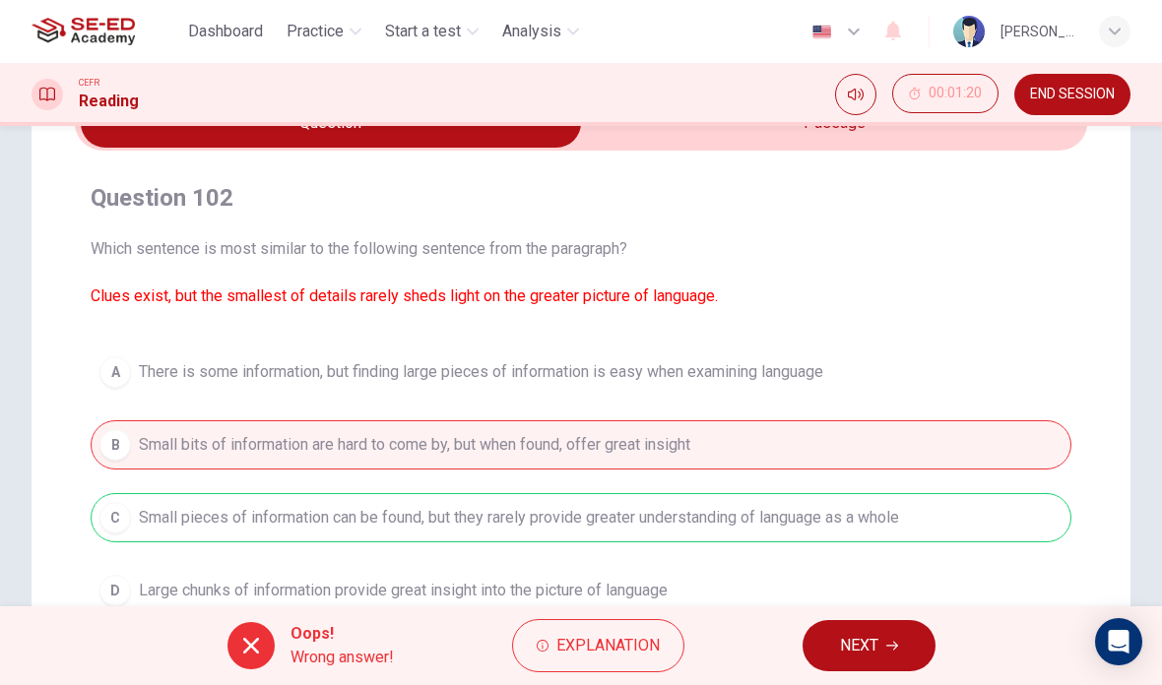
click at [898, 645] on icon "button" at bounding box center [892, 646] width 12 height 9
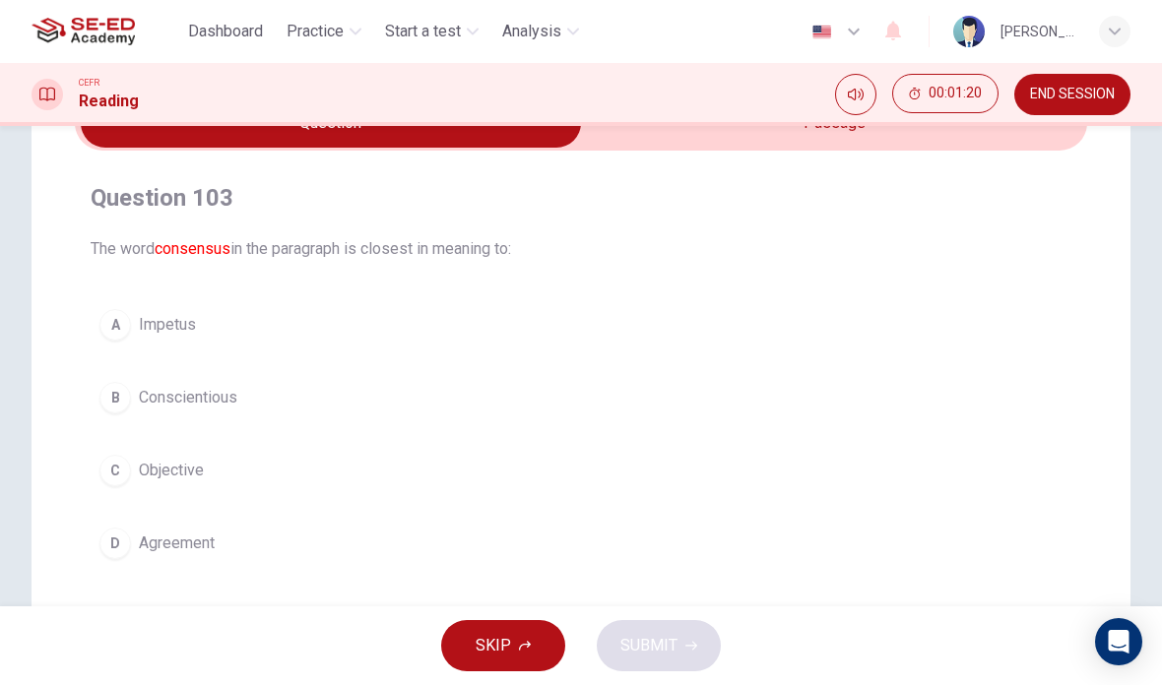
click at [119, 399] on div "B" at bounding box center [115, 398] width 32 height 32
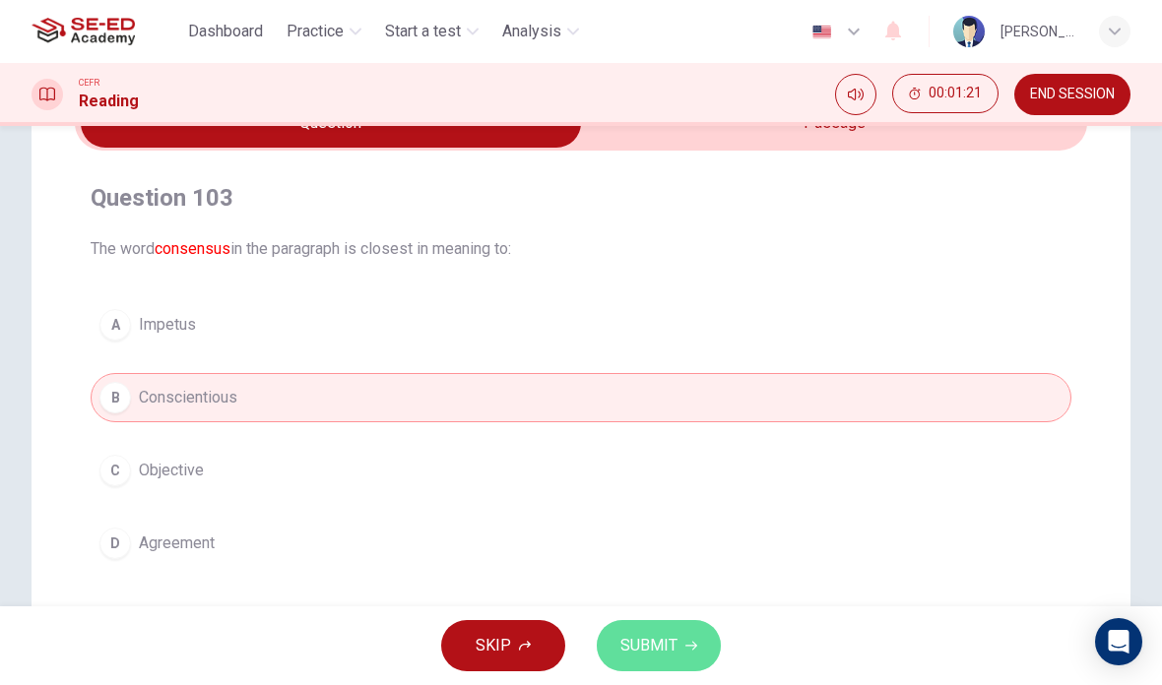
click at [666, 648] on span "SUBMIT" at bounding box center [648, 646] width 57 height 28
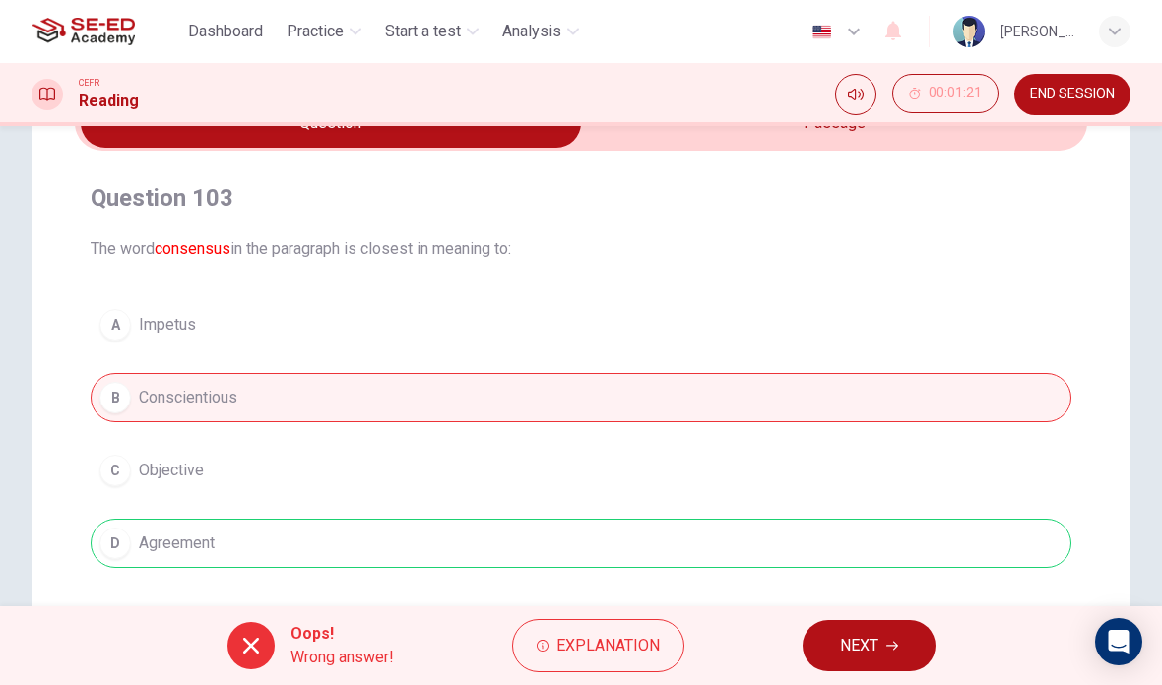
click at [881, 643] on button "NEXT" at bounding box center [869, 645] width 133 height 51
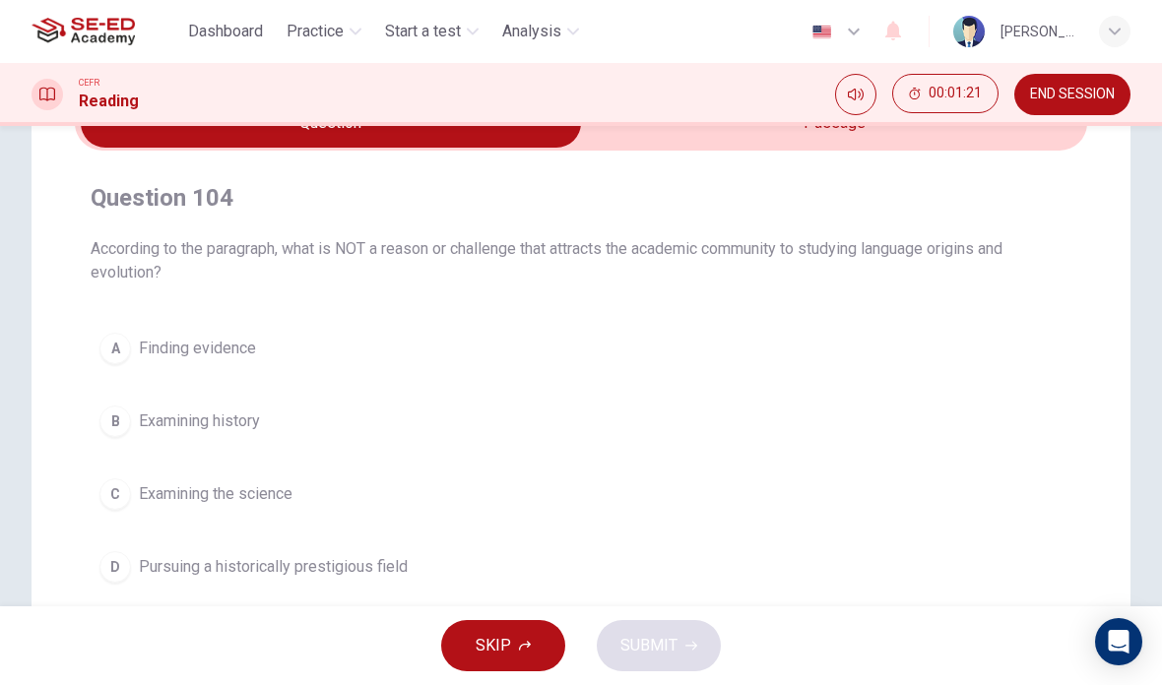
click at [119, 351] on div "A" at bounding box center [115, 349] width 32 height 32
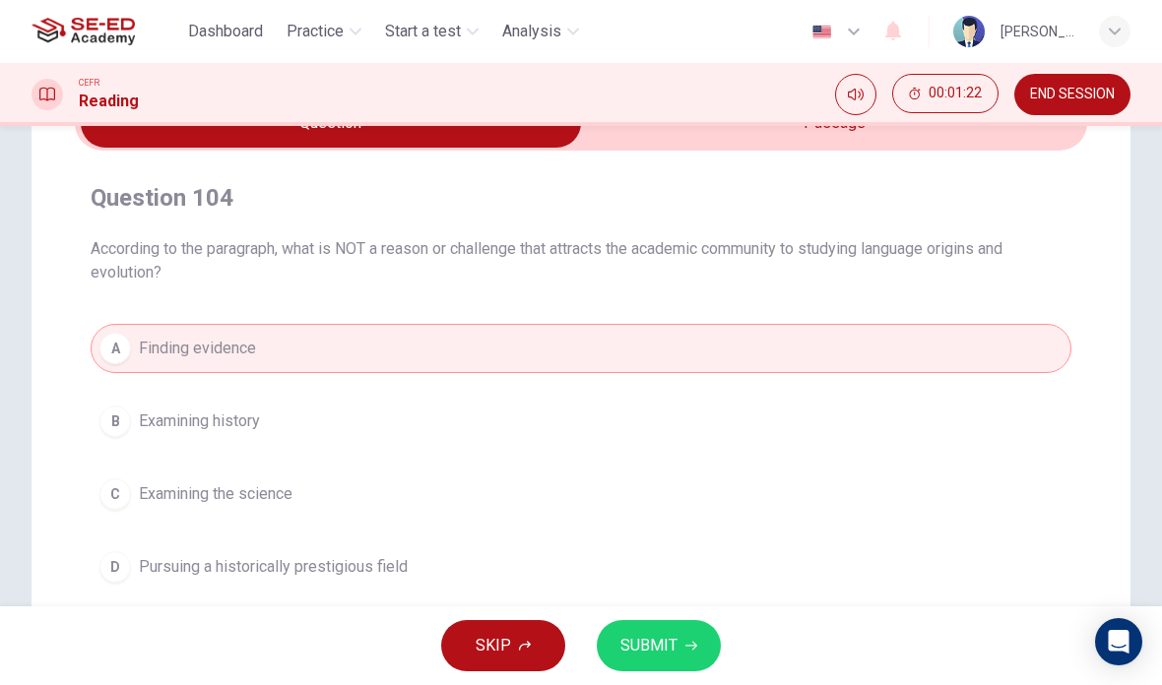
click at [668, 649] on span "SUBMIT" at bounding box center [648, 646] width 57 height 28
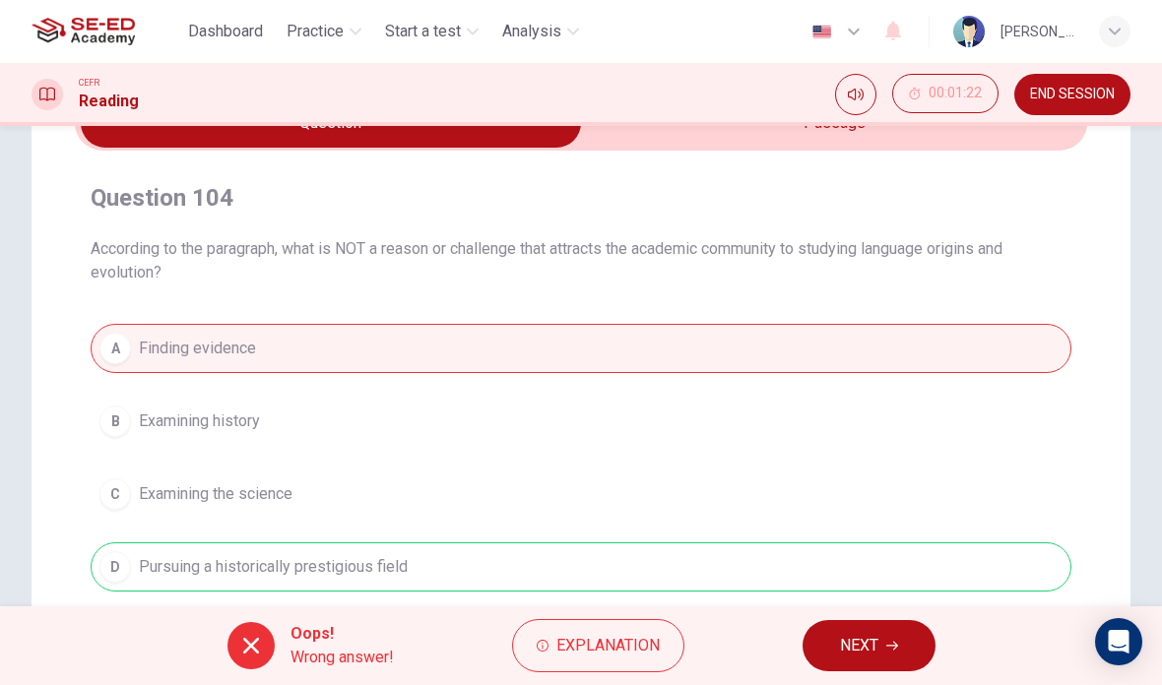
click at [885, 669] on button "NEXT" at bounding box center [869, 645] width 133 height 51
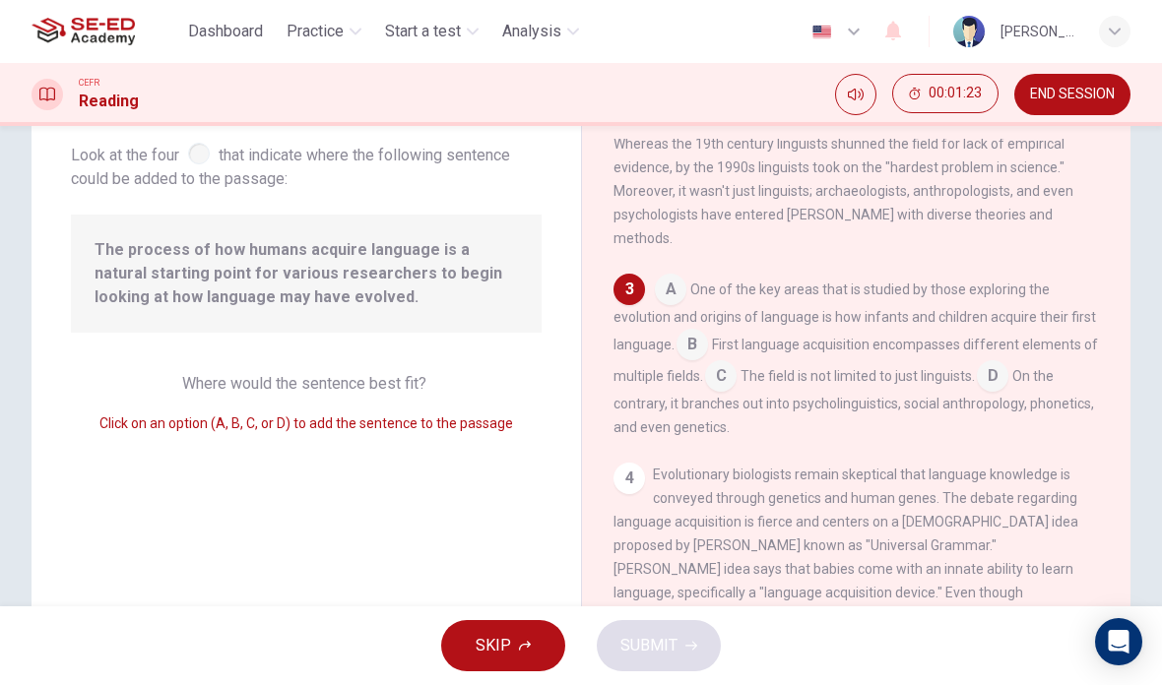
scroll to position [461, 0]
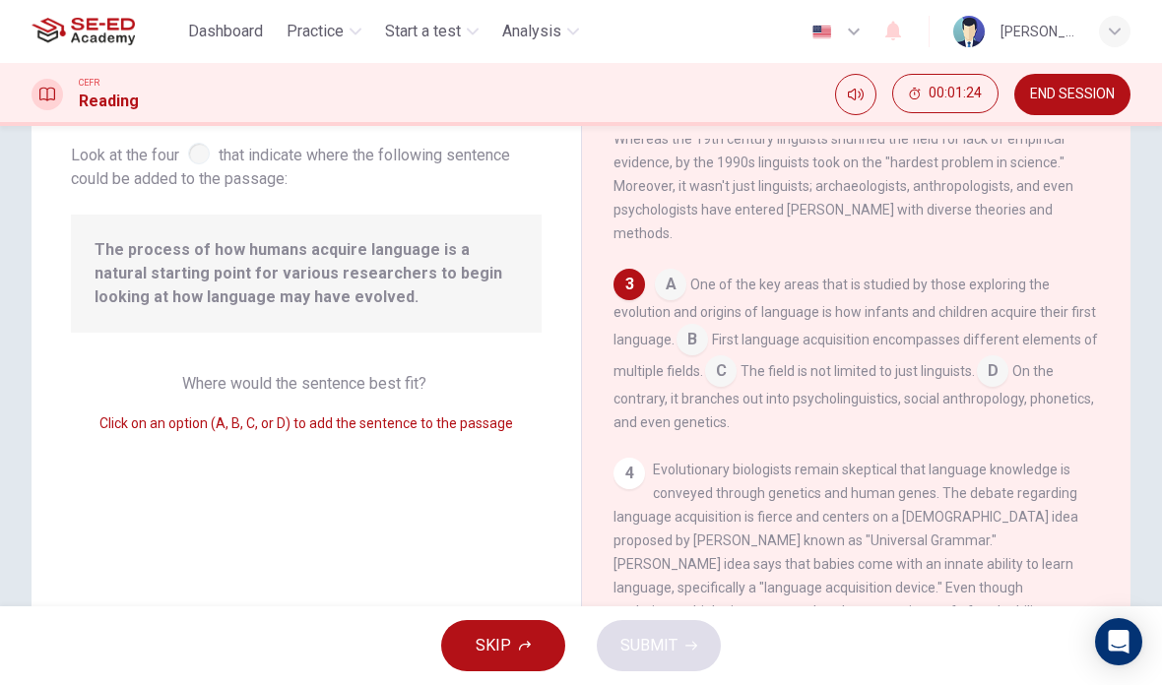
click at [732, 357] on input at bounding box center [721, 373] width 32 height 32
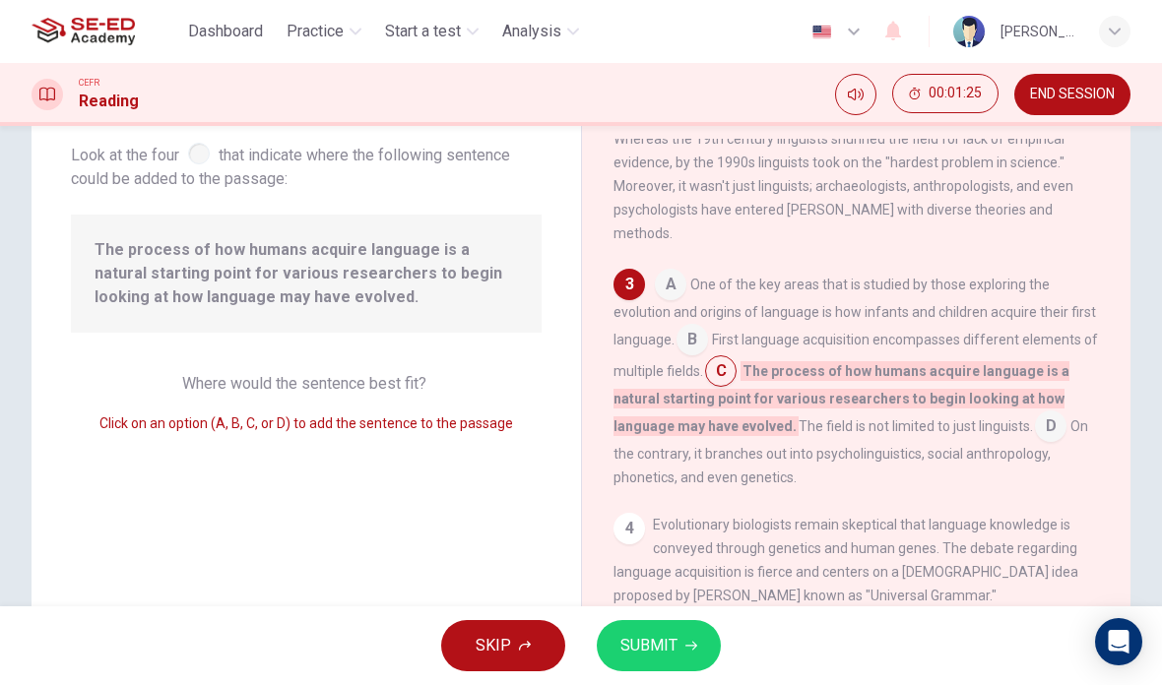
click at [656, 651] on span "SUBMIT" at bounding box center [648, 646] width 57 height 28
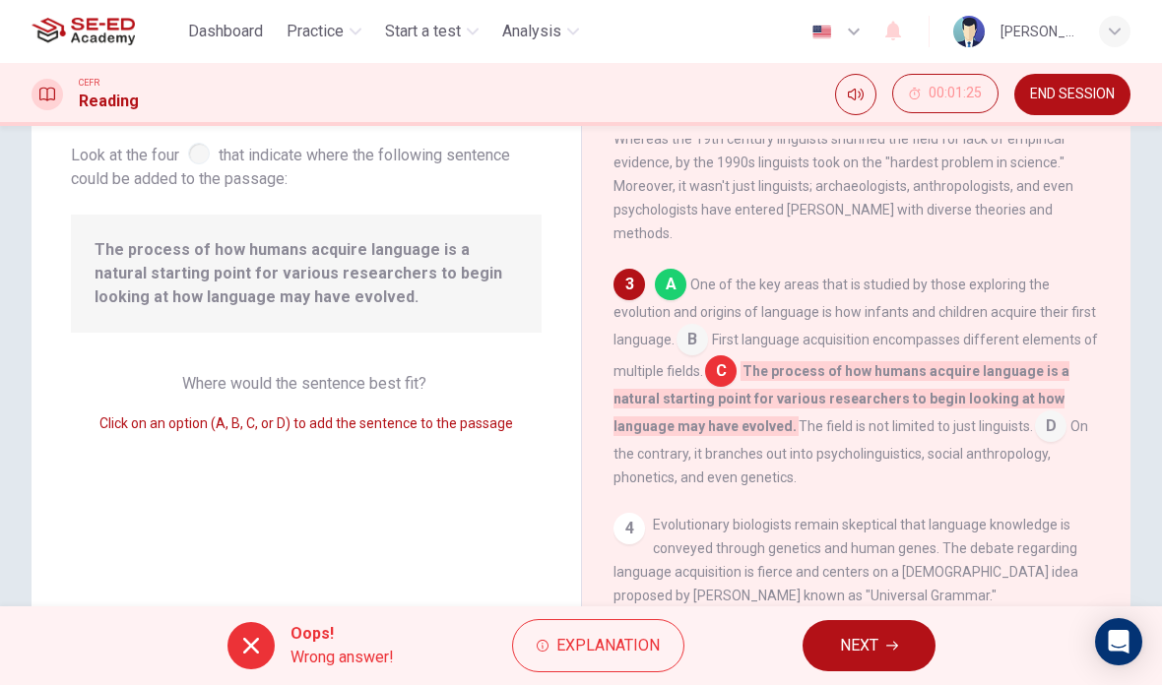
click at [889, 636] on button "NEXT" at bounding box center [869, 645] width 133 height 51
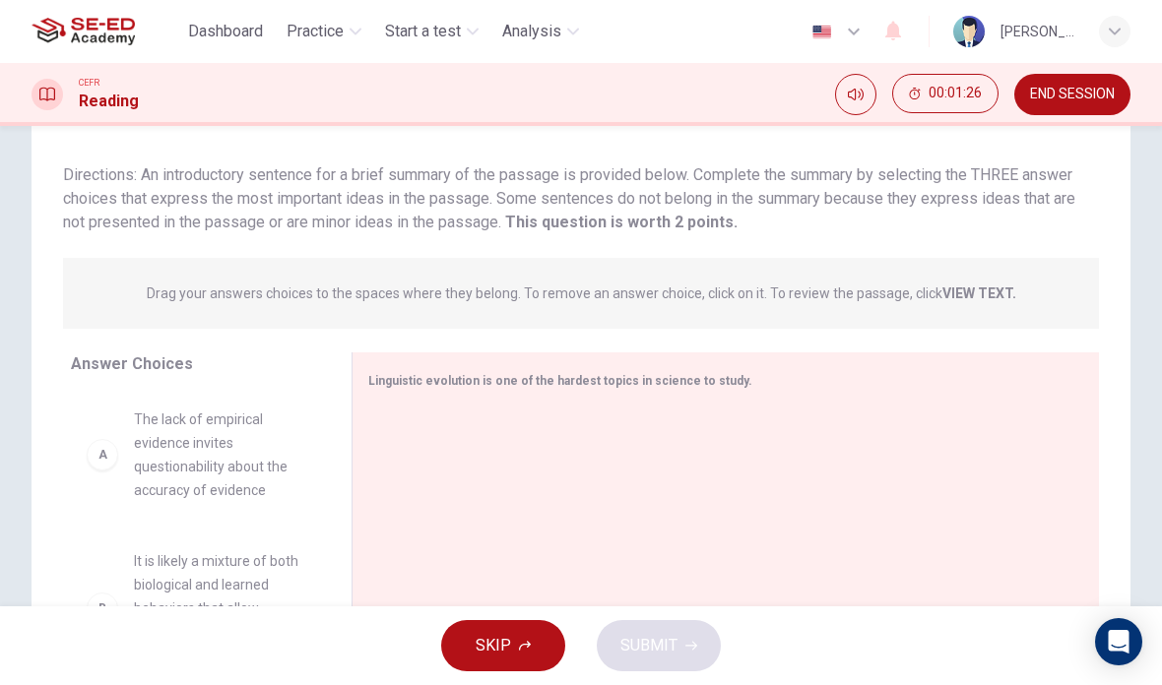
click at [114, 454] on div "A" at bounding box center [103, 455] width 32 height 32
click at [1097, 97] on span "END SESSION" at bounding box center [1072, 95] width 85 height 16
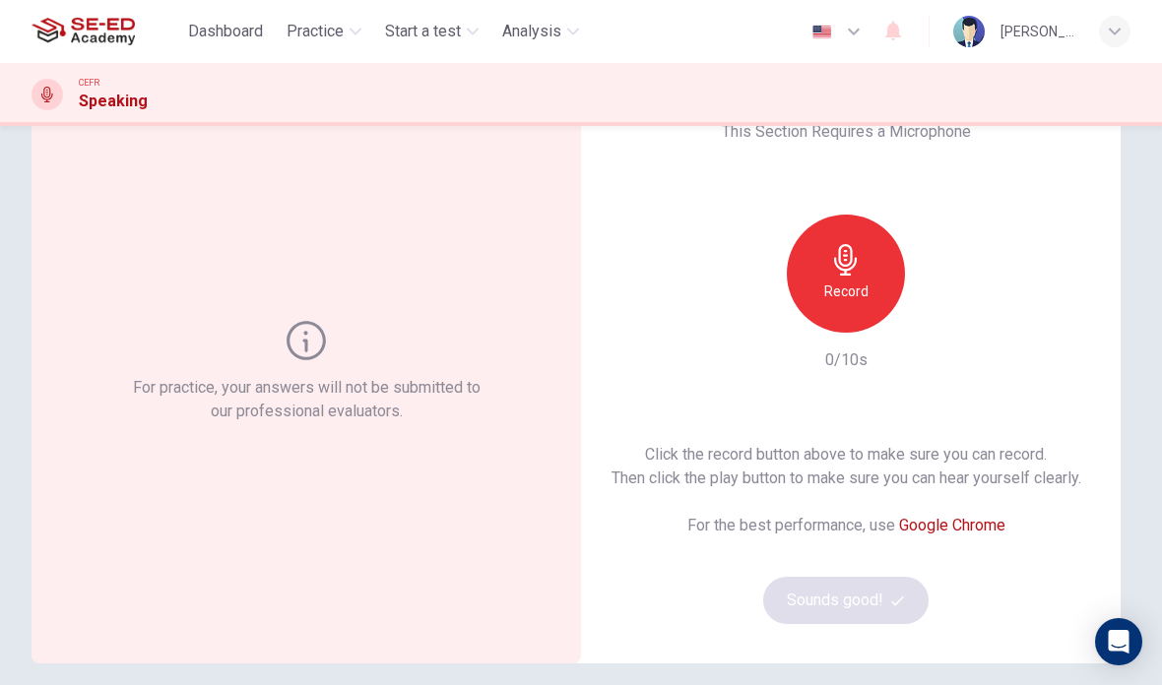
scroll to position [92, 0]
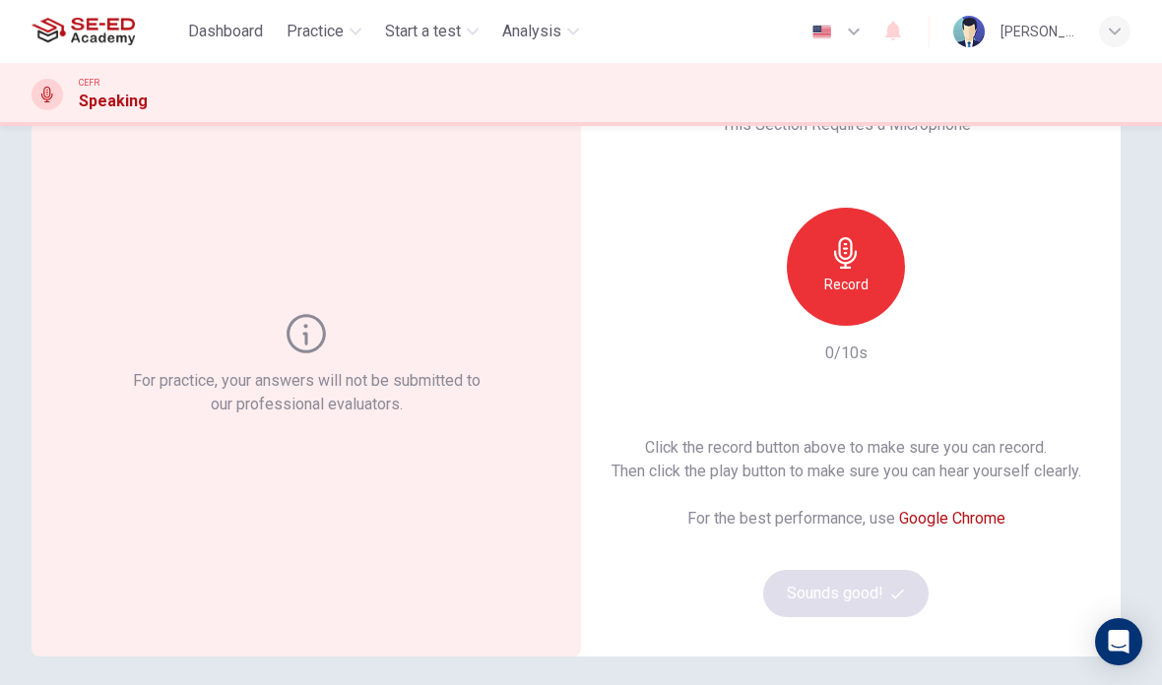
click at [832, 263] on icon "button" at bounding box center [846, 253] width 32 height 32
click at [883, 604] on button "Sounds good!" at bounding box center [845, 593] width 165 height 47
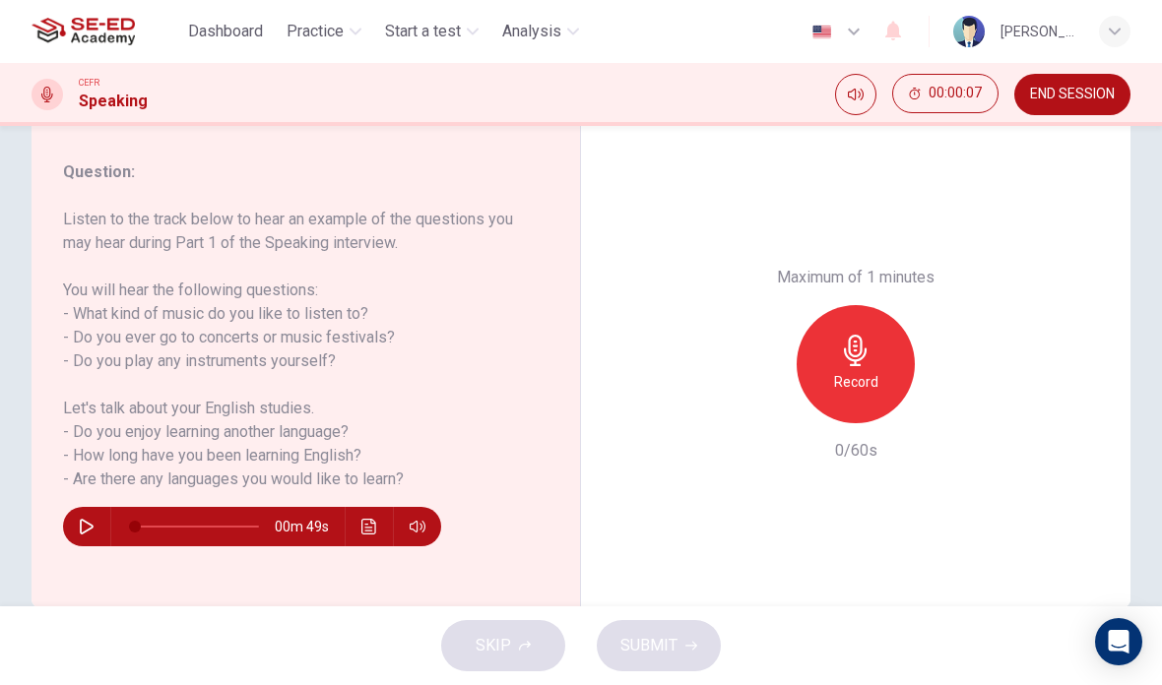
scroll to position [1, 0]
click at [77, 521] on button "button" at bounding box center [87, 526] width 32 height 39
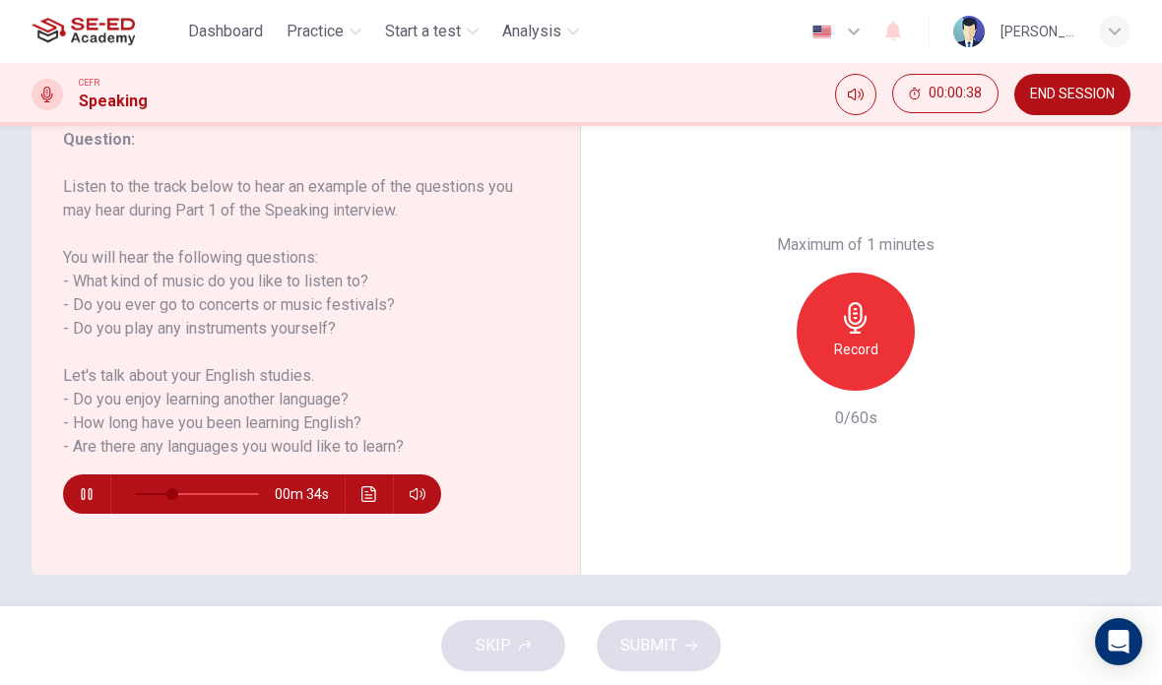
scroll to position [244, 0]
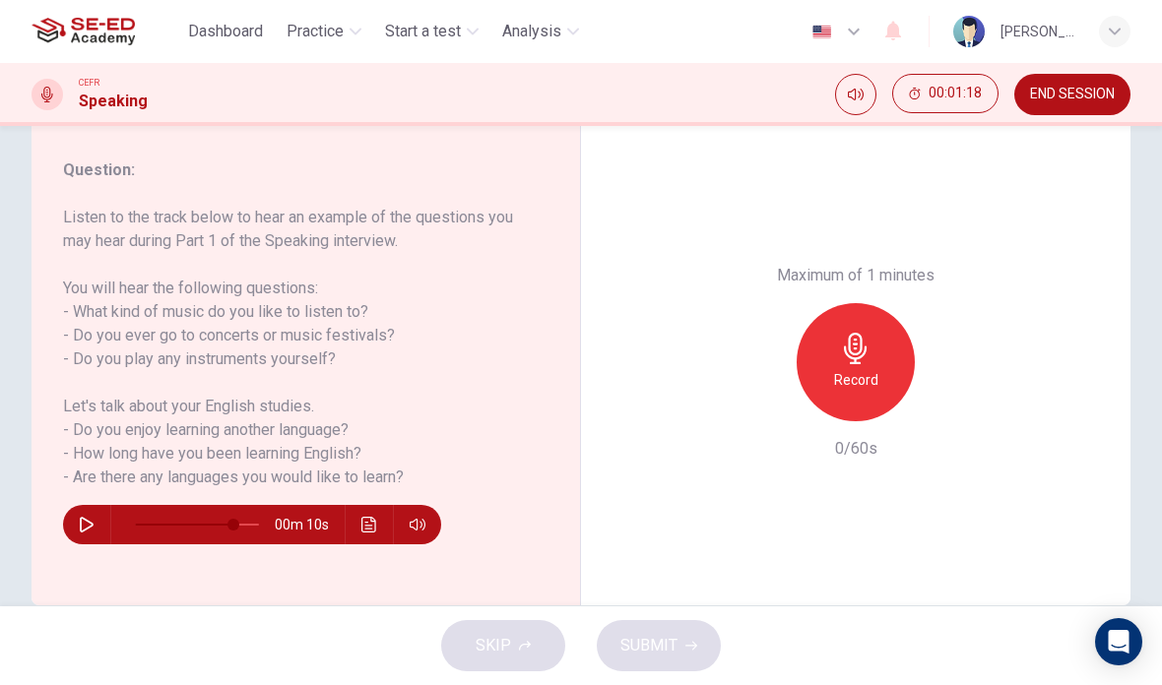
click at [88, 515] on button "button" at bounding box center [87, 524] width 32 height 39
click at [259, 544] on div "Question : Listen to the track below to hear an example of the questions you ma…" at bounding box center [313, 363] width 501 height 408
click at [332, 547] on div "Question : Listen to the track below to hear an example of the questions you ma…" at bounding box center [306, 362] width 549 height 486
type input "0"
click at [842, 303] on div "Record" at bounding box center [856, 362] width 118 height 118
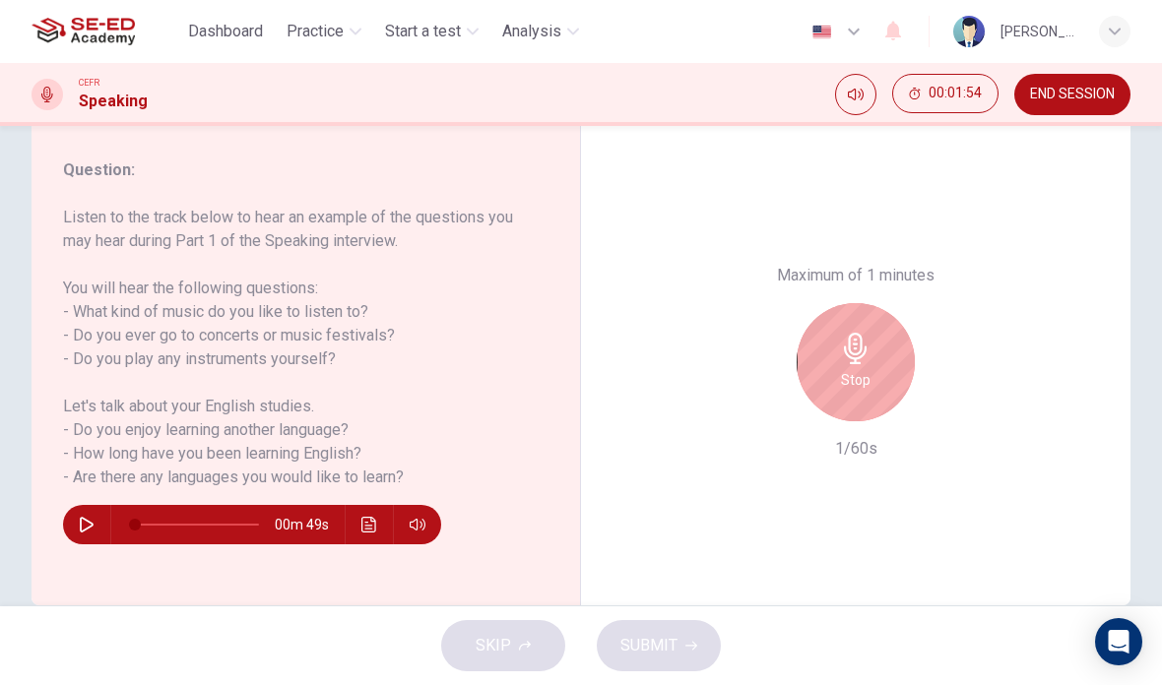
click at [2, 284] on div "Question 1 Question Type : Part 1 - Introduction and Interview Directions : Dur…" at bounding box center [581, 263] width 1162 height 684
click at [853, 333] on icon "button" at bounding box center [856, 349] width 32 height 32
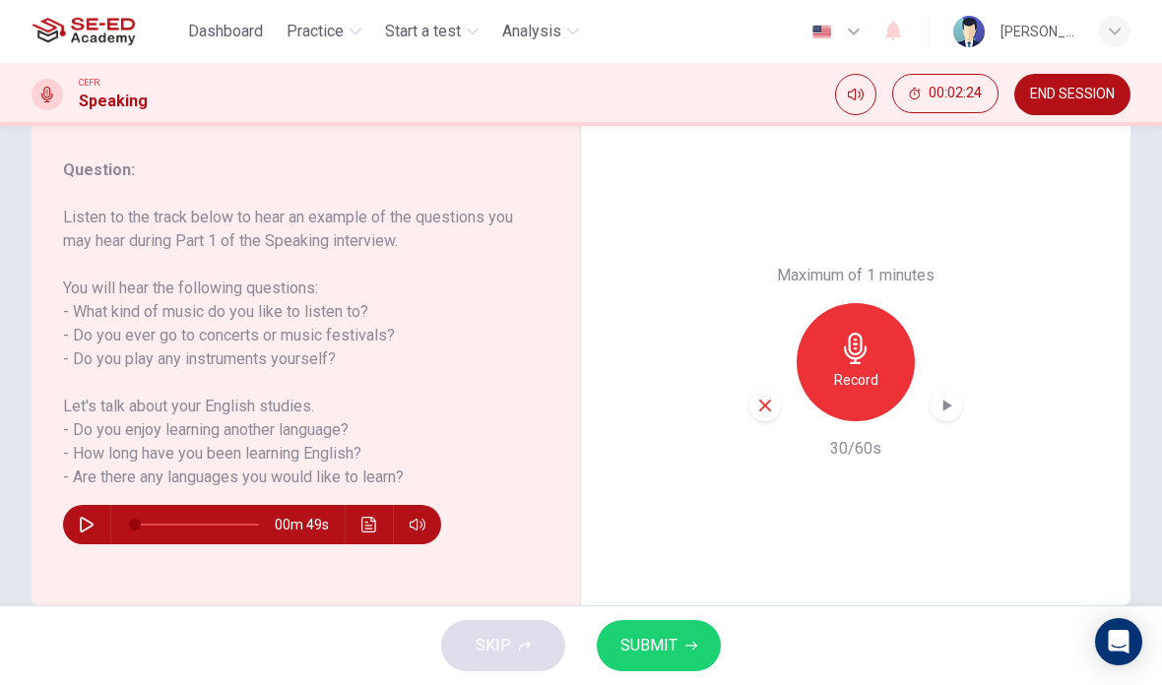
click at [647, 646] on span "SUBMIT" at bounding box center [648, 646] width 57 height 28
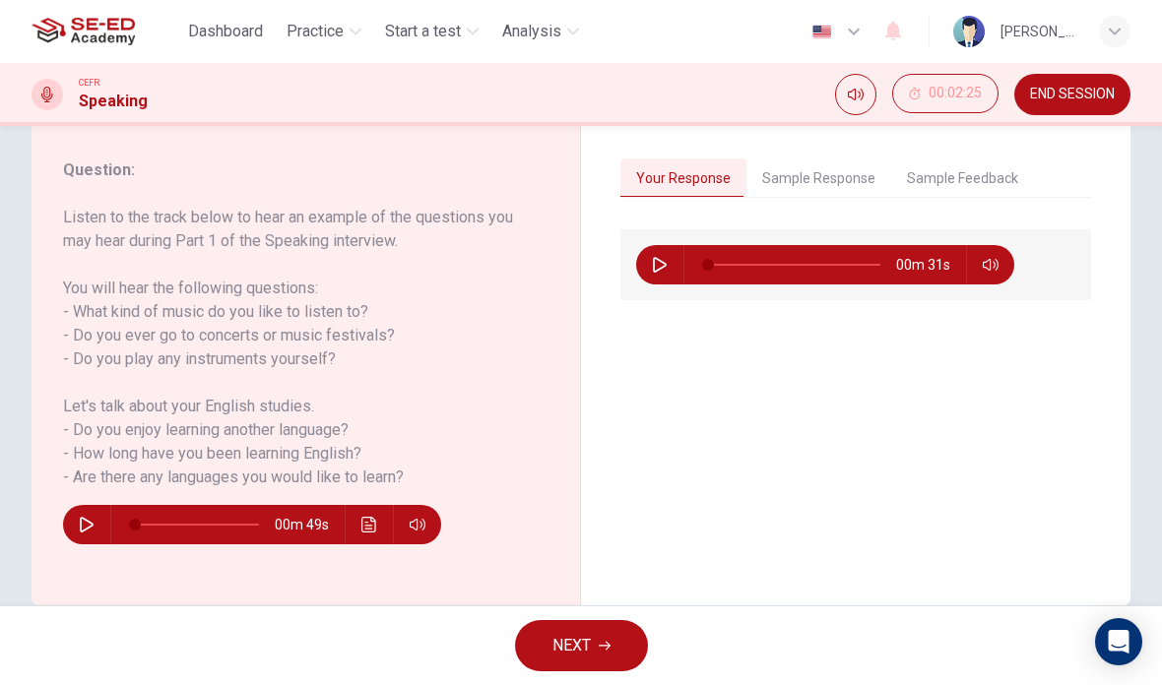
click at [669, 260] on button "button" at bounding box center [660, 264] width 32 height 39
type input "90"
click at [554, 640] on span "NEXT" at bounding box center [571, 646] width 38 height 28
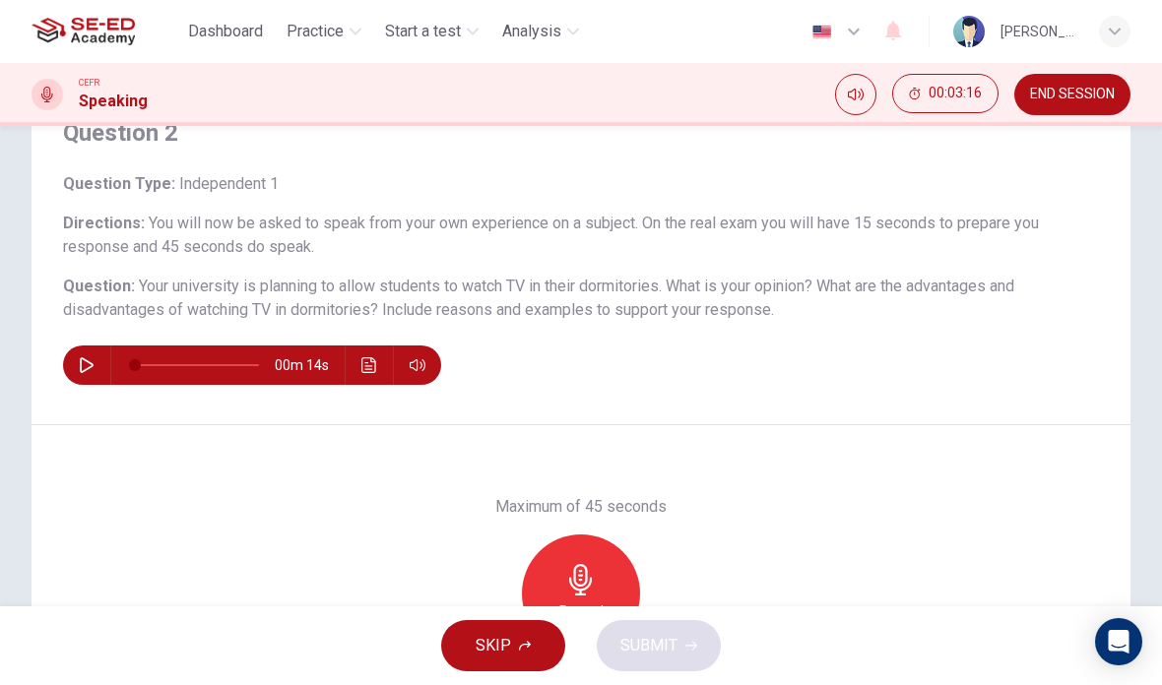
scroll to position [240, 0]
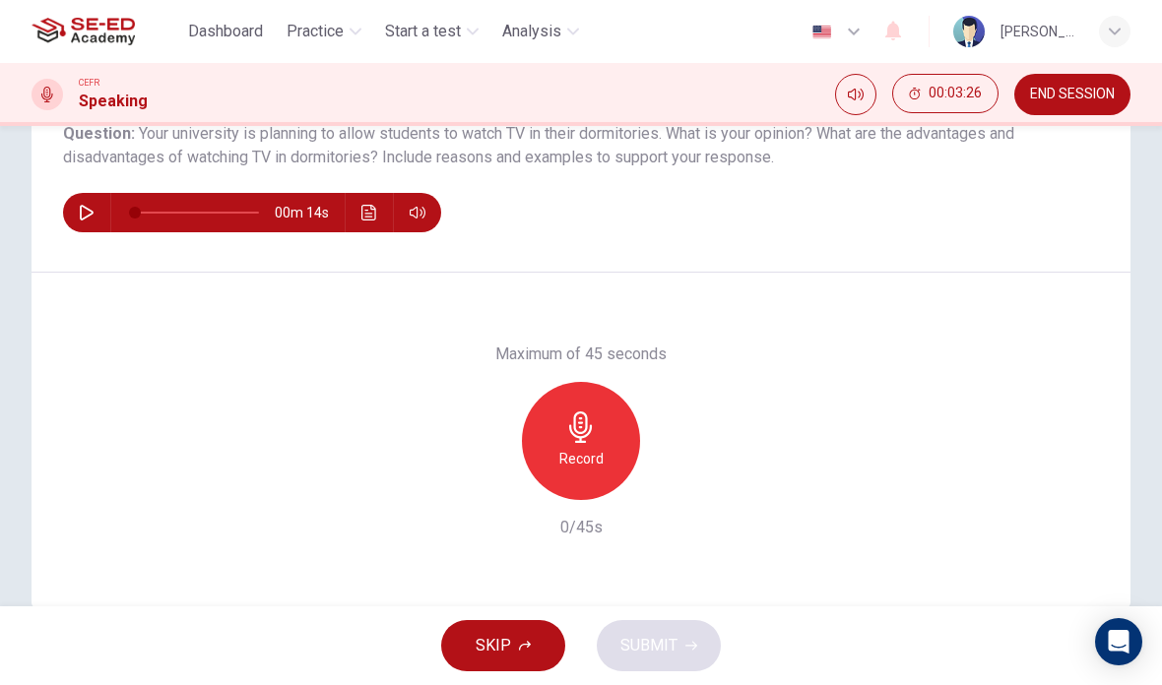
click at [556, 493] on div "Record" at bounding box center [581, 441] width 118 height 118
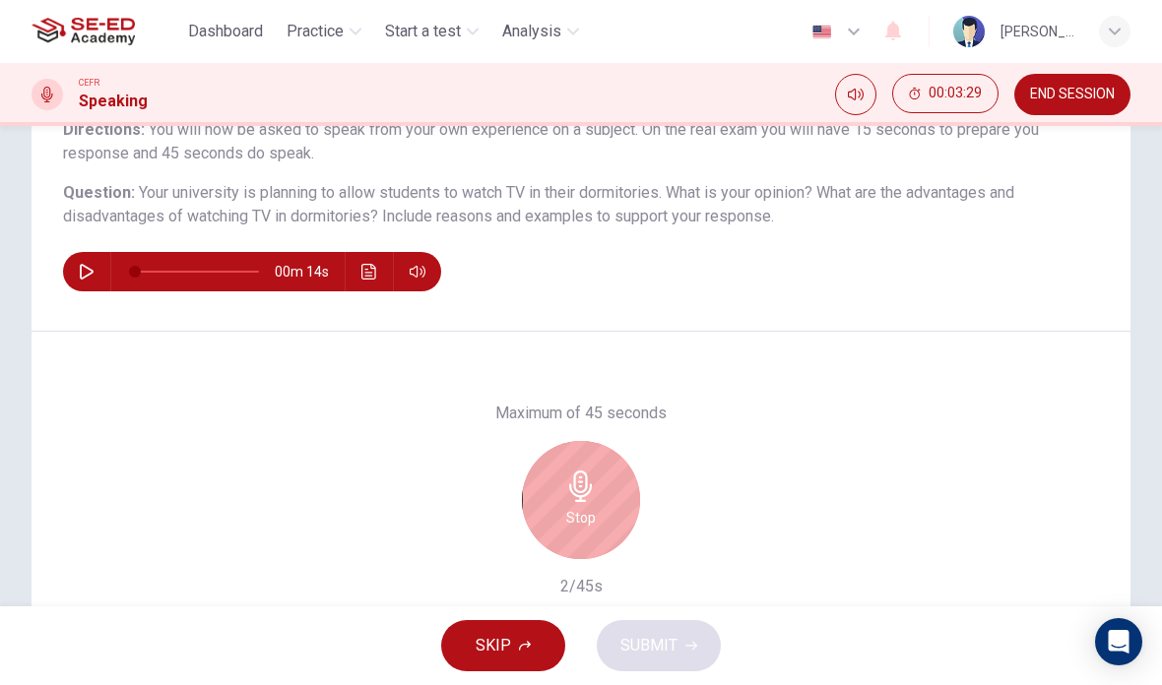
scroll to position [177, 0]
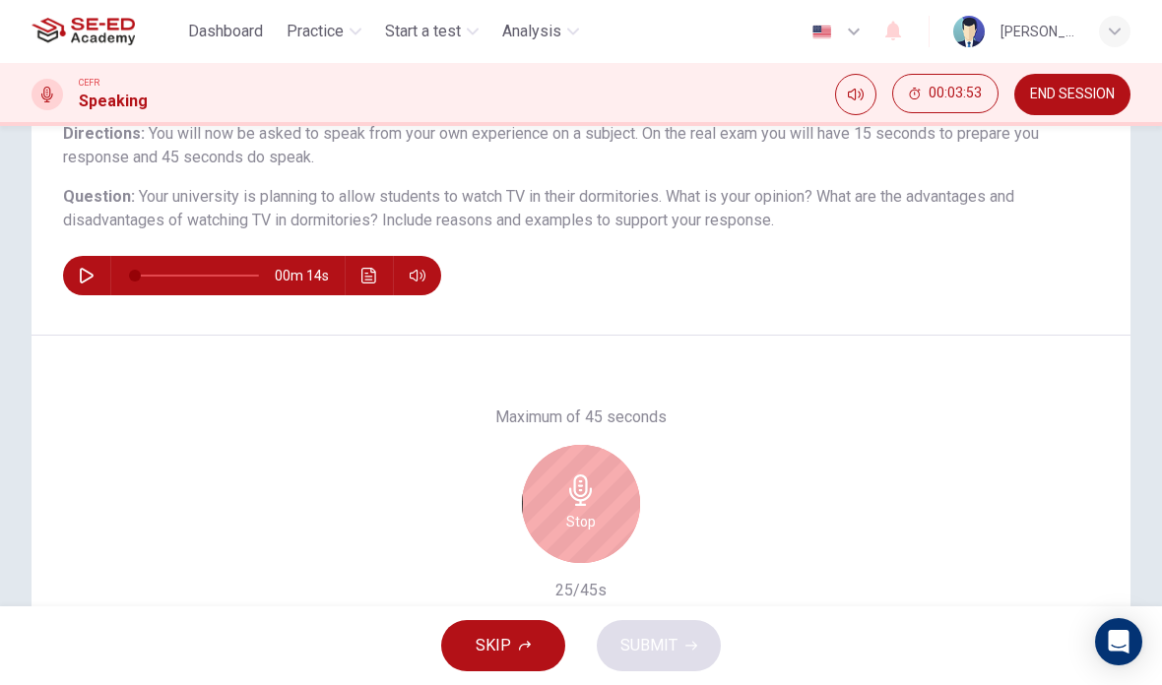
click at [569, 515] on h6 "Stop" at bounding box center [581, 522] width 30 height 24
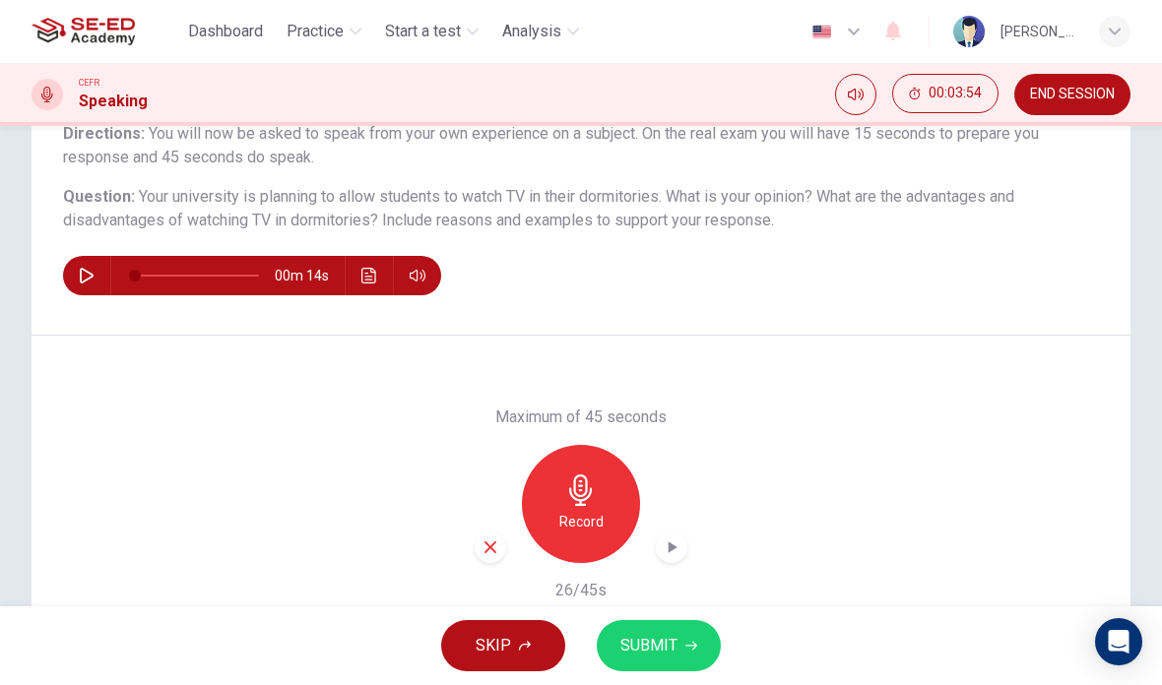
click at [652, 637] on span "SUBMIT" at bounding box center [648, 646] width 57 height 28
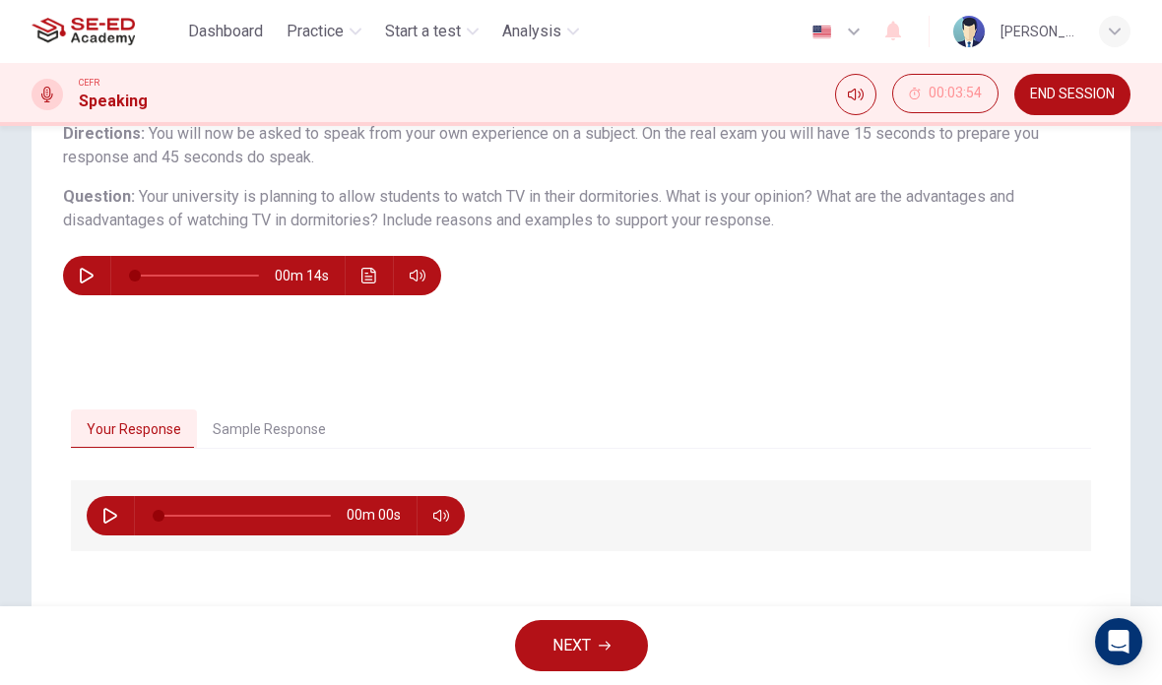
click at [582, 657] on span "NEXT" at bounding box center [571, 646] width 38 height 28
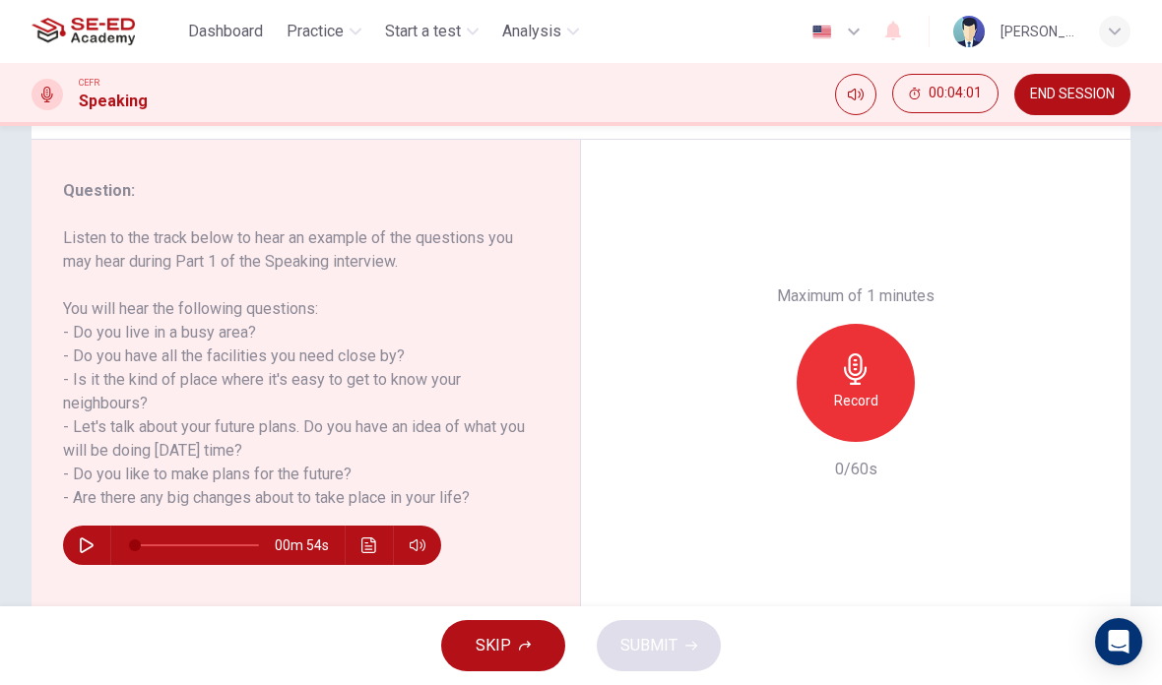
scroll to position [225, 0]
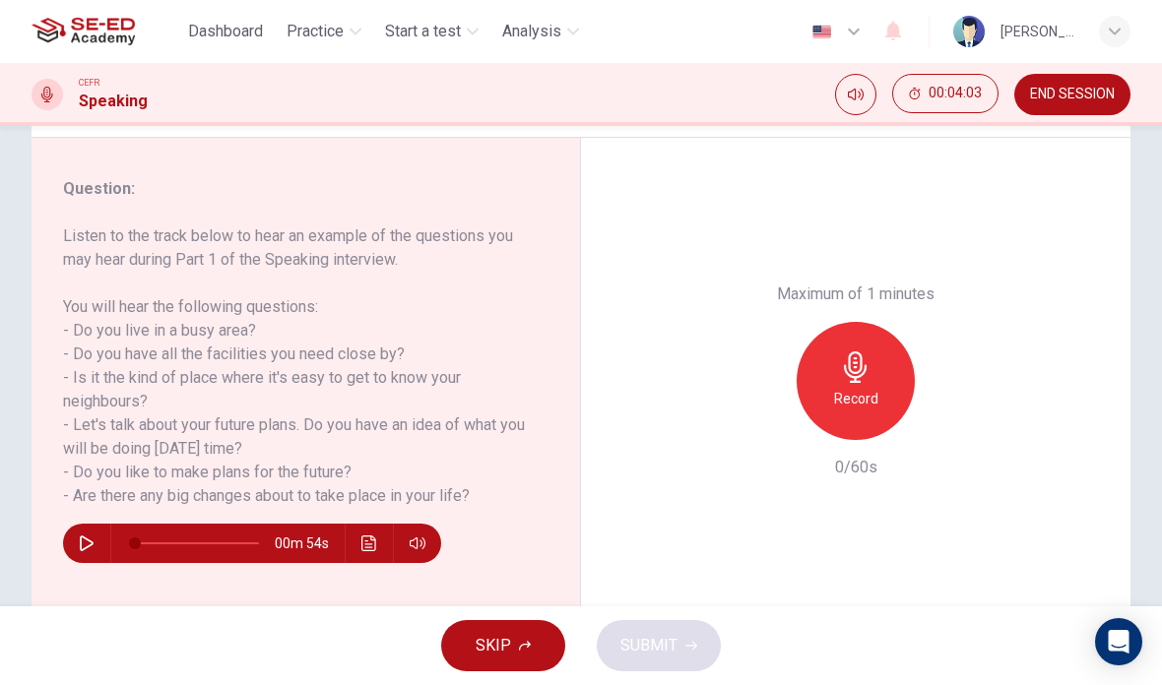
click at [838, 387] on h6 "Record" at bounding box center [856, 399] width 44 height 24
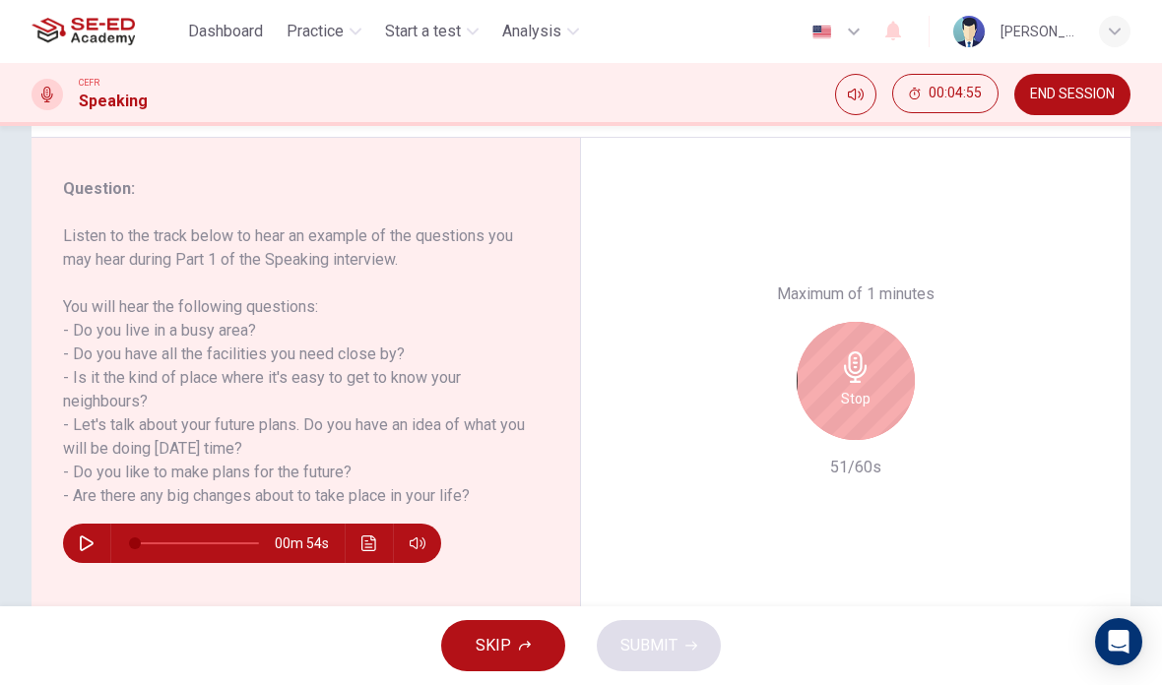
click at [857, 387] on h6 "Stop" at bounding box center [856, 399] width 30 height 24
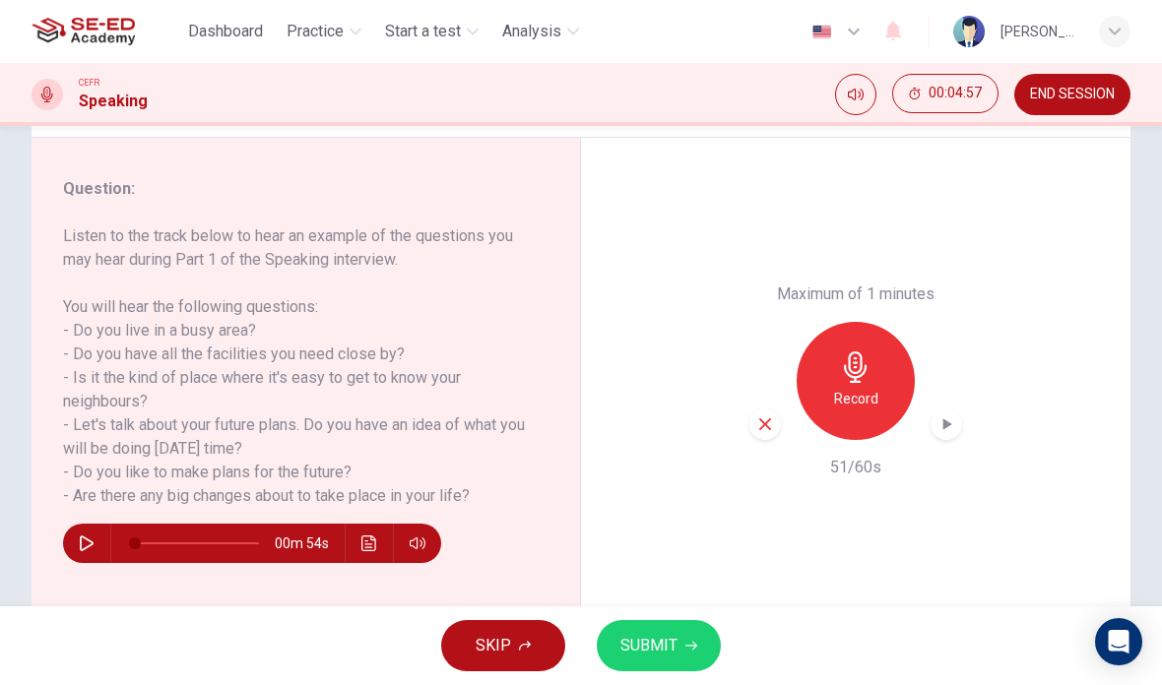
click at [668, 658] on span "SUBMIT" at bounding box center [648, 646] width 57 height 28
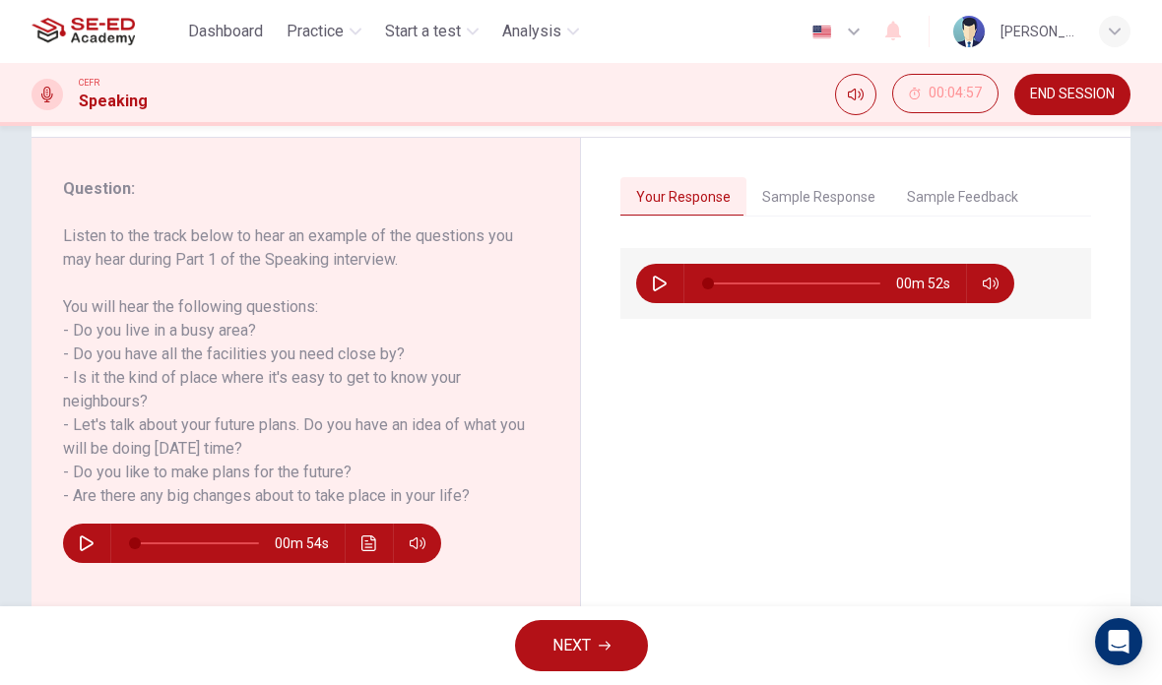
click at [610, 643] on icon "button" at bounding box center [605, 646] width 12 height 12
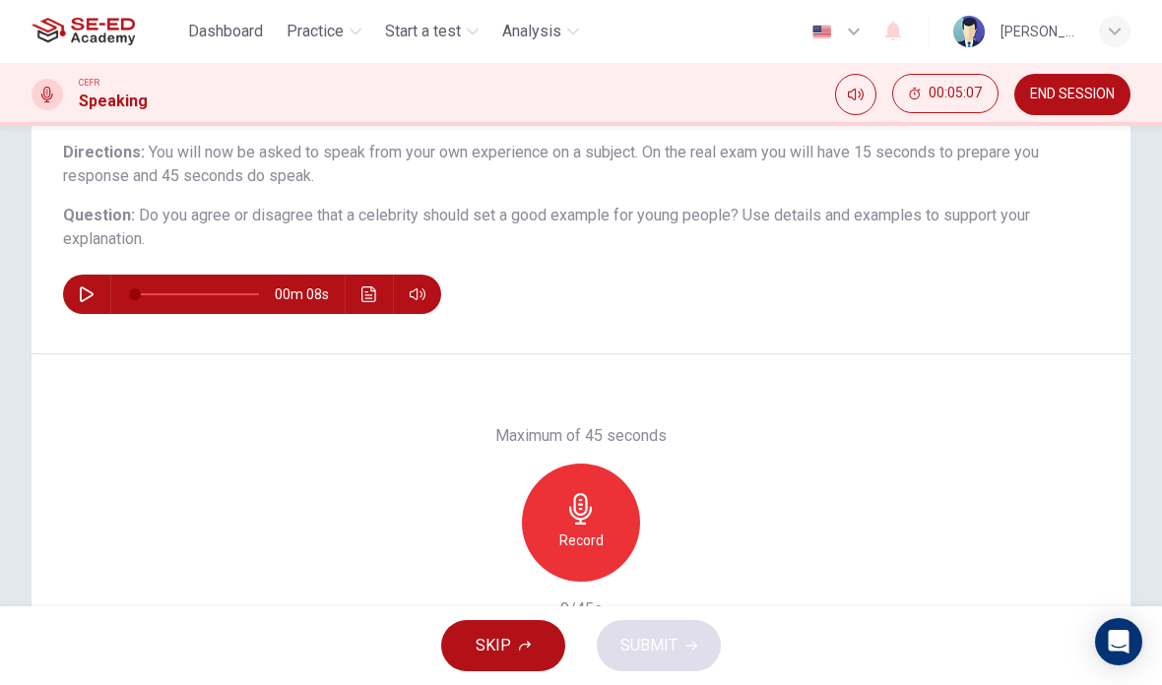
scroll to position [166, 0]
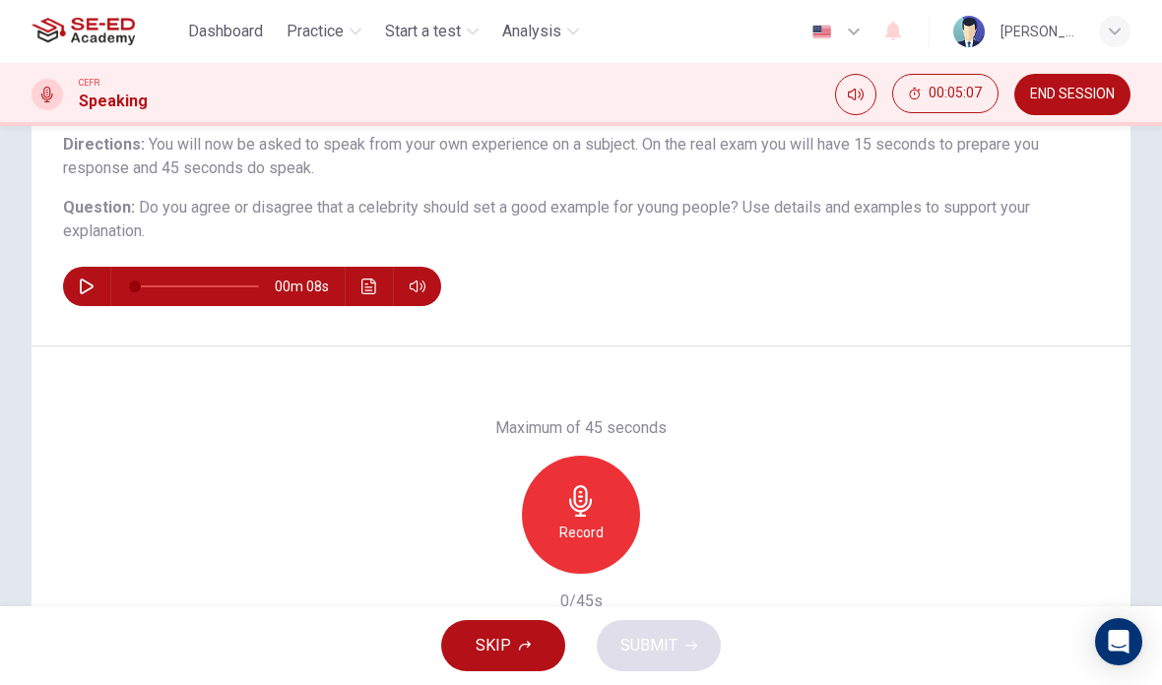
click at [584, 523] on h6 "Record" at bounding box center [581, 533] width 44 height 24
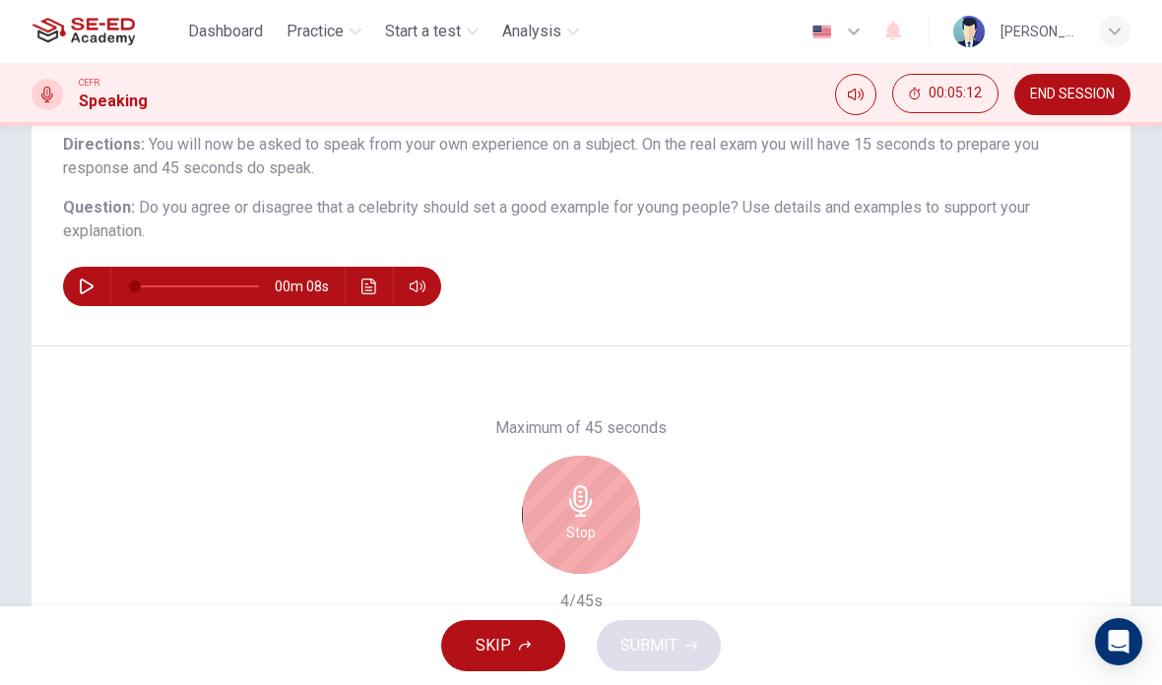
click at [601, 501] on div "Stop" at bounding box center [581, 515] width 118 height 118
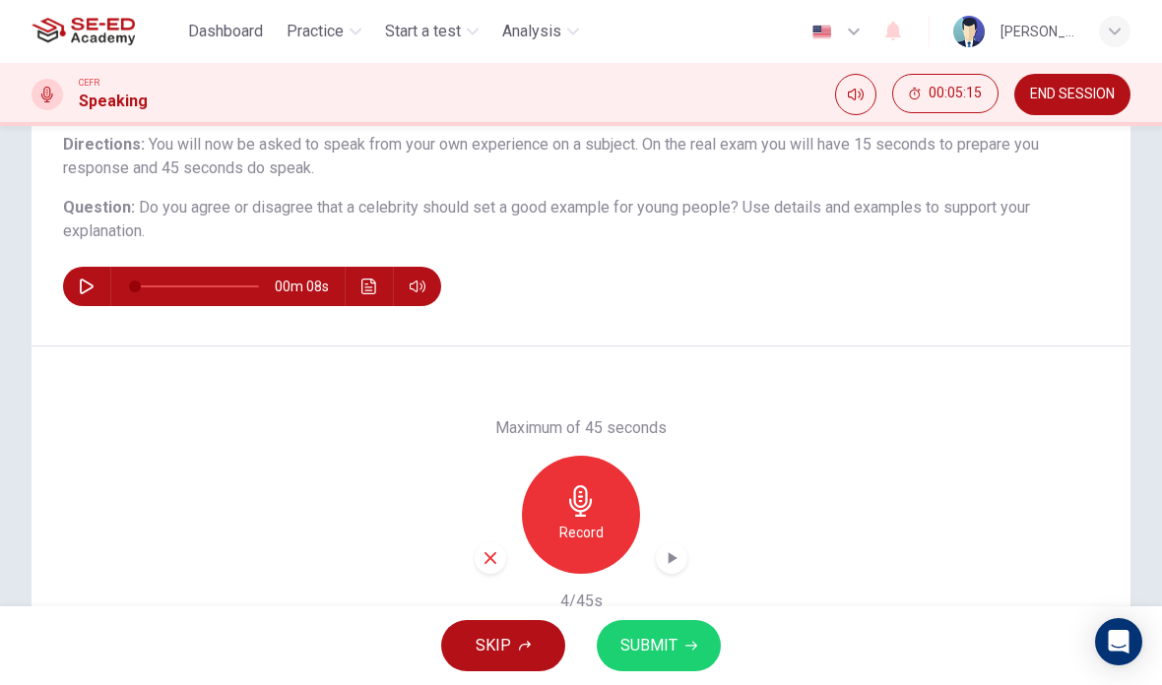
click at [677, 653] on button "SUBMIT" at bounding box center [659, 645] width 124 height 51
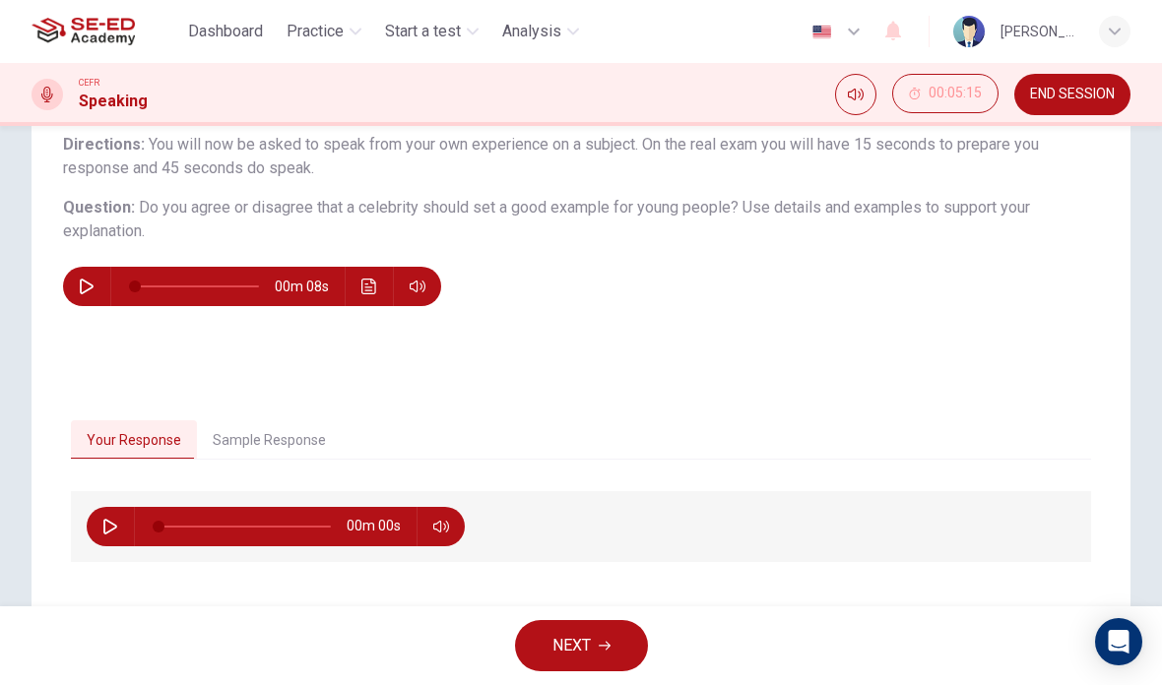
click at [563, 643] on span "NEXT" at bounding box center [571, 646] width 38 height 28
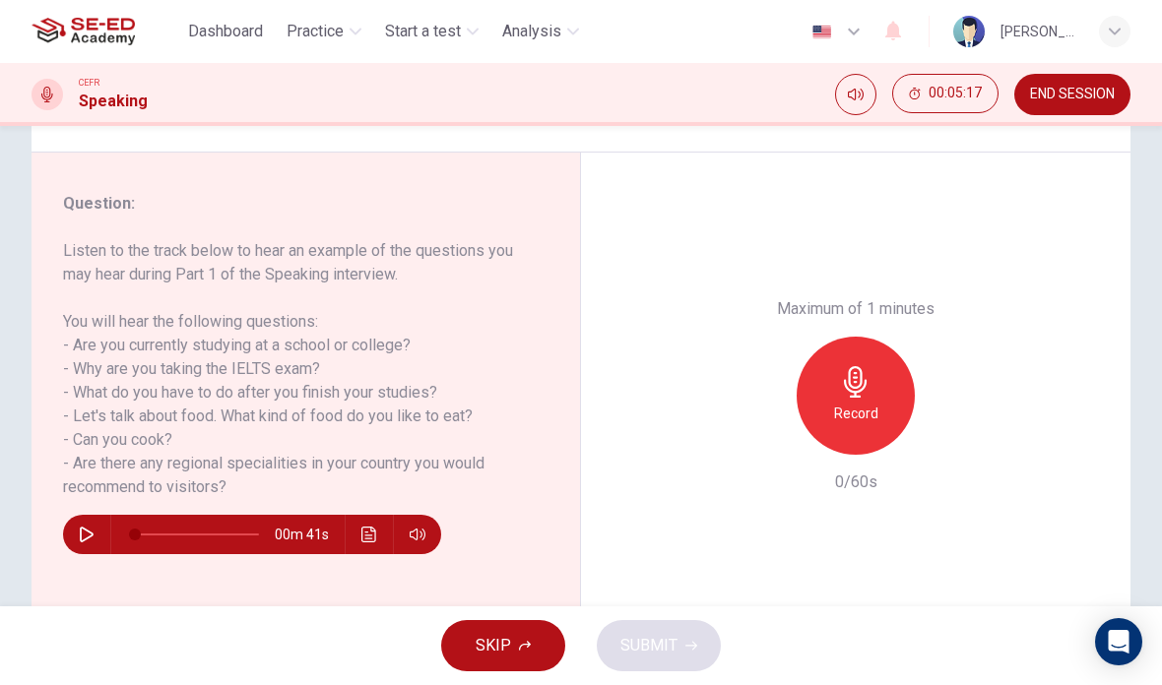
scroll to position [212, 0]
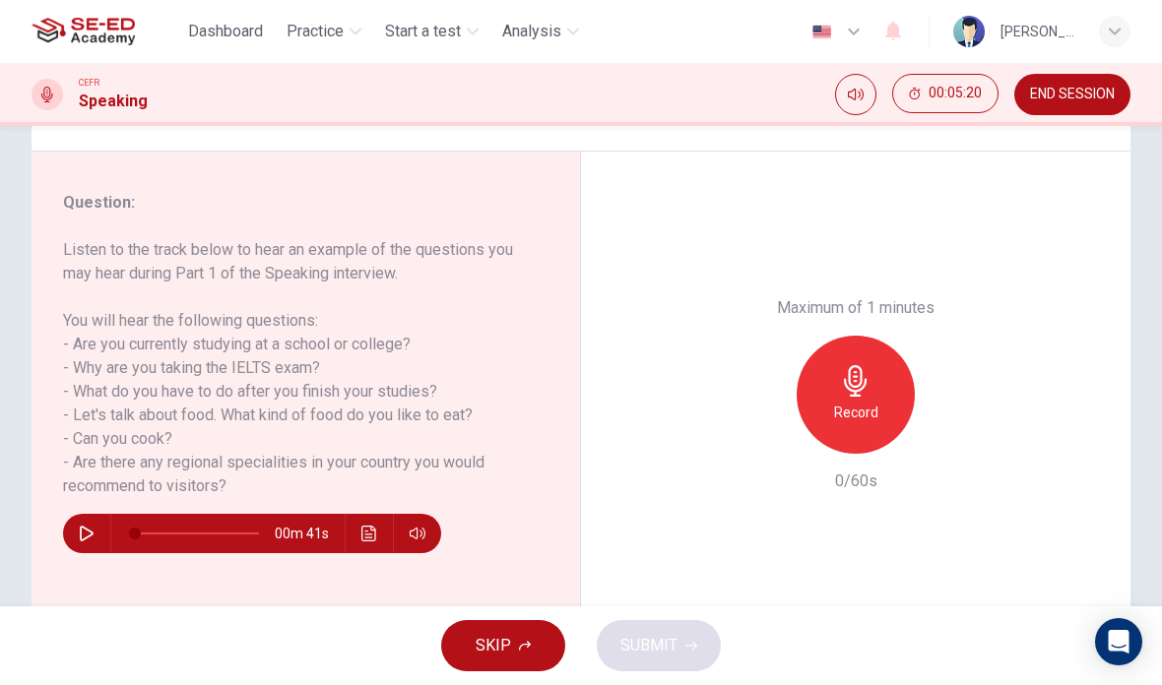
click at [852, 365] on icon "button" at bounding box center [856, 381] width 32 height 32
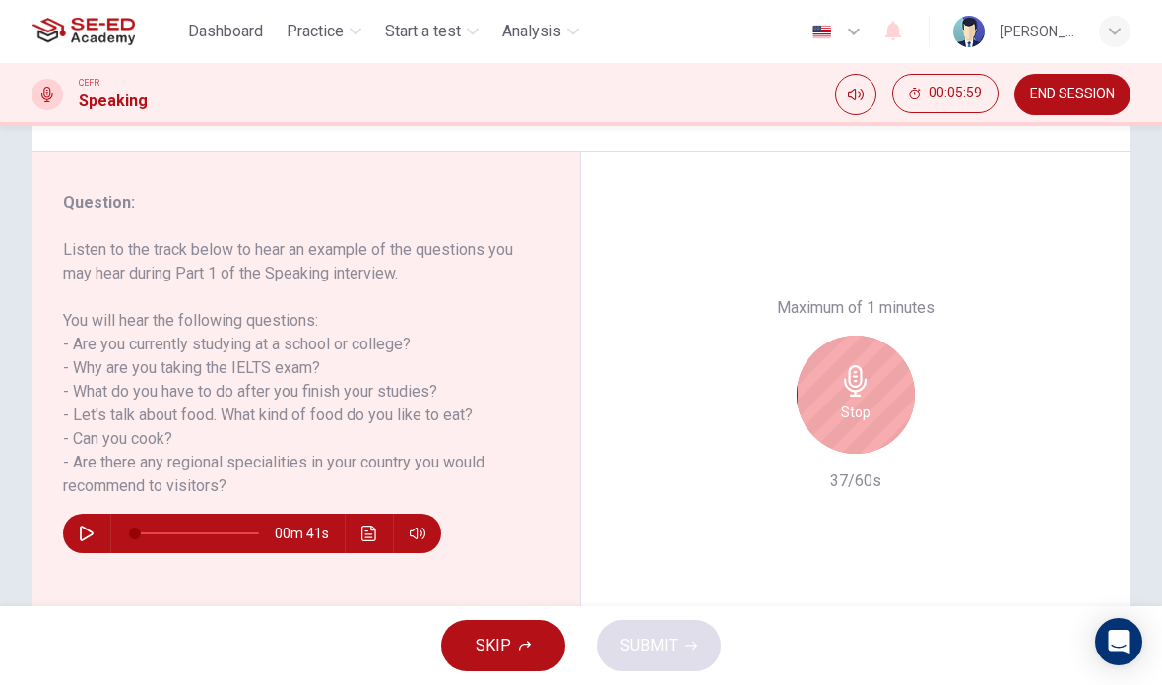
click at [857, 336] on div "Stop" at bounding box center [856, 395] width 118 height 118
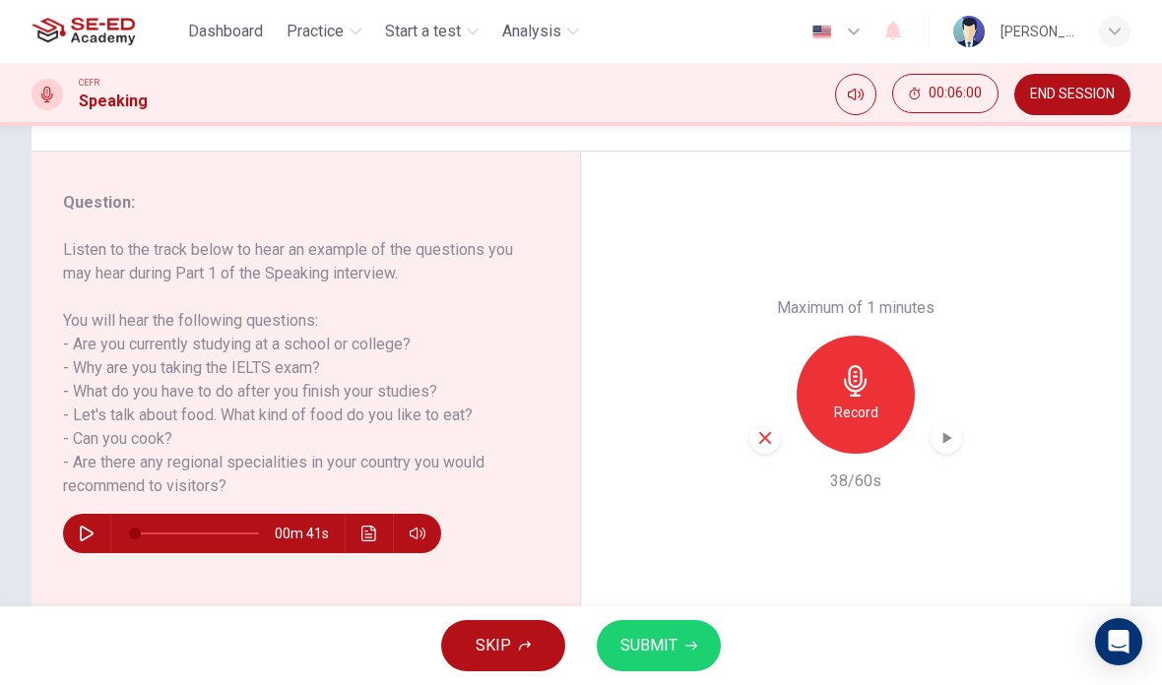
click at [672, 648] on span "SUBMIT" at bounding box center [648, 646] width 57 height 28
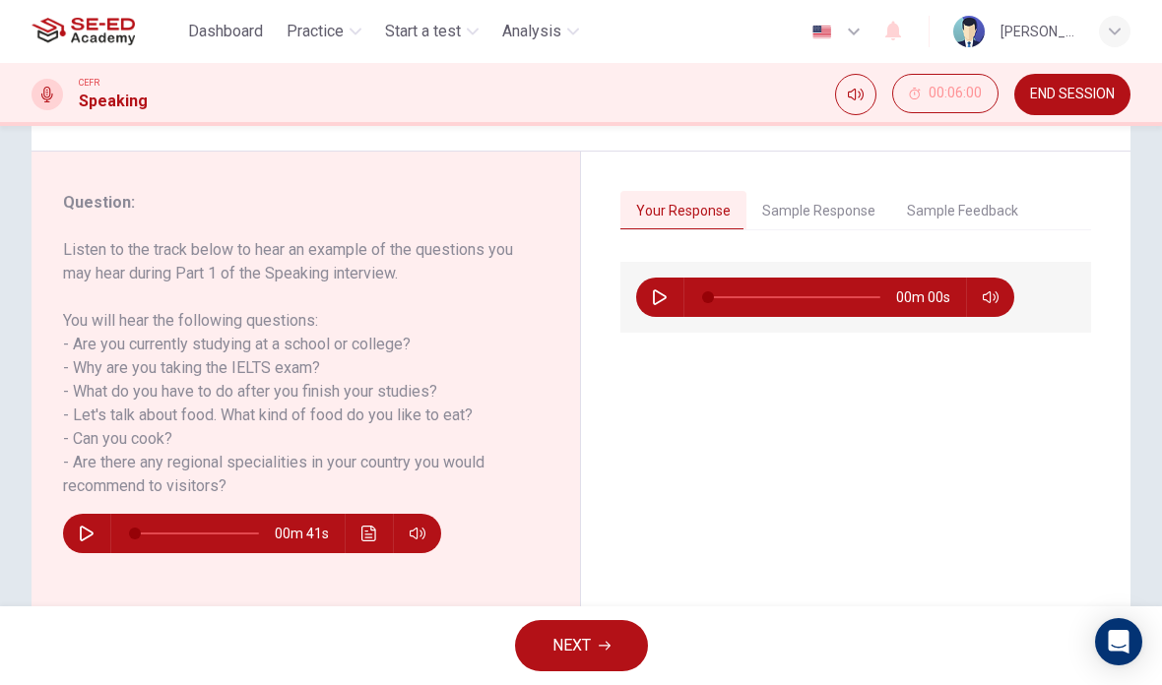
click at [582, 651] on span "NEXT" at bounding box center [571, 646] width 38 height 28
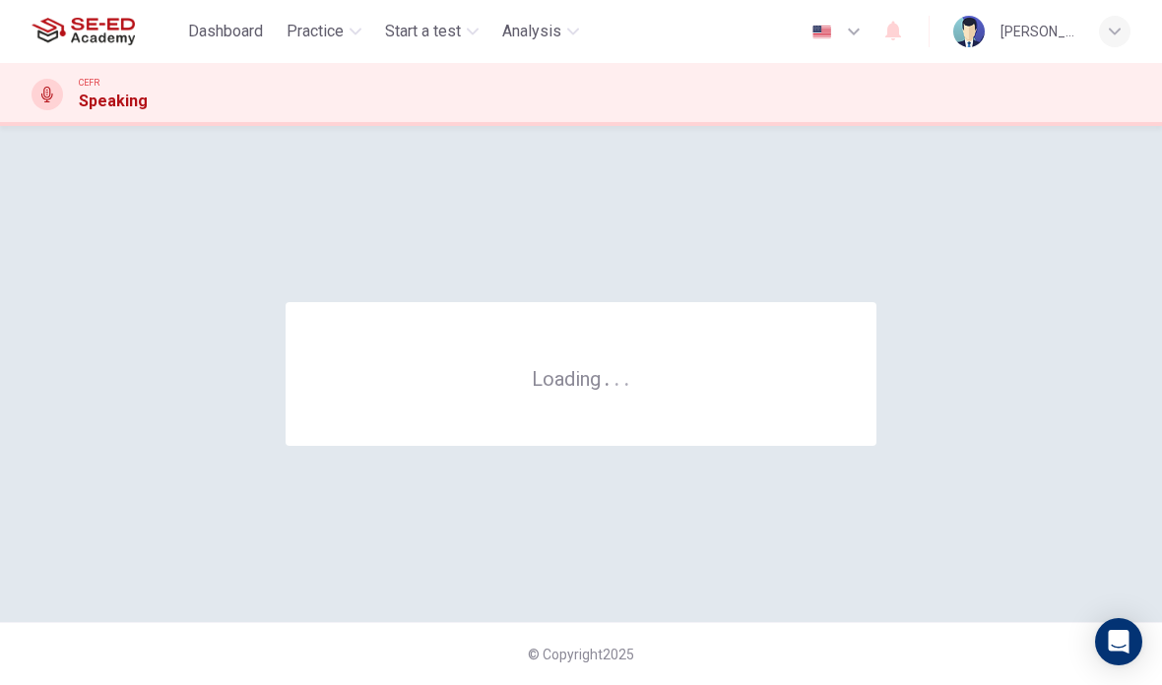
scroll to position [0, 0]
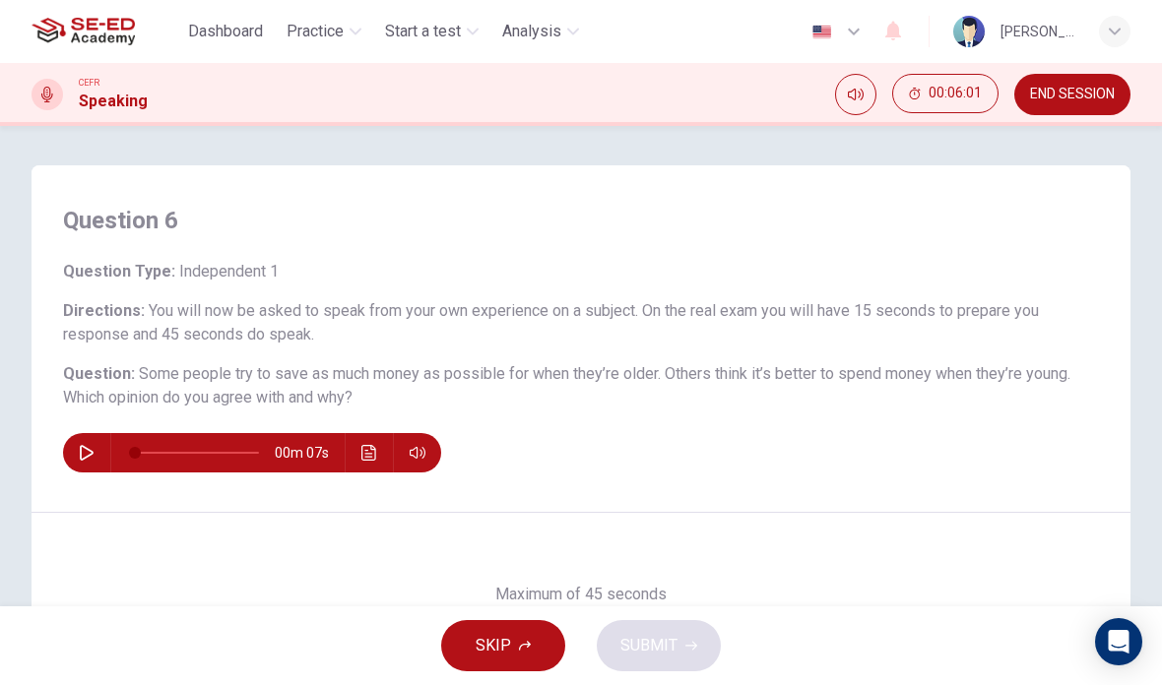
click at [1073, 102] on span "END SESSION" at bounding box center [1072, 95] width 85 height 16
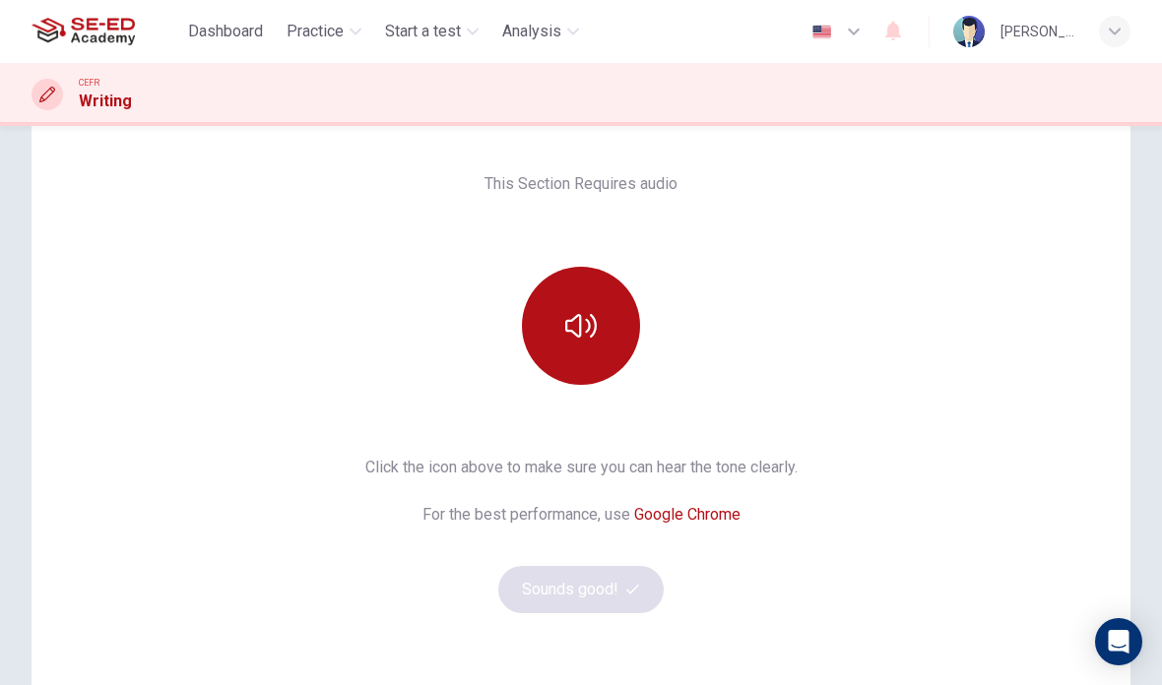
scroll to position [114, 0]
click at [585, 311] on icon "button" at bounding box center [581, 327] width 32 height 32
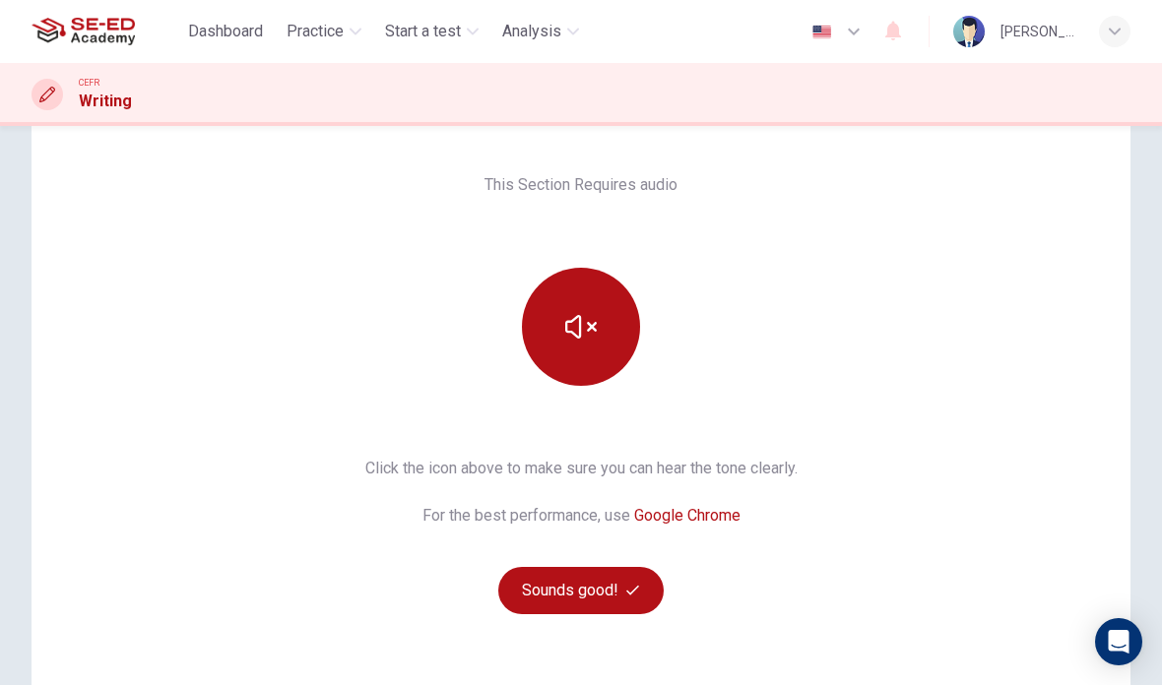
click at [582, 576] on button "Sounds good!" at bounding box center [580, 590] width 165 height 47
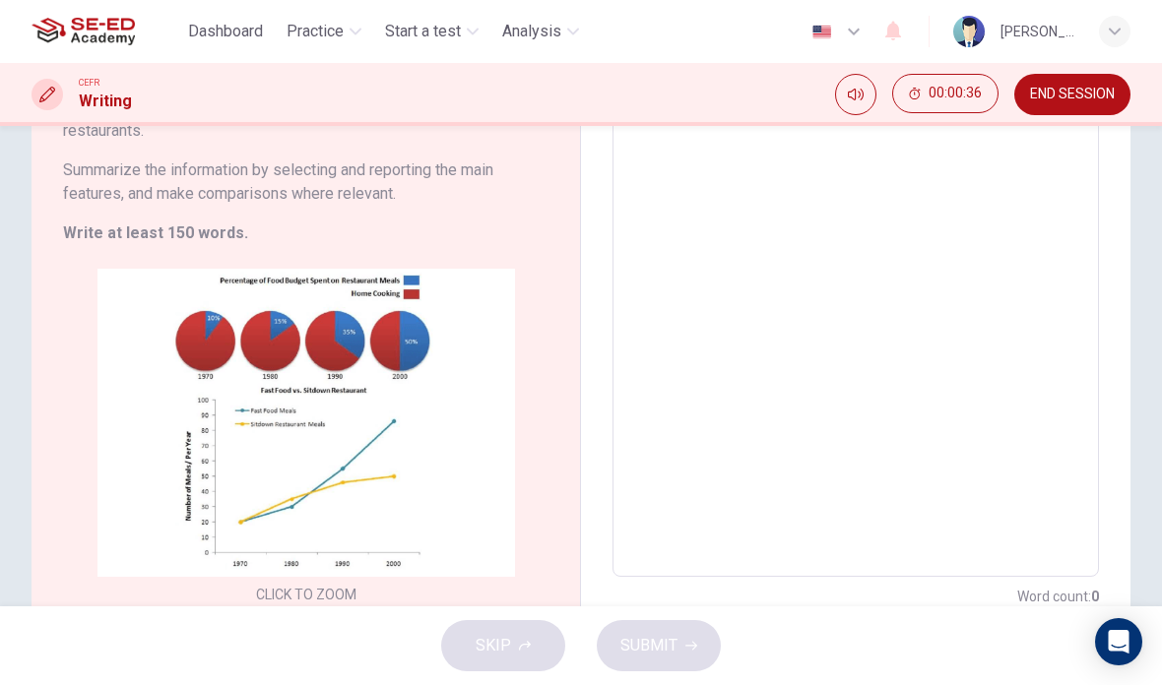
scroll to position [251, 0]
click at [1057, 102] on span "END SESSION" at bounding box center [1072, 95] width 85 height 16
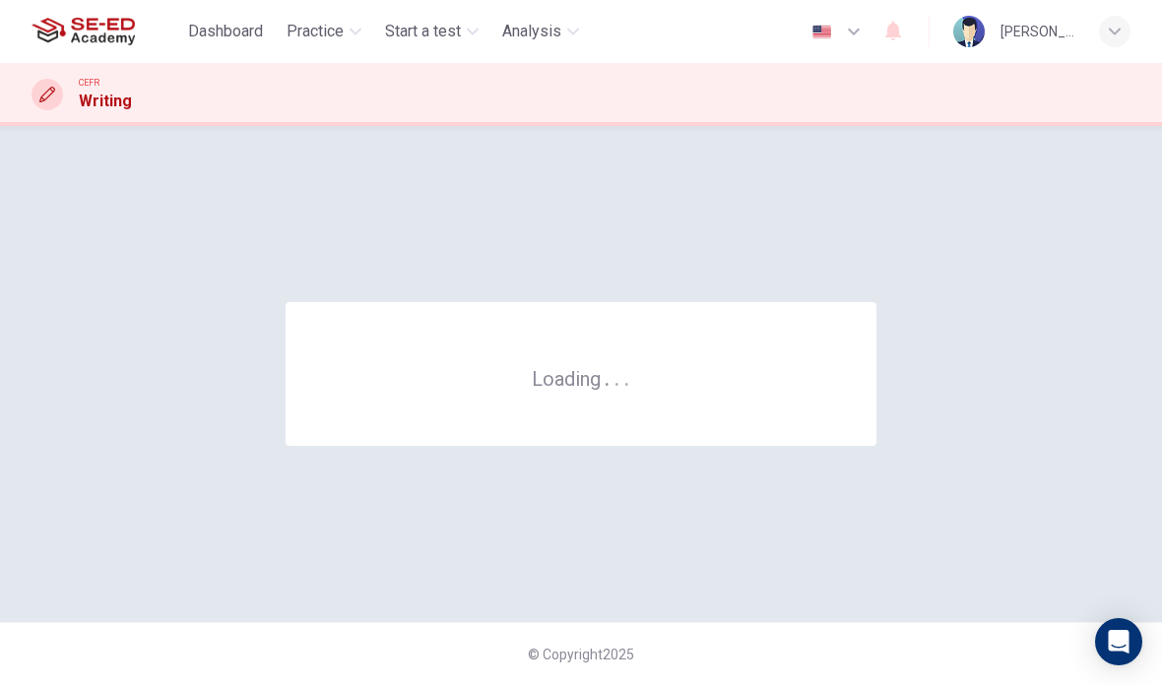
scroll to position [0, 0]
